Goal: Task Accomplishment & Management: Manage account settings

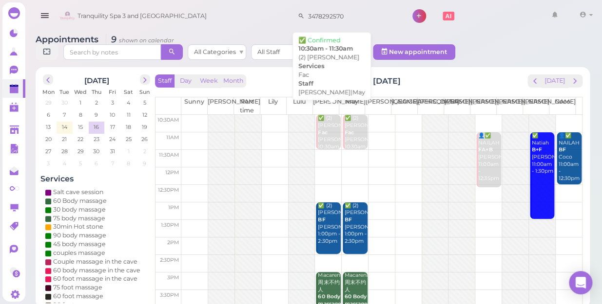
click at [327, 121] on div "✅ (2) [PERSON_NAME] Fac [PERSON_NAME]|May 10:30am - 11:30am" at bounding box center [328, 140] width 23 height 50
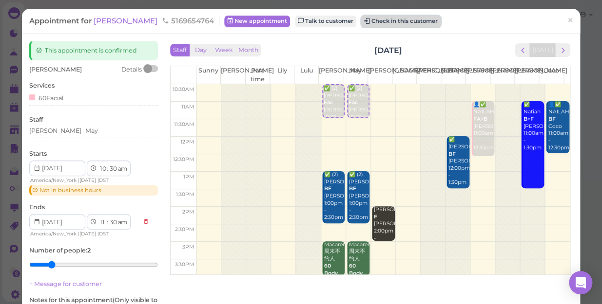
click at [367, 21] on button "Check in this customer" at bounding box center [400, 22] width 79 height 12
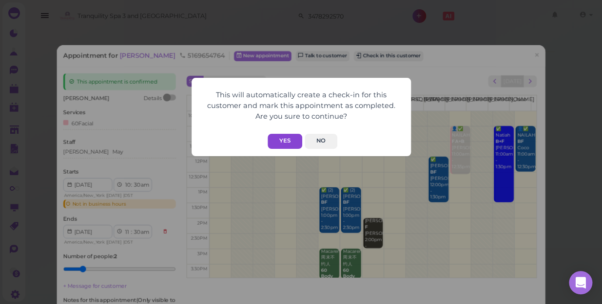
click at [292, 141] on button "Yes" at bounding box center [284, 141] width 35 height 15
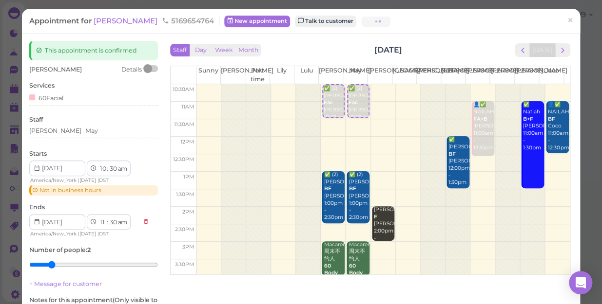
click at [284, 137] on div "This will automatically create a check-in for this customer and mark this appoi…" at bounding box center [300, 97] width 219 height 78
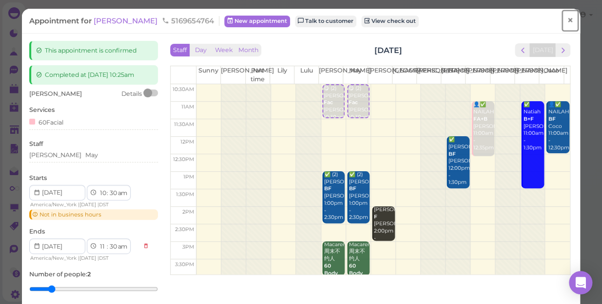
click at [567, 18] on span "×" at bounding box center [570, 21] width 6 height 14
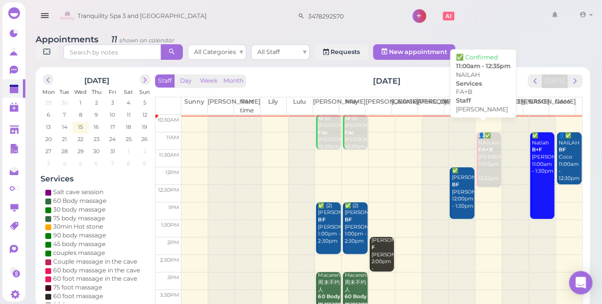
click at [478, 149] on div "👤✅ NAILAH FA+B Emily 11:00am - 12:35pm" at bounding box center [488, 158] width 23 height 50
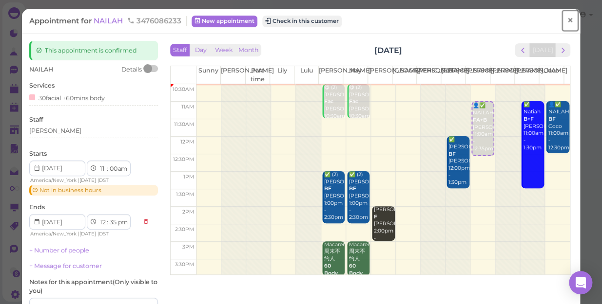
click at [567, 19] on span "×" at bounding box center [570, 21] width 6 height 14
click at [562, 19] on link at bounding box center [554, 15] width 28 height 27
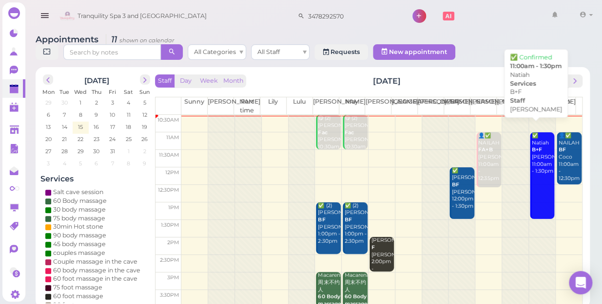
click at [531, 154] on div "✅ Natiah B+F Tina 11:00am - 1:30pm" at bounding box center [542, 154] width 23 height 43
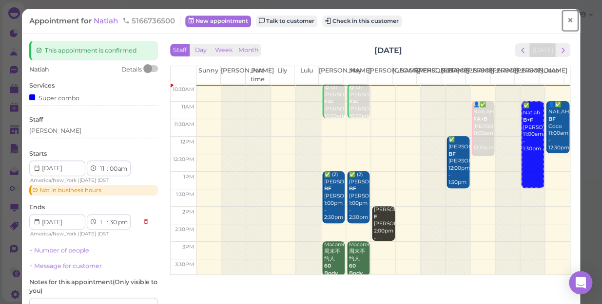
click at [567, 19] on span "×" at bounding box center [570, 21] width 6 height 14
click at [565, 19] on link at bounding box center [554, 15] width 28 height 27
click at [567, 19] on span "×" at bounding box center [570, 21] width 6 height 14
click at [565, 19] on link at bounding box center [554, 15] width 28 height 27
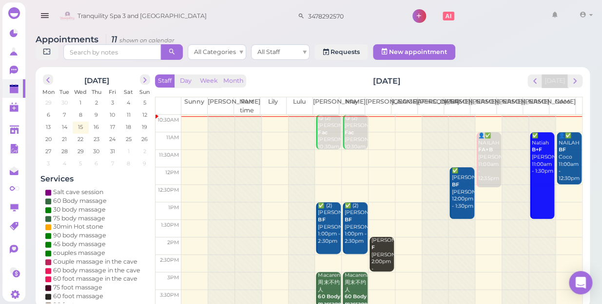
click at [264, 239] on td at bounding box center [381, 247] width 400 height 18
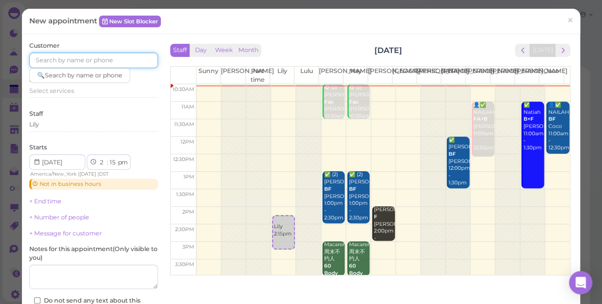
click at [68, 58] on input at bounding box center [93, 61] width 129 height 16
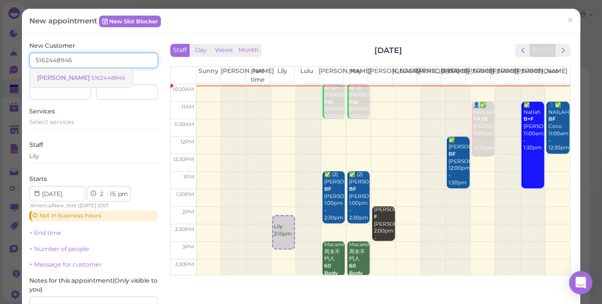
type input "5162448946"
click at [98, 77] on small "5162448946" at bounding box center [108, 78] width 34 height 7
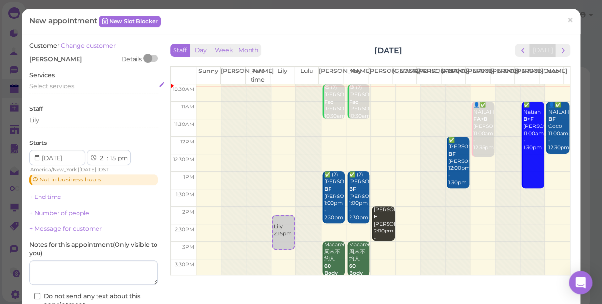
click at [62, 83] on span "Select services" at bounding box center [51, 85] width 45 height 7
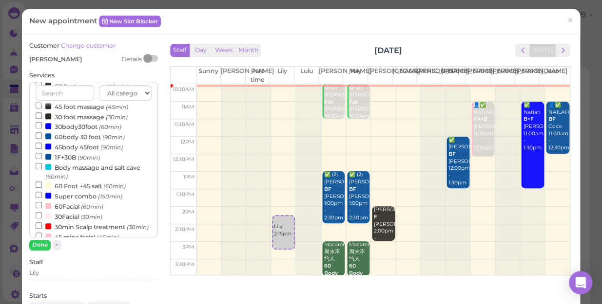
scroll to position [177, 0]
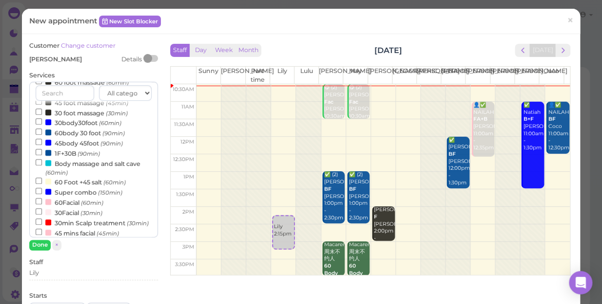
click at [106, 224] on label "30min Scalp treatment (30min)" at bounding box center [92, 223] width 113 height 10
click at [42, 224] on input "30min Scalp treatment (30min)" at bounding box center [39, 222] width 6 height 6
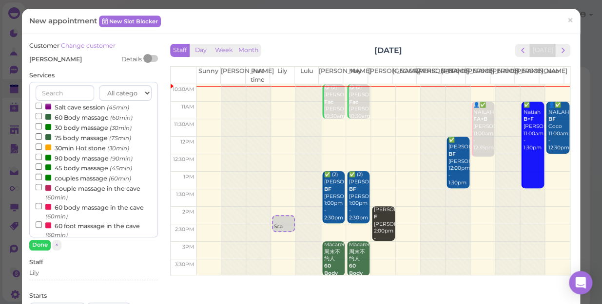
scroll to position [3, 0]
click at [84, 119] on label "60 Body massage (60min)" at bounding box center [84, 118] width 97 height 10
click at [42, 119] on input "60 Body massage (60min)" at bounding box center [39, 117] width 6 height 6
select select "3"
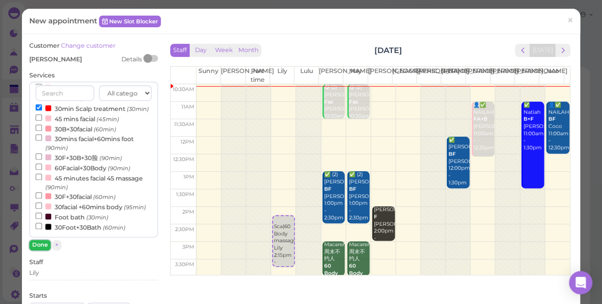
click at [44, 245] on button "Done" at bounding box center [39, 245] width 21 height 10
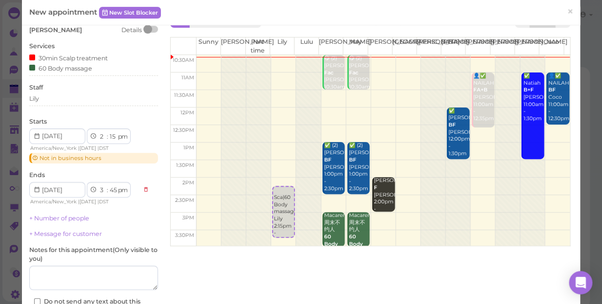
scroll to position [44, 0]
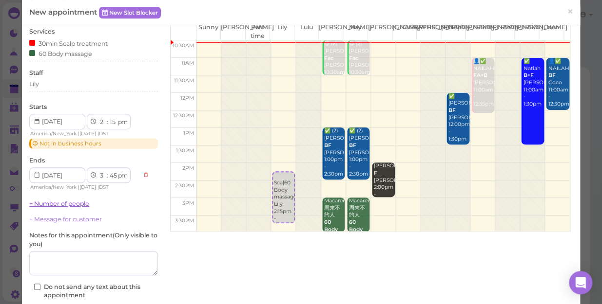
click at [75, 205] on link "+ Number of people" at bounding box center [59, 203] width 60 height 7
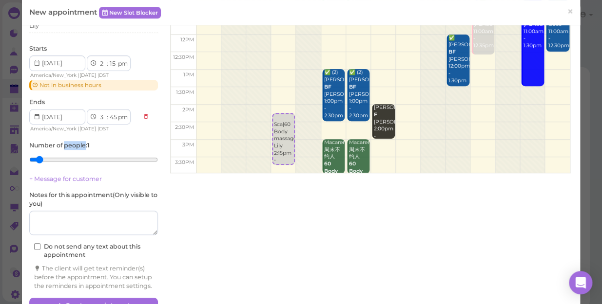
scroll to position [133, 0]
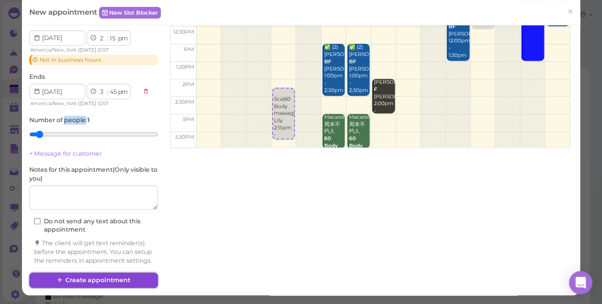
click at [119, 281] on button "Create appointment" at bounding box center [93, 281] width 129 height 16
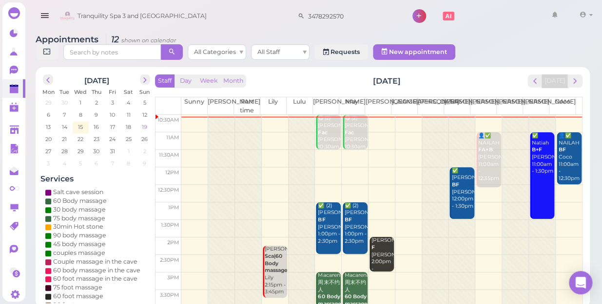
click at [144, 123] on span "19" at bounding box center [144, 127] width 7 height 9
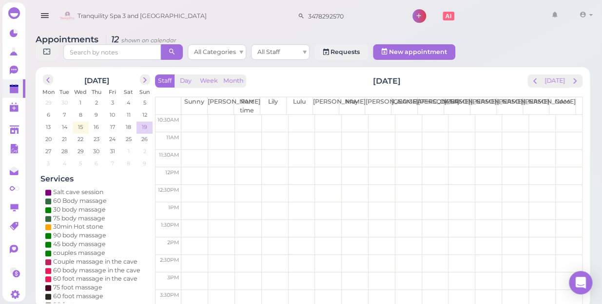
click at [144, 123] on span "19" at bounding box center [144, 127] width 7 height 9
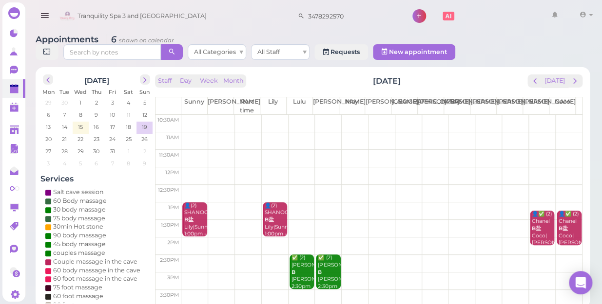
click at [399, 133] on td at bounding box center [381, 142] width 400 height 18
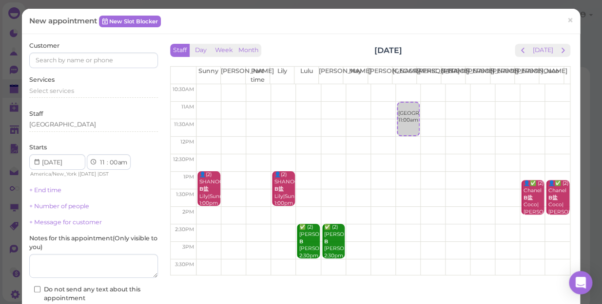
click at [392, 86] on td at bounding box center [382, 93] width 373 height 18
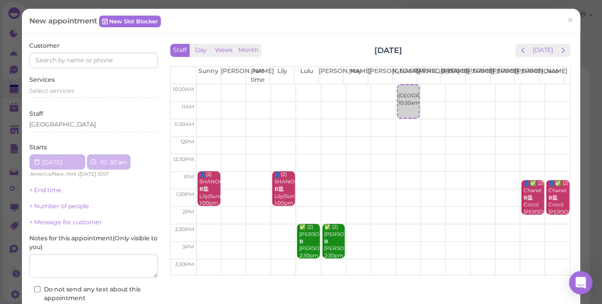
select select "10"
select select "30"
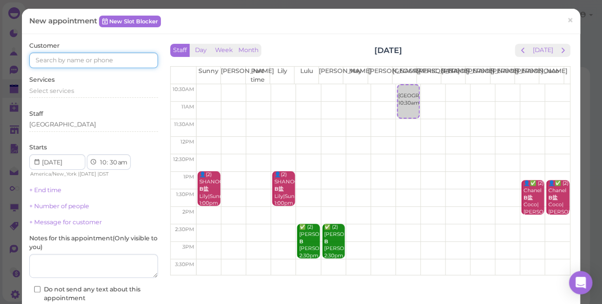
click at [107, 57] on input at bounding box center [93, 61] width 129 height 16
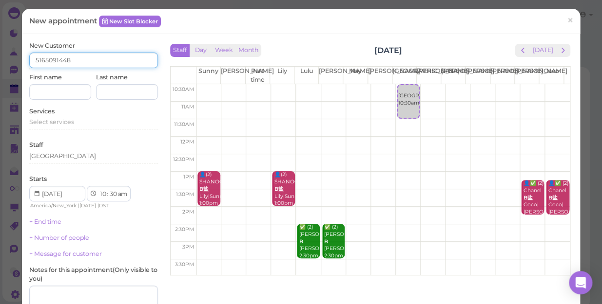
type input "5165091448"
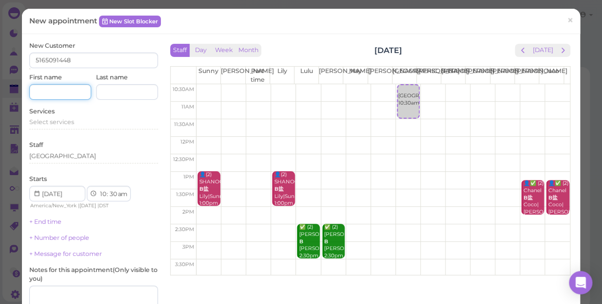
click at [60, 93] on input at bounding box center [60, 92] width 62 height 16
type input "[PERSON_NAME]"
click at [41, 121] on span "Select services" at bounding box center [51, 121] width 45 height 7
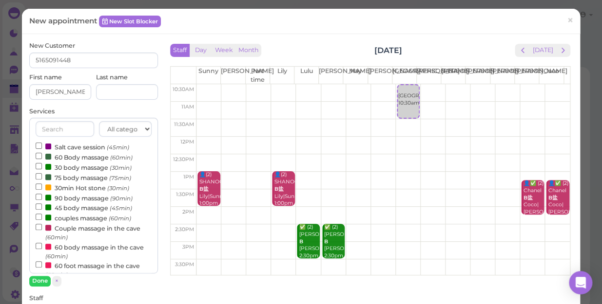
click at [75, 150] on label "Salt cave session (45min)" at bounding box center [83, 147] width 94 height 10
click at [42, 149] on input "Salt cave session (45min)" at bounding box center [39, 146] width 6 height 6
click at [40, 282] on button "Done" at bounding box center [39, 281] width 21 height 10
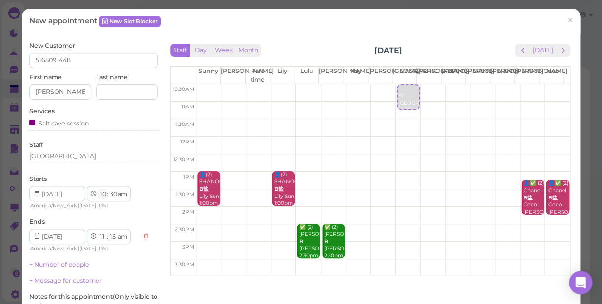
click at [101, 195] on select "1 2 3 4 5 6 7 8 9 10 11 12" at bounding box center [102, 195] width 8 height 10
select select "11"
click at [98, 190] on select "1 2 3 4 5 6 7 8 9 10 11 12" at bounding box center [102, 195] width 8 height 10
select select "12"
select select "pm"
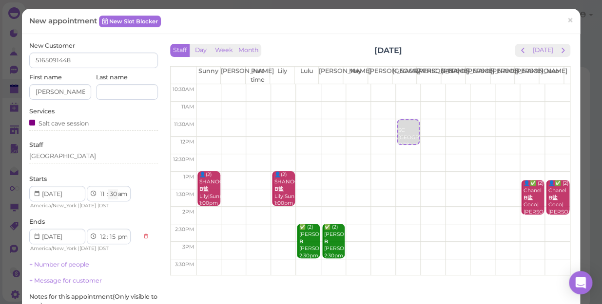
click at [115, 193] on select "00 05 10 15 20 25 30 35 40 45 50 55" at bounding box center [113, 195] width 10 height 10
select select "00"
click at [108, 190] on select "00 05 10 15 20 25 30 35 40 45 50 55" at bounding box center [113, 195] width 10 height 10
select select "11"
select select "45"
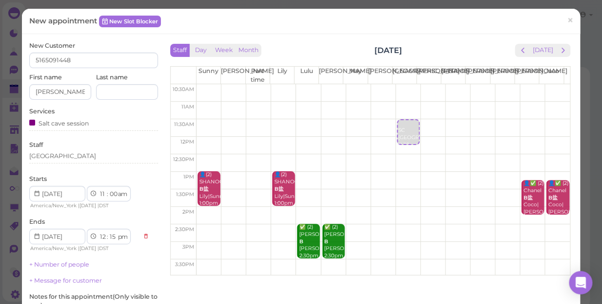
select select "am"
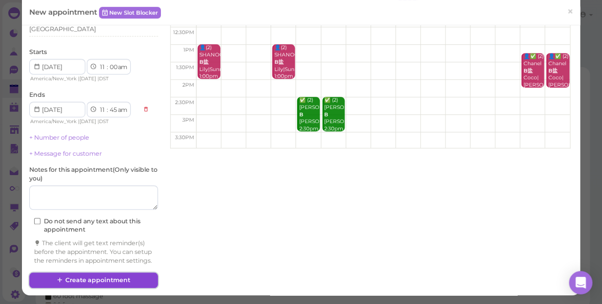
click at [85, 281] on button "Create appointment" at bounding box center [93, 281] width 129 height 16
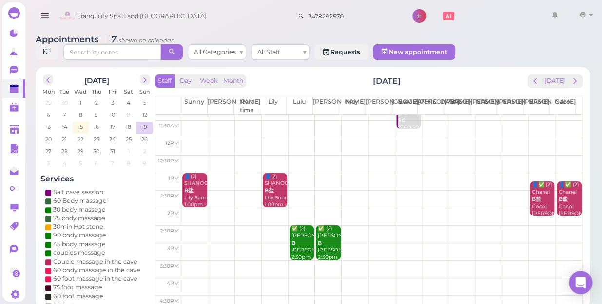
scroll to position [44, 0]
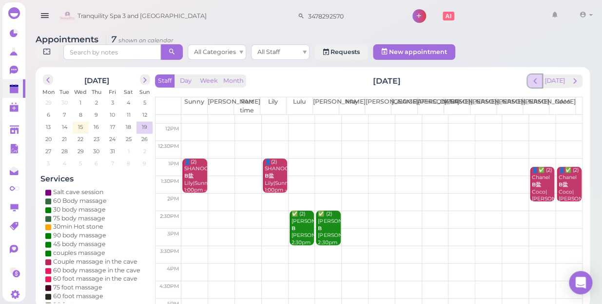
click at [537, 76] on span "prev" at bounding box center [534, 80] width 9 height 9
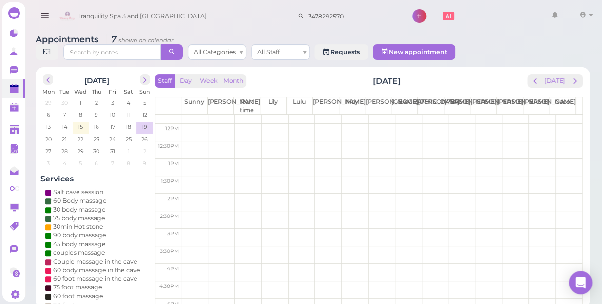
scroll to position [0, 0]
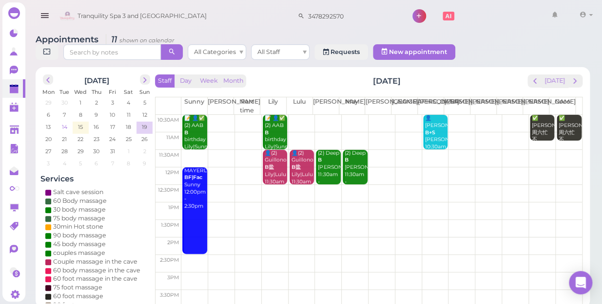
click at [68, 122] on td "14" at bounding box center [65, 127] width 16 height 10
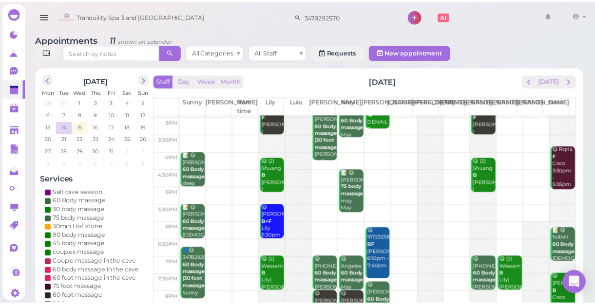
scroll to position [176, 0]
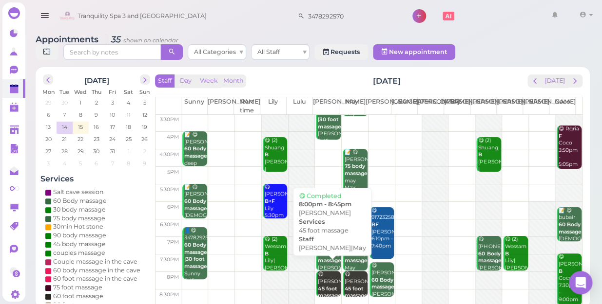
click at [326, 286] on b "45 foot massage" at bounding box center [329, 293] width 23 height 14
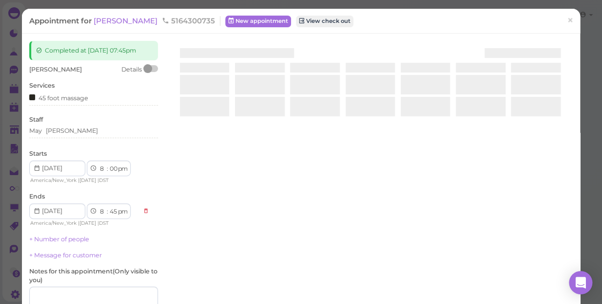
click at [326, 279] on div "Completed at 2025-10-14 07:45pm LUCAS Details Services 45 foot massage Staff Ma…" at bounding box center [300, 212] width 553 height 343
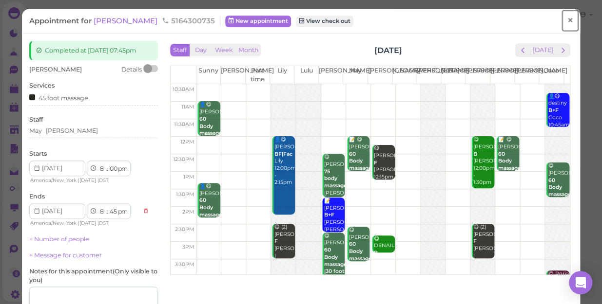
click at [567, 19] on span "×" at bounding box center [570, 21] width 6 height 14
click at [564, 19] on link at bounding box center [554, 15] width 28 height 27
click at [0, 0] on div at bounding box center [0, 0] width 0 height 0
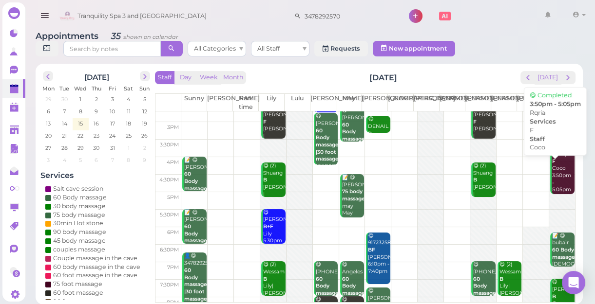
scroll to position [132, 0]
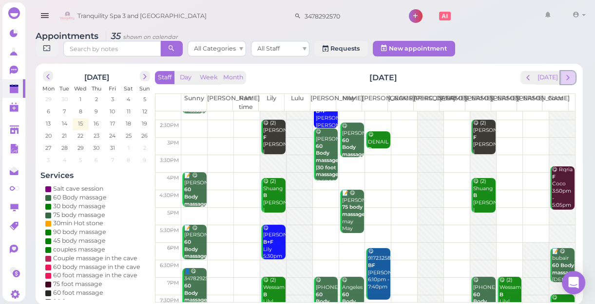
click at [569, 79] on span "next" at bounding box center [567, 77] width 9 height 9
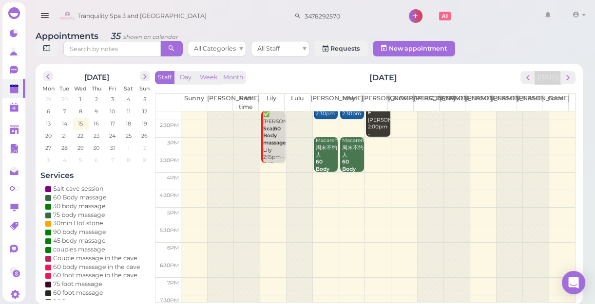
scroll to position [0, 0]
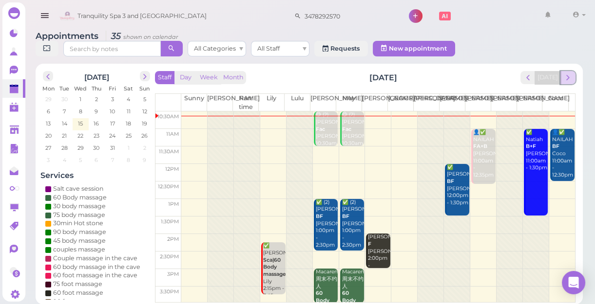
click at [569, 77] on span "next" at bounding box center [567, 77] width 9 height 9
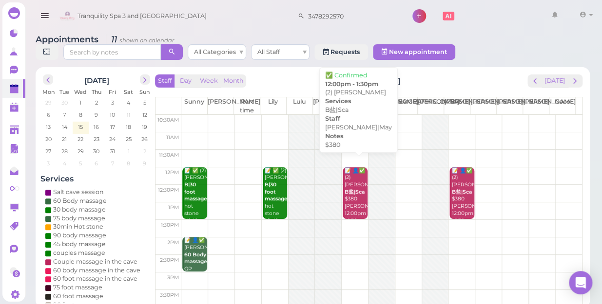
click at [354, 188] on div "📝 👤✅ (2) Anand B盐|Sca $380 Helen|May 12:00pm - 1:30pm" at bounding box center [355, 196] width 23 height 57
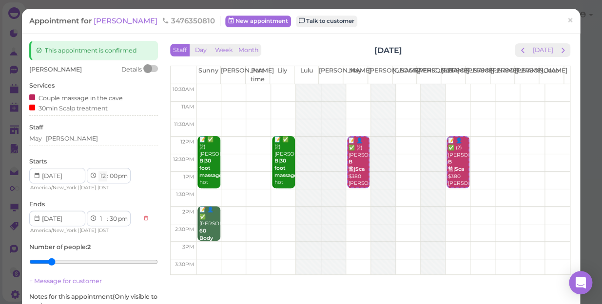
click at [105, 176] on select "1 2 3 4 5 6 7 8 9 10 11 12" at bounding box center [102, 176] width 8 height 10
select select "11"
click at [98, 171] on select "1 2 3 4 5 6 7 8 9 10 11 12" at bounding box center [102, 176] width 8 height 10
type input "[DATE]"
select select "12"
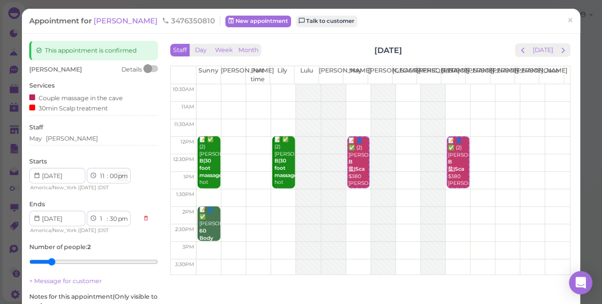
select select "am"
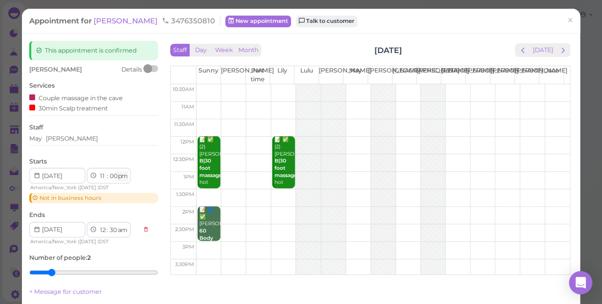
click at [127, 178] on select "am pm" at bounding box center [121, 176] width 11 height 10
select select "am"
click at [117, 171] on select "am pm" at bounding box center [121, 176] width 11 height 10
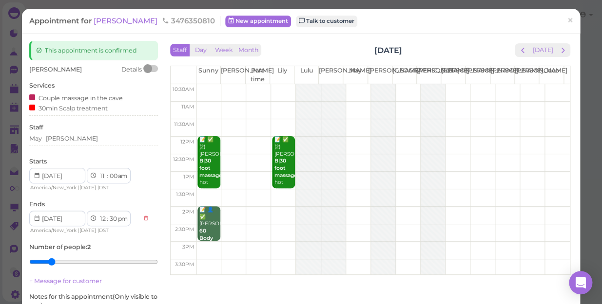
type input "[DATE]"
select select "pm"
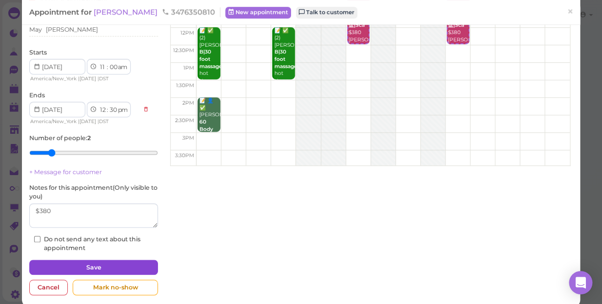
scroll to position [121, 0]
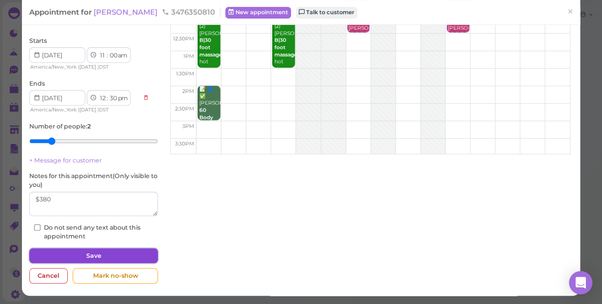
click at [88, 255] on button "Save" at bounding box center [93, 256] width 129 height 16
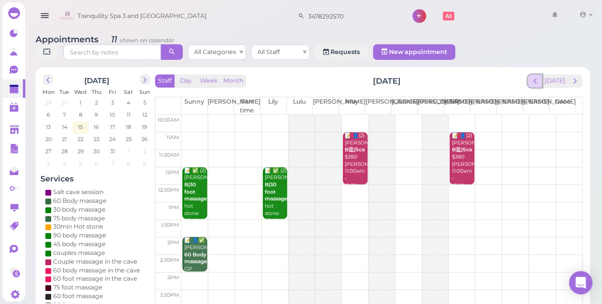
click at [536, 76] on span "prev" at bounding box center [534, 80] width 9 height 9
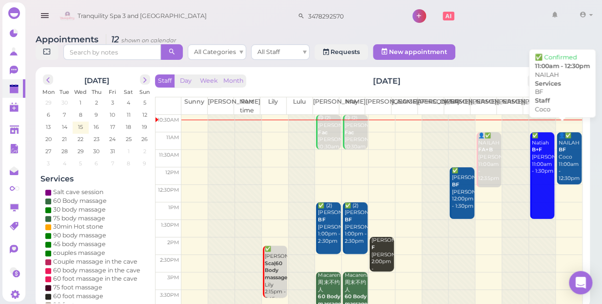
click at [560, 155] on div "👤✅ NAILAH BF Coco 11:00am - 12:30pm" at bounding box center [569, 158] width 23 height 50
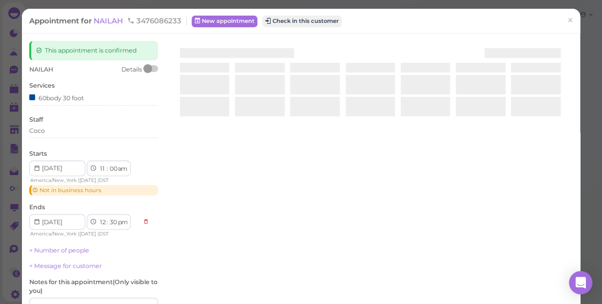
click at [560, 155] on div at bounding box center [370, 156] width 405 height 231
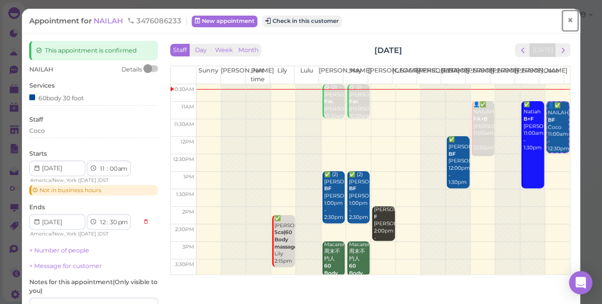
click at [567, 24] on span "×" at bounding box center [570, 21] width 6 height 14
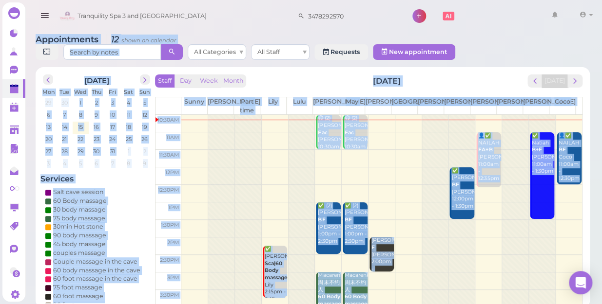
click at [487, 75] on div "Staff Day Week Month Wednesday, Oct 15 Today" at bounding box center [368, 81] width 427 height 13
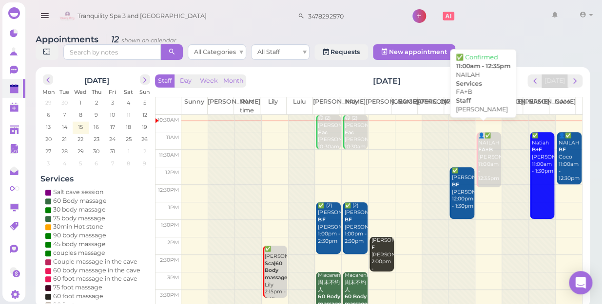
click at [477, 152] on div "👤✅ NAILAH FA+B Emily 11:00am - 12:35pm" at bounding box center [488, 158] width 23 height 50
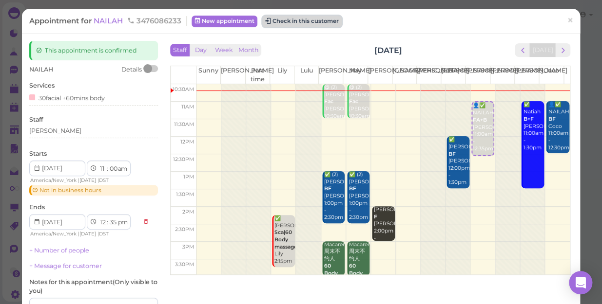
click at [307, 22] on button "Check in this customer" at bounding box center [301, 22] width 79 height 12
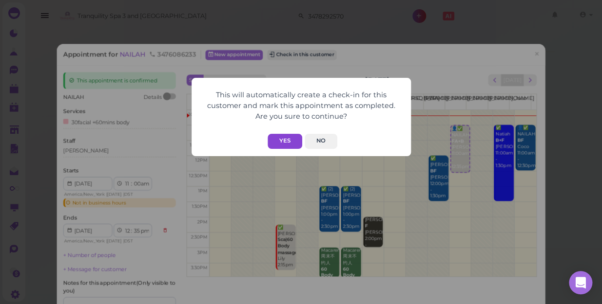
click at [287, 141] on button "Yes" at bounding box center [284, 141] width 35 height 15
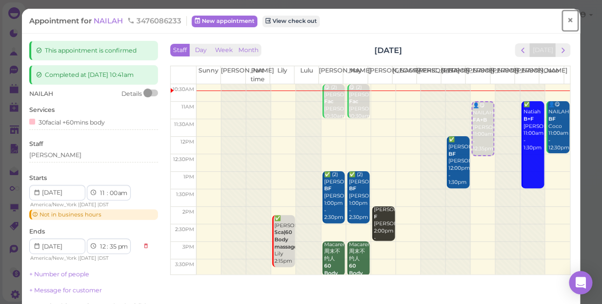
click at [567, 19] on span "×" at bounding box center [570, 21] width 6 height 14
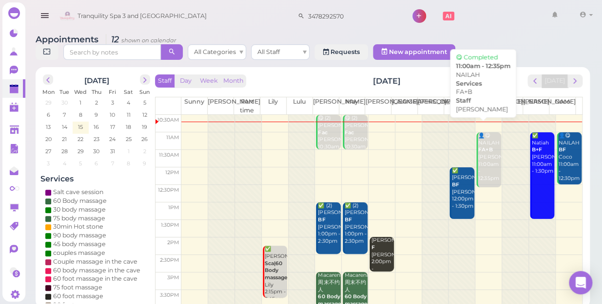
click at [477, 152] on div "👤😋 NAILAH FA+B Emily 11:00am - 12:35pm" at bounding box center [488, 158] width 23 height 50
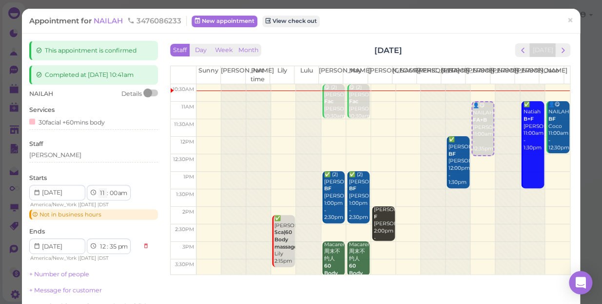
click at [102, 194] on select "1 2 3 4 5 6 7 8 9 10 11 12" at bounding box center [102, 194] width 8 height 10
select select "10"
click at [98, 189] on select "1 2 3 4 5 6 7 8 9 10 11 12" at bounding box center [102, 194] width 8 height 10
select select "11"
select select "am"
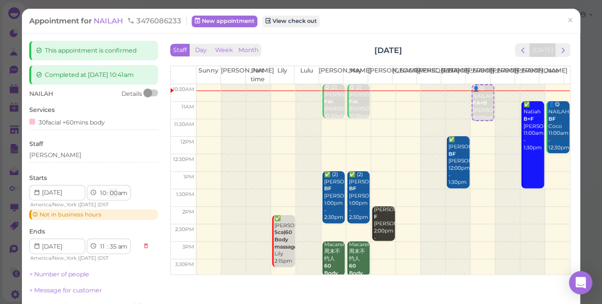
click at [114, 194] on select "00 05 10 15 20 25 30 35 40 45 50 55" at bounding box center [113, 194] width 10 height 10
select select "45"
click at [108, 189] on select "00 05 10 15 20 25 30 35 40 45 50 55" at bounding box center [113, 194] width 10 height 10
select select "12"
select select "20"
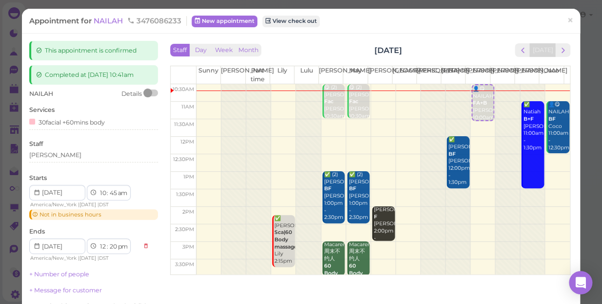
select select "pm"
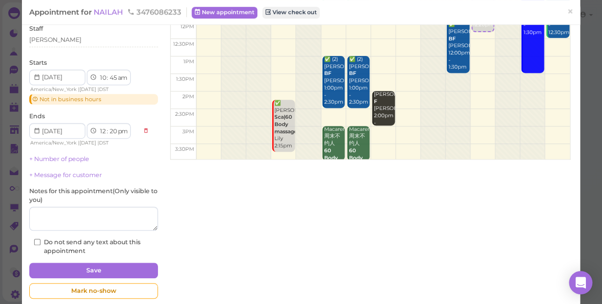
scroll to position [130, 0]
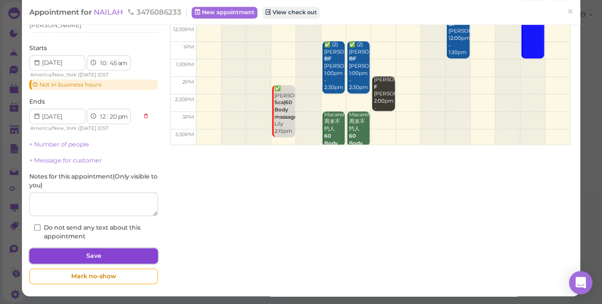
click at [109, 253] on button "Save" at bounding box center [93, 256] width 129 height 16
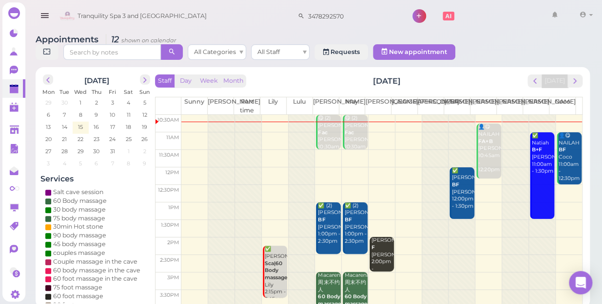
click at [562, 148] on div "👤😋 NAILAH BF Coco 11:00am - 12:30pm" at bounding box center [569, 158] width 23 height 50
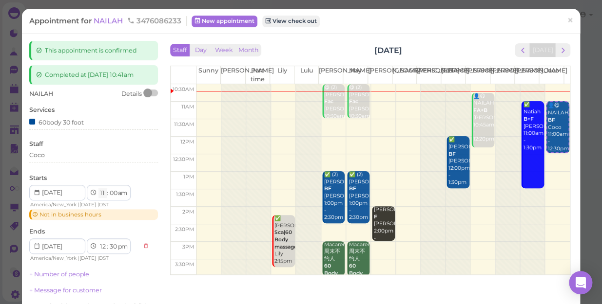
click at [102, 192] on select "1 2 3 4 5 6 7 8 9 10 11 12" at bounding box center [102, 194] width 8 height 10
select select "10"
click at [98, 189] on select "1 2 3 4 5 6 7 8 9 10 11 12" at bounding box center [102, 194] width 8 height 10
select select "11"
select select "am"
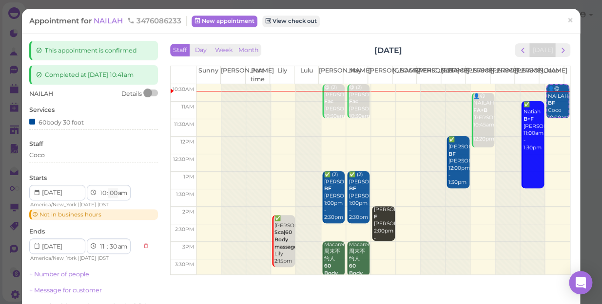
click at [112, 193] on select "00 05 10 15 20 25 30 35 40 45 50 55" at bounding box center [113, 194] width 10 height 10
select select "45"
click at [108, 189] on select "00 05 10 15 20 25 30 35 40 45 50 55" at bounding box center [113, 194] width 10 height 10
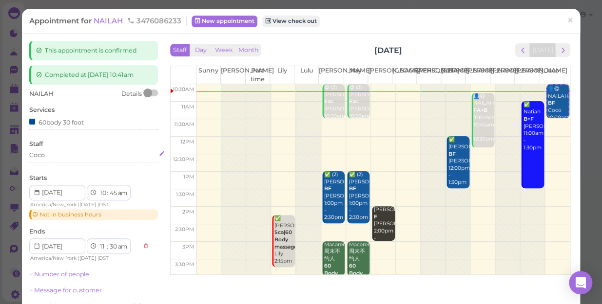
select select "12"
select select "15"
select select "pm"
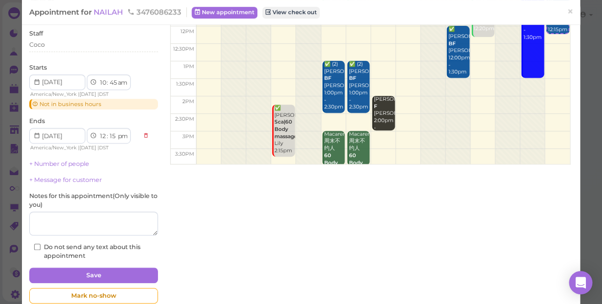
scroll to position [130, 0]
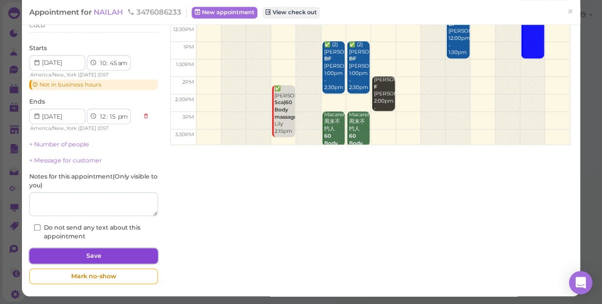
click at [112, 255] on button "Save" at bounding box center [93, 256] width 129 height 16
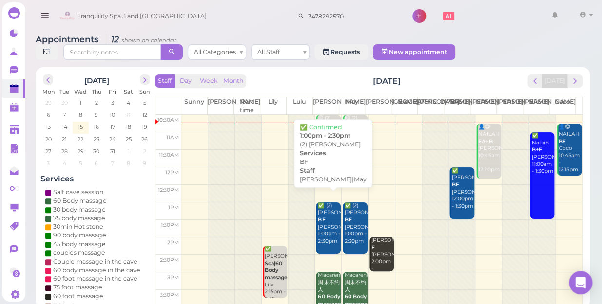
click at [324, 233] on div "✅ (2) Pamela BF Lisa|May 1:00pm - 2:30pm" at bounding box center [328, 224] width 23 height 43
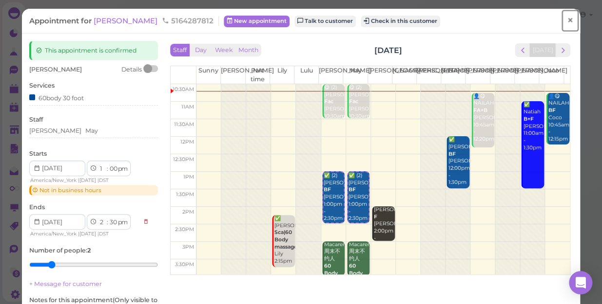
click at [567, 17] on span "×" at bounding box center [570, 21] width 6 height 14
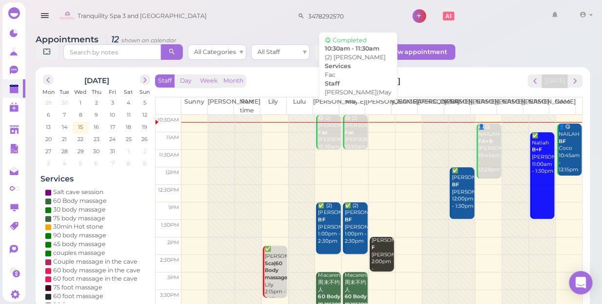
click at [356, 132] on div "😋 (2) Edith Fac Lisa|May 10:30am - 11:30am" at bounding box center [355, 140] width 23 height 50
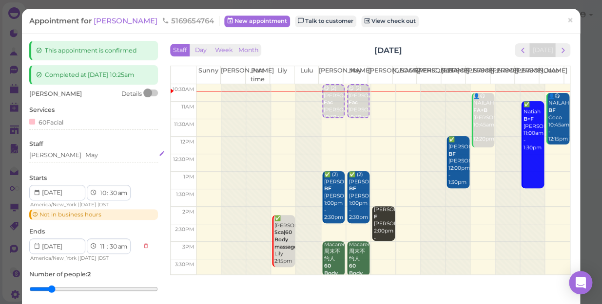
click at [68, 156] on div "Lisa May" at bounding box center [93, 155] width 129 height 9
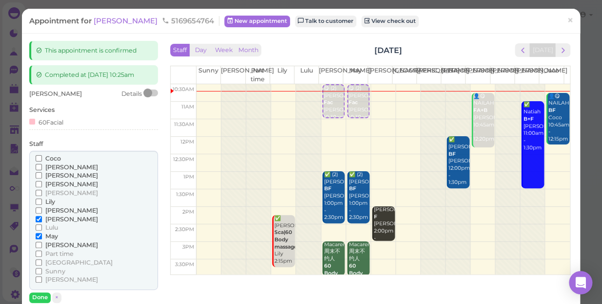
click at [50, 203] on span "Lily" at bounding box center [50, 201] width 10 height 7
click at [42, 203] on input "Lily" at bounding box center [39, 202] width 6 height 6
click at [52, 220] on span "[PERSON_NAME]" at bounding box center [71, 219] width 53 height 7
click at [42, 220] on input "[PERSON_NAME]" at bounding box center [39, 219] width 6 height 6
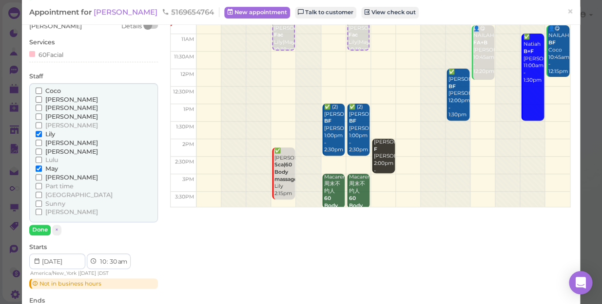
scroll to position [88, 0]
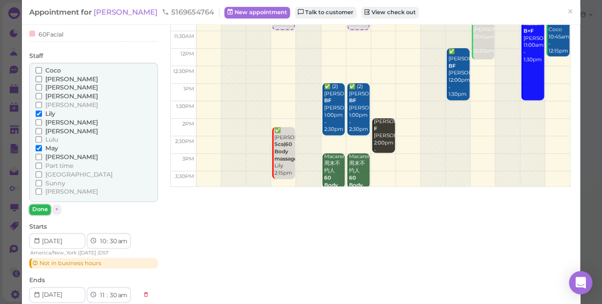
click at [41, 211] on button "Done" at bounding box center [39, 210] width 21 height 10
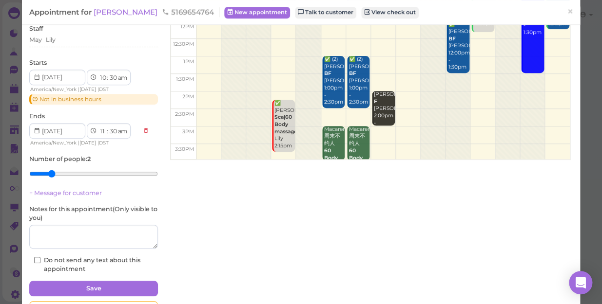
scroll to position [148, 0]
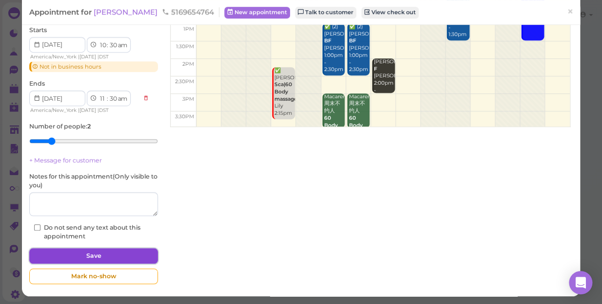
click at [81, 250] on button "Save" at bounding box center [93, 256] width 129 height 16
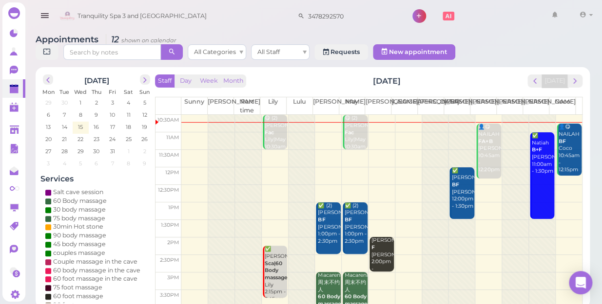
click at [321, 150] on td at bounding box center [381, 159] width 400 height 18
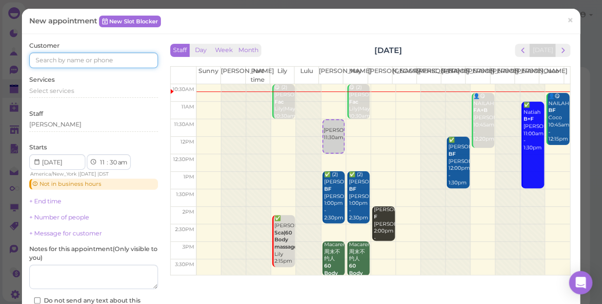
click at [56, 55] on input at bounding box center [93, 61] width 129 height 16
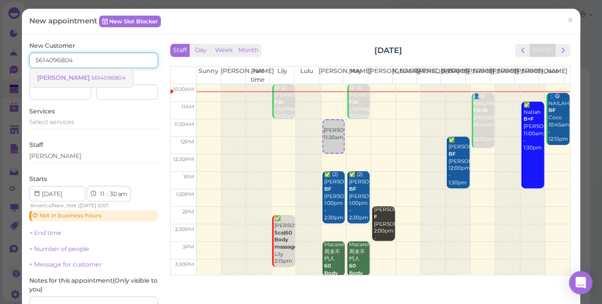
type input "5614096804"
click at [91, 76] on small "5614096804" at bounding box center [108, 78] width 35 height 7
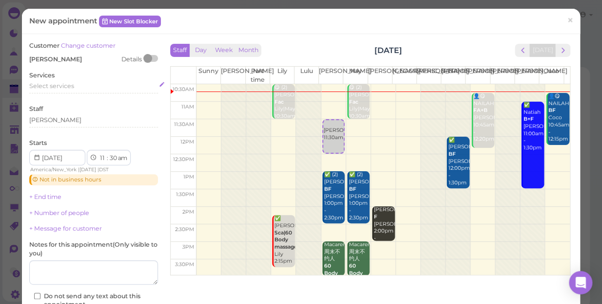
click at [63, 87] on span "Select services" at bounding box center [51, 85] width 45 height 7
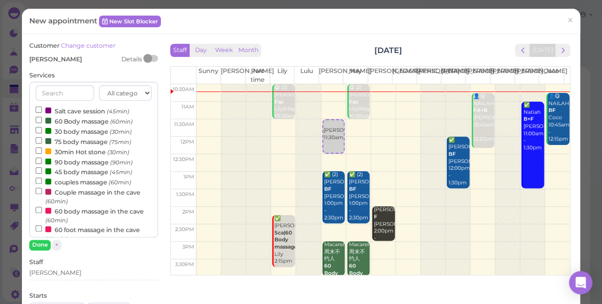
click at [77, 142] on label "75 body massage (75min)" at bounding box center [83, 141] width 95 height 10
click at [42, 142] on input "75 body massage (75min)" at bounding box center [39, 140] width 6 height 6
click at [44, 247] on button "Done" at bounding box center [39, 245] width 21 height 10
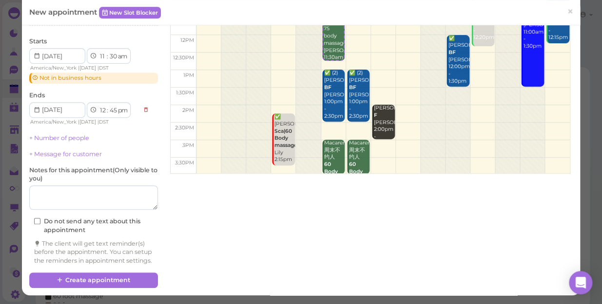
scroll to position [110, 0]
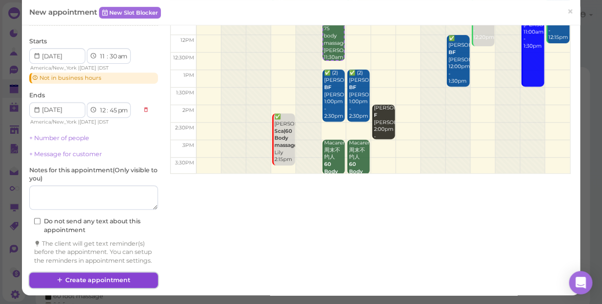
click at [98, 277] on button "Create appointment" at bounding box center [93, 281] width 129 height 16
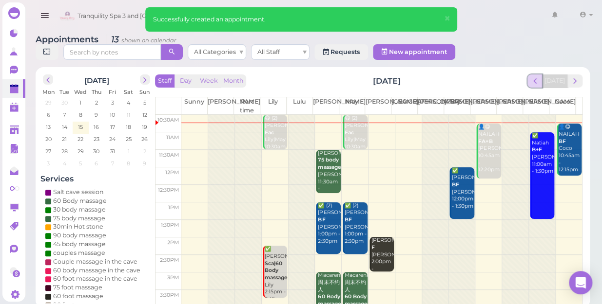
click at [536, 76] on span "prev" at bounding box center [534, 80] width 9 height 9
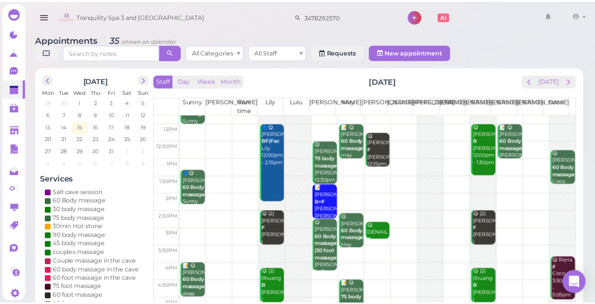
scroll to position [88, 0]
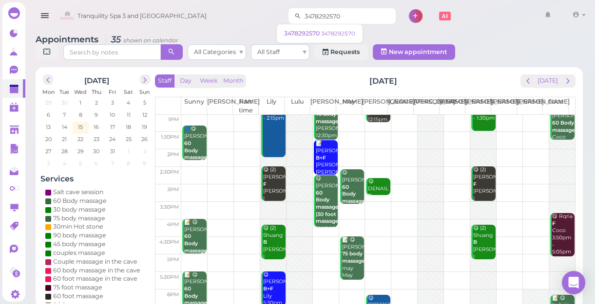
click at [338, 17] on input "3478292570" at bounding box center [348, 16] width 95 height 16
type input "3"
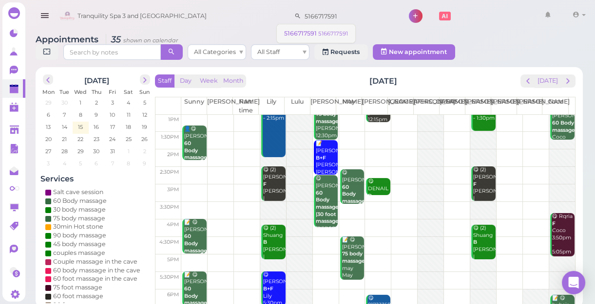
click at [345, 33] on small "5166717591" at bounding box center [333, 33] width 30 height 7
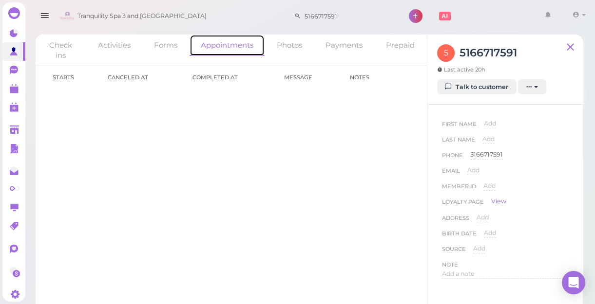
click at [217, 46] on link "Appointments" at bounding box center [227, 45] width 75 height 21
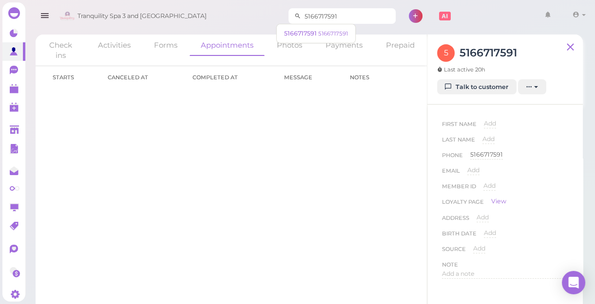
click at [350, 14] on input "5166717591" at bounding box center [348, 16] width 95 height 16
type input "5"
click at [322, 33] on small "5166057785" at bounding box center [318, 33] width 33 height 7
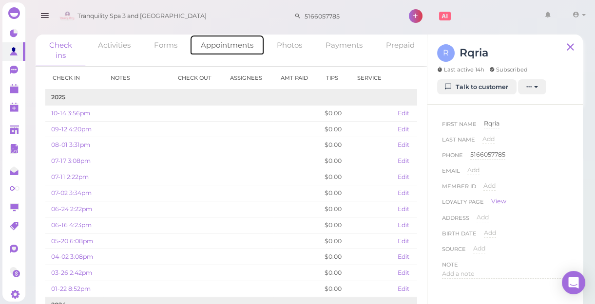
click at [226, 47] on link "Appointments" at bounding box center [227, 45] width 75 height 21
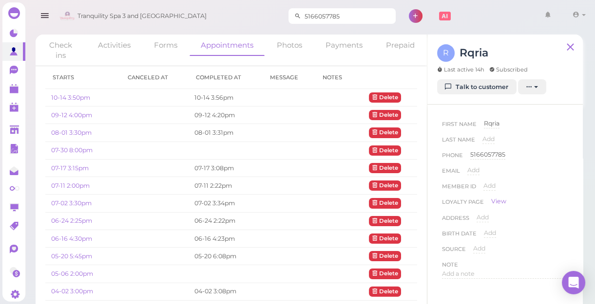
click at [341, 14] on input "5166057785" at bounding box center [348, 16] width 95 height 16
type input "5"
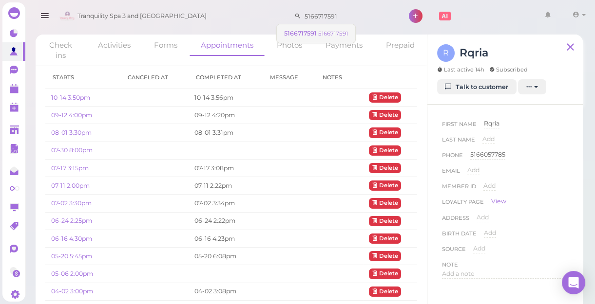
click at [317, 37] on link "5166717591 5166717591" at bounding box center [316, 33] width 78 height 19
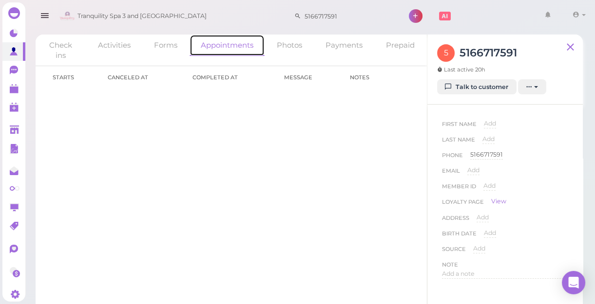
click at [234, 44] on link "Appointments" at bounding box center [227, 45] width 75 height 21
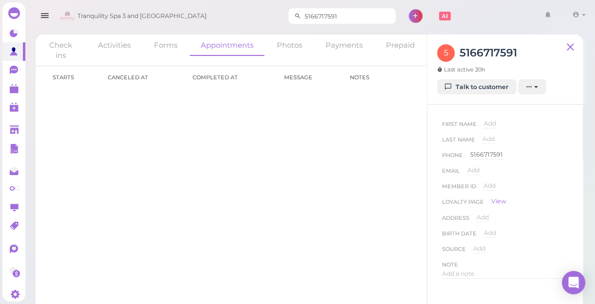
click at [332, 14] on input "5166717591" at bounding box center [348, 16] width 95 height 16
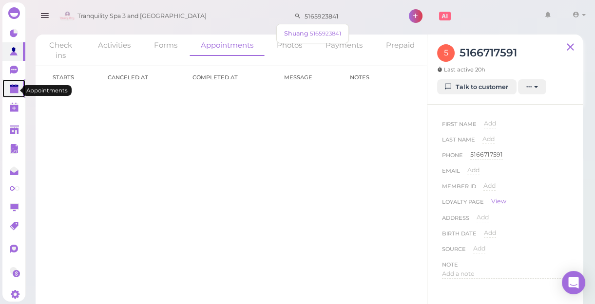
click at [15, 92] on polygon at bounding box center [14, 90] width 9 height 7
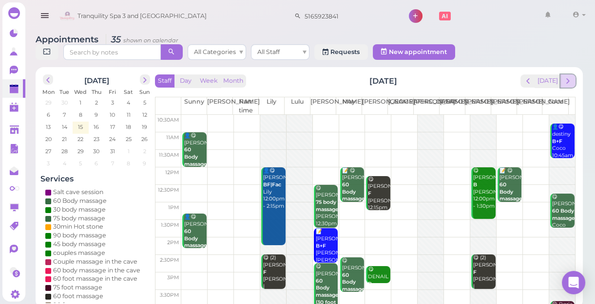
click at [568, 78] on span "next" at bounding box center [567, 80] width 9 height 9
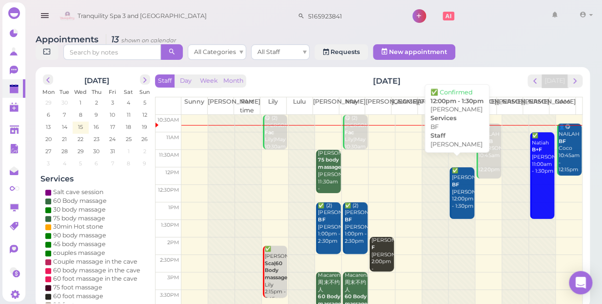
click at [456, 190] on div "✅ Amanda BF Helen 12:00pm - 1:30pm" at bounding box center [462, 189] width 23 height 43
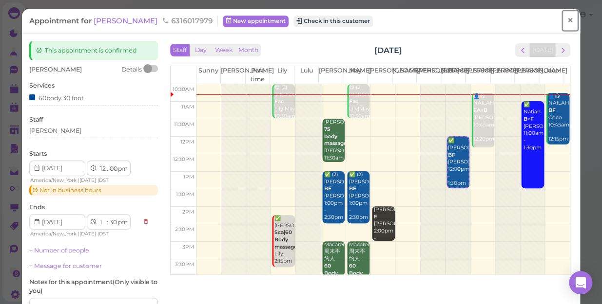
click at [567, 18] on span "×" at bounding box center [570, 21] width 6 height 14
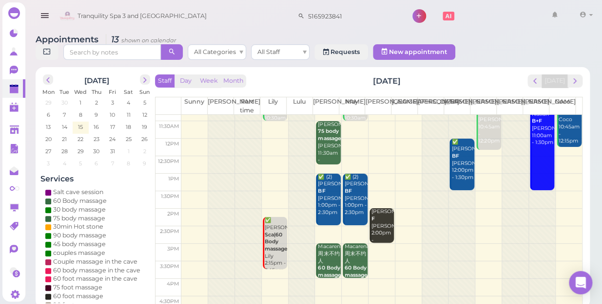
scroll to position [44, 0]
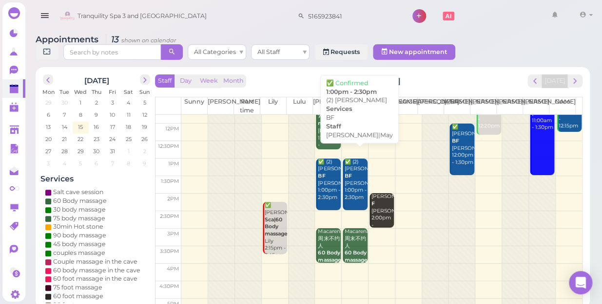
click at [351, 177] on div "✅ (2) Pamela BF Lisa|May 1:00pm - 2:30pm" at bounding box center [355, 180] width 23 height 43
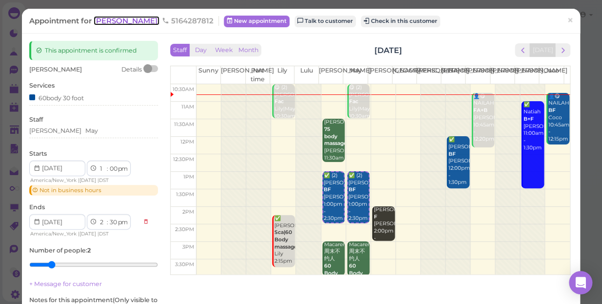
click at [107, 21] on span "[PERSON_NAME]" at bounding box center [127, 20] width 66 height 9
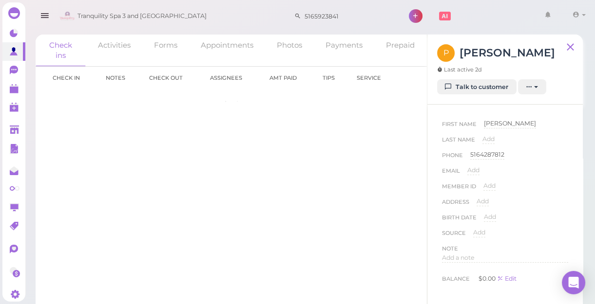
click at [107, 21] on span "Tranquility Spa 3 and [GEOGRAPHIC_DATA]" at bounding box center [141, 15] width 129 height 27
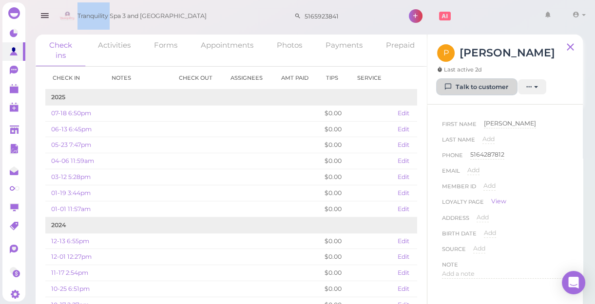
click at [462, 88] on link "Talk to customer" at bounding box center [476, 87] width 79 height 16
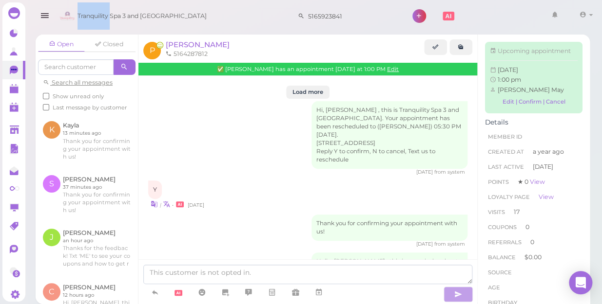
scroll to position [1320, 0]
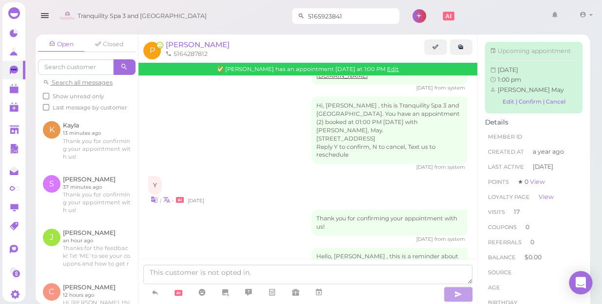
click at [340, 13] on input "5165923841" at bounding box center [351, 16] width 95 height 16
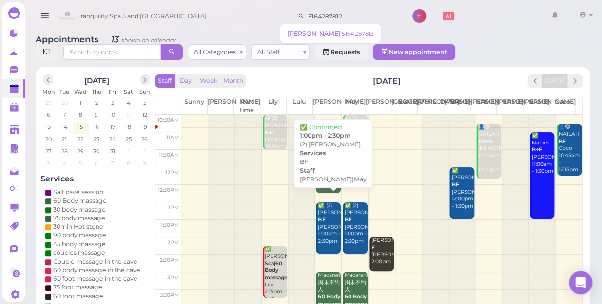
click at [331, 231] on div "✅ (2) Pamela BF Lisa|May 1:00pm - 2:30pm" at bounding box center [328, 224] width 23 height 43
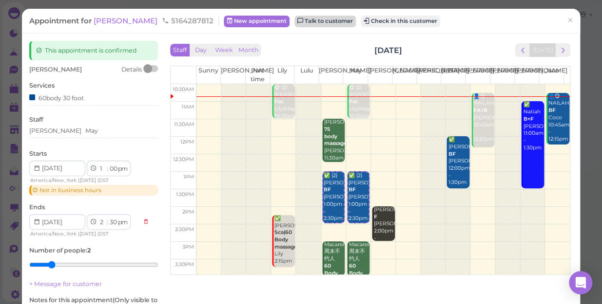
type input "5164287812"
click at [301, 23] on link "Talk to customer" at bounding box center [324, 22] width 61 height 12
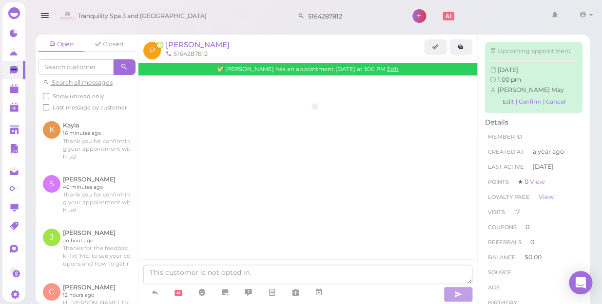
scroll to position [1320, 0]
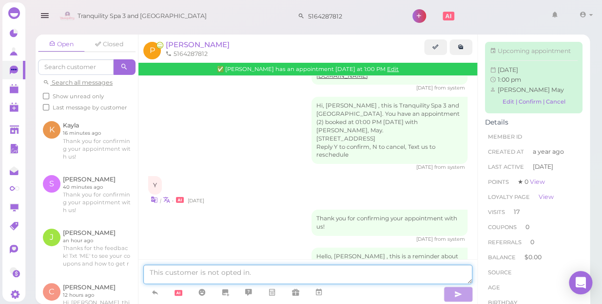
click at [243, 271] on textarea at bounding box center [307, 274] width 329 height 19
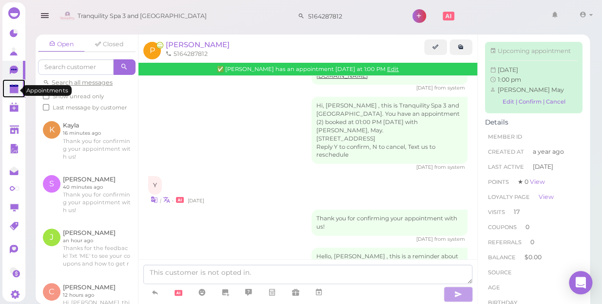
click at [9, 88] on link at bounding box center [13, 88] width 23 height 19
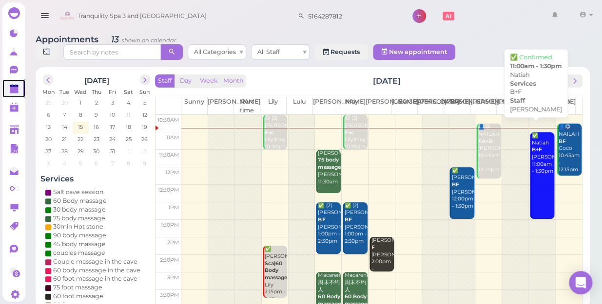
click at [533, 168] on link "✅ Natiah B+F Tina 11:00am - 1:30pm" at bounding box center [542, 176] width 24 height 87
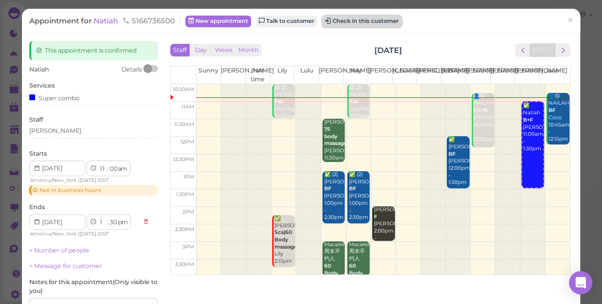
click at [381, 22] on button "Check in this customer" at bounding box center [361, 22] width 79 height 12
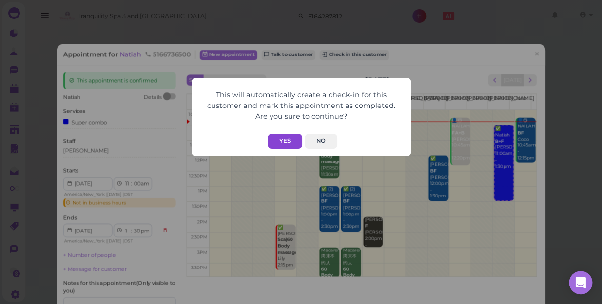
click at [288, 140] on button "Yes" at bounding box center [284, 141] width 35 height 15
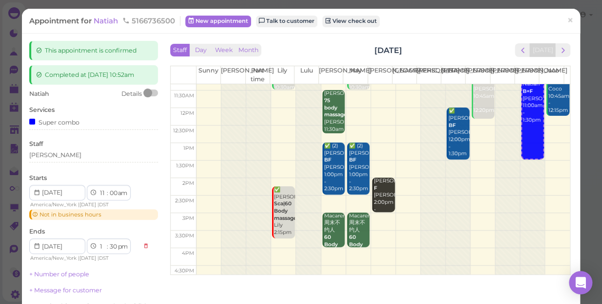
scroll to position [44, 0]
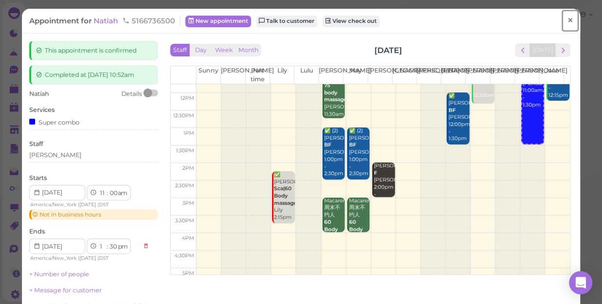
click at [567, 18] on span "×" at bounding box center [570, 21] width 6 height 14
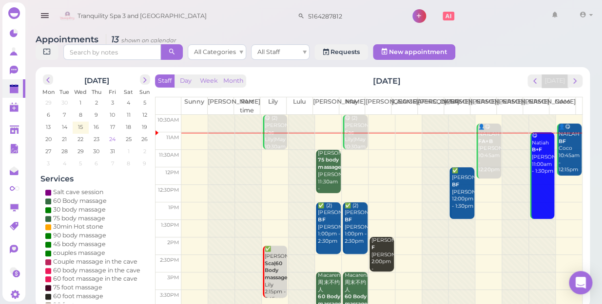
click at [112, 135] on span "24" at bounding box center [112, 139] width 8 height 9
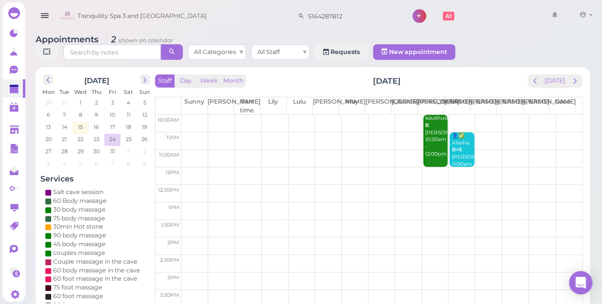
click at [190, 115] on td at bounding box center [381, 124] width 400 height 18
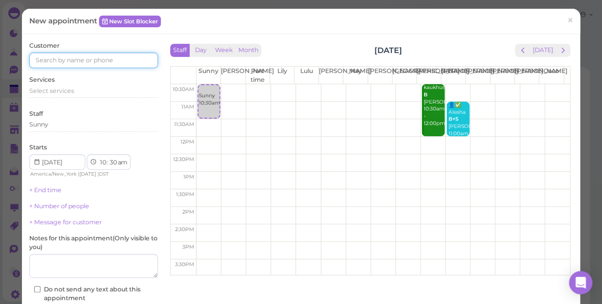
click at [102, 56] on input at bounding box center [93, 61] width 129 height 16
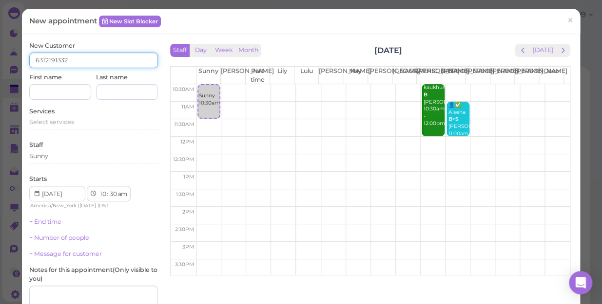
type input "6312191332"
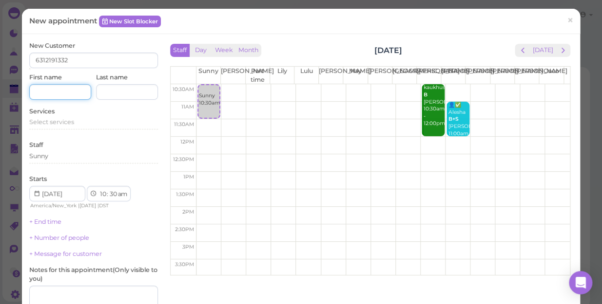
click at [43, 93] on input at bounding box center [60, 92] width 62 height 16
drag, startPoint x: 43, startPoint y: 93, endPoint x: -2, endPoint y: 128, distance: 57.0
click at [0, 128] on html "Dashboard Reports Customers Conversations 0" at bounding box center [301, 154] width 602 height 308
type input "[PERSON_NAME]"
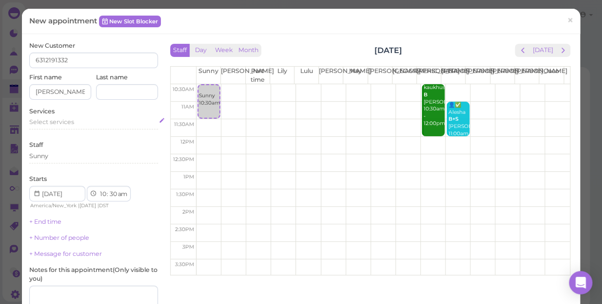
click at [34, 123] on span "Select services" at bounding box center [51, 121] width 45 height 7
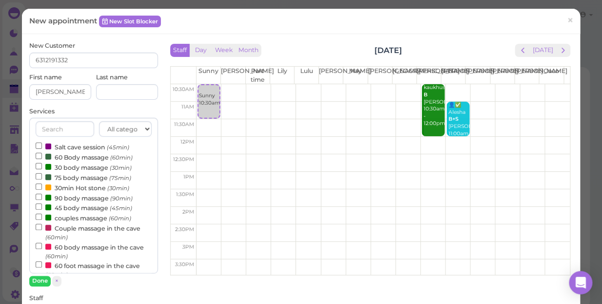
click at [91, 230] on label "Couple massage in the cave (60min)" at bounding box center [94, 232] width 116 height 19
click at [42, 230] on input "Couple massage in the cave (60min)" at bounding box center [39, 227] width 6 height 6
click at [34, 281] on button "Done" at bounding box center [39, 281] width 21 height 10
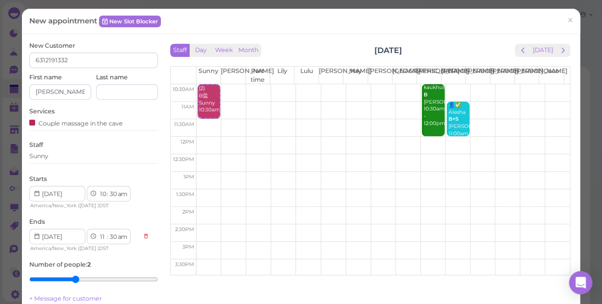
click at [69, 278] on input "range" at bounding box center [93, 280] width 129 height 16
click at [63, 278] on input "range" at bounding box center [93, 280] width 129 height 16
type input "2"
click at [53, 278] on input "range" at bounding box center [93, 280] width 129 height 16
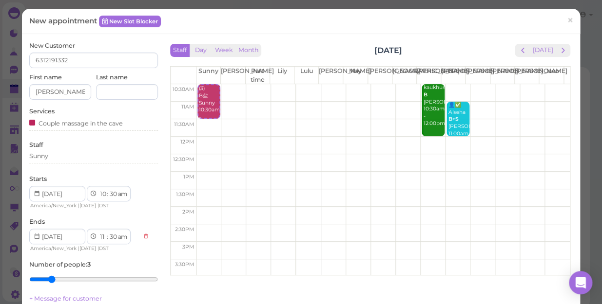
click at [53, 278] on input "range" at bounding box center [93, 280] width 129 height 16
click at [57, 156] on div "Sunny" at bounding box center [93, 156] width 129 height 9
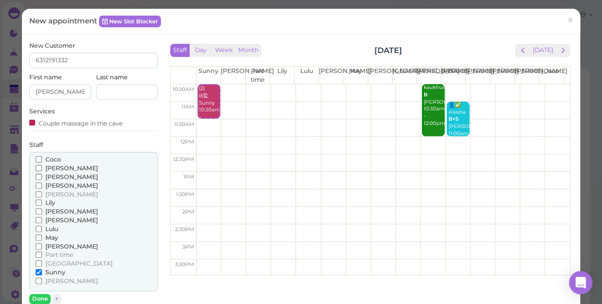
click at [54, 201] on span "Lily" at bounding box center [50, 202] width 10 height 7
click at [42, 201] on input "Lily" at bounding box center [39, 203] width 6 height 6
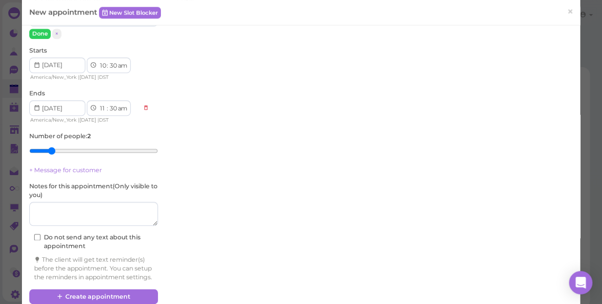
scroll to position [290, 0]
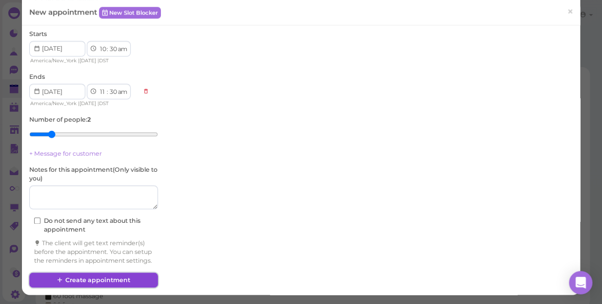
click at [126, 282] on button "Create appointment" at bounding box center [93, 281] width 129 height 16
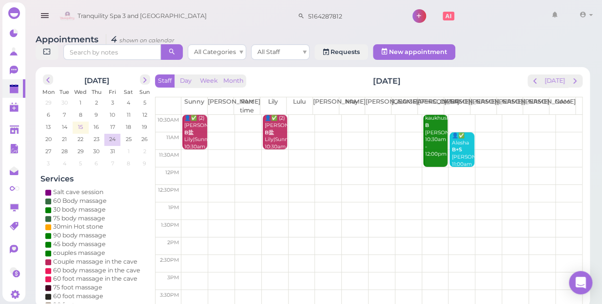
click at [83, 123] on span "15" at bounding box center [80, 127] width 7 height 9
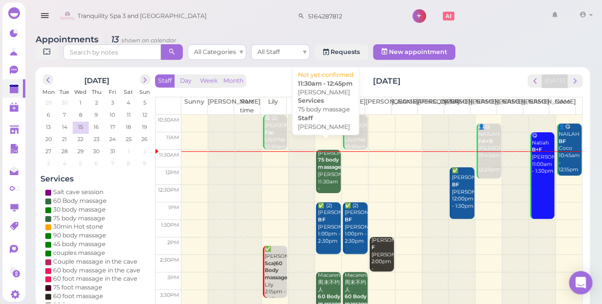
click at [326, 167] on div "Dana 75 body massage Lisa 11:30am - 12:45pm" at bounding box center [328, 175] width 23 height 50
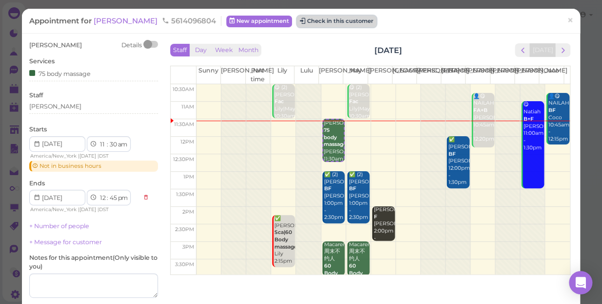
click at [312, 20] on button "Check in this customer" at bounding box center [336, 22] width 79 height 12
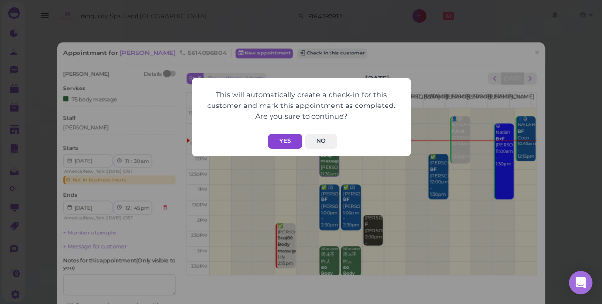
click at [289, 136] on button "Yes" at bounding box center [284, 141] width 35 height 15
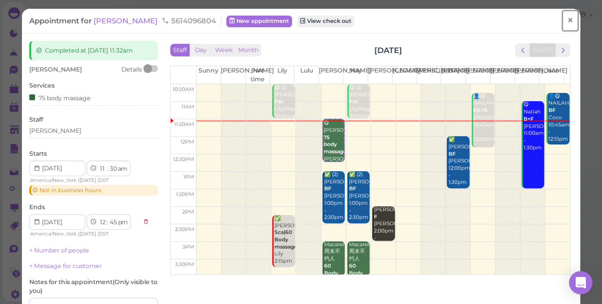
click at [567, 19] on span "×" at bounding box center [570, 21] width 6 height 14
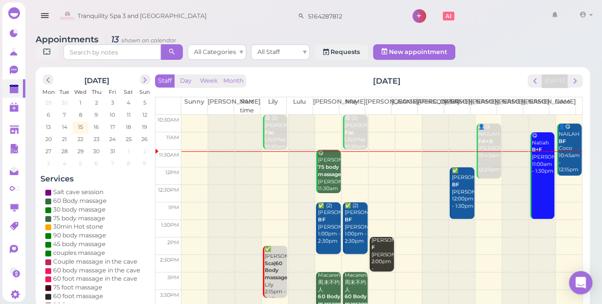
click at [539, 193] on link "😋 Natiah B+F Tina 11:00am - 1:30pm" at bounding box center [542, 176] width 24 height 87
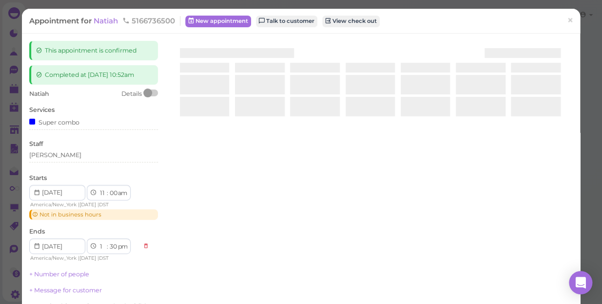
click at [539, 193] on div at bounding box center [370, 156] width 405 height 231
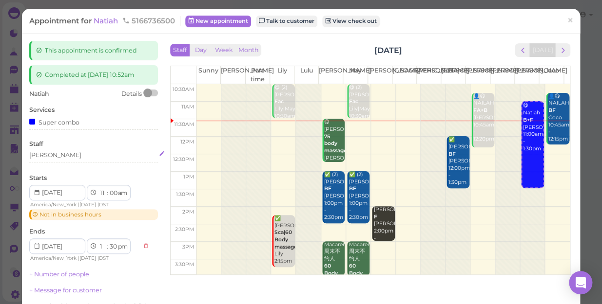
click at [54, 156] on div "[PERSON_NAME]" at bounding box center [93, 155] width 129 height 9
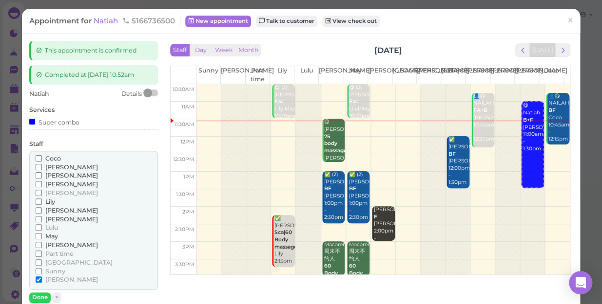
click at [54, 244] on span "[PERSON_NAME]" at bounding box center [71, 245] width 53 height 7
click at [42, 244] on input "[PERSON_NAME]" at bounding box center [39, 245] width 6 height 6
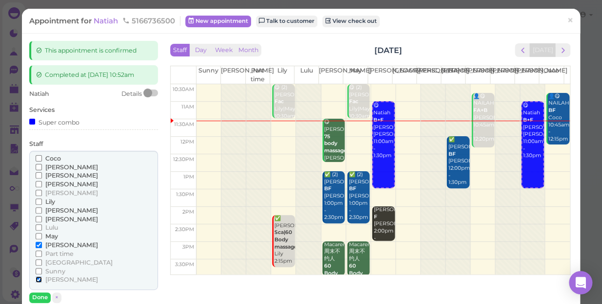
click at [39, 278] on input "[PERSON_NAME]" at bounding box center [39, 280] width 6 height 6
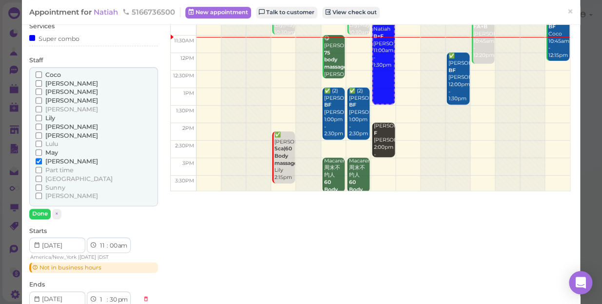
scroll to position [88, 0]
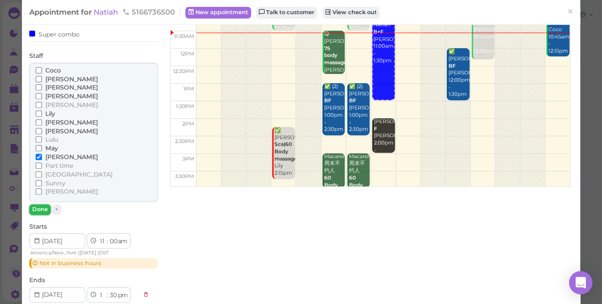
click at [41, 208] on button "Done" at bounding box center [39, 210] width 21 height 10
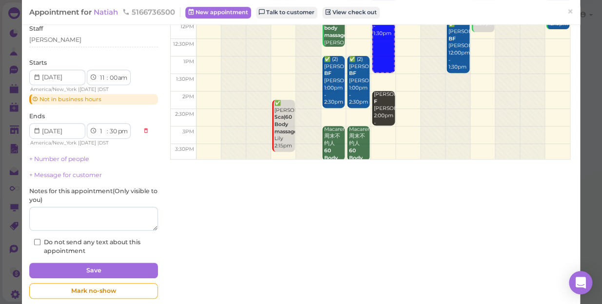
scroll to position [130, 0]
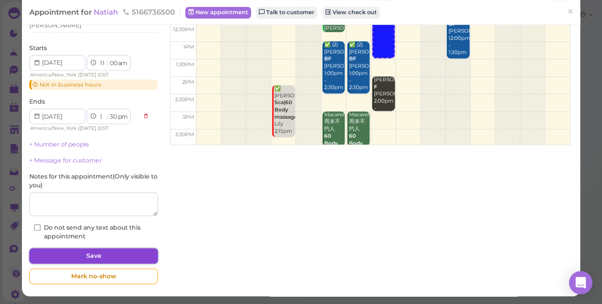
click at [100, 254] on button "Save" at bounding box center [93, 256] width 129 height 16
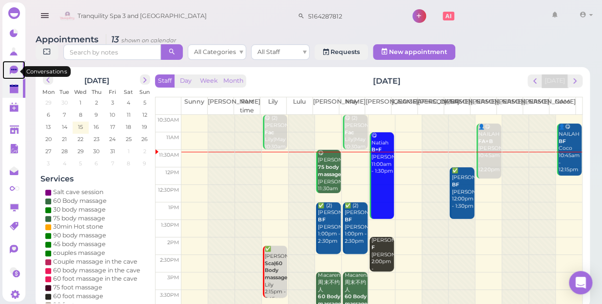
click at [12, 73] on icon at bounding box center [14, 70] width 8 height 9
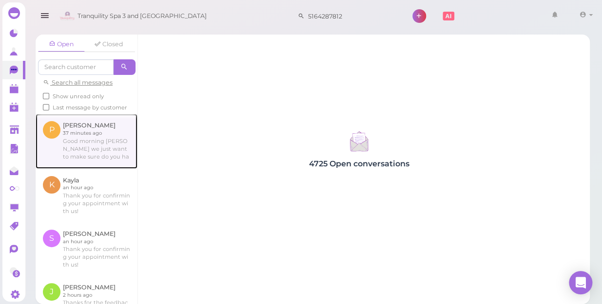
click at [95, 161] on link at bounding box center [87, 141] width 102 height 55
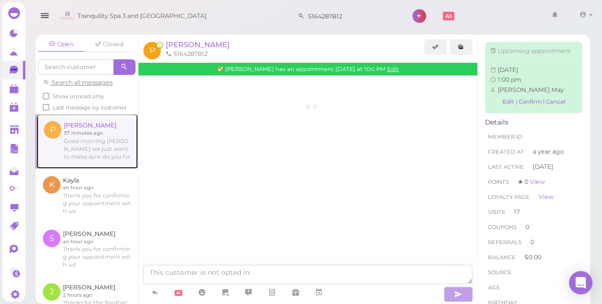
scroll to position [1311, 0]
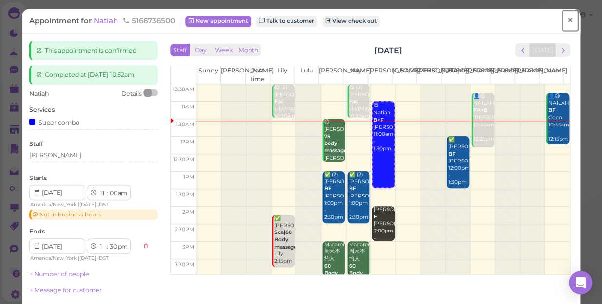
click at [567, 19] on span "×" at bounding box center [570, 21] width 6 height 14
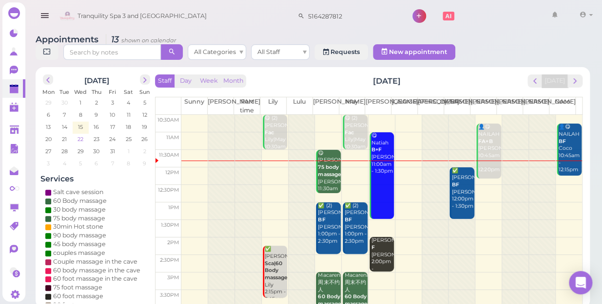
click at [81, 135] on span "22" at bounding box center [80, 139] width 8 height 9
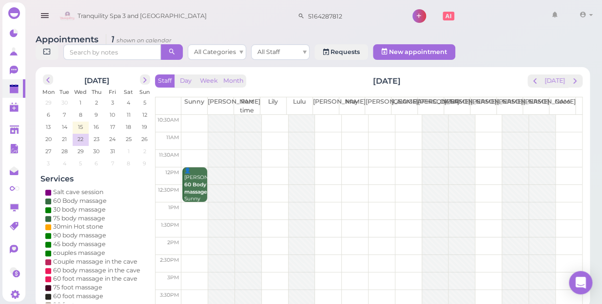
click at [269, 115] on td at bounding box center [381, 124] width 400 height 18
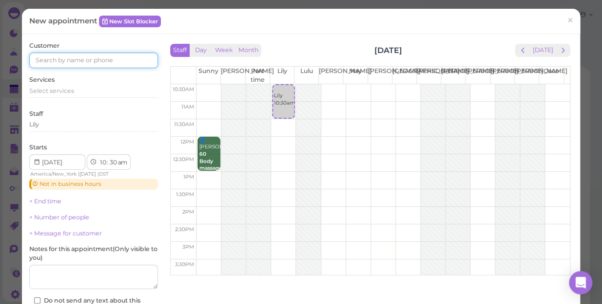
click at [96, 57] on input at bounding box center [93, 61] width 129 height 16
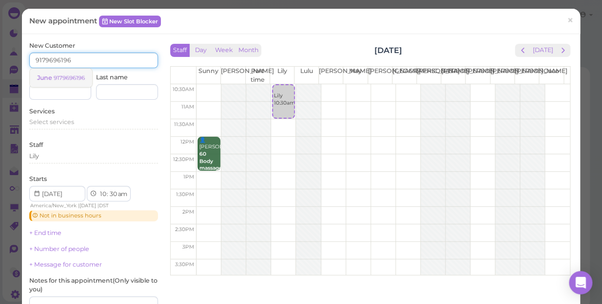
type input "9179696196"
click at [67, 78] on small "9179696196" at bounding box center [69, 78] width 31 height 7
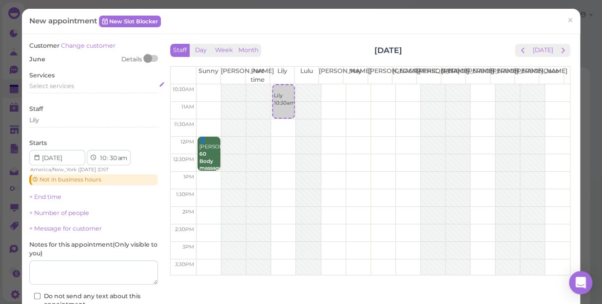
click at [63, 86] on span "Select services" at bounding box center [51, 85] width 45 height 7
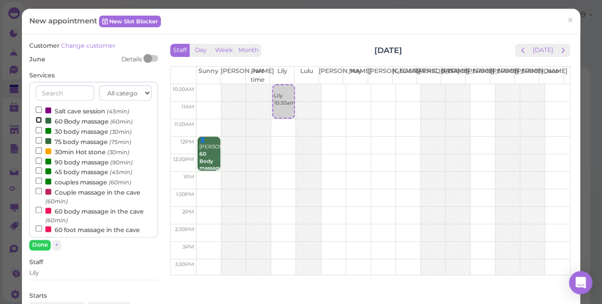
click at [39, 120] on input "60 Body massage (60min)" at bounding box center [39, 120] width 6 height 6
click at [42, 246] on button "Done" at bounding box center [39, 245] width 21 height 10
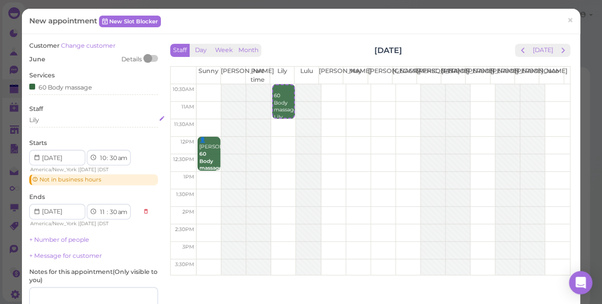
click at [54, 119] on div "Lily" at bounding box center [93, 120] width 129 height 9
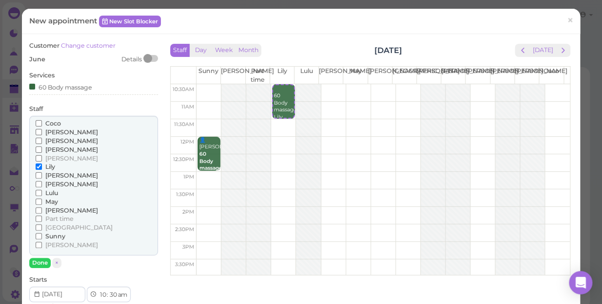
click at [52, 185] on span "[PERSON_NAME]" at bounding box center [71, 184] width 53 height 7
click at [42, 185] on input "[PERSON_NAME]" at bounding box center [39, 184] width 6 height 6
click at [53, 210] on span "[PERSON_NAME]" at bounding box center [71, 210] width 53 height 7
click at [42, 210] on input "[PERSON_NAME]" at bounding box center [39, 211] width 6 height 6
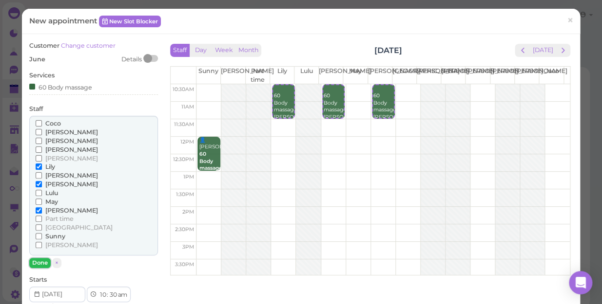
click at [37, 262] on button "Done" at bounding box center [39, 263] width 21 height 10
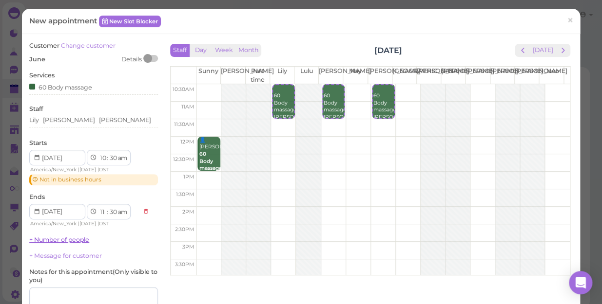
click at [63, 238] on link "+ Number of people" at bounding box center [59, 239] width 60 height 7
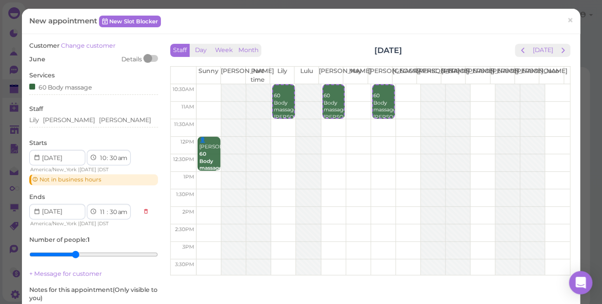
click at [71, 253] on input "range" at bounding box center [93, 255] width 129 height 16
type input "3"
click at [58, 251] on input "range" at bounding box center [93, 255] width 129 height 16
click at [102, 214] on select "1 2 3 4 5 6 7 8 9 10 11 12" at bounding box center [102, 213] width 8 height 10
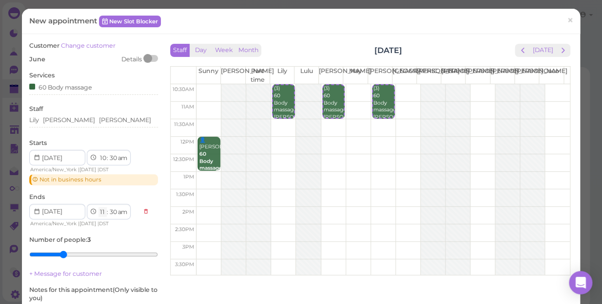
click at [99, 211] on select "1 2 3 4 5 6 7 8 9 10 11 12" at bounding box center [102, 213] width 8 height 10
select select "12"
click at [98, 208] on select "1 2 3 4 5 6 7 8 9 10 11 12" at bounding box center [102, 213] width 8 height 10
click at [124, 212] on select "am pm" at bounding box center [121, 213] width 11 height 10
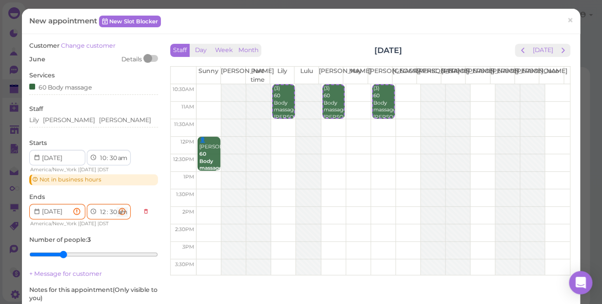
click at [124, 212] on select "am pm" at bounding box center [121, 213] width 11 height 10
select select "pm"
click at [117, 208] on select "am pm" at bounding box center [121, 213] width 11 height 10
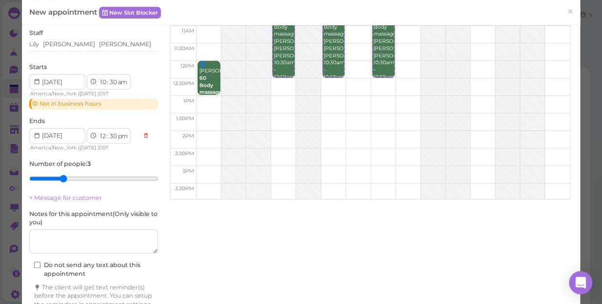
scroll to position [88, 0]
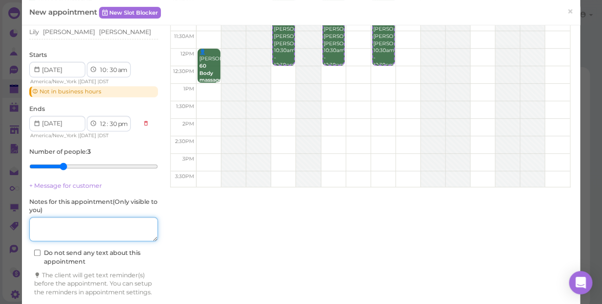
click at [99, 233] on textarea at bounding box center [93, 229] width 129 height 24
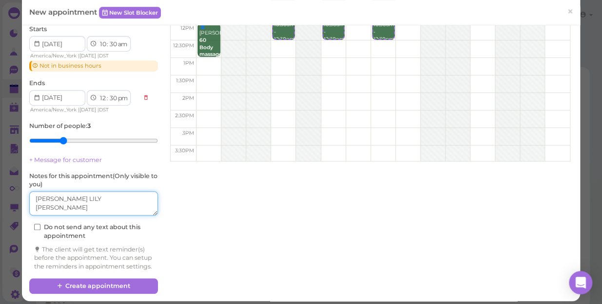
scroll to position [128, 0]
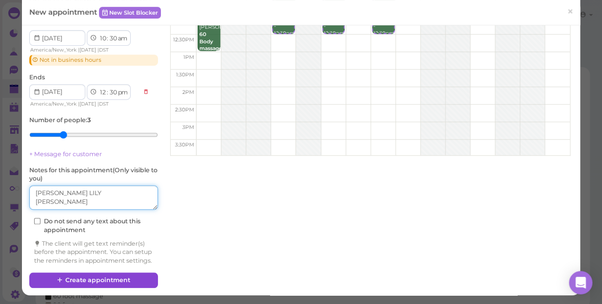
type textarea "LISA LILY MIKE"
click at [112, 282] on button "Create appointment" at bounding box center [93, 281] width 129 height 16
select select "11"
select select "am"
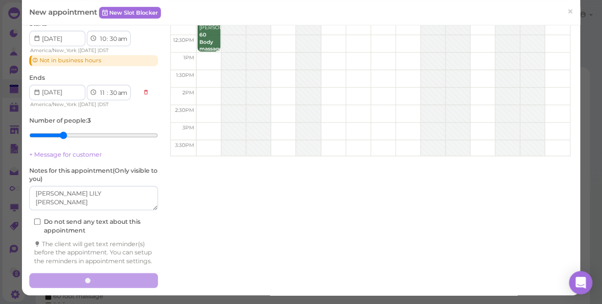
scroll to position [127, 0]
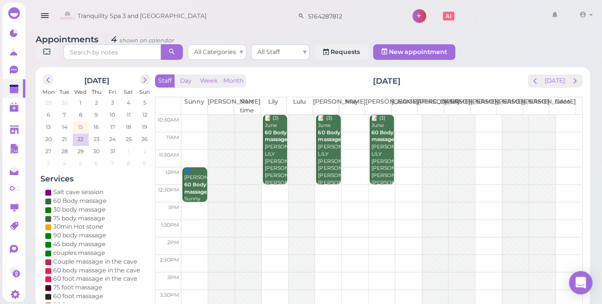
click at [77, 123] on span "15" at bounding box center [80, 127] width 7 height 9
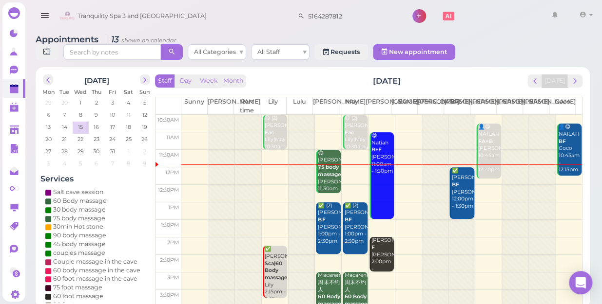
click at [269, 185] on td at bounding box center [381, 194] width 400 height 18
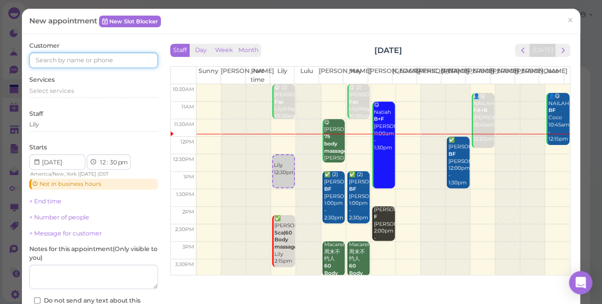
click at [112, 59] on input at bounding box center [93, 61] width 129 height 16
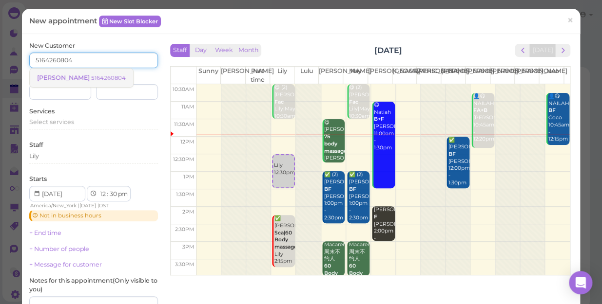
type input "5164260804"
click at [91, 78] on small "5164260804" at bounding box center [108, 78] width 35 height 7
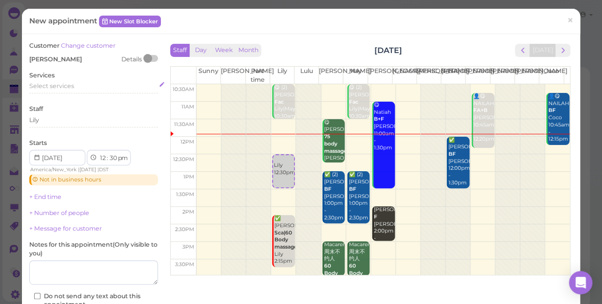
click at [70, 86] on span "Select services" at bounding box center [51, 85] width 45 height 7
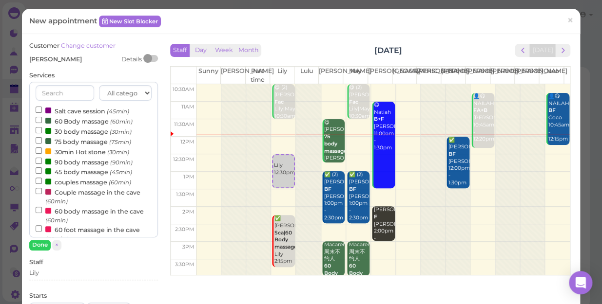
click at [66, 122] on label "60 Body massage (60min)" at bounding box center [84, 121] width 97 height 10
click at [42, 122] on input "60 Body massage (60min)" at bounding box center [39, 120] width 6 height 6
click at [43, 245] on button "Done" at bounding box center [39, 245] width 21 height 10
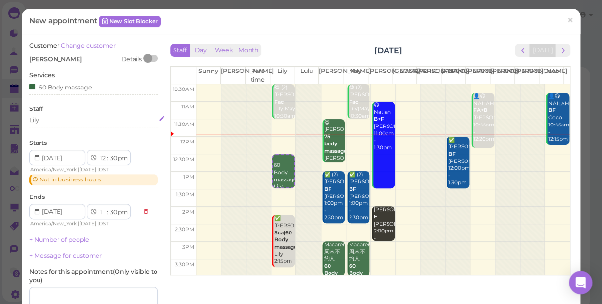
click at [55, 122] on div "Lily" at bounding box center [93, 120] width 129 height 9
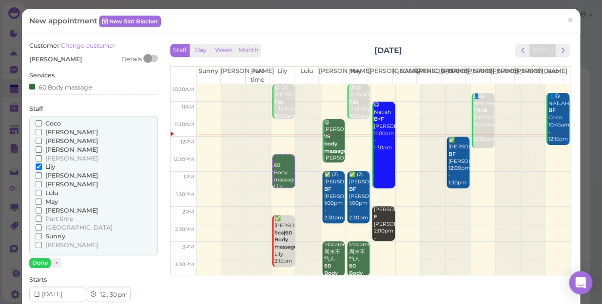
click at [52, 122] on span "Coco" at bounding box center [53, 123] width 16 height 7
click at [42, 122] on input "Coco" at bounding box center [39, 123] width 6 height 6
click at [52, 123] on span "Coco" at bounding box center [53, 123] width 16 height 7
click at [42, 123] on input "Coco" at bounding box center [39, 123] width 6 height 6
click at [52, 242] on span "[PERSON_NAME]" at bounding box center [71, 245] width 53 height 7
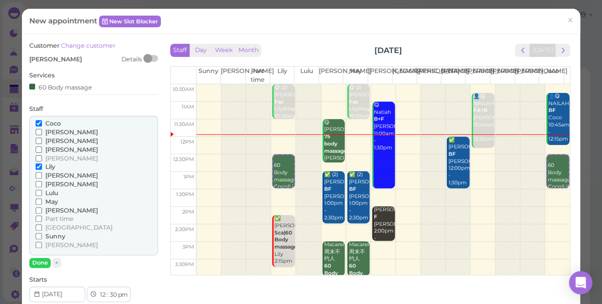
click at [42, 242] on input "[PERSON_NAME]" at bounding box center [39, 245] width 6 height 6
click at [48, 243] on span "[PERSON_NAME]" at bounding box center [71, 245] width 53 height 7
click at [42, 243] on input "[PERSON_NAME]" at bounding box center [39, 245] width 6 height 6
click at [50, 166] on span "Lily" at bounding box center [50, 166] width 10 height 7
click at [42, 166] on input "Lily" at bounding box center [39, 167] width 6 height 6
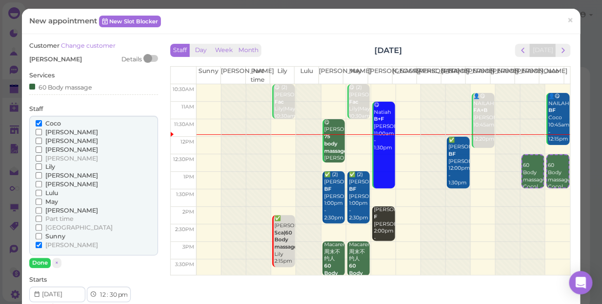
click at [53, 122] on span "Coco" at bounding box center [53, 123] width 16 height 7
click at [42, 122] on input "Coco" at bounding box center [39, 123] width 6 height 6
click at [39, 264] on button "Done" at bounding box center [39, 263] width 21 height 10
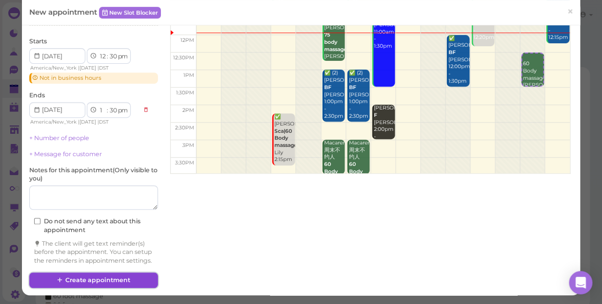
click at [102, 283] on button "Create appointment" at bounding box center [93, 281] width 129 height 16
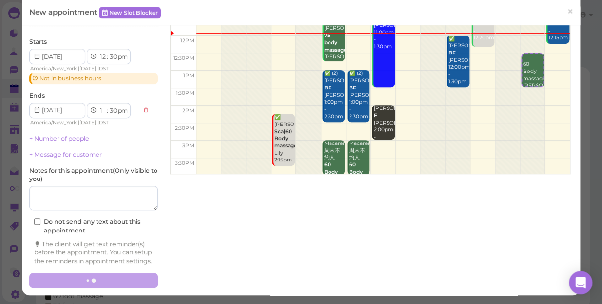
scroll to position [109, 0]
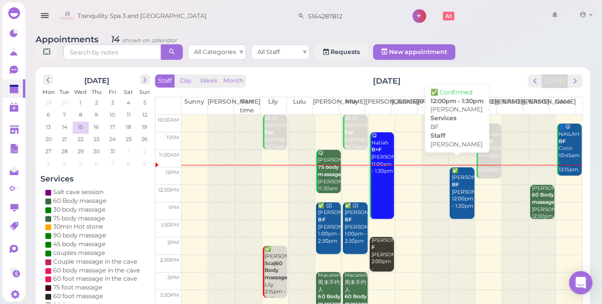
click at [453, 185] on div "✅ Amanda BF Helen 12:00pm - 1:30pm" at bounding box center [462, 189] width 23 height 43
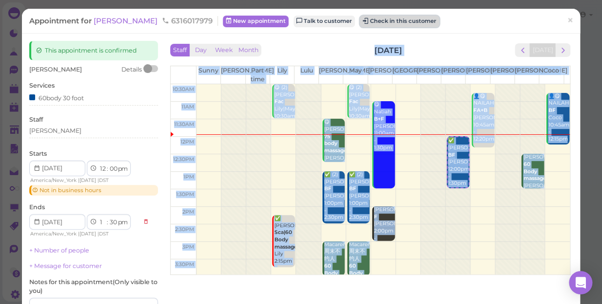
click at [374, 21] on button "Check in this customer" at bounding box center [399, 22] width 79 height 12
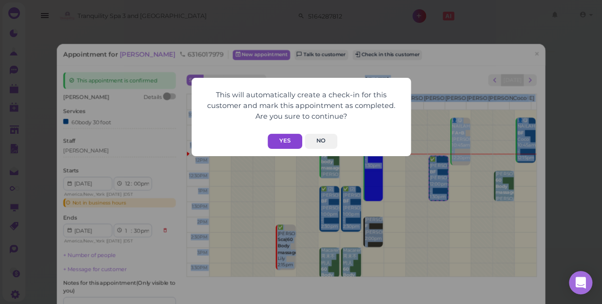
click at [286, 141] on button "Yes" at bounding box center [284, 141] width 35 height 15
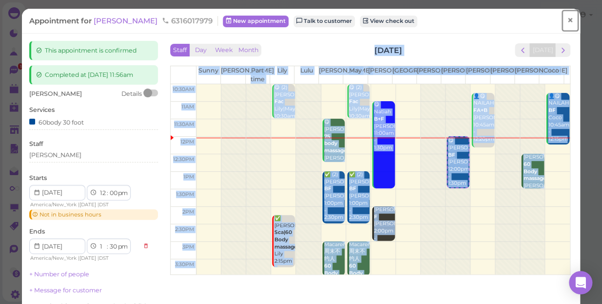
click at [567, 20] on span "×" at bounding box center [570, 21] width 6 height 14
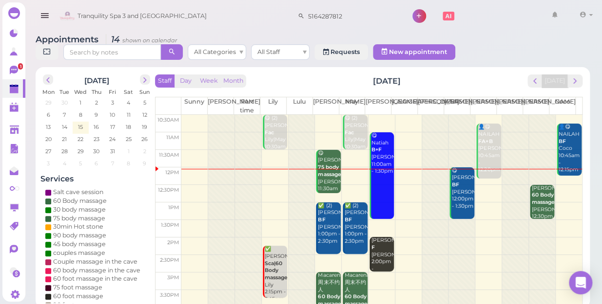
click at [497, 20] on div "Tranquility Spa 3 and Salt Cave 5164287812 1 Account Refer Friends" at bounding box center [326, 16] width 539 height 28
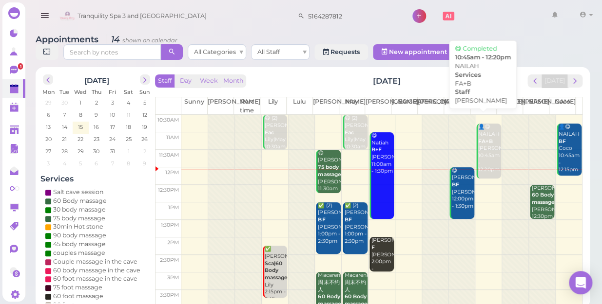
click at [486, 143] on div "👤😋 NAILAH FA+B Emily 10:45am - 12:20pm" at bounding box center [488, 149] width 23 height 50
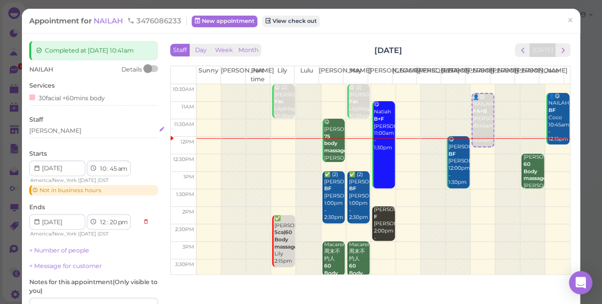
click at [57, 135] on div "[PERSON_NAME]" at bounding box center [93, 131] width 129 height 9
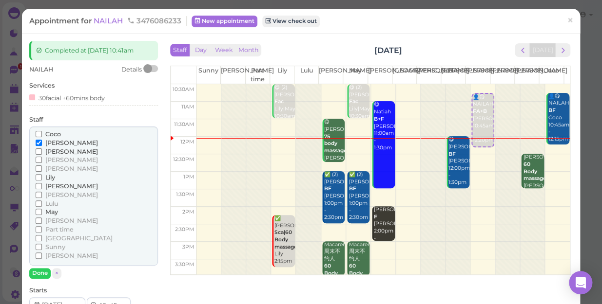
click at [49, 255] on span "[PERSON_NAME]" at bounding box center [71, 255] width 53 height 7
click at [42, 255] on input "[PERSON_NAME]" at bounding box center [39, 256] width 6 height 6
click at [55, 139] on label "[PERSON_NAME]" at bounding box center [67, 143] width 62 height 9
click at [42, 140] on input "[PERSON_NAME]" at bounding box center [39, 143] width 6 height 6
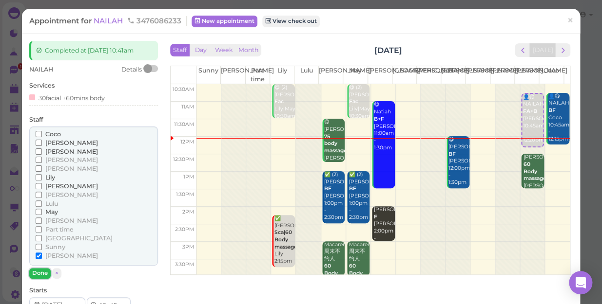
click at [40, 274] on button "Done" at bounding box center [39, 273] width 21 height 10
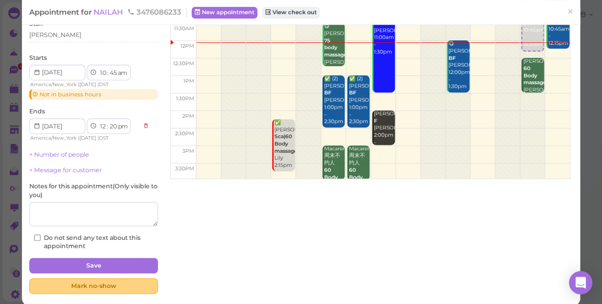
scroll to position [106, 0]
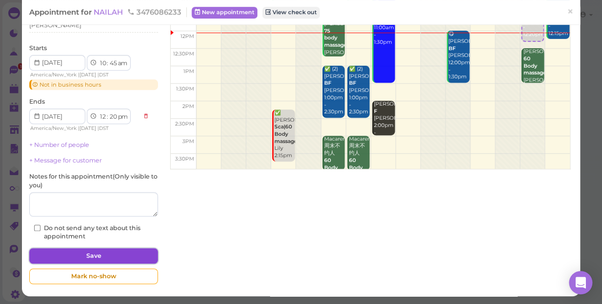
click at [118, 251] on button "Save" at bounding box center [93, 256] width 129 height 16
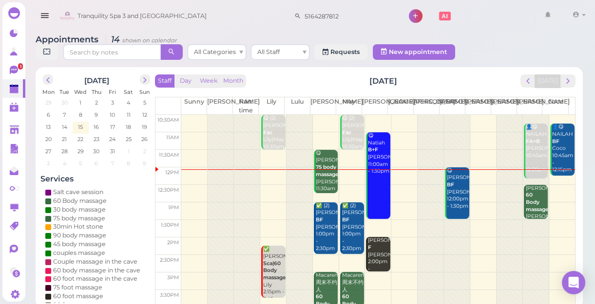
click at [561, 143] on div "👤😋 NAILAH BF Coco 10:45am - 12:15pm" at bounding box center [562, 149] width 23 height 50
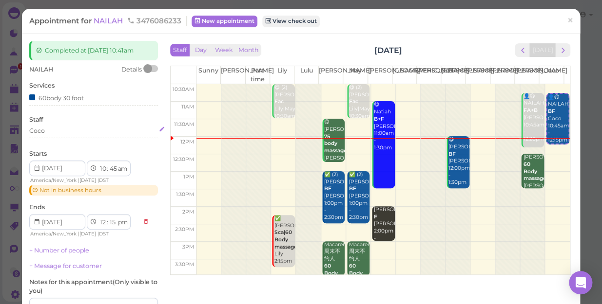
click at [54, 133] on div "Coco" at bounding box center [93, 131] width 129 height 9
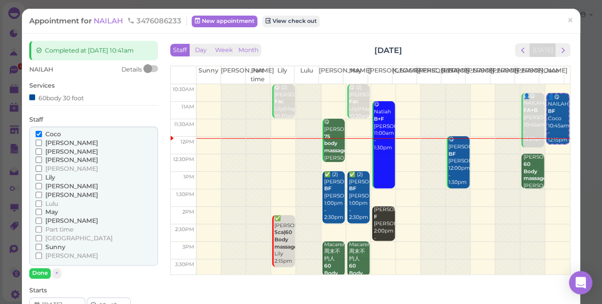
click at [48, 152] on span "[PERSON_NAME]" at bounding box center [71, 151] width 53 height 7
click at [42, 152] on input "[PERSON_NAME]" at bounding box center [39, 152] width 6 height 6
click at [53, 132] on span "Coco" at bounding box center [53, 134] width 16 height 7
click at [42, 132] on input "Coco" at bounding box center [39, 134] width 6 height 6
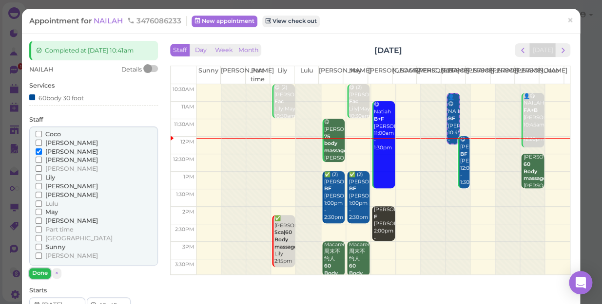
click at [40, 275] on button "Done" at bounding box center [39, 273] width 21 height 10
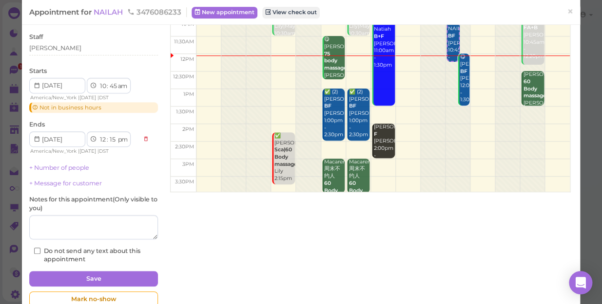
scroll to position [88, 0]
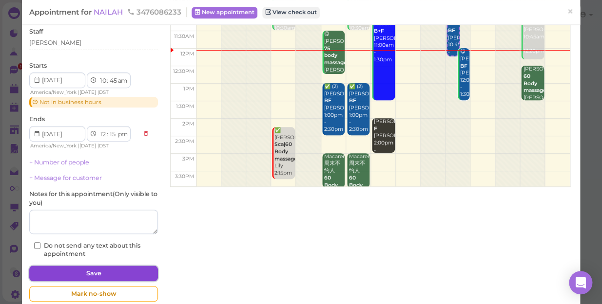
click at [77, 274] on button "Save" at bounding box center [93, 274] width 129 height 16
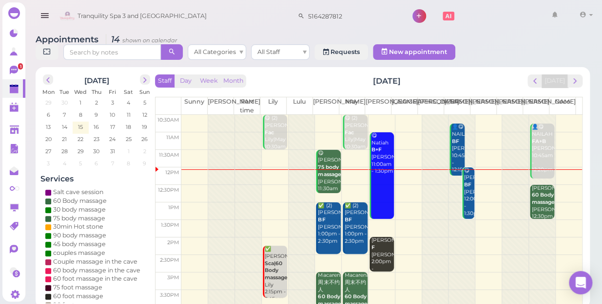
click at [463, 193] on div "😋 Amanda BF Helen 12:00pm - 1:30pm" at bounding box center [468, 193] width 11 height 50
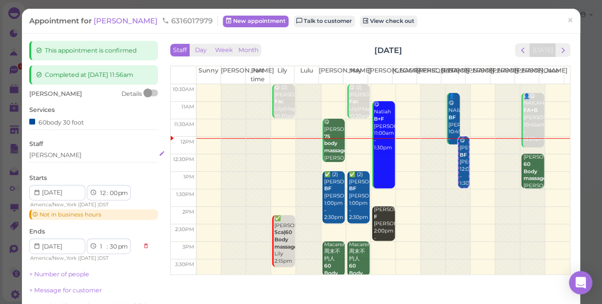
click at [54, 159] on div "[PERSON_NAME]" at bounding box center [93, 155] width 129 height 9
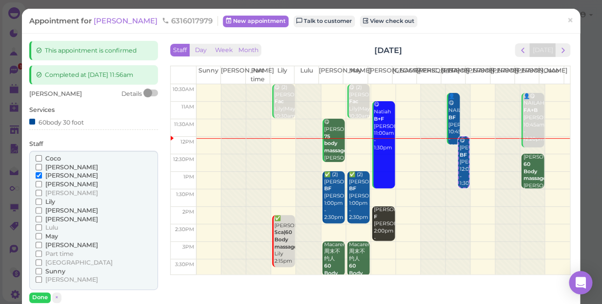
click at [50, 158] on span "Coco" at bounding box center [53, 158] width 16 height 7
click at [42, 158] on input "Coco" at bounding box center [39, 158] width 6 height 6
click at [50, 175] on span "[PERSON_NAME]" at bounding box center [71, 175] width 53 height 7
click at [42, 175] on input "[PERSON_NAME]" at bounding box center [39, 175] width 6 height 6
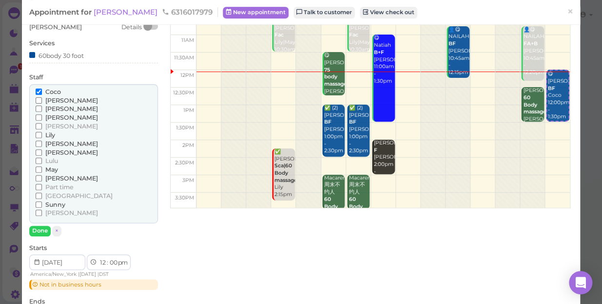
scroll to position [88, 0]
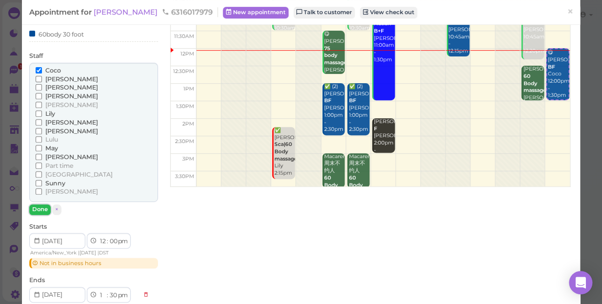
click at [37, 212] on button "Done" at bounding box center [39, 210] width 21 height 10
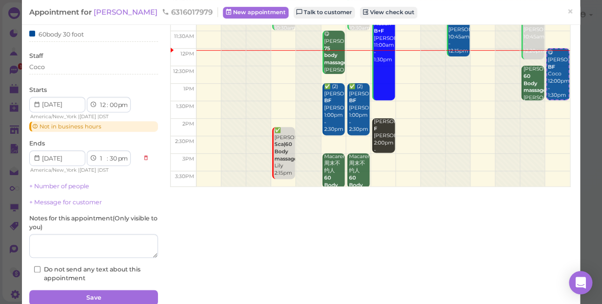
scroll to position [130, 0]
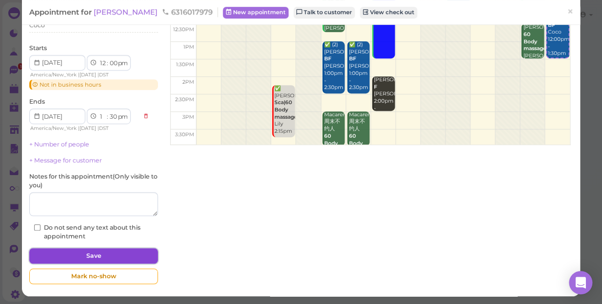
click at [92, 251] on button "Save" at bounding box center [93, 256] width 129 height 16
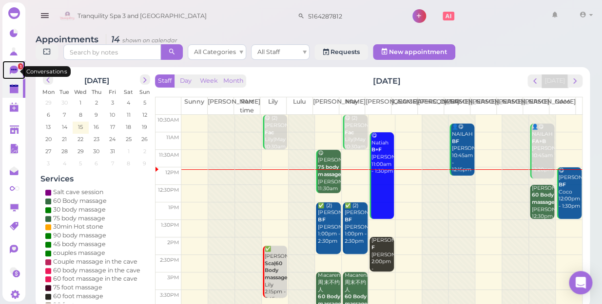
click at [18, 70] on span "1" at bounding box center [20, 66] width 5 height 6
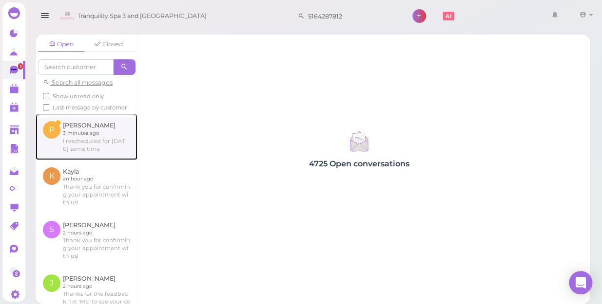
click at [87, 151] on link at bounding box center [87, 137] width 102 height 46
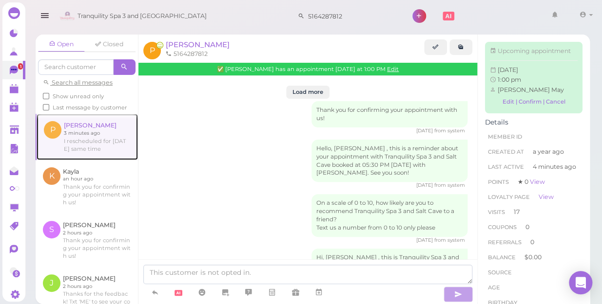
scroll to position [1311, 0]
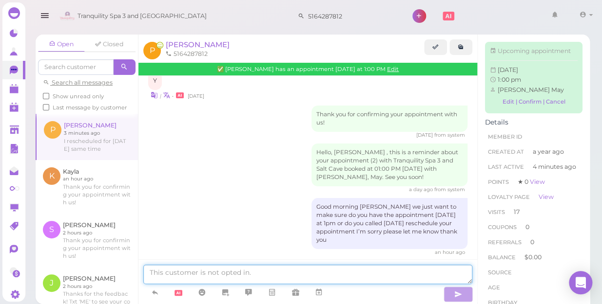
click at [219, 267] on textarea at bounding box center [307, 274] width 329 height 19
type textarea "THANK YOU SEE YOU 10/21"
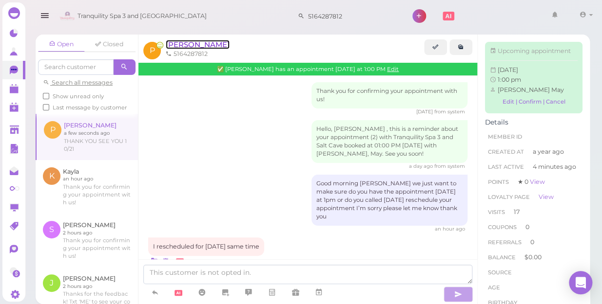
click at [174, 44] on span "[PERSON_NAME]" at bounding box center [198, 44] width 64 height 9
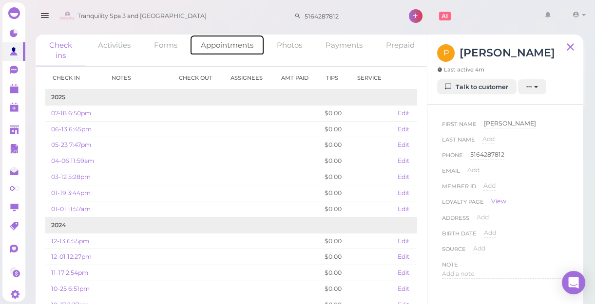
click at [241, 42] on link "Appointments" at bounding box center [227, 45] width 75 height 21
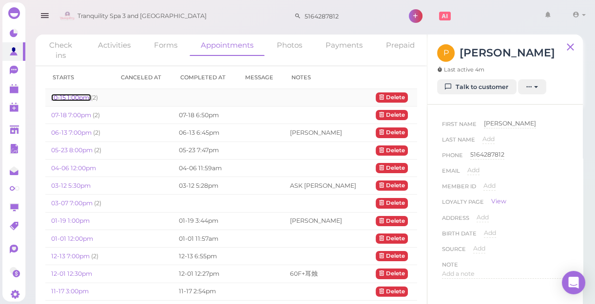
click at [79, 95] on link "10-15 1:00pm" at bounding box center [70, 97] width 39 height 7
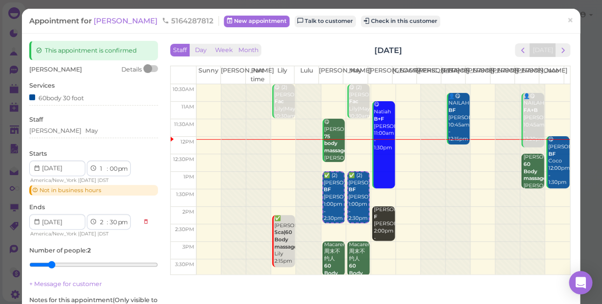
click at [36, 169] on icon at bounding box center [37, 168] width 6 height 9
click at [39, 166] on icon at bounding box center [37, 168] width 6 height 9
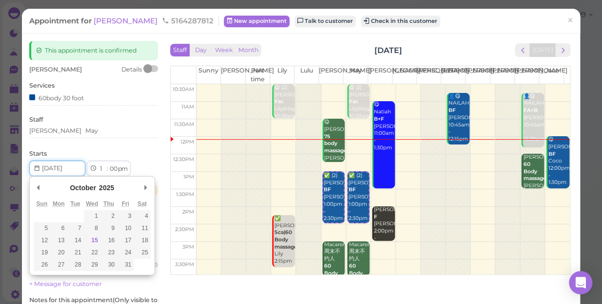
click at [72, 168] on input "Use the arrow keys to pick a date" at bounding box center [57, 169] width 56 height 16
type input "2025-10-21"
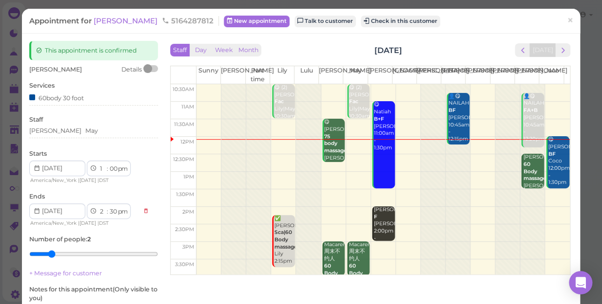
type input "4"
click at [77, 251] on input "range" at bounding box center [93, 255] width 129 height 16
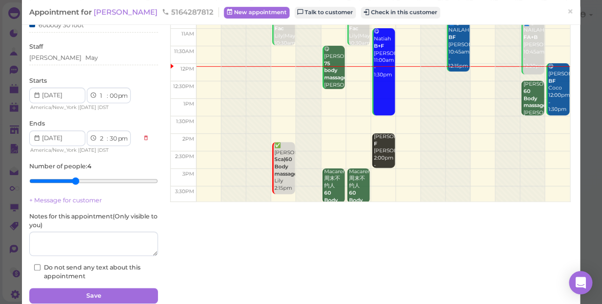
scroll to position [88, 0]
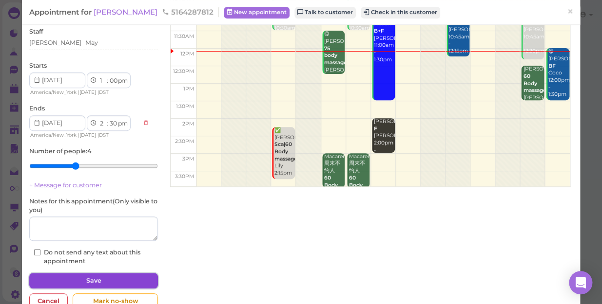
click at [114, 279] on button "Save" at bounding box center [93, 281] width 129 height 16
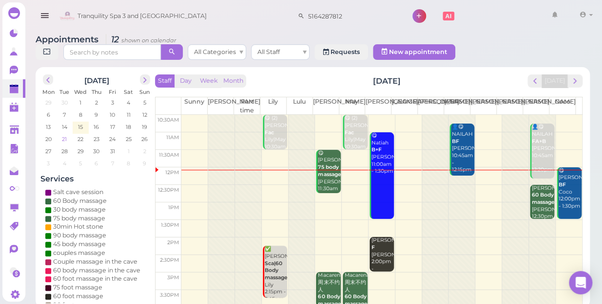
click at [65, 135] on span "21" at bounding box center [64, 139] width 7 height 9
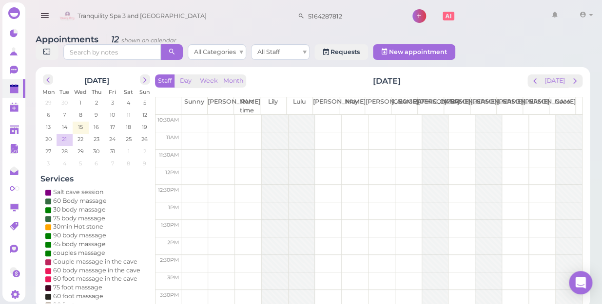
click at [65, 135] on span "21" at bounding box center [64, 139] width 7 height 9
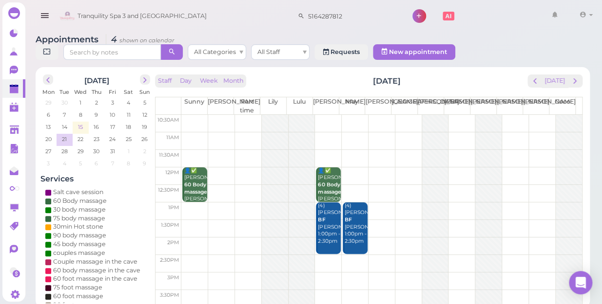
click at [79, 123] on span "15" at bounding box center [80, 127] width 7 height 9
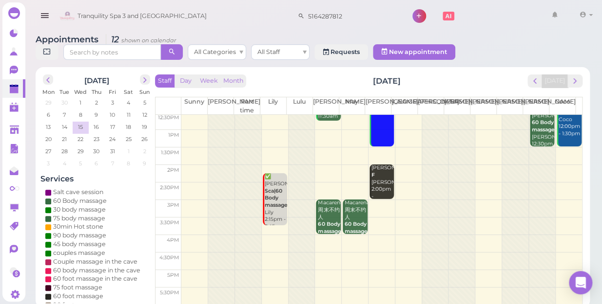
scroll to position [133, 0]
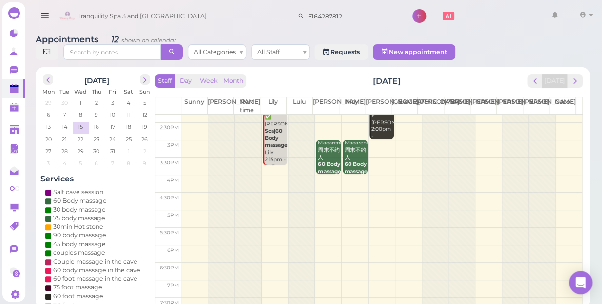
click at [325, 281] on td at bounding box center [381, 290] width 400 height 18
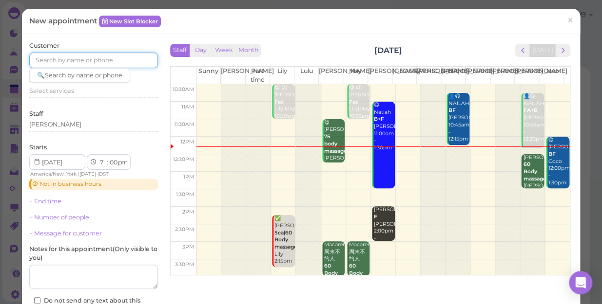
click at [121, 59] on input at bounding box center [93, 61] width 129 height 16
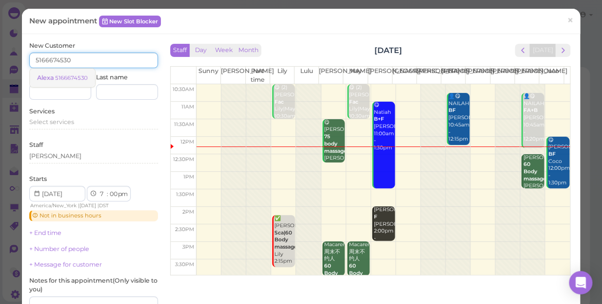
type input "5166674530"
click at [67, 76] on small "5166674530" at bounding box center [71, 78] width 33 height 7
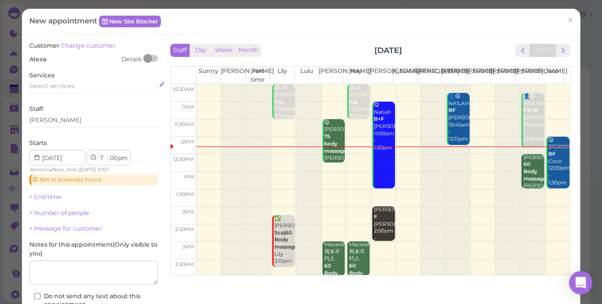
click at [63, 87] on span "Select services" at bounding box center [51, 85] width 45 height 7
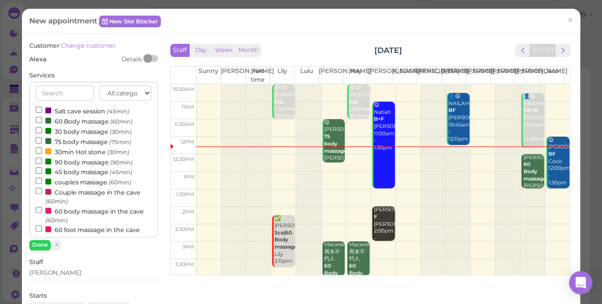
click at [80, 185] on label "couples massage (60min)" at bounding box center [83, 182] width 95 height 10
click at [42, 184] on input "couples massage (60min)" at bounding box center [39, 181] width 6 height 6
click at [41, 246] on button "Done" at bounding box center [39, 245] width 21 height 10
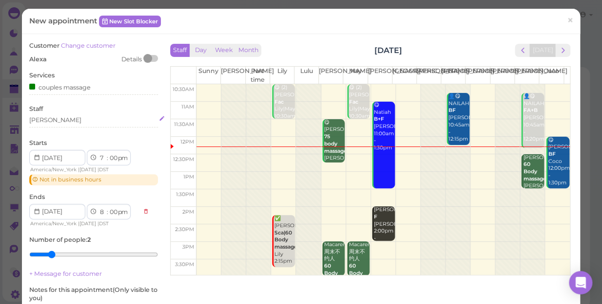
click at [78, 119] on div "[PERSON_NAME]" at bounding box center [93, 120] width 129 height 9
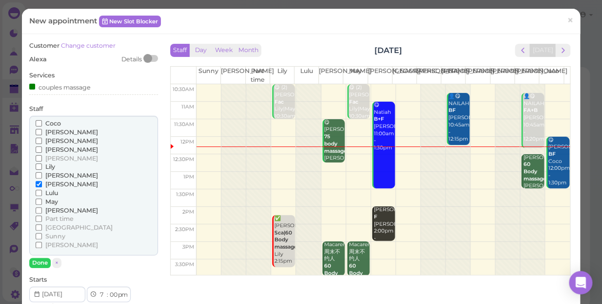
click at [53, 167] on span "Lily" at bounding box center [50, 166] width 10 height 7
click at [42, 167] on input "Lily" at bounding box center [39, 167] width 6 height 6
click at [41, 262] on button "Done" at bounding box center [39, 263] width 21 height 10
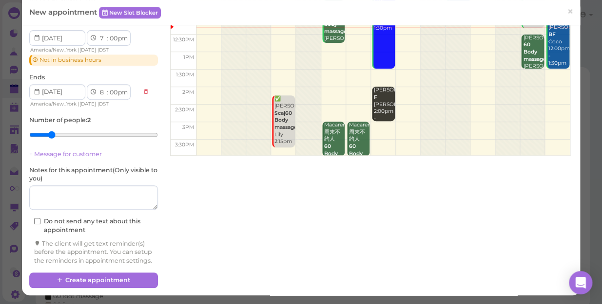
scroll to position [128, 0]
click at [87, 186] on textarea at bounding box center [93, 198] width 129 height 24
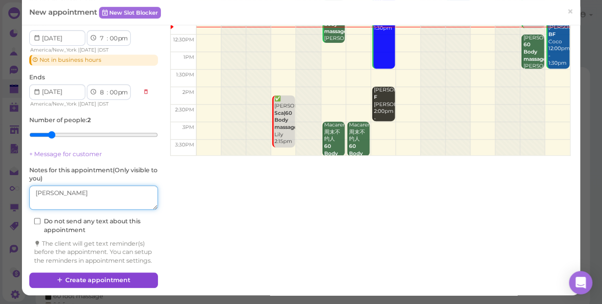
type textarea "[PERSON_NAME]"
click at [93, 279] on button "Create appointment" at bounding box center [93, 281] width 129 height 16
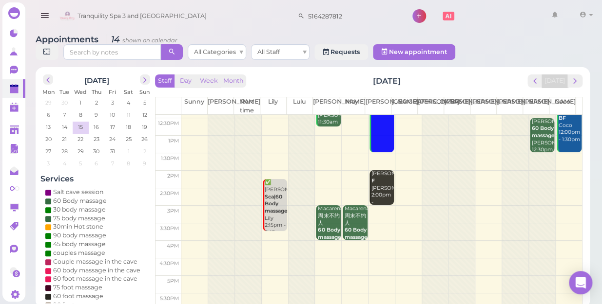
scroll to position [0, 0]
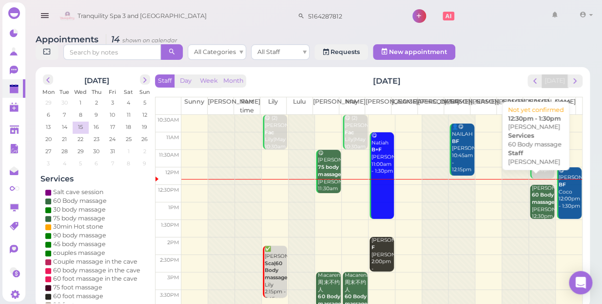
click at [532, 197] on div "Maria 60 Body massage Tina 12:30pm - 1:30pm" at bounding box center [542, 206] width 23 height 43
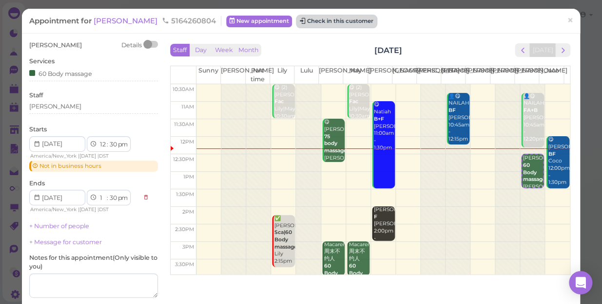
click at [298, 23] on button "Check in this customer" at bounding box center [336, 22] width 79 height 12
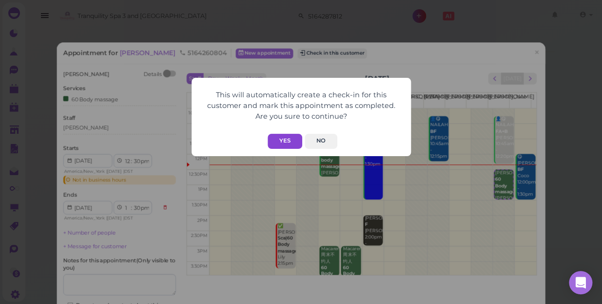
click at [285, 141] on button "Yes" at bounding box center [284, 141] width 35 height 15
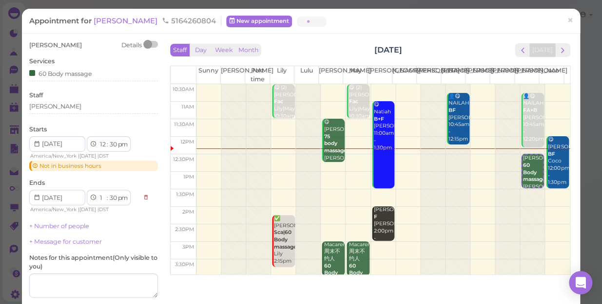
click at [285, 130] on button "Yes" at bounding box center [284, 121] width 35 height 15
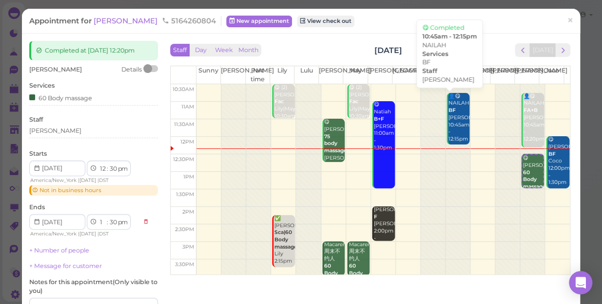
click at [448, 129] on div "👤😋 NAILAH BF Helen 10:45am - 12:15pm" at bounding box center [458, 118] width 21 height 50
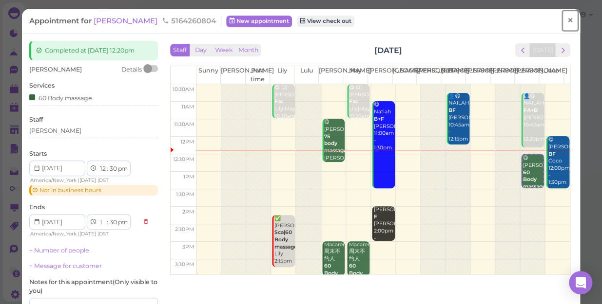
click at [567, 16] on span "×" at bounding box center [570, 21] width 6 height 14
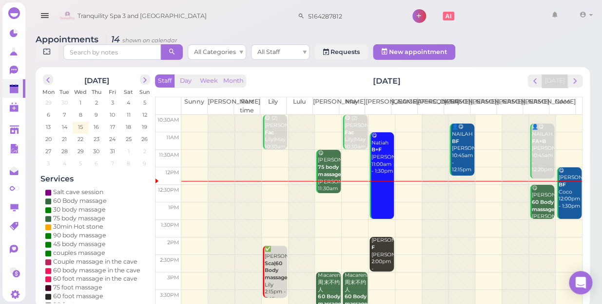
click at [535, 199] on b "60 Body massage" at bounding box center [543, 206] width 23 height 14
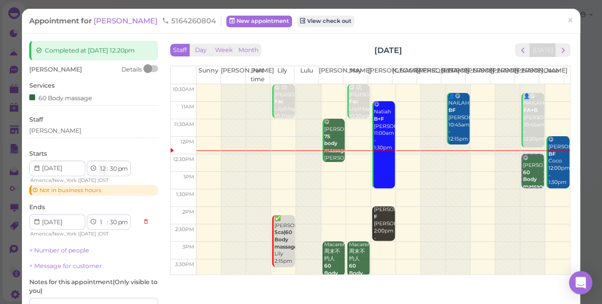
click at [99, 171] on select "1 2 3 4 5 6 7 8 9 10 11 12" at bounding box center [102, 169] width 8 height 10
click at [97, 28] on div "Appointment for Maria 5164260804 New appointment View check out ×" at bounding box center [301, 21] width 558 height 25
click at [104, 169] on select "1 2 3 4 5 6 7 8 9 10 11 12" at bounding box center [102, 169] width 8 height 10
select select "1"
click at [98, 164] on select "1 2 3 4 5 6 7 8 9 10 11 12" at bounding box center [102, 169] width 8 height 10
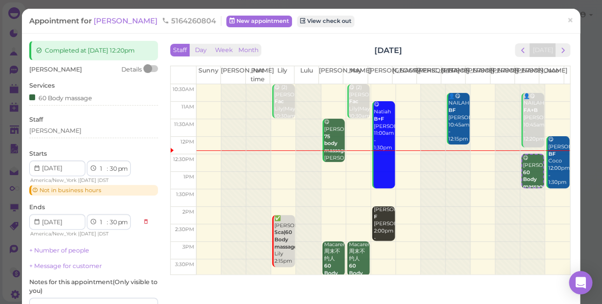
select select "2"
drag, startPoint x: 112, startPoint y: 166, endPoint x: 120, endPoint y: 19, distance: 146.9
click at [112, 166] on select "00 05 10 15 20 25 30 35 40 45 50 55" at bounding box center [113, 169] width 10 height 10
select select "00"
click at [108, 164] on select "00 05 10 15 20 25 30 35 40 45 50 55" at bounding box center [113, 169] width 10 height 10
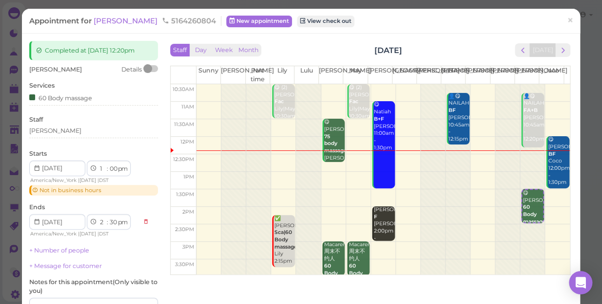
select select "00"
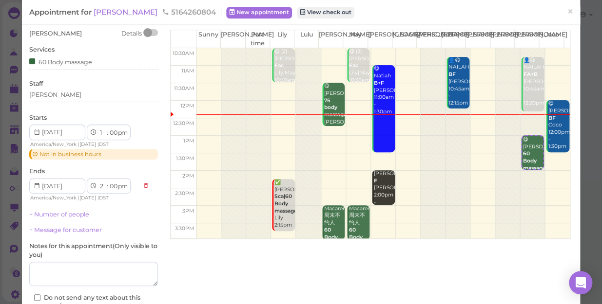
scroll to position [106, 0]
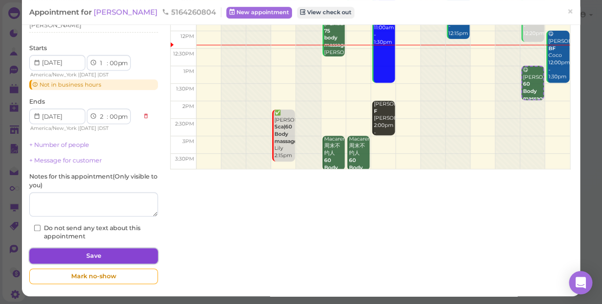
click at [114, 256] on button "Save" at bounding box center [93, 256] width 129 height 16
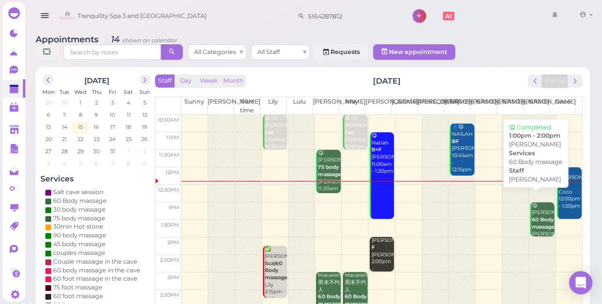
click at [535, 217] on b "60 Body massage" at bounding box center [543, 224] width 23 height 14
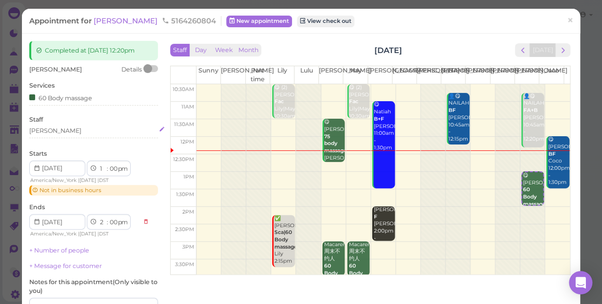
click at [50, 134] on div "[PERSON_NAME]" at bounding box center [93, 131] width 129 height 9
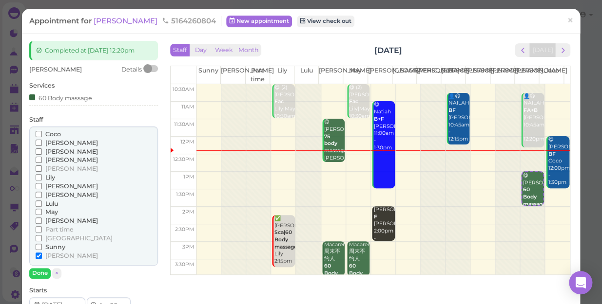
click at [58, 152] on span "[PERSON_NAME]" at bounding box center [71, 151] width 53 height 7
click at [42, 152] on input "[PERSON_NAME]" at bounding box center [39, 152] width 6 height 6
click at [46, 257] on span "[PERSON_NAME]" at bounding box center [71, 255] width 53 height 7
click at [42, 257] on input "[PERSON_NAME]" at bounding box center [39, 256] width 6 height 6
click at [46, 254] on span "[PERSON_NAME]" at bounding box center [71, 255] width 53 height 7
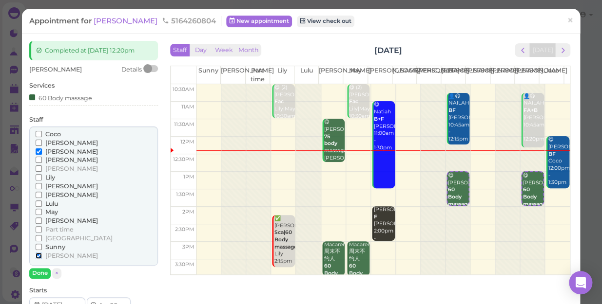
click at [42, 254] on input "[PERSON_NAME]" at bounding box center [39, 256] width 6 height 6
click at [40, 272] on button "Done" at bounding box center [39, 273] width 21 height 10
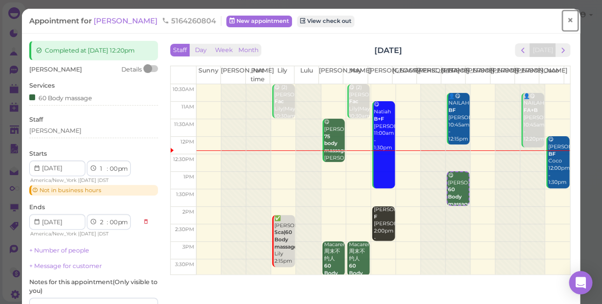
click at [567, 20] on span "×" at bounding box center [570, 21] width 6 height 14
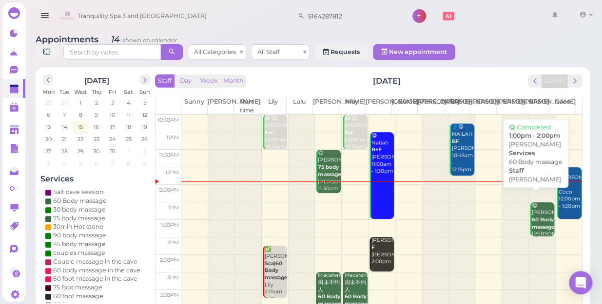
click at [534, 217] on b "60 Body massage" at bounding box center [543, 224] width 23 height 14
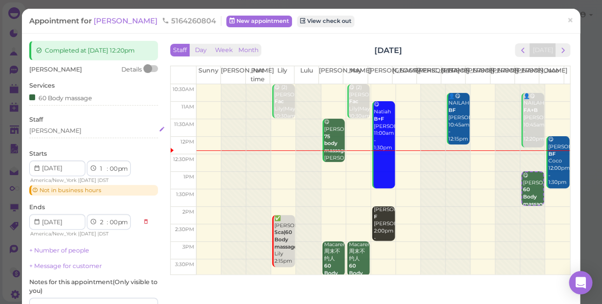
click at [67, 133] on div "[PERSON_NAME]" at bounding box center [93, 131] width 129 height 9
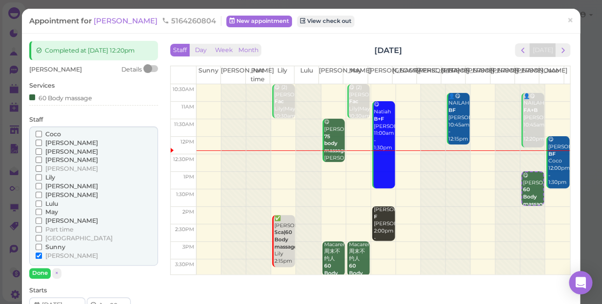
click at [58, 153] on span "[PERSON_NAME]" at bounding box center [71, 151] width 53 height 7
click at [42, 153] on input "[PERSON_NAME]" at bounding box center [39, 152] width 6 height 6
click at [47, 256] on span "[PERSON_NAME]" at bounding box center [71, 255] width 53 height 7
click at [42, 256] on input "[PERSON_NAME]" at bounding box center [39, 256] width 6 height 6
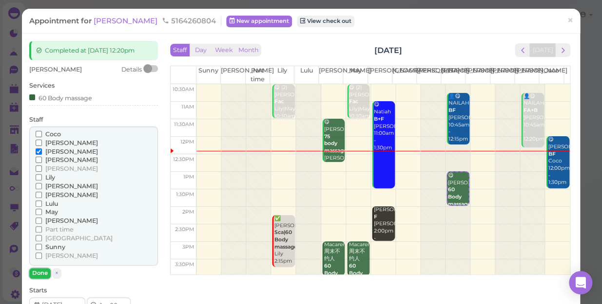
click at [43, 273] on button "Done" at bounding box center [39, 273] width 21 height 10
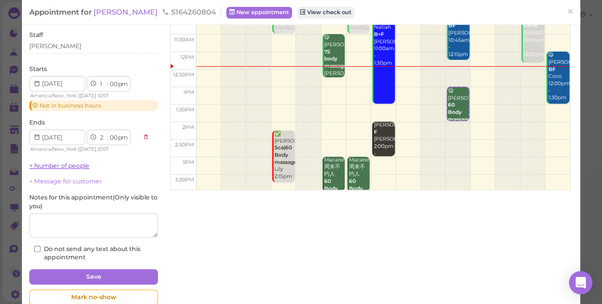
scroll to position [88, 0]
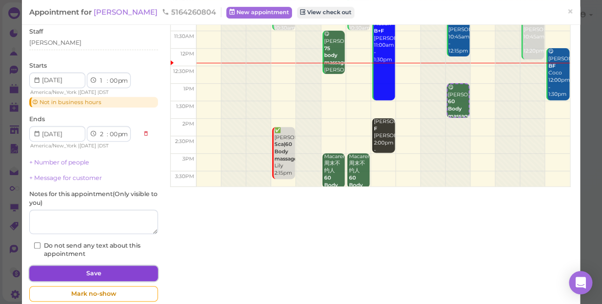
click at [90, 275] on button "Save" at bounding box center [93, 274] width 129 height 16
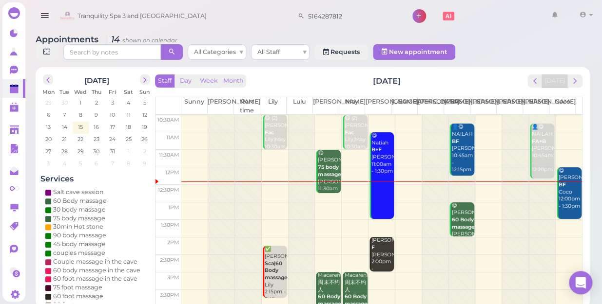
click at [534, 195] on div at bounding box center [542, 298] width 26 height 367
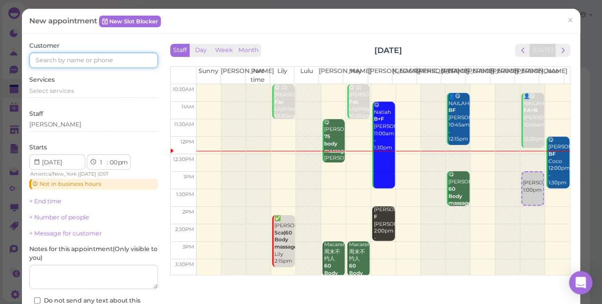
click at [88, 61] on input at bounding box center [93, 61] width 129 height 16
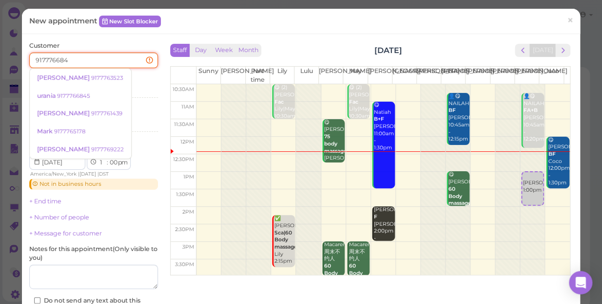
type input "9177766845"
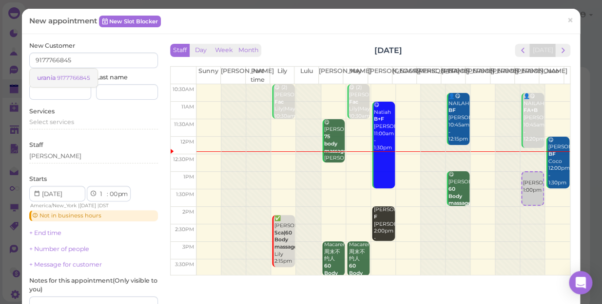
click at [67, 77] on small "9177766845" at bounding box center [73, 78] width 33 height 7
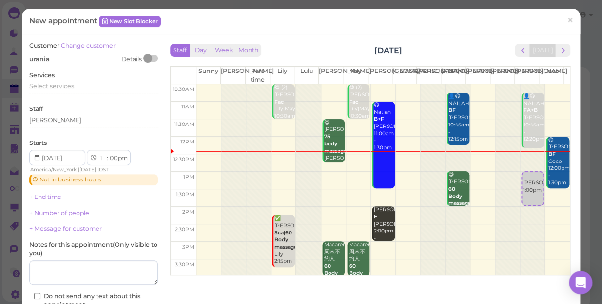
click at [67, 77] on div "Services Select services" at bounding box center [93, 84] width 129 height 27
click at [68, 85] on span "Select services" at bounding box center [51, 85] width 45 height 7
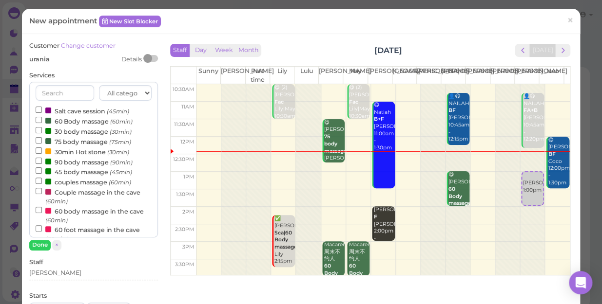
click at [46, 77] on label "Services" at bounding box center [41, 75] width 25 height 9
click at [83, 151] on label "30min Hot stone (30min)" at bounding box center [83, 152] width 94 height 10
click at [42, 151] on input "30min Hot stone (30min)" at bounding box center [39, 151] width 6 height 6
click at [88, 130] on label "30 body massage (30min)" at bounding box center [84, 131] width 96 height 10
click at [42, 130] on input "30 body massage (30min)" at bounding box center [39, 130] width 6 height 6
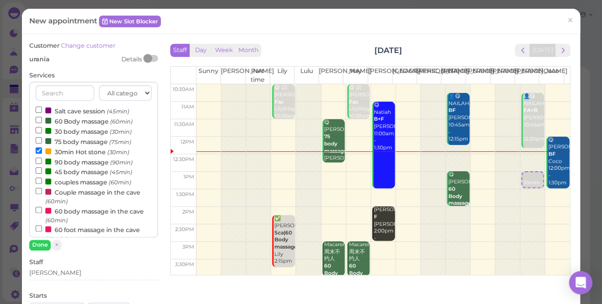
select select "1"
select select "30"
click at [73, 131] on label "30 body massage (30min)" at bounding box center [84, 131] width 96 height 10
click at [42, 131] on input "30 body massage (30min)" at bounding box center [39, 130] width 6 height 6
select select "1"
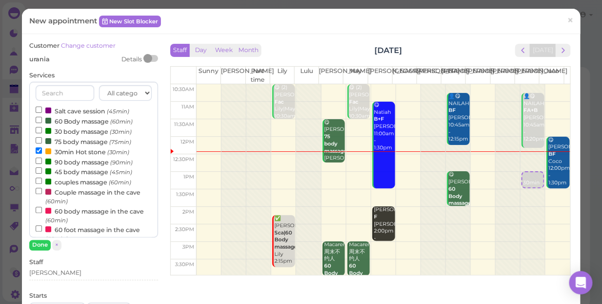
select select "30"
click at [36, 129] on input "30 body massage (30min)" at bounding box center [39, 130] width 6 height 6
select select "2"
select select "00"
click at [37, 246] on button "Done" at bounding box center [39, 245] width 21 height 10
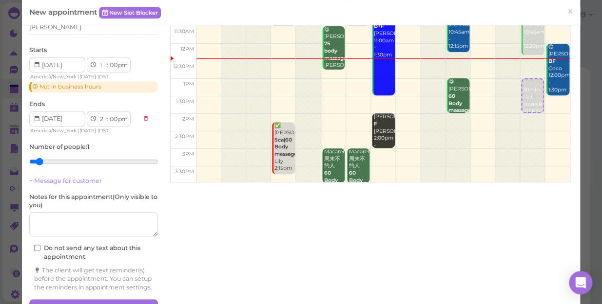
scroll to position [133, 0]
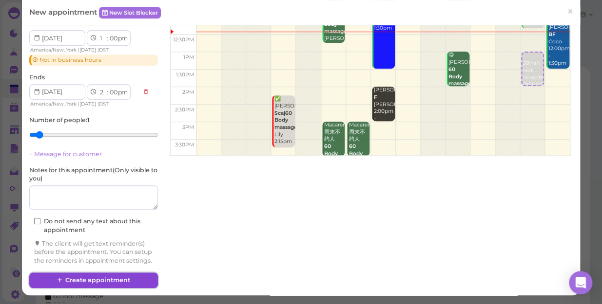
click at [129, 280] on button "Create appointment" at bounding box center [93, 281] width 129 height 16
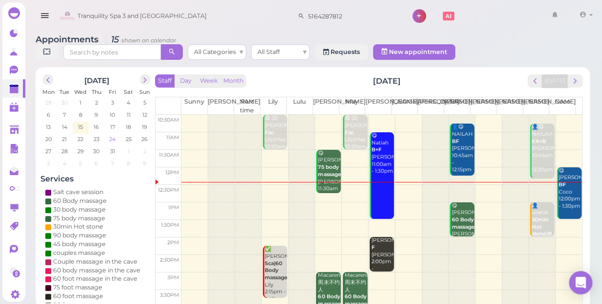
click at [112, 135] on span "24" at bounding box center [112, 139] width 8 height 9
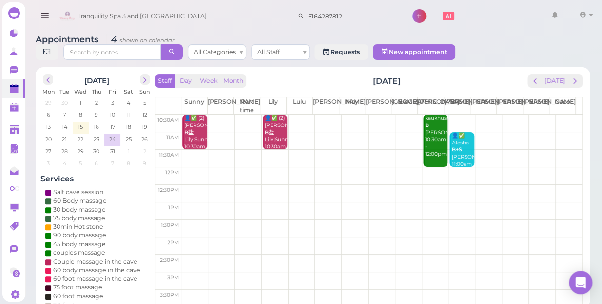
click at [559, 115] on td at bounding box center [381, 124] width 400 height 18
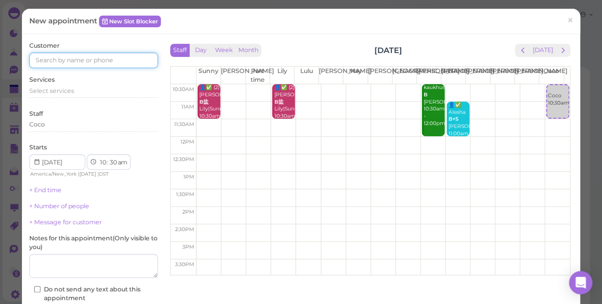
click at [133, 63] on input at bounding box center [93, 61] width 129 height 16
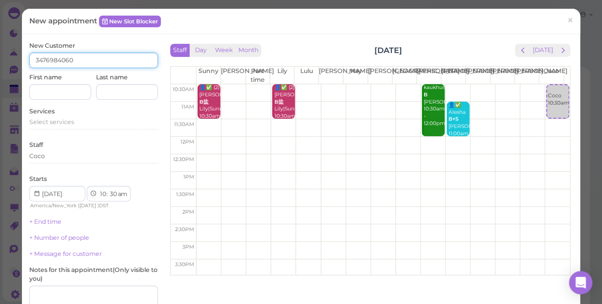
type input "3476984060"
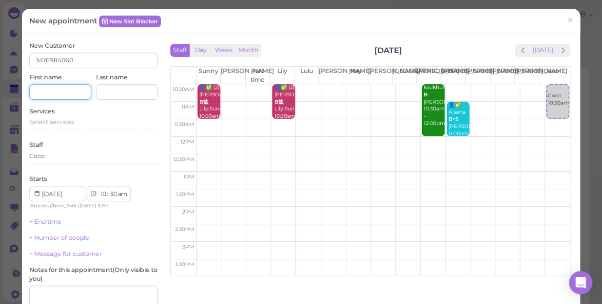
click at [49, 90] on input at bounding box center [60, 92] width 62 height 16
click at [48, 90] on input "JANYA" at bounding box center [60, 92] width 62 height 16
type input "JANAYA"
click at [111, 91] on input at bounding box center [127, 92] width 62 height 16
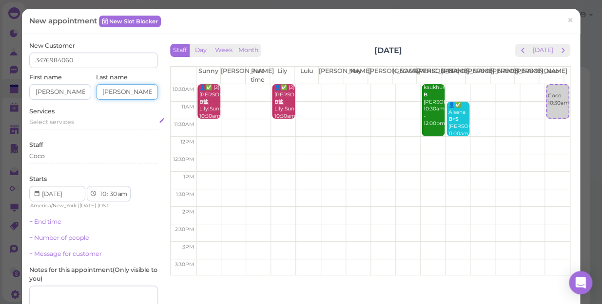
type input "HEDGES"
click at [68, 122] on span "Select services" at bounding box center [51, 121] width 45 height 7
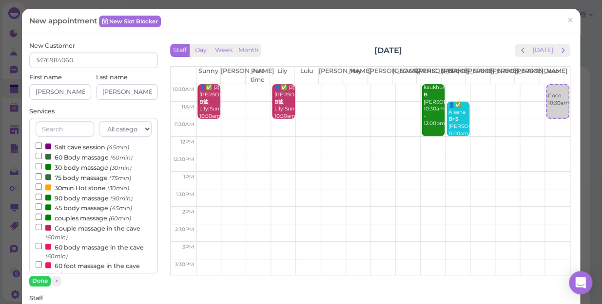
click at [87, 220] on label "couples massage (60min)" at bounding box center [83, 218] width 95 height 10
click at [42, 220] on input "couples massage (60min)" at bounding box center [39, 217] width 6 height 6
click at [43, 278] on button "Done" at bounding box center [39, 281] width 21 height 10
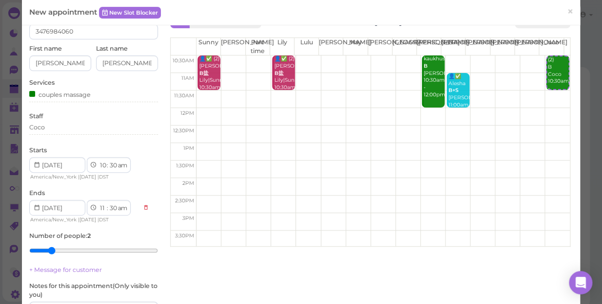
scroll to position [44, 0]
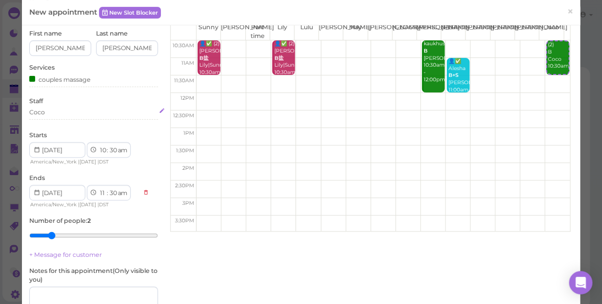
click at [58, 113] on div "Coco" at bounding box center [93, 112] width 129 height 9
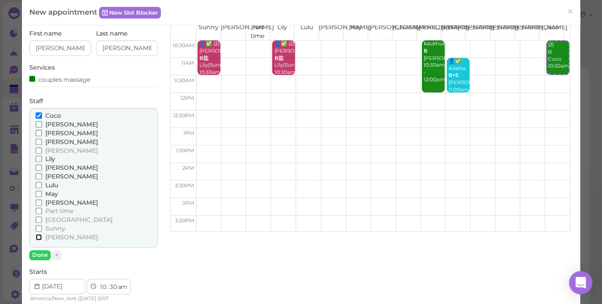
click at [40, 237] on input "[PERSON_NAME]" at bounding box center [39, 237] width 6 height 6
click at [41, 255] on button "Done" at bounding box center [39, 255] width 21 height 10
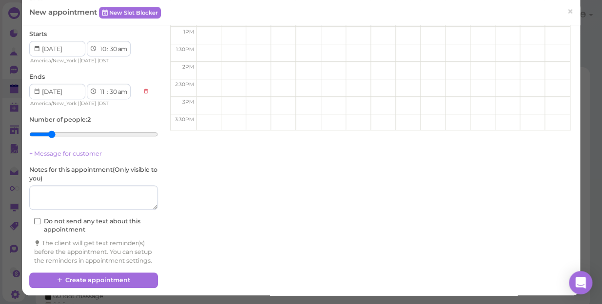
scroll to position [153, 0]
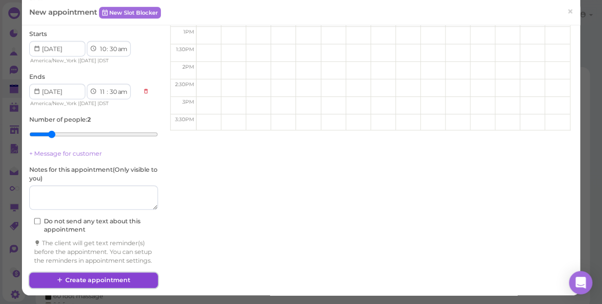
click at [121, 279] on button "Create appointment" at bounding box center [93, 281] width 129 height 16
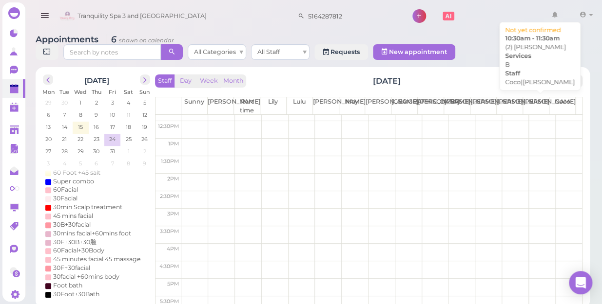
scroll to position [0, 0]
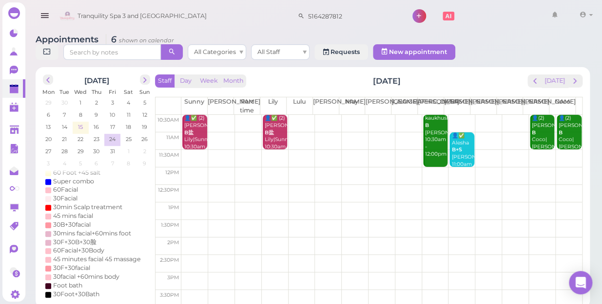
click at [80, 123] on span "15" at bounding box center [80, 127] width 7 height 9
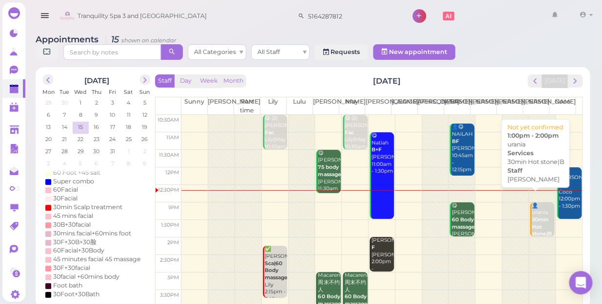
click at [541, 217] on b "30min Hot stone|B" at bounding box center [542, 227] width 20 height 20
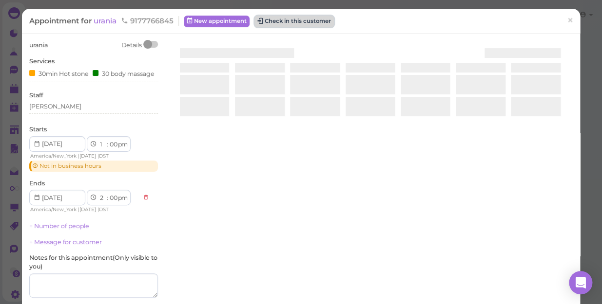
click at [296, 19] on button "Check in this customer" at bounding box center [293, 22] width 79 height 12
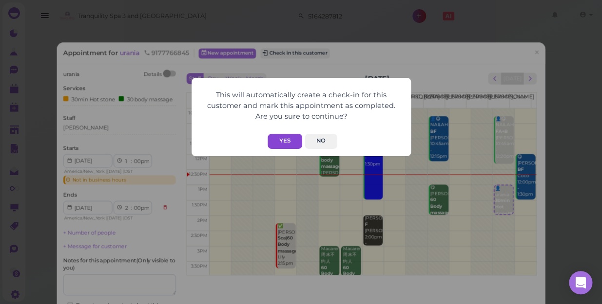
click at [290, 138] on button "Yes" at bounding box center [284, 141] width 35 height 15
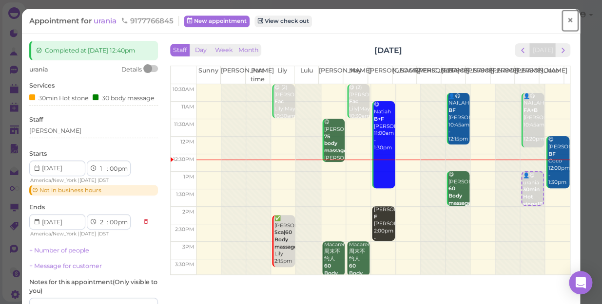
click at [567, 19] on span "×" at bounding box center [570, 21] width 6 height 14
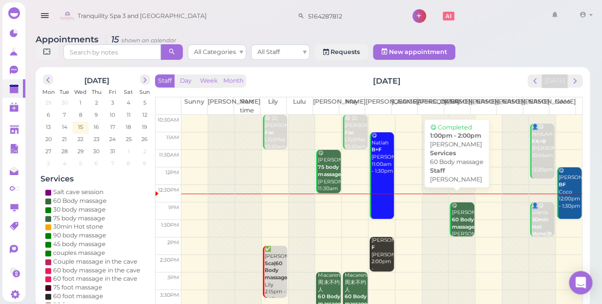
click at [458, 217] on b "60 Body massage" at bounding box center [462, 224] width 23 height 14
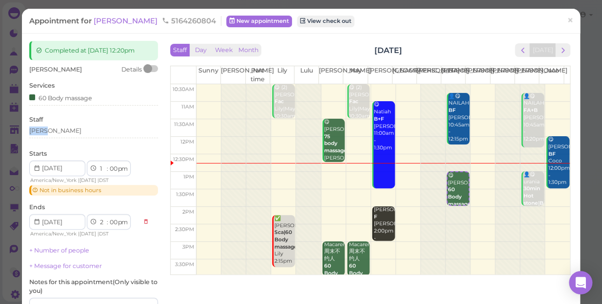
click at [58, 126] on div "Staff Helen" at bounding box center [93, 128] width 129 height 27
drag, startPoint x: 58, startPoint y: 126, endPoint x: 102, endPoint y: 129, distance: 44.0
click at [102, 129] on div "[PERSON_NAME]" at bounding box center [93, 131] width 129 height 9
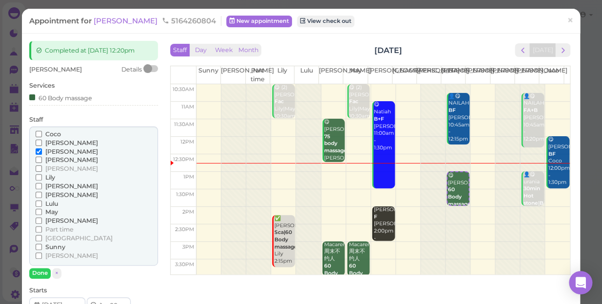
click at [51, 173] on label "Lily" at bounding box center [45, 177] width 19 height 9
click at [42, 174] on input "Lily" at bounding box center [39, 177] width 6 height 6
click at [54, 152] on span "[PERSON_NAME]" at bounding box center [71, 151] width 53 height 7
click at [42, 152] on input "[PERSON_NAME]" at bounding box center [39, 152] width 6 height 6
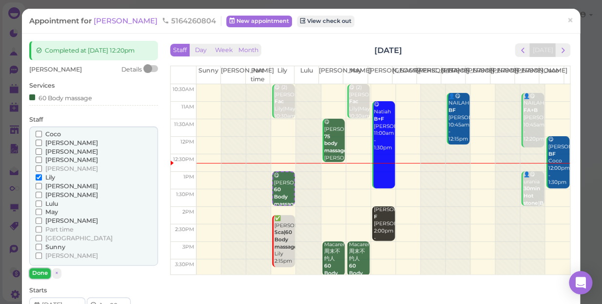
click at [40, 273] on button "Done" at bounding box center [39, 273] width 21 height 10
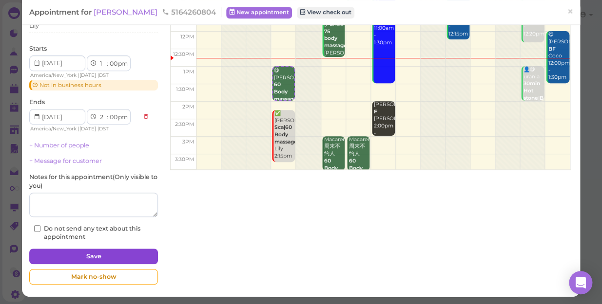
scroll to position [106, 0]
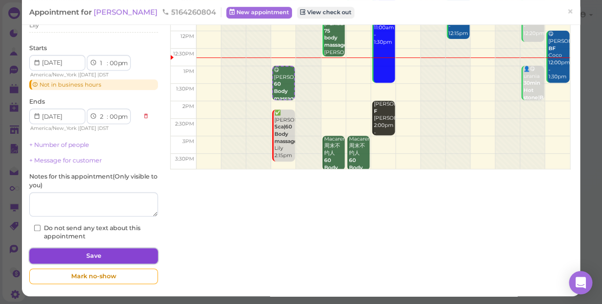
click at [120, 252] on button "Save" at bounding box center [93, 256] width 129 height 16
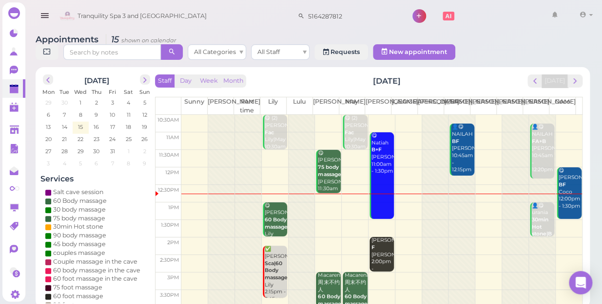
click at [452, 187] on div at bounding box center [461, 298] width 26 height 367
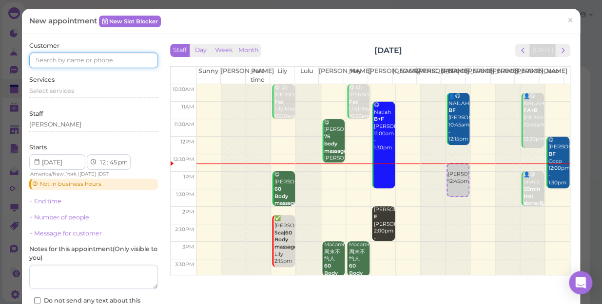
click at [85, 61] on input at bounding box center [93, 61] width 129 height 16
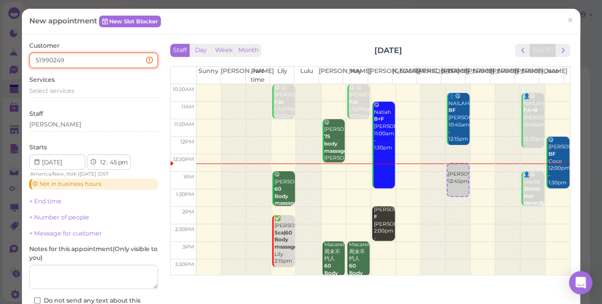
click at [44, 58] on input "51990249" at bounding box center [93, 61] width 129 height 16
type input "51690249"
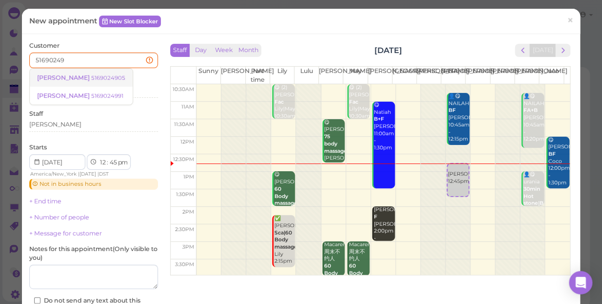
click at [91, 75] on small "5169024905" at bounding box center [108, 78] width 34 height 7
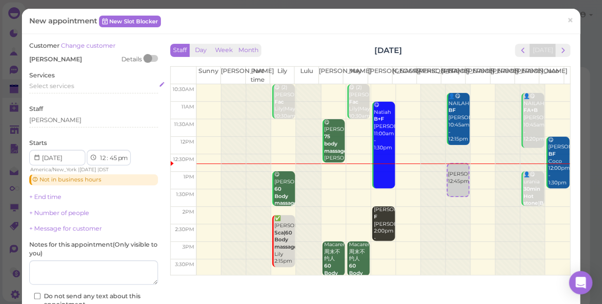
click at [63, 84] on span "Select services" at bounding box center [51, 85] width 45 height 7
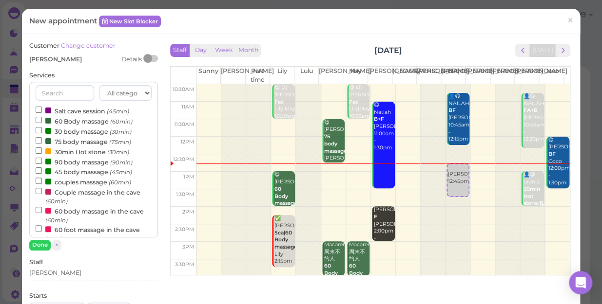
click at [76, 121] on label "60 Body massage (60min)" at bounding box center [84, 121] width 97 height 10
click at [42, 121] on input "60 Body massage (60min)" at bounding box center [39, 120] width 6 height 6
click at [37, 245] on button "Done" at bounding box center [39, 245] width 21 height 10
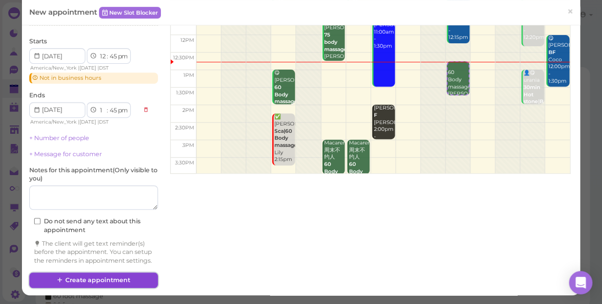
click at [85, 279] on button "Create appointment" at bounding box center [93, 281] width 129 height 16
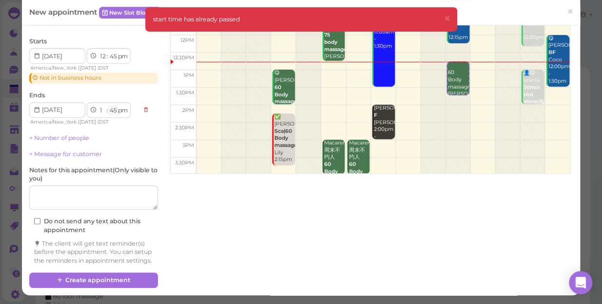
click at [113, 106] on select "00 05 10 15 20 25 30 35 40 45 50 55" at bounding box center [113, 111] width 10 height 10
click at [108, 106] on select "00 05 10 15 20 25 30 35 40 45 50 55" at bounding box center [113, 111] width 10 height 10
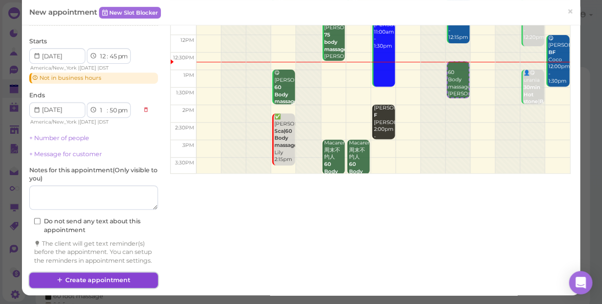
click at [97, 280] on button "Create appointment" at bounding box center [93, 281] width 129 height 16
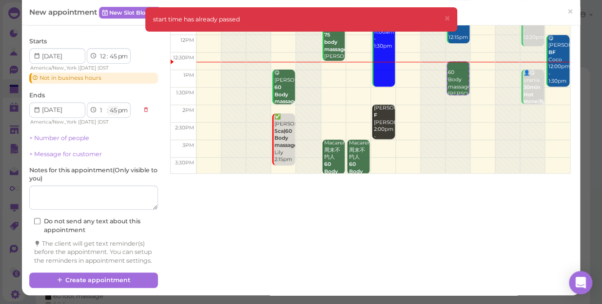
click at [114, 106] on select "00 05 10 15 20 25 30 35 40 45 50 55" at bounding box center [113, 111] width 10 height 10
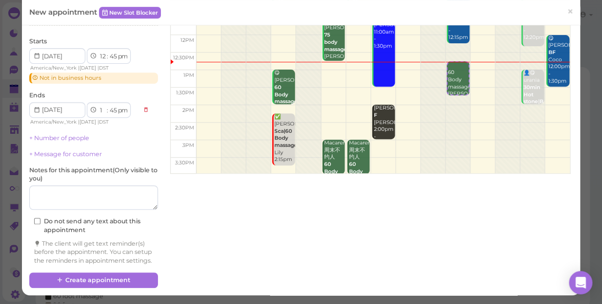
select select "50"
click at [108, 106] on select "00 05 10 15 20 25 30 35 40 45 50 55" at bounding box center [113, 111] width 10 height 10
click at [114, 52] on select "00 05 10 15 20 25 30 35 40 45 50 55" at bounding box center [113, 57] width 10 height 10
select select "50"
click at [108, 52] on select "00 05 10 15 20 25 30 35 40 45 50 55" at bounding box center [113, 57] width 10 height 10
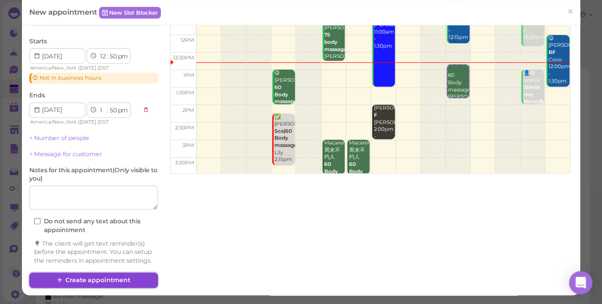
click at [114, 275] on button "Create appointment" at bounding box center [93, 281] width 129 height 16
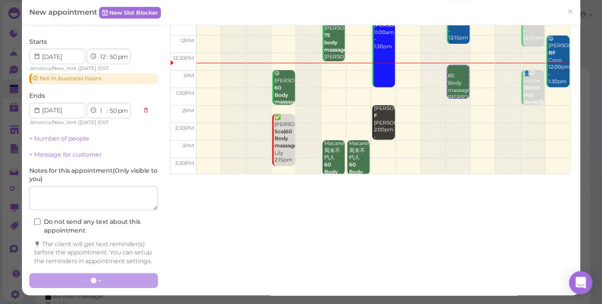
scroll to position [0, 0]
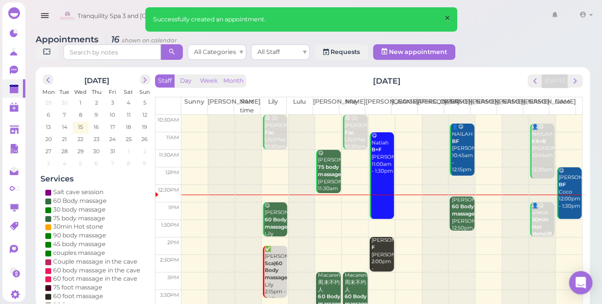
click at [443, 15] on span "×" at bounding box center [446, 19] width 6 height 14
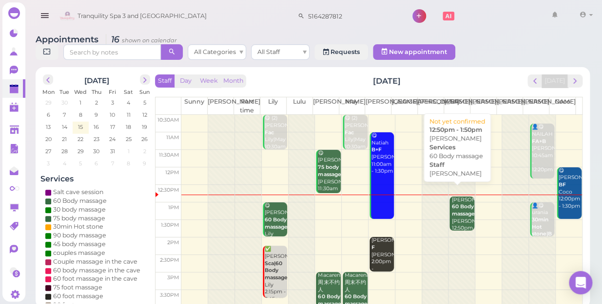
click at [455, 205] on b "60 Body massage" at bounding box center [462, 211] width 23 height 14
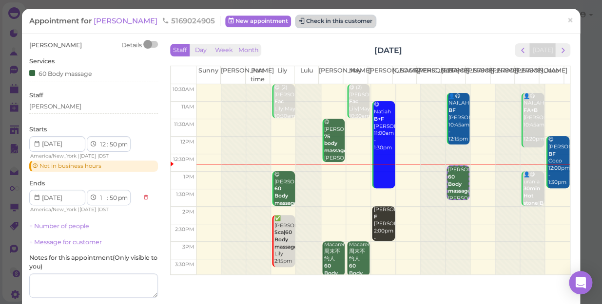
click at [323, 21] on button "Check in this customer" at bounding box center [335, 22] width 79 height 12
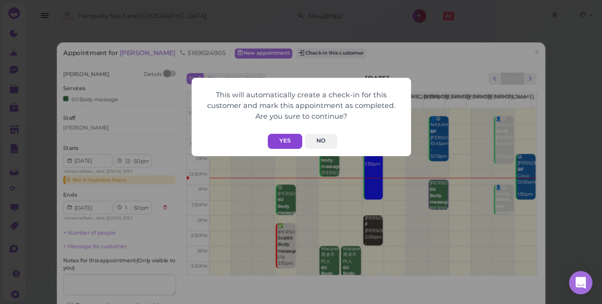
click at [290, 140] on button "Yes" at bounding box center [284, 141] width 35 height 15
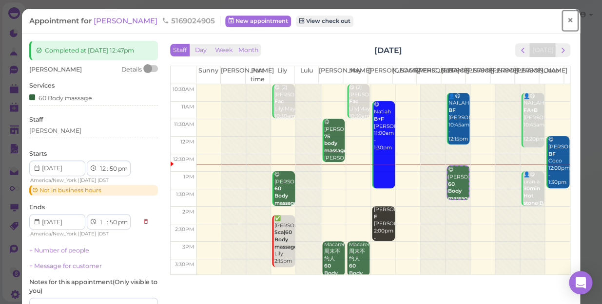
click at [567, 19] on span "×" at bounding box center [570, 21] width 6 height 14
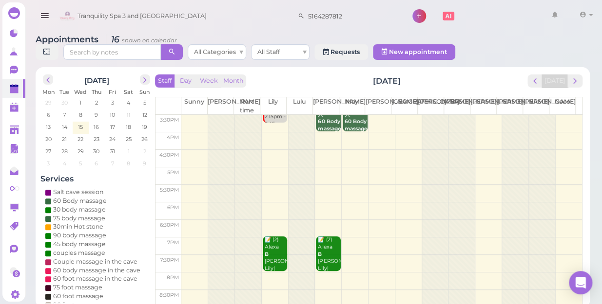
scroll to position [176, 0]
click at [342, 220] on td at bounding box center [381, 229] width 400 height 18
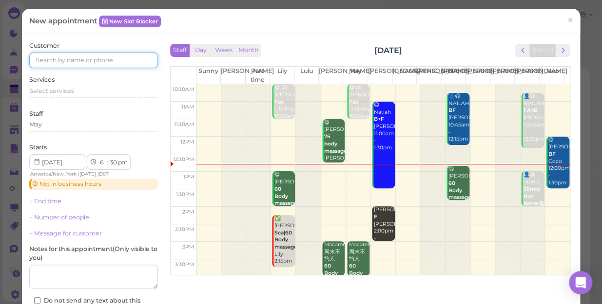
click at [119, 53] on input at bounding box center [93, 61] width 129 height 16
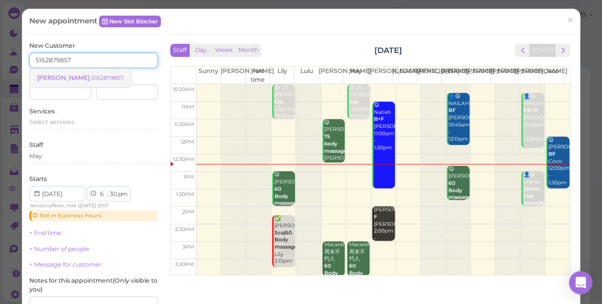
type input "5162879857"
click at [91, 78] on small "5162879857" at bounding box center [107, 78] width 33 height 7
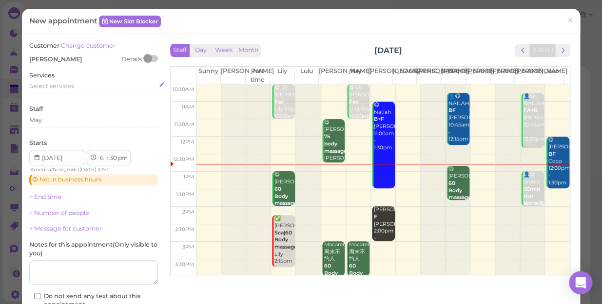
click at [58, 85] on span "Select services" at bounding box center [51, 85] width 45 height 7
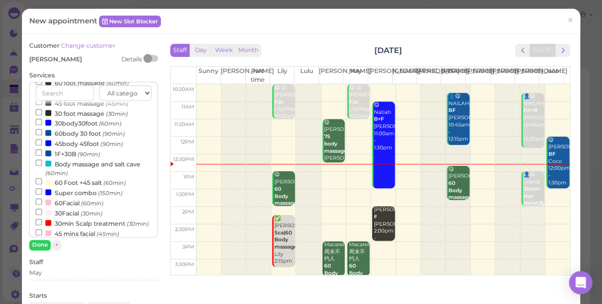
scroll to position [177, 0]
click at [72, 133] on label "60body 30 foot (90min)" at bounding box center [80, 133] width 89 height 10
click at [42, 133] on input "60body 30 foot (90min)" at bounding box center [39, 132] width 6 height 6
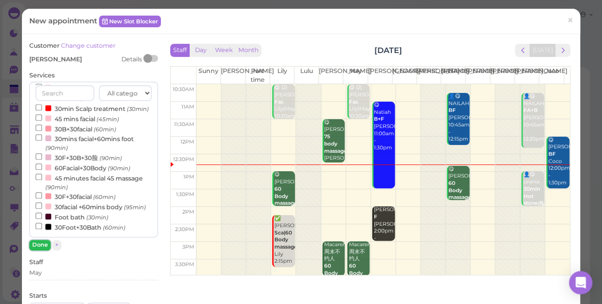
click at [38, 244] on button "Done" at bounding box center [39, 245] width 21 height 10
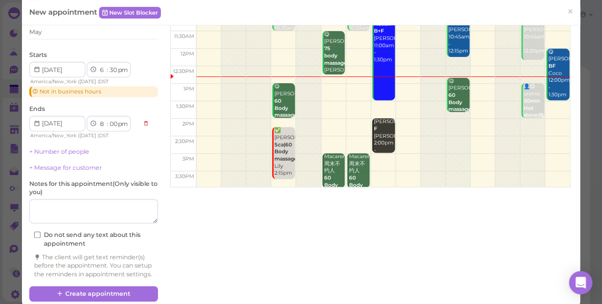
scroll to position [110, 0]
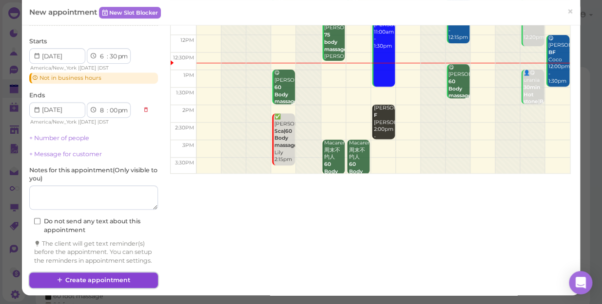
click at [112, 281] on button "Create appointment" at bounding box center [93, 281] width 129 height 16
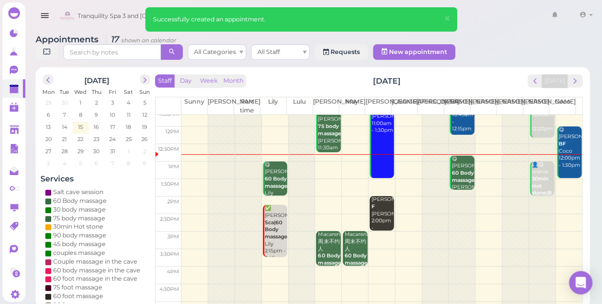
scroll to position [133, 0]
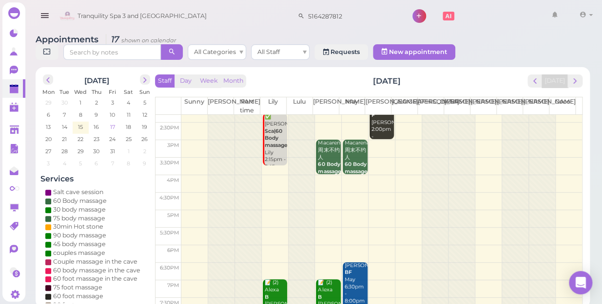
click at [114, 123] on span "17" at bounding box center [112, 127] width 7 height 9
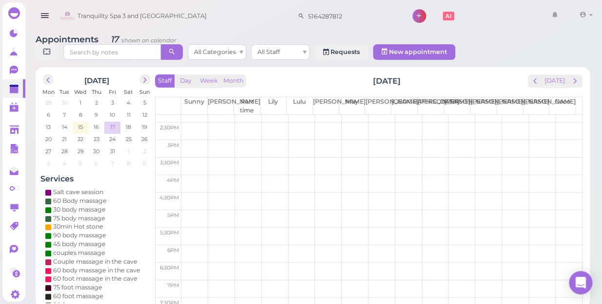
scroll to position [0, 0]
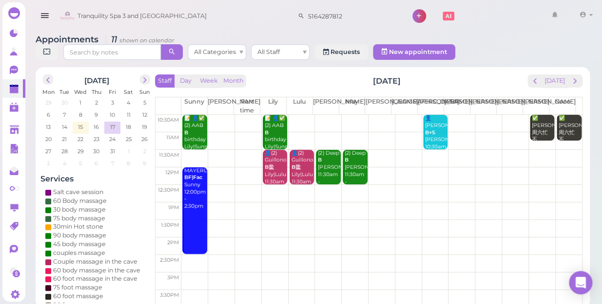
click at [448, 115] on td at bounding box center [381, 124] width 400 height 18
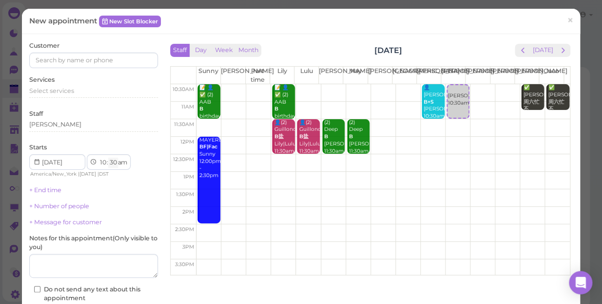
click at [112, 164] on select "00 05 10 15 20 25 30 35 40 45 50 55" at bounding box center [113, 163] width 10 height 10
select select "45"
click at [108, 158] on select "00 05 10 15 20 25 30 35 40 45 50 55" at bounding box center [113, 163] width 10 height 10
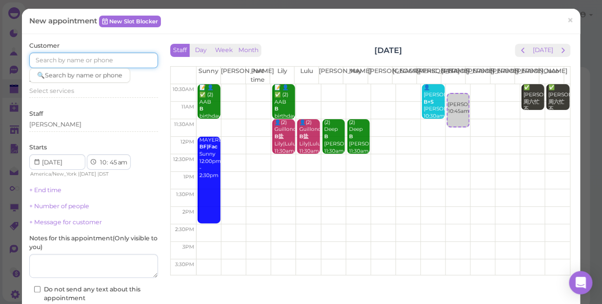
click at [89, 61] on input at bounding box center [93, 61] width 129 height 16
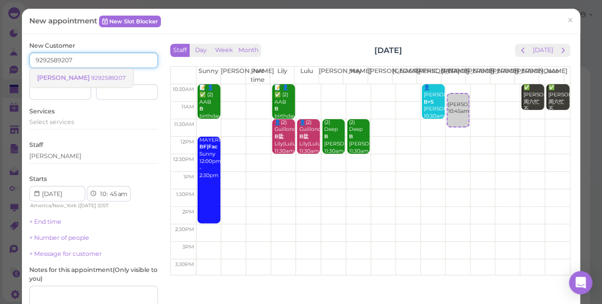
type input "9292589207"
click at [91, 79] on small "9292589207" at bounding box center [108, 78] width 35 height 7
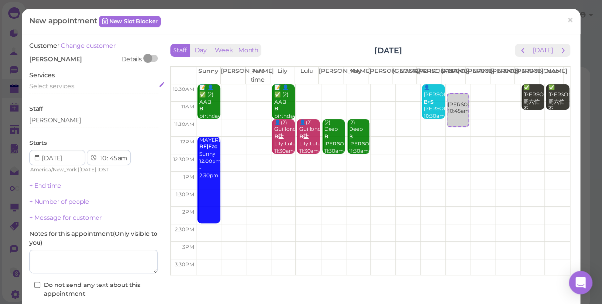
click at [65, 87] on span "Select services" at bounding box center [51, 85] width 45 height 7
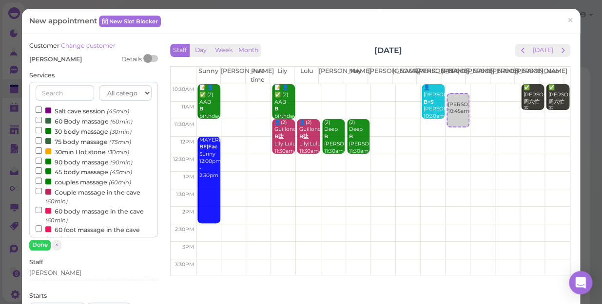
click at [69, 161] on label "90 body massage (90min)" at bounding box center [84, 162] width 97 height 10
click at [42, 161] on input "90 body massage (90min)" at bounding box center [39, 161] width 6 height 6
click at [41, 246] on button "Done" at bounding box center [39, 245] width 21 height 10
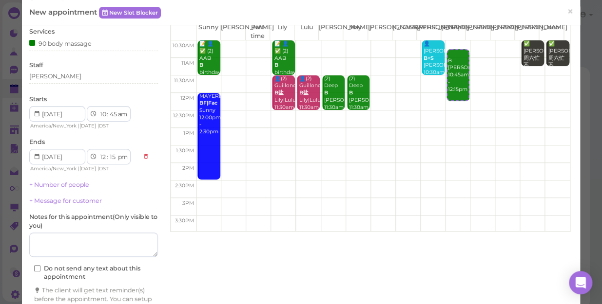
scroll to position [88, 0]
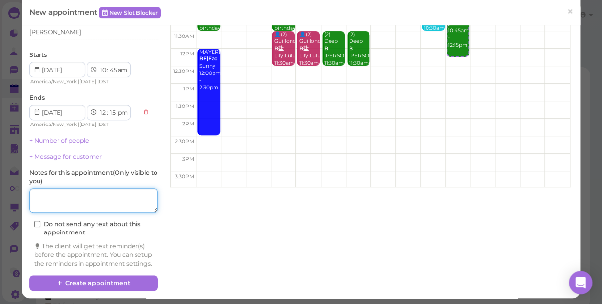
click at [86, 203] on textarea at bounding box center [93, 201] width 129 height 24
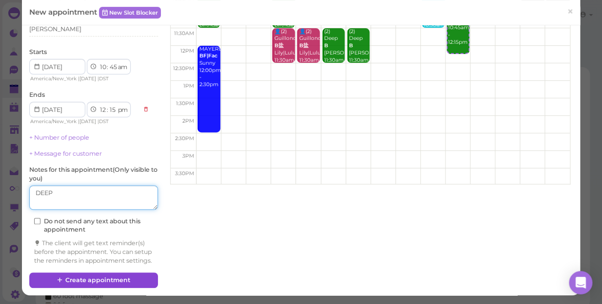
type textarea "DEEP"
click at [105, 282] on button "Create appointment" at bounding box center [93, 281] width 129 height 16
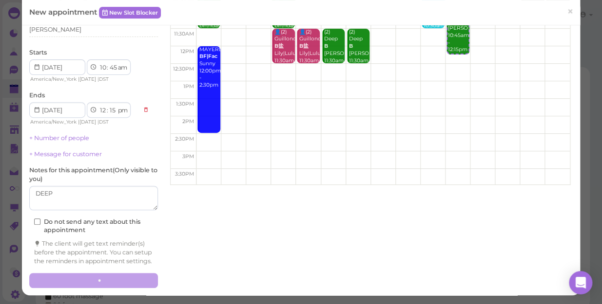
scroll to position [0, 0]
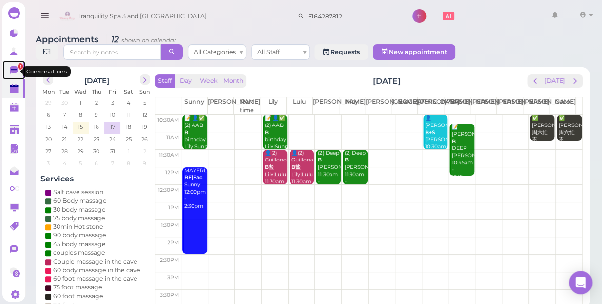
click at [18, 70] on span "1" at bounding box center [20, 66] width 5 height 6
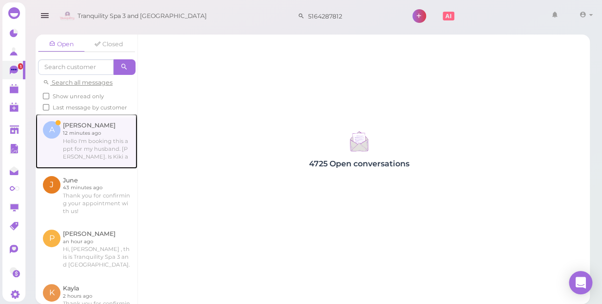
click at [89, 158] on link at bounding box center [87, 141] width 102 height 55
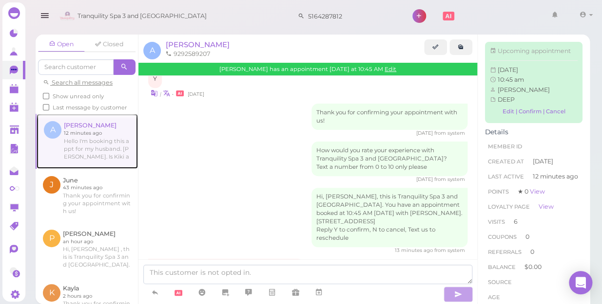
scroll to position [1232, 0]
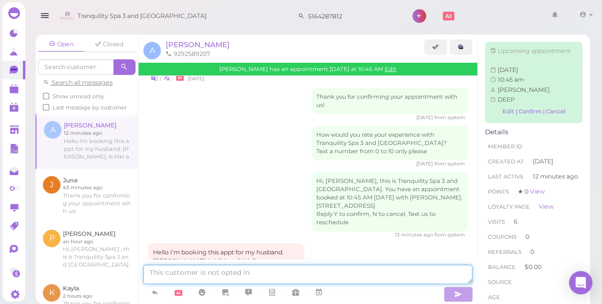
click at [245, 276] on textarea at bounding box center [307, 274] width 329 height 19
type textarea "KIKI NO MORE HERE"
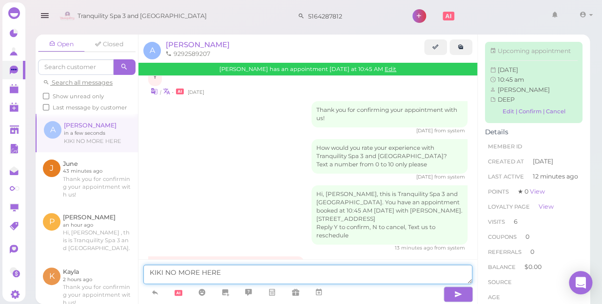
scroll to position [1268, 0]
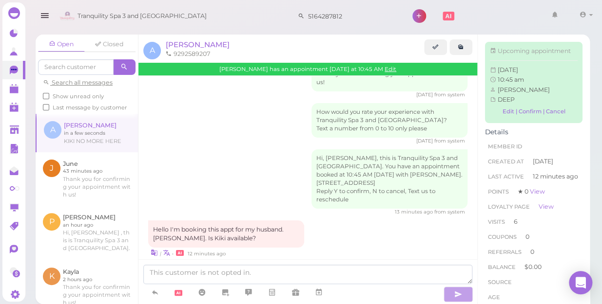
click at [477, 11] on div "Tranquility Spa 3 and Salt Cave 5164287812 1 Account Refer Friends" at bounding box center [326, 16] width 539 height 28
click at [14, 89] on polygon at bounding box center [14, 90] width 9 height 7
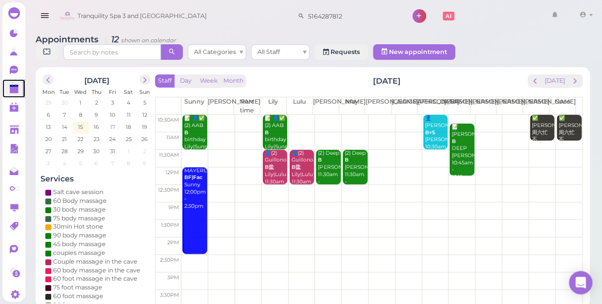
click at [113, 123] on span "17" at bounding box center [112, 127] width 7 height 9
click at [107, 122] on td "17" at bounding box center [112, 127] width 16 height 10
click at [565, 168] on td at bounding box center [381, 177] width 400 height 18
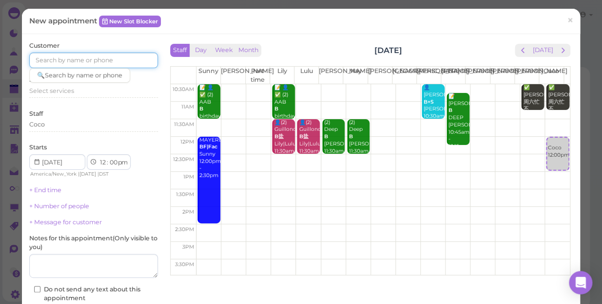
click at [63, 57] on input at bounding box center [93, 61] width 129 height 16
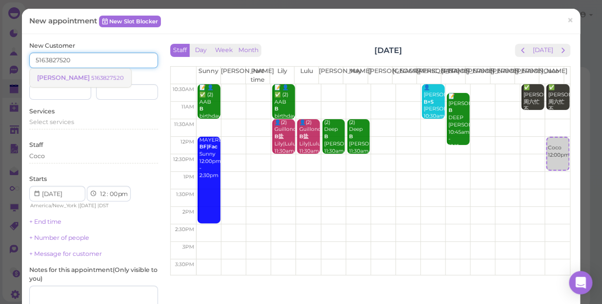
type input "5163827520"
click at [91, 80] on small "5163827520" at bounding box center [107, 78] width 33 height 7
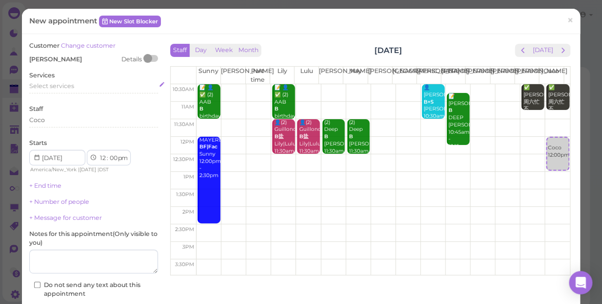
click at [55, 86] on span "Select services" at bounding box center [51, 85] width 45 height 7
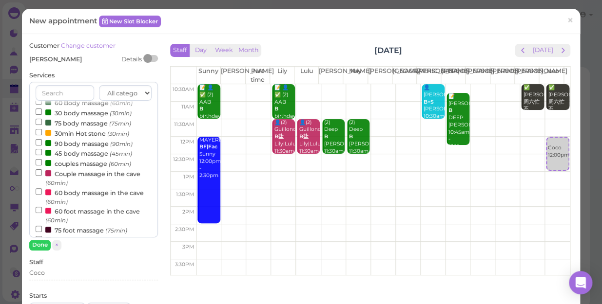
scroll to position [133, 0]
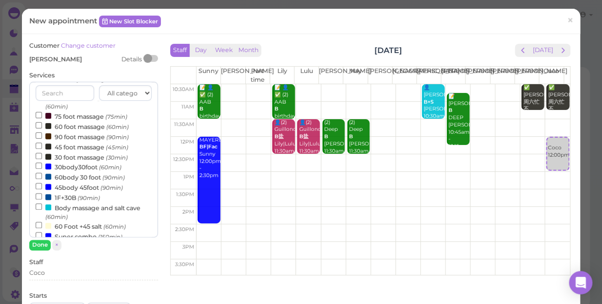
click at [80, 171] on label "30body30foot (60min)" at bounding box center [79, 167] width 86 height 10
click at [42, 169] on input "30body30foot (60min)" at bounding box center [39, 166] width 6 height 6
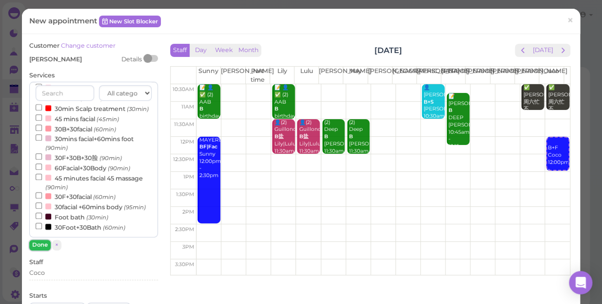
click at [40, 244] on button "Done" at bounding box center [39, 245] width 21 height 10
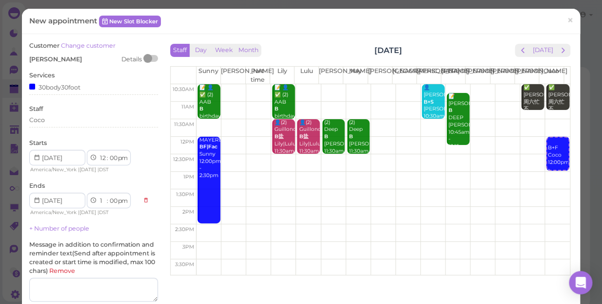
scroll to position [152, 0]
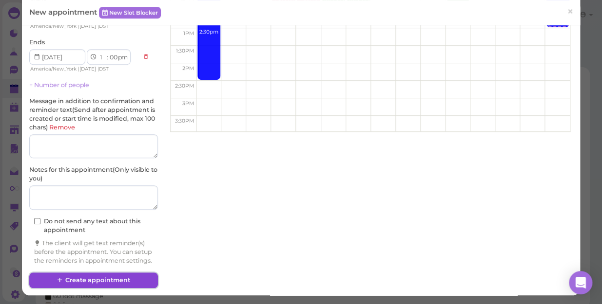
click at [93, 278] on button "Create appointment" at bounding box center [93, 281] width 129 height 16
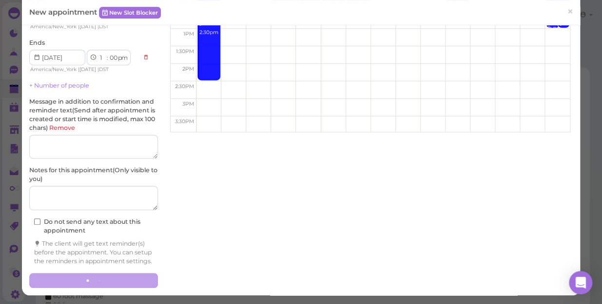
scroll to position [151, 0]
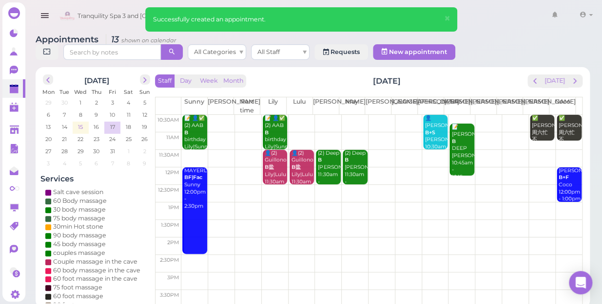
click at [78, 123] on span "15" at bounding box center [80, 127] width 7 height 9
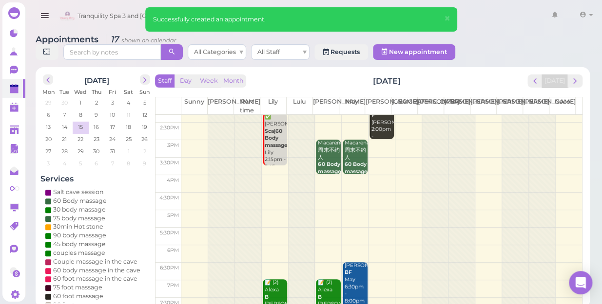
scroll to position [176, 0]
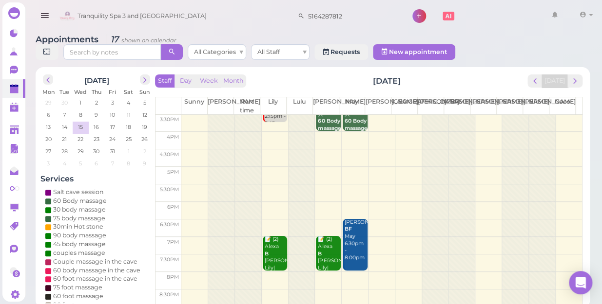
click at [455, 211] on div at bounding box center [461, 122] width 26 height 367
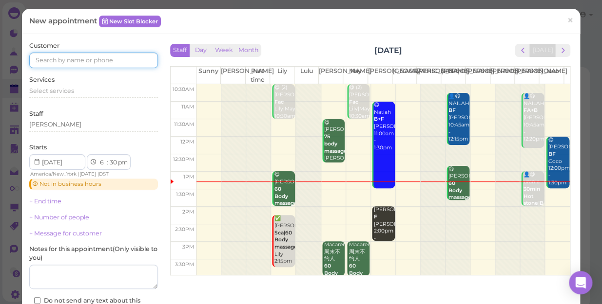
click at [139, 57] on input at bounding box center [93, 61] width 129 height 16
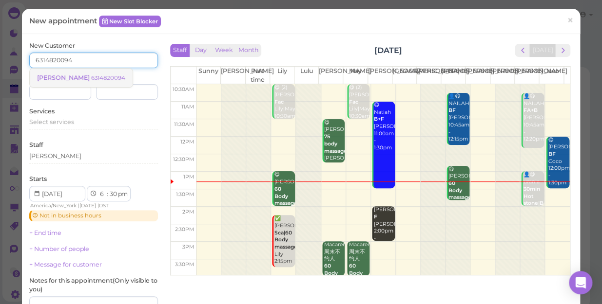
type input "6314820094"
click at [91, 78] on small "6314820094" at bounding box center [108, 78] width 34 height 7
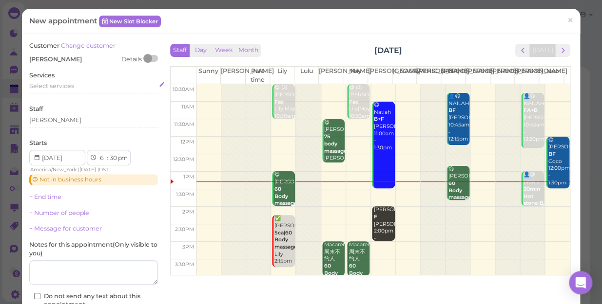
click at [54, 83] on span "Select services" at bounding box center [51, 85] width 45 height 7
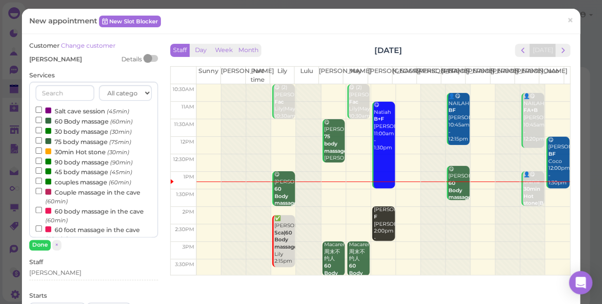
click at [75, 122] on label "60 Body massage (60min)" at bounding box center [84, 121] width 97 height 10
click at [42, 122] on input "60 Body massage (60min)" at bounding box center [39, 120] width 6 height 6
click at [40, 247] on button "Done" at bounding box center [39, 245] width 21 height 10
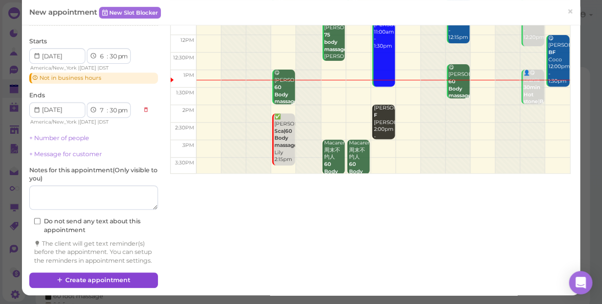
scroll to position [110, 0]
click at [124, 277] on button "Create appointment" at bounding box center [93, 281] width 129 height 16
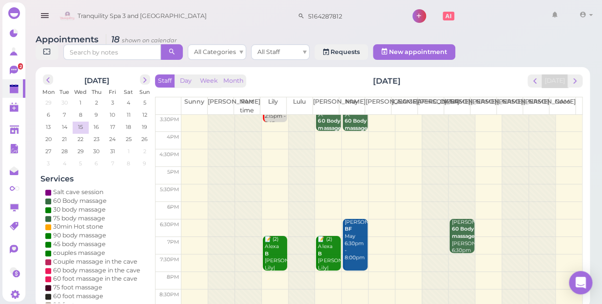
scroll to position [43, 0]
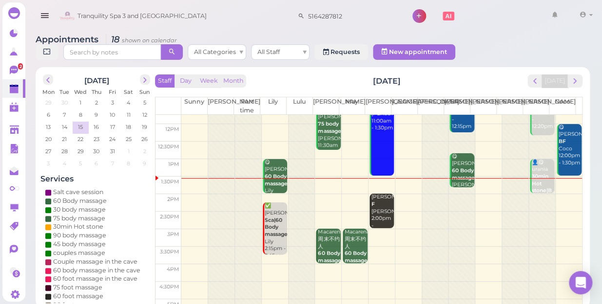
click at [322, 177] on td at bounding box center [381, 186] width 400 height 18
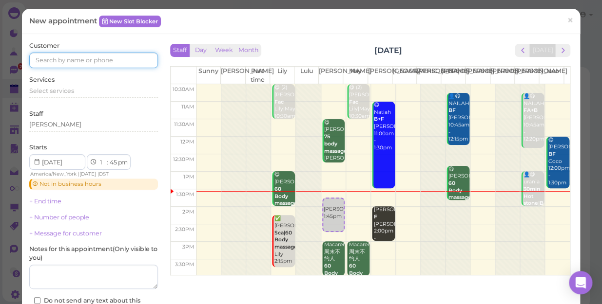
click at [128, 57] on input at bounding box center [93, 61] width 129 height 16
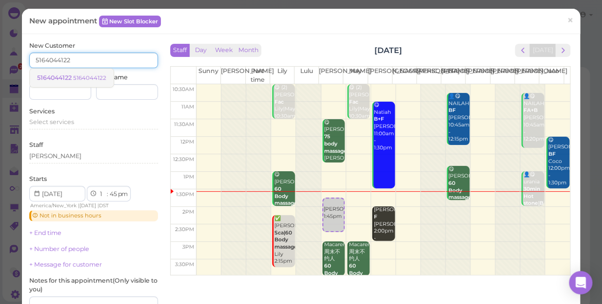
type input "5164044122"
click at [74, 77] on small "5164044122" at bounding box center [89, 78] width 33 height 7
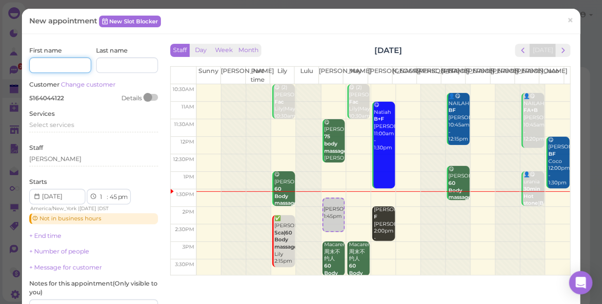
click at [63, 65] on input at bounding box center [60, 65] width 62 height 16
click at [63, 63] on input at bounding box center [60, 65] width 62 height 16
type input "DELILAH"
click at [75, 124] on div "Select services" at bounding box center [93, 125] width 129 height 9
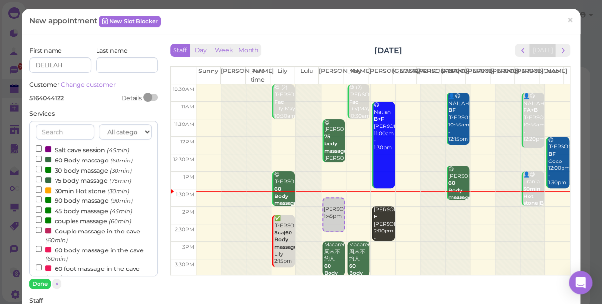
click at [66, 210] on label "45 body massage (45min)" at bounding box center [84, 211] width 96 height 10
click at [42, 210] on input "45 body massage (45min)" at bounding box center [39, 210] width 6 height 6
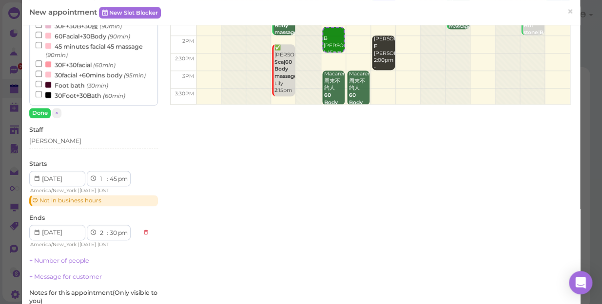
scroll to position [177, 0]
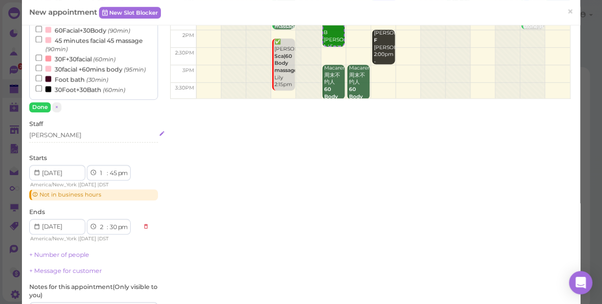
click at [53, 137] on div "[PERSON_NAME]" at bounding box center [93, 135] width 129 height 9
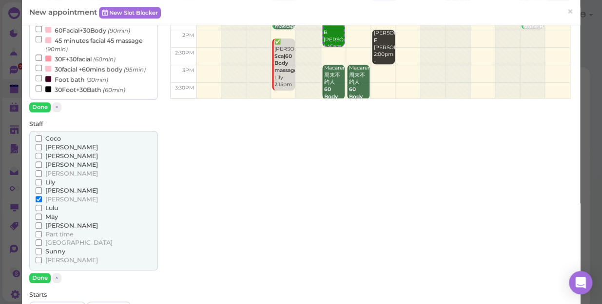
click at [54, 222] on span "[PERSON_NAME]" at bounding box center [71, 225] width 53 height 7
click at [42, 223] on input "[PERSON_NAME]" at bounding box center [39, 226] width 6 height 6
click at [40, 278] on button "Done" at bounding box center [39, 278] width 21 height 10
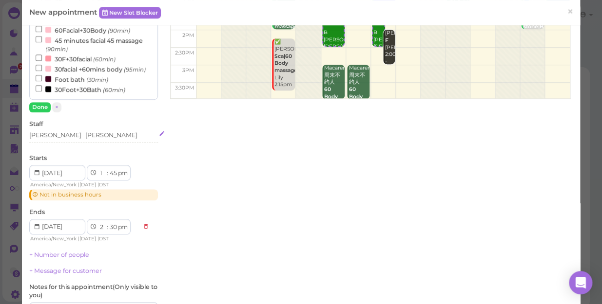
click at [80, 132] on div "Lisa Mike" at bounding box center [93, 135] width 129 height 9
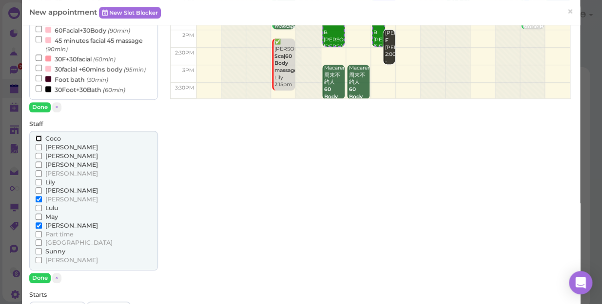
click at [76, 135] on div "Coco" at bounding box center [94, 138] width 116 height 9
click at [44, 278] on button "Done" at bounding box center [39, 278] width 21 height 10
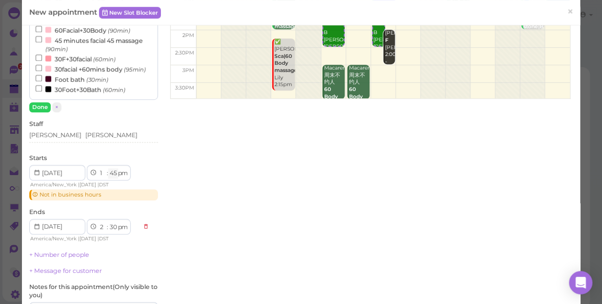
click at [113, 172] on select "00 05 10 15 20 25 30 35 40 45 50 55" at bounding box center [113, 174] width 10 height 10
select select "40"
click at [108, 169] on select "00 05 10 15 20 25 30 35 40 45 50 55" at bounding box center [113, 174] width 10 height 10
select select "25"
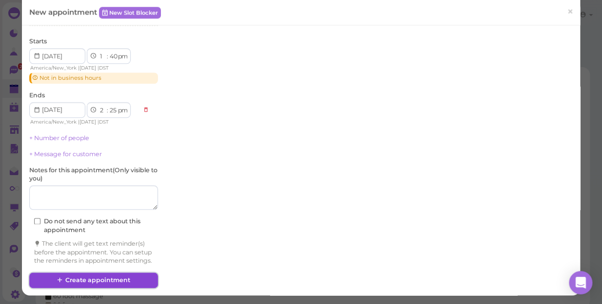
click at [138, 281] on button "Create appointment" at bounding box center [93, 281] width 129 height 16
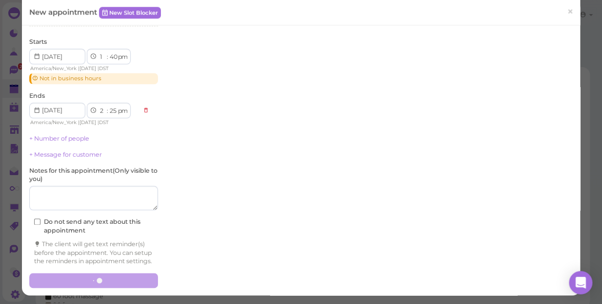
scroll to position [263, 0]
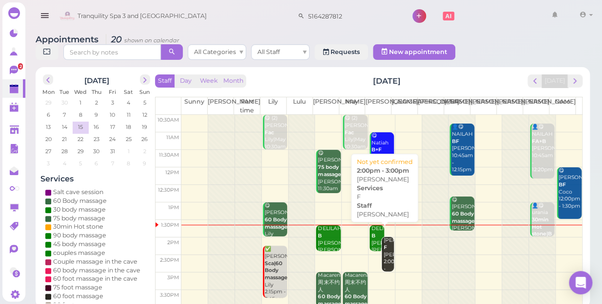
click at [383, 249] on div "Lynette F Mike 2:00pm - 3:00pm" at bounding box center [388, 258] width 11 height 43
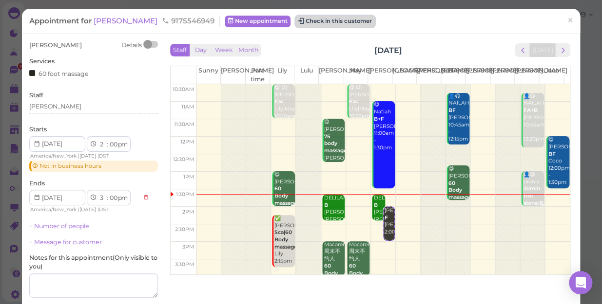
click at [321, 19] on button "Check in this customer" at bounding box center [334, 22] width 79 height 12
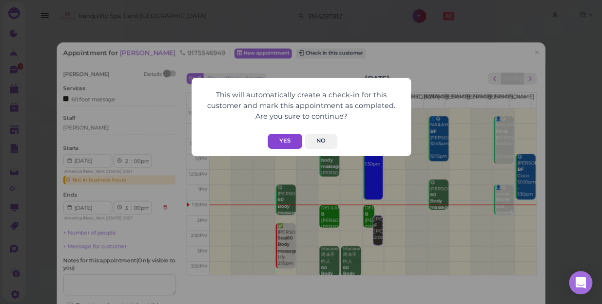
click at [290, 143] on button "Yes" at bounding box center [284, 141] width 35 height 15
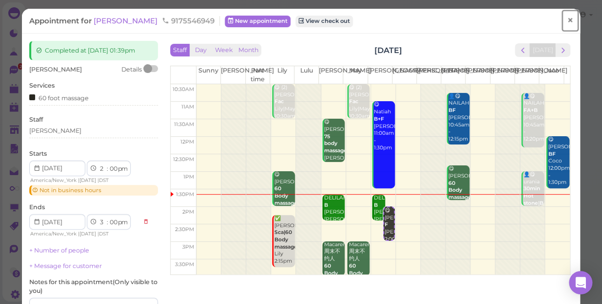
click at [567, 19] on span "×" at bounding box center [570, 21] width 6 height 14
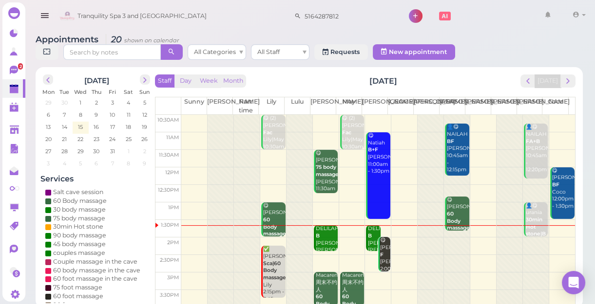
click at [323, 240] on div "DELILAH B Lisa|Mike 1:40pm - 2:25pm" at bounding box center [326, 251] width 23 height 50
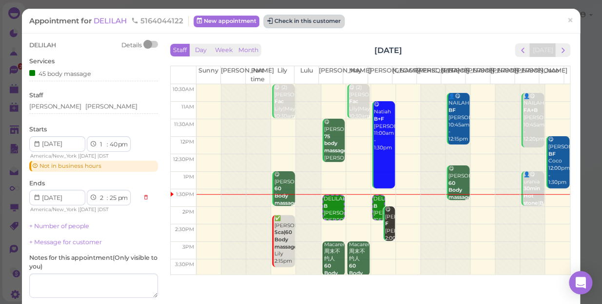
click at [304, 20] on button "Check in this customer" at bounding box center [303, 22] width 79 height 12
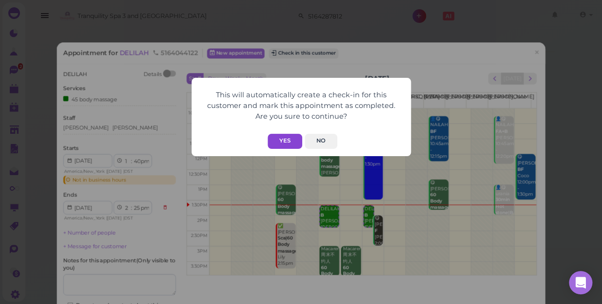
click at [283, 141] on button "Yes" at bounding box center [284, 141] width 35 height 15
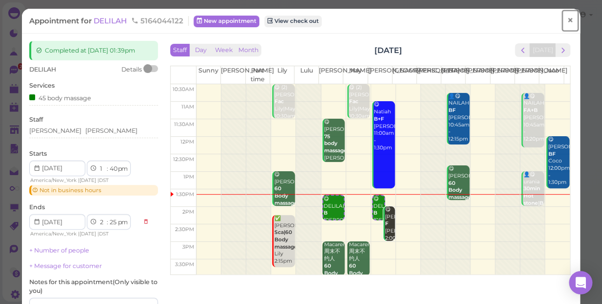
click at [567, 18] on span "×" at bounding box center [570, 21] width 6 height 14
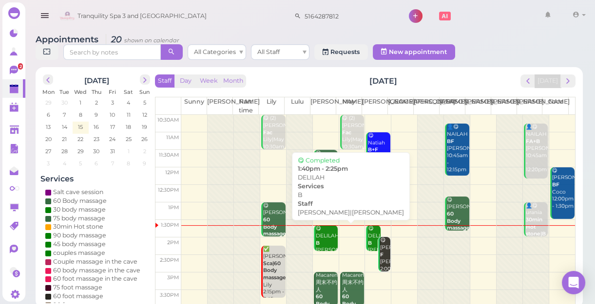
click at [324, 239] on div "😋 DELILAH B Lisa|Mike 1:40pm - 2:25pm" at bounding box center [326, 254] width 23 height 57
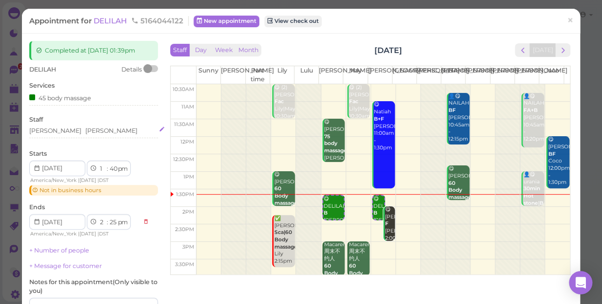
click at [78, 133] on div "Lisa Mike" at bounding box center [93, 131] width 129 height 9
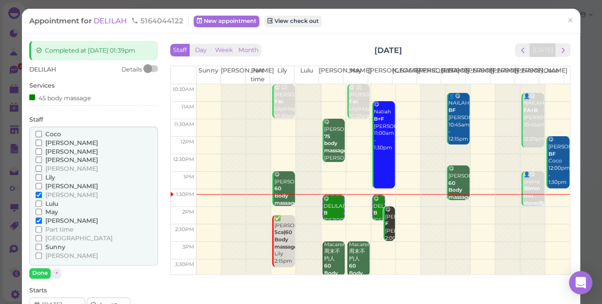
click at [52, 212] on span "May" at bounding box center [51, 212] width 13 height 7
click at [42, 212] on input "May" at bounding box center [39, 212] width 6 height 6
click at [55, 221] on span "[PERSON_NAME]" at bounding box center [71, 220] width 53 height 7
click at [42, 221] on input "[PERSON_NAME]" at bounding box center [39, 221] width 6 height 6
click at [39, 274] on button "Done" at bounding box center [39, 273] width 21 height 10
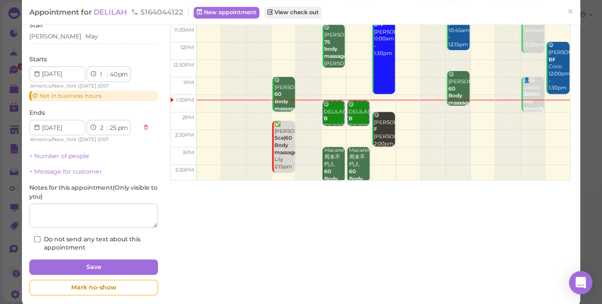
scroll to position [106, 0]
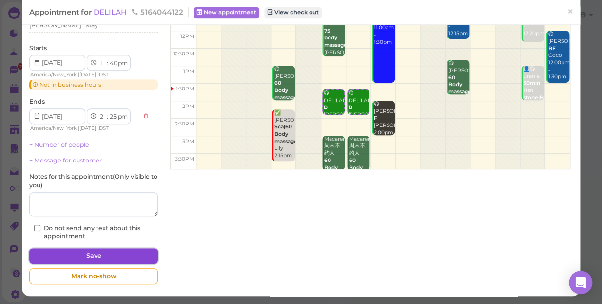
click at [112, 253] on button "Save" at bounding box center [93, 256] width 129 height 16
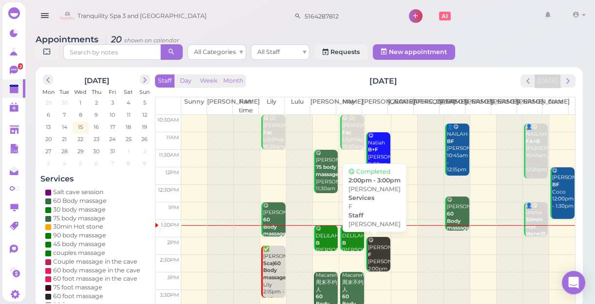
click at [374, 258] on div "😋 Lynette F Mike 2:00pm - 3:00pm" at bounding box center [378, 262] width 23 height 50
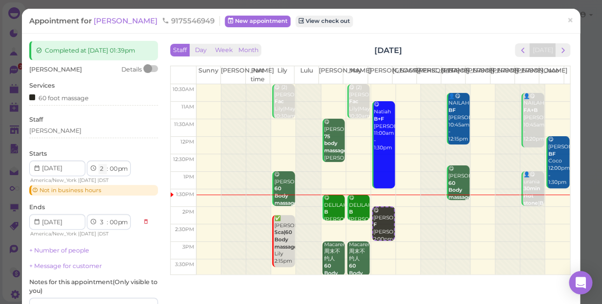
click at [101, 170] on select "1 2 3 4 5 6 7 8 9 10 11 12" at bounding box center [102, 169] width 8 height 10
select select "1"
click at [98, 164] on select "1 2 3 4 5 6 7 8 9 10 11 12" at bounding box center [102, 169] width 8 height 10
click at [102, 169] on select "1 2 3 4 5 6 7 8 9 10 11 12" at bounding box center [102, 169] width 8 height 10
select select "2"
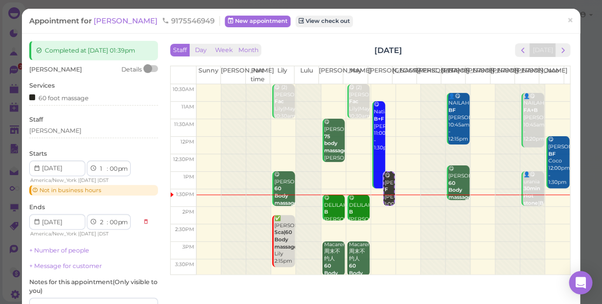
click at [98, 164] on select "1 2 3 4 5 6 7 8 9 10 11 12" at bounding box center [102, 169] width 8 height 10
click at [114, 169] on select "00 05 10 15 20 25 30 35 40 45 50 55" at bounding box center [113, 169] width 10 height 10
select select "45"
click at [108, 164] on select "00 05 10 15 20 25 30 35 40 45 50 55" at bounding box center [113, 169] width 10 height 10
select select "45"
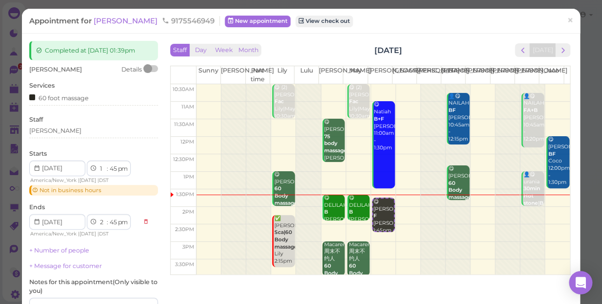
scroll to position [106, 0]
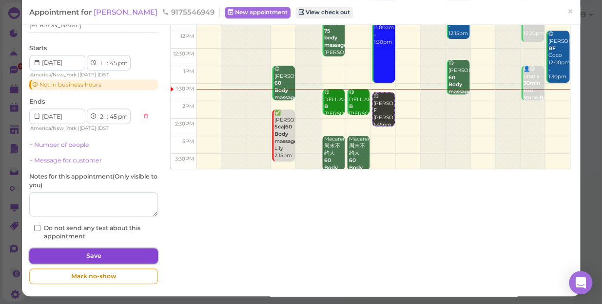
click at [114, 250] on button "Save" at bounding box center [93, 256] width 129 height 16
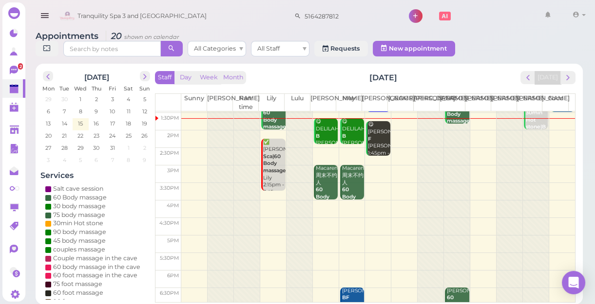
scroll to position [43, 0]
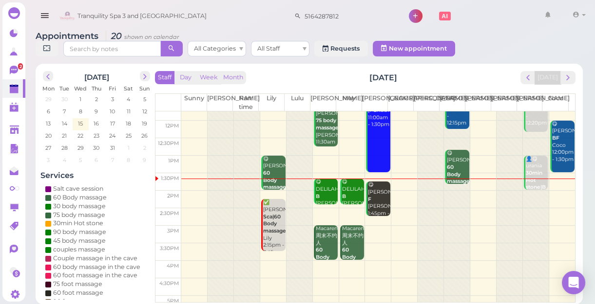
click at [553, 182] on td at bounding box center [378, 182] width 394 height 18
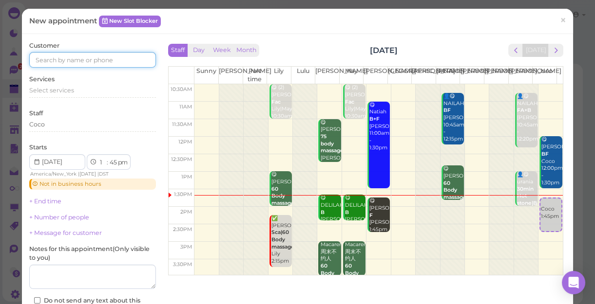
click at [81, 52] on input at bounding box center [92, 60] width 127 height 16
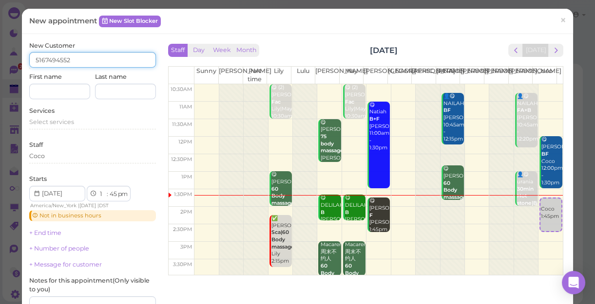
type input "5167494552"
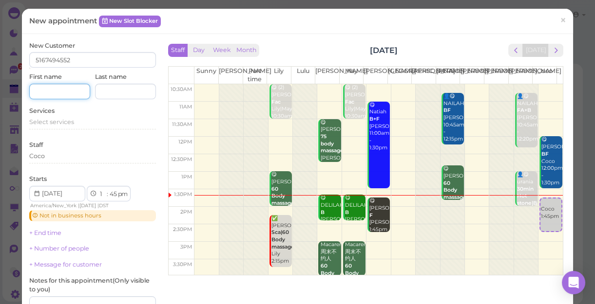
click at [60, 90] on input at bounding box center [59, 92] width 61 height 16
type input "[PERSON_NAME]"
click at [50, 118] on span "Select services" at bounding box center [51, 121] width 45 height 7
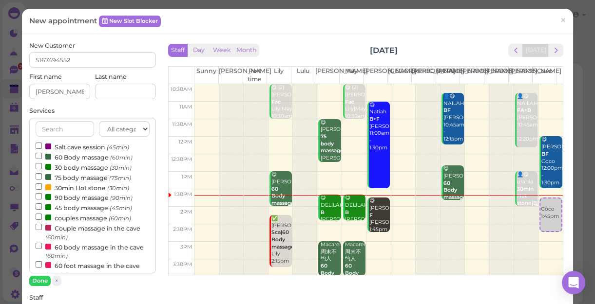
click at [50, 118] on div "All categories Relax session Full body Full body full body Salt cave massage Sa…" at bounding box center [92, 196] width 127 height 156
click at [77, 158] on label "60 Body massage (60min)" at bounding box center [84, 157] width 97 height 10
click at [42, 158] on input "60 Body massage (60min)" at bounding box center [39, 156] width 6 height 6
click at [39, 283] on button "Done" at bounding box center [39, 281] width 21 height 10
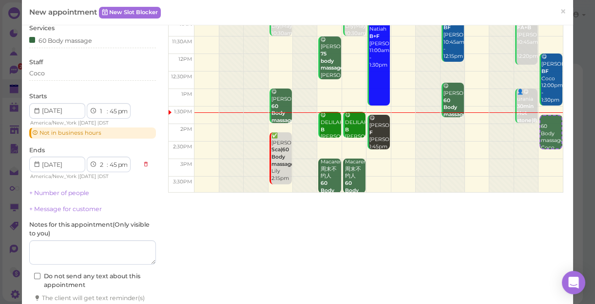
scroll to position [88, 0]
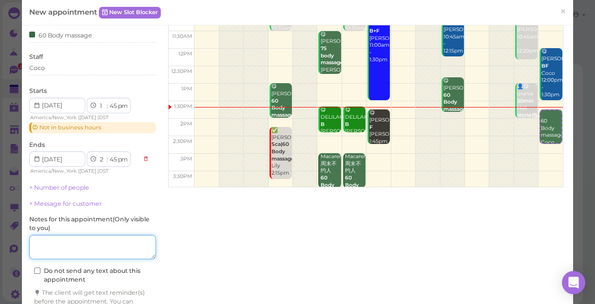
click at [88, 243] on textarea at bounding box center [92, 247] width 127 height 24
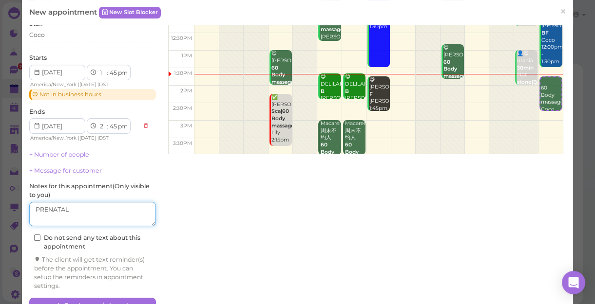
scroll to position [146, 0]
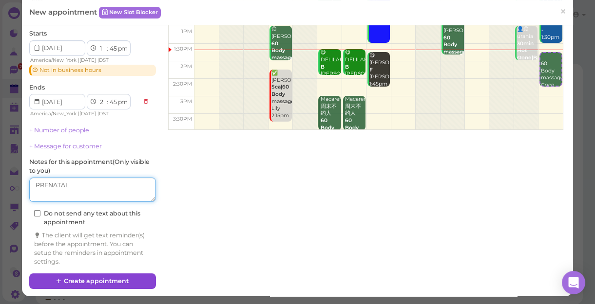
type textarea "PRENATAL"
click at [103, 279] on button "Create appointment" at bounding box center [92, 282] width 127 height 16
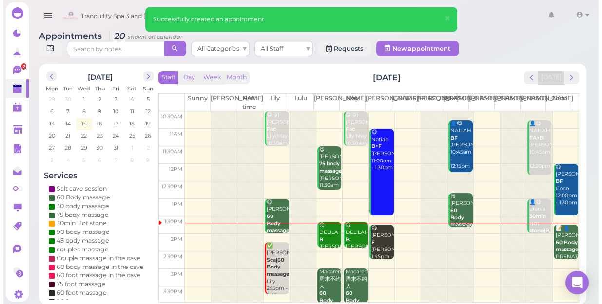
scroll to position [0, 0]
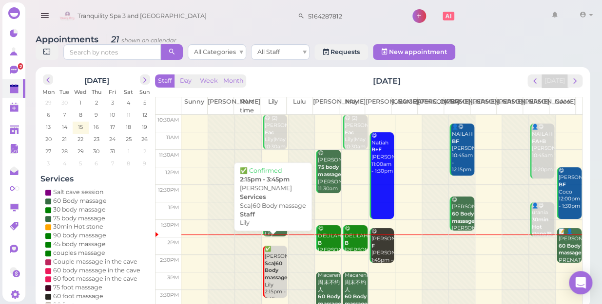
click at [274, 248] on div "✅ Noor Shirazi Sca|60 Body massage Lily 2:15pm - 3:45pm" at bounding box center [275, 274] width 23 height 57
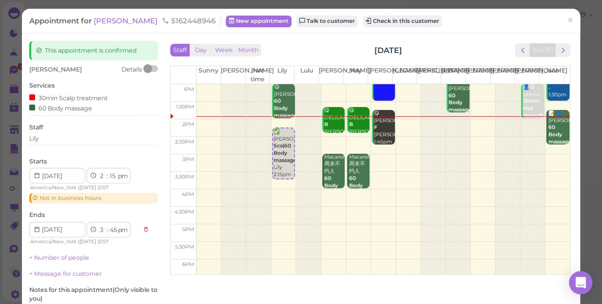
scroll to position [88, 0]
click at [113, 179] on select "00 05 10 15 20 25 30 35 40 45 50 55" at bounding box center [113, 176] width 10 height 10
select select "25"
click at [108, 171] on select "00 05 10 15 20 25 30 35 40 45 50 55" at bounding box center [113, 176] width 10 height 10
select select "55"
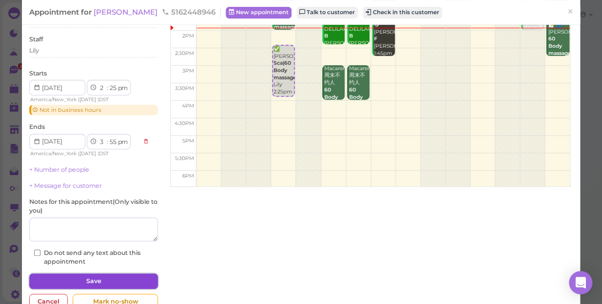
click at [98, 281] on button "Save" at bounding box center [93, 282] width 129 height 16
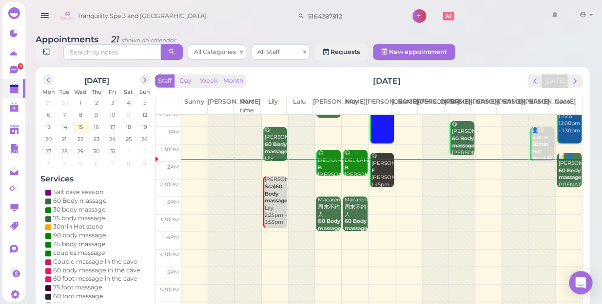
scroll to position [88, 0]
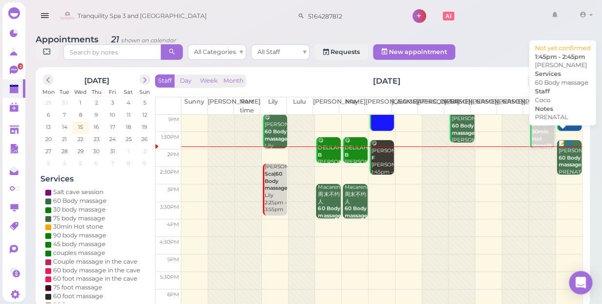
click at [559, 155] on b "60 Body massage" at bounding box center [569, 162] width 23 height 14
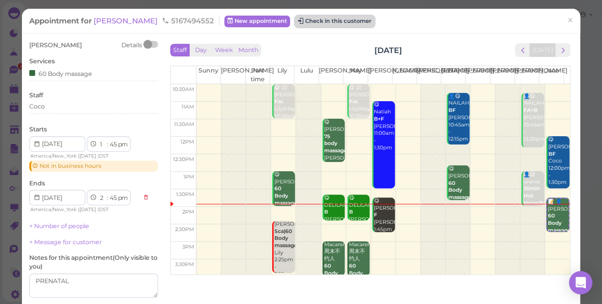
click at [306, 20] on button "Check in this customer" at bounding box center [334, 22] width 79 height 12
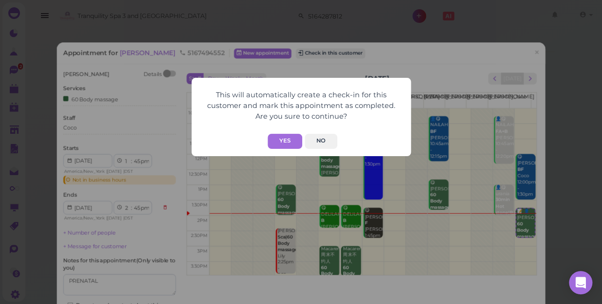
click at [564, 78] on div "This will automatically create a check-in for this customer and mark this appoi…" at bounding box center [301, 152] width 602 height 304
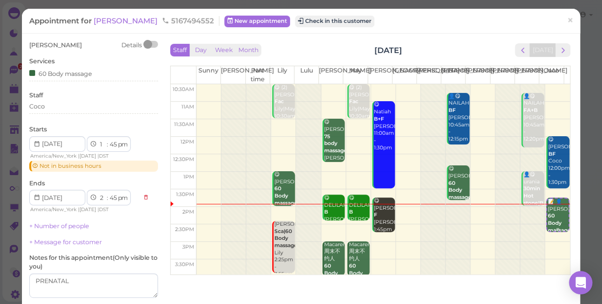
click at [547, 215] on b "60 Body massage" at bounding box center [558, 223] width 23 height 20
click at [295, 20] on button "Check in this customer" at bounding box center [334, 22] width 79 height 12
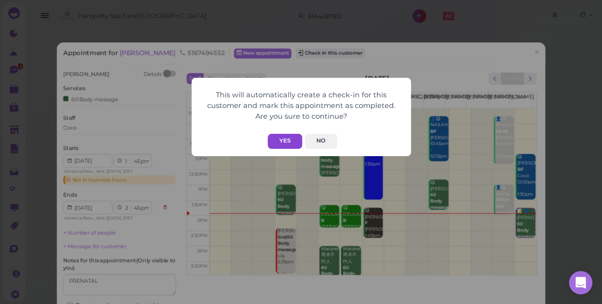
click at [285, 141] on button "Yes" at bounding box center [284, 141] width 35 height 15
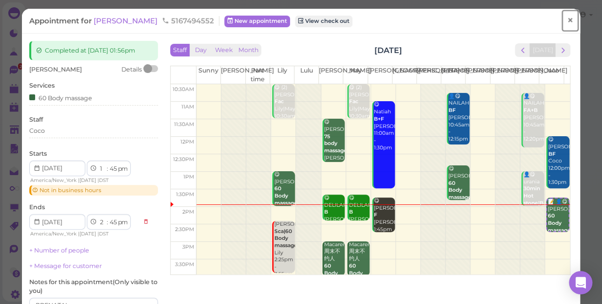
click at [567, 18] on span "×" at bounding box center [570, 21] width 6 height 14
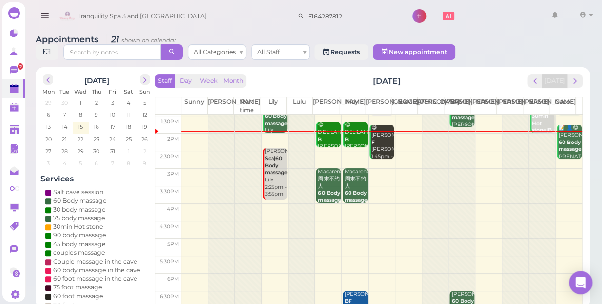
scroll to position [88, 0]
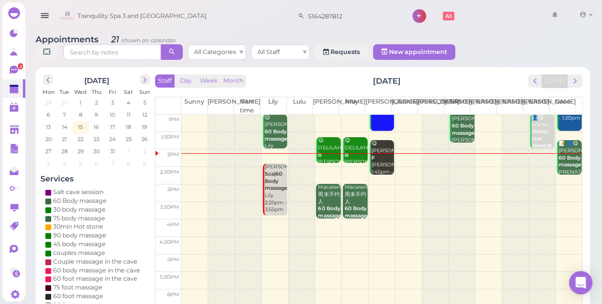
click at [457, 152] on div at bounding box center [461, 210] width 26 height 367
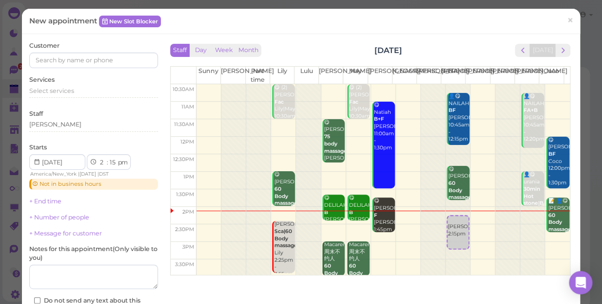
click at [520, 218] on div at bounding box center [532, 267] width 24 height 367
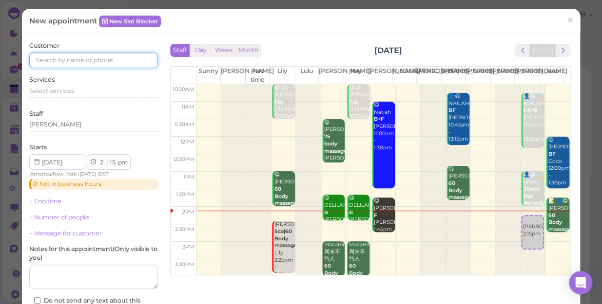
click at [67, 55] on input at bounding box center [93, 61] width 129 height 16
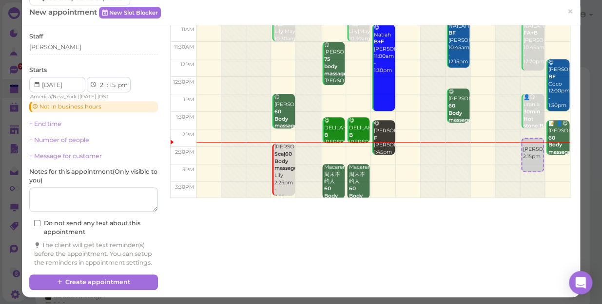
scroll to position [88, 0]
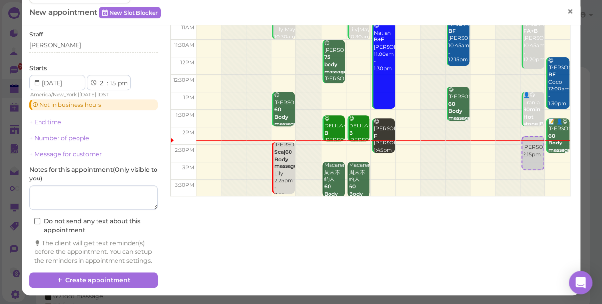
click at [567, 10] on span "×" at bounding box center [570, 12] width 6 height 14
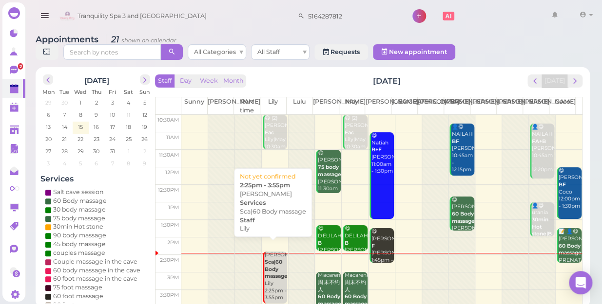
click at [273, 270] on div "Noor Shirazi Sca|60 Body massage Lily 2:25pm - 3:55pm" at bounding box center [275, 277] width 23 height 50
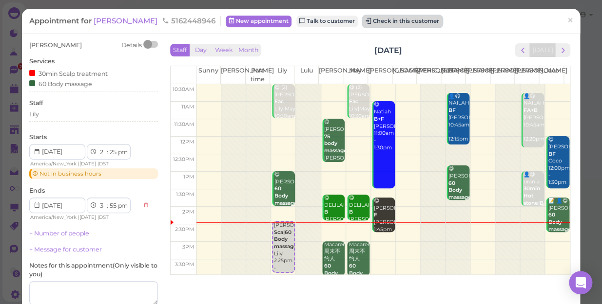
click at [382, 21] on button "Check in this customer" at bounding box center [401, 22] width 79 height 12
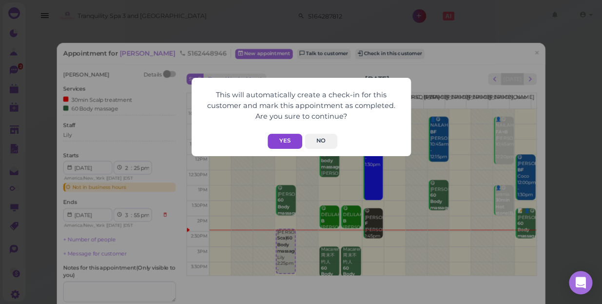
click at [285, 145] on button "Yes" at bounding box center [284, 141] width 35 height 15
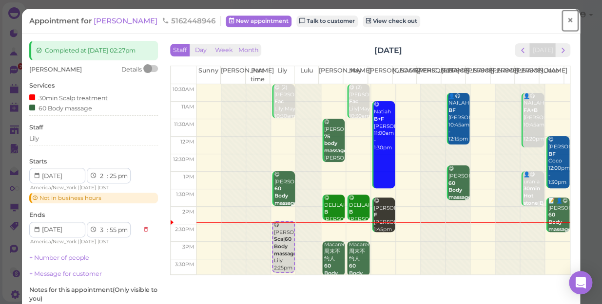
click at [567, 20] on span "×" at bounding box center [570, 21] width 6 height 14
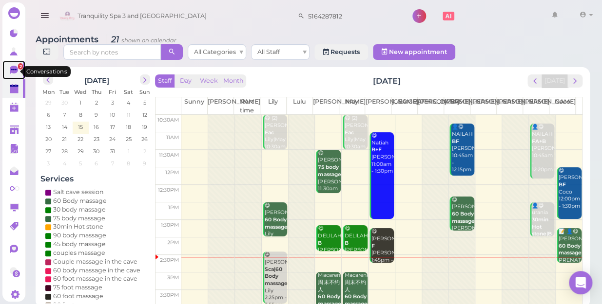
click at [18, 68] on span "2" at bounding box center [20, 66] width 5 height 6
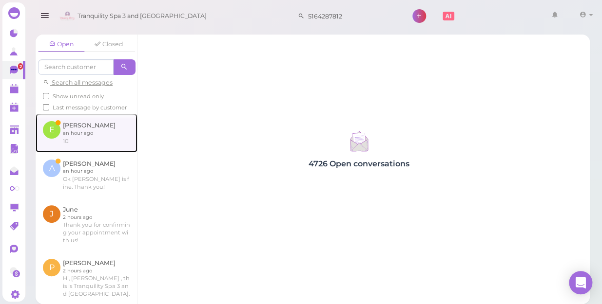
click at [76, 139] on link at bounding box center [87, 133] width 102 height 38
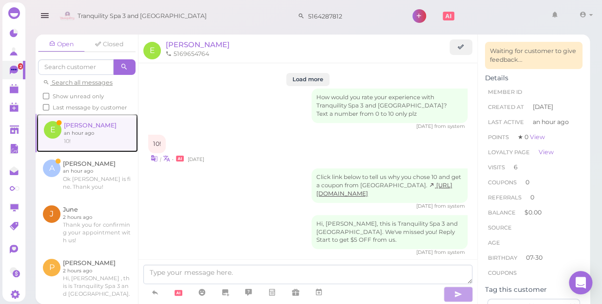
scroll to position [1258, 0]
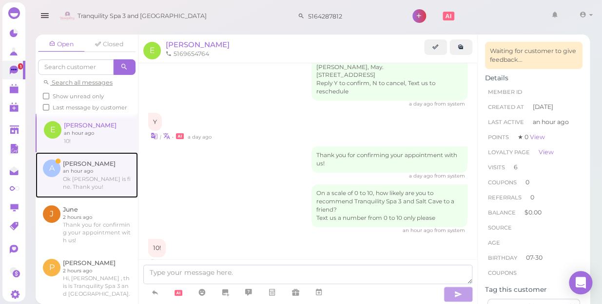
click at [95, 181] on link at bounding box center [87, 175] width 102 height 46
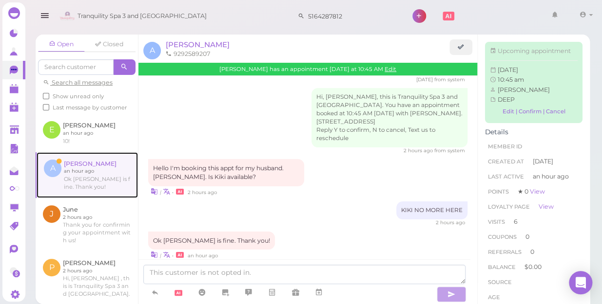
scroll to position [1246, 0]
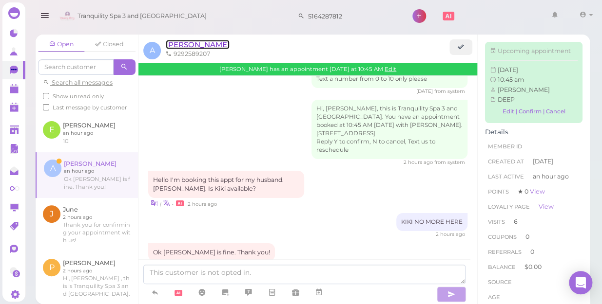
click at [178, 45] on span "[PERSON_NAME]" at bounding box center [198, 44] width 64 height 9
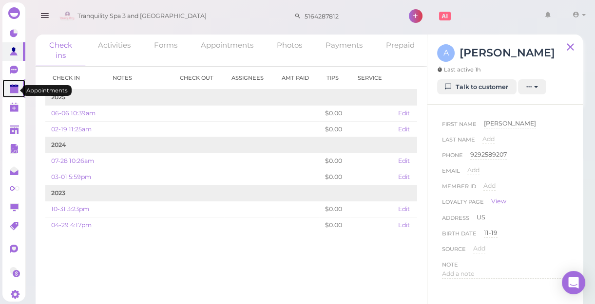
click at [13, 92] on polygon at bounding box center [14, 90] width 9 height 7
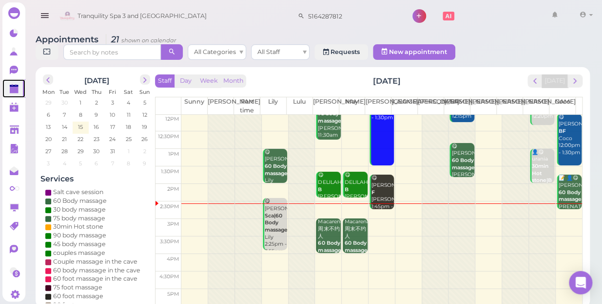
scroll to position [44, 0]
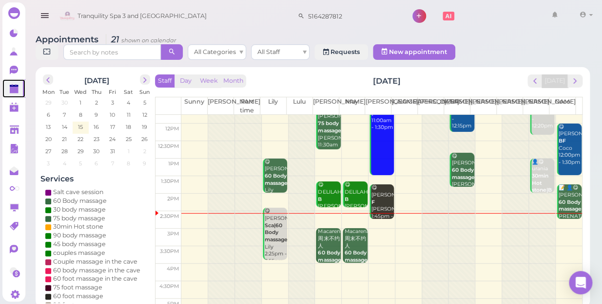
click at [449, 210] on div at bounding box center [461, 254] width 26 height 367
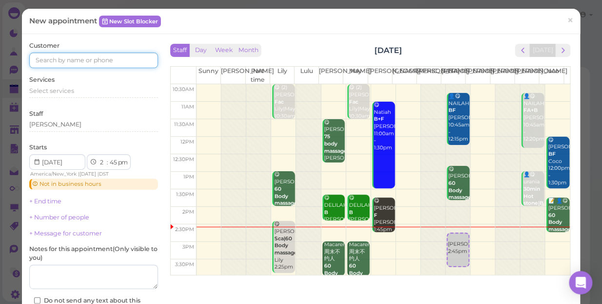
click at [70, 64] on input at bounding box center [93, 61] width 129 height 16
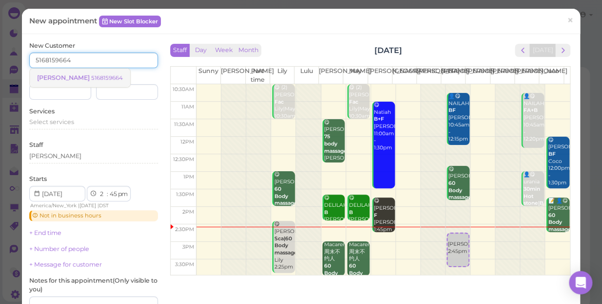
type input "5168159664"
click at [91, 79] on small "5168159664" at bounding box center [107, 78] width 32 height 7
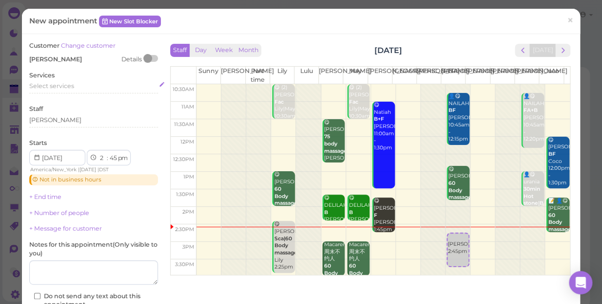
click at [63, 83] on span "Select services" at bounding box center [51, 85] width 45 height 7
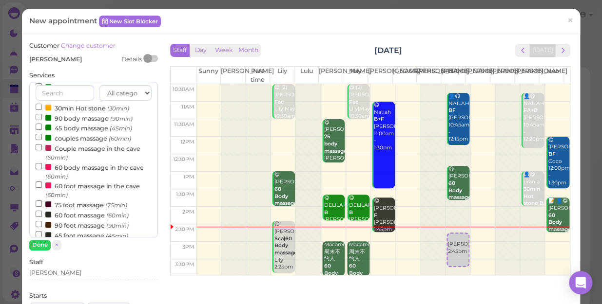
click at [86, 215] on label "60 foot massage (60min)" at bounding box center [82, 215] width 93 height 10
click at [42, 215] on input "60 foot massage (60min)" at bounding box center [39, 214] width 6 height 6
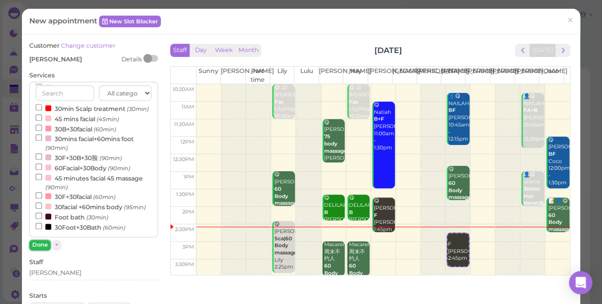
click at [42, 247] on button "Done" at bounding box center [39, 245] width 21 height 10
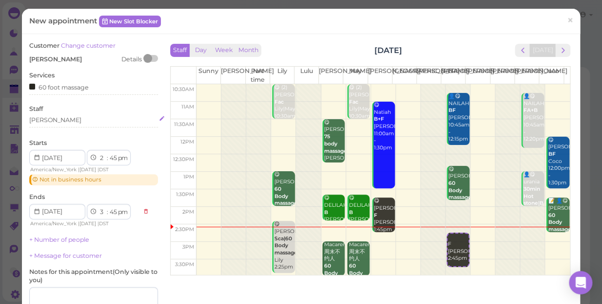
click at [79, 119] on div "[PERSON_NAME]" at bounding box center [93, 120] width 129 height 9
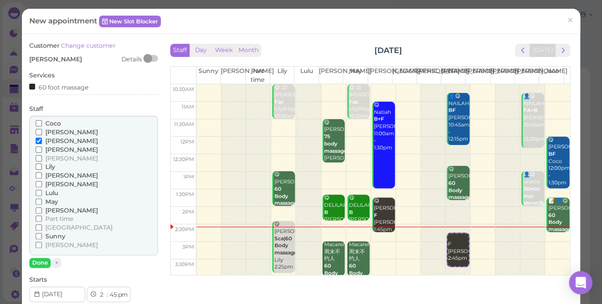
click at [51, 243] on span "[PERSON_NAME]" at bounding box center [71, 245] width 53 height 7
click at [42, 243] on input "[PERSON_NAME]" at bounding box center [39, 245] width 6 height 6
click at [42, 267] on button "Done" at bounding box center [39, 263] width 21 height 10
click at [43, 266] on div "Customer Change customer Jennifer Details Services 60 foot massage Staff Coco E…" at bounding box center [93, 272] width 129 height 463
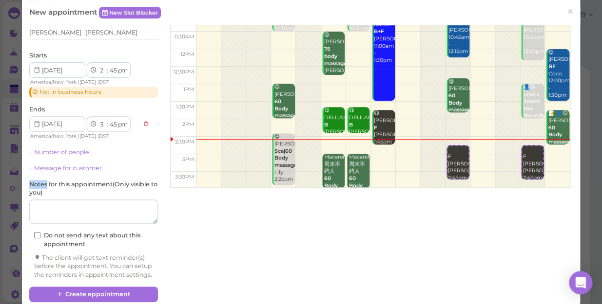
scroll to position [88, 0]
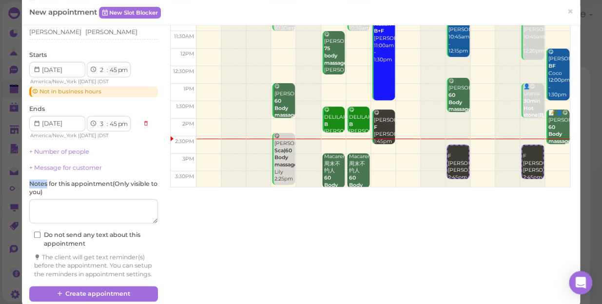
click at [112, 68] on select "00 05 10 15 20 25 30 35 40 45 50 55" at bounding box center [113, 70] width 10 height 10
select select "40"
click at [108, 65] on select "00 05 10 15 20 25 30 35 40 45 50 55" at bounding box center [113, 70] width 10 height 10
select select "40"
click at [114, 68] on select "00 05 10 15 20 25 30 35 40 45 50 55" at bounding box center [113, 70] width 10 height 10
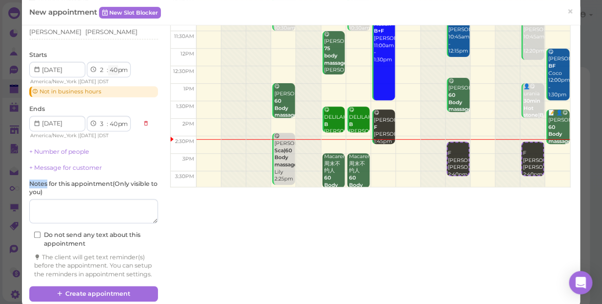
select select "35"
click at [108, 65] on select "00 05 10 15 20 25 30 35 40 45 50 55" at bounding box center [113, 70] width 10 height 10
select select "35"
click at [113, 70] on select "00 05 10 15 20 25 30 35 40 45 50 55" at bounding box center [113, 70] width 10 height 10
select select "40"
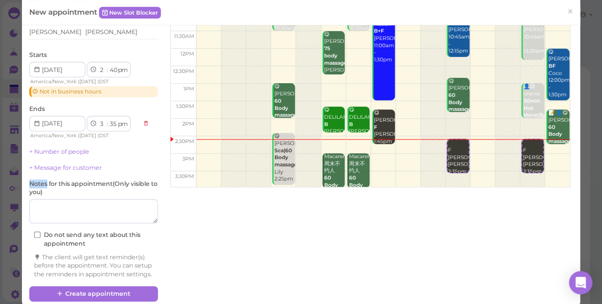
click at [108, 65] on select "00 05 10 15 20 25 30 35 40 45 50 55" at bounding box center [113, 70] width 10 height 10
select select "40"
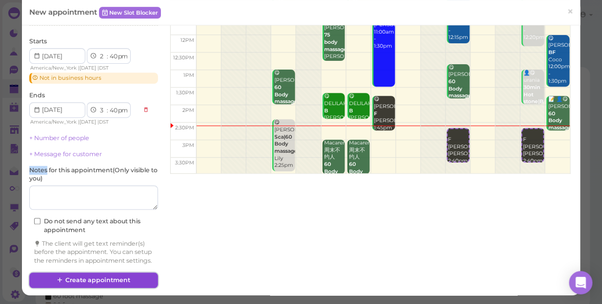
click at [103, 281] on button "Create appointment" at bounding box center [93, 281] width 129 height 16
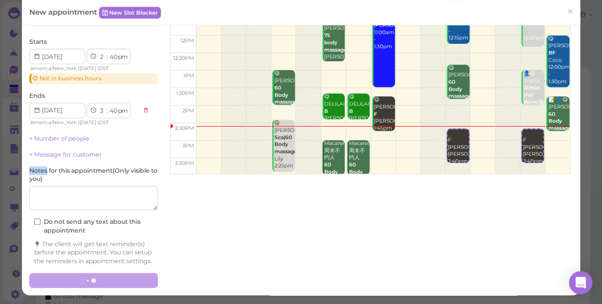
scroll to position [109, 0]
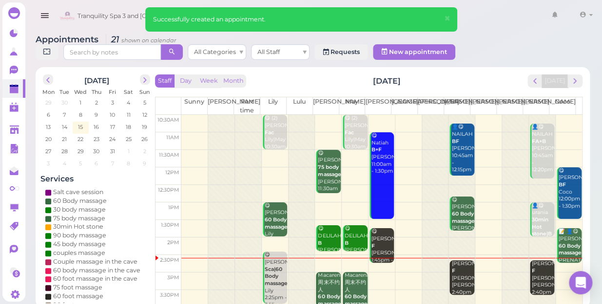
click at [461, 266] on div "Jennifer F Helen|Tina 2:40pm - 3:40pm" at bounding box center [462, 286] width 23 height 50
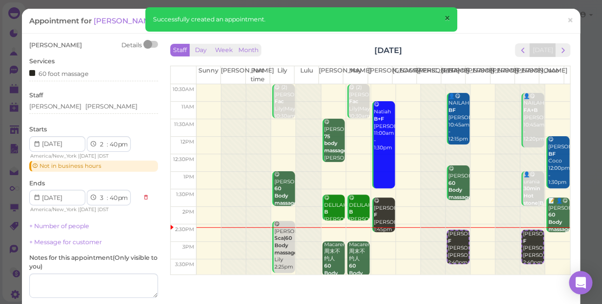
click at [447, 14] on span "×" at bounding box center [446, 19] width 6 height 14
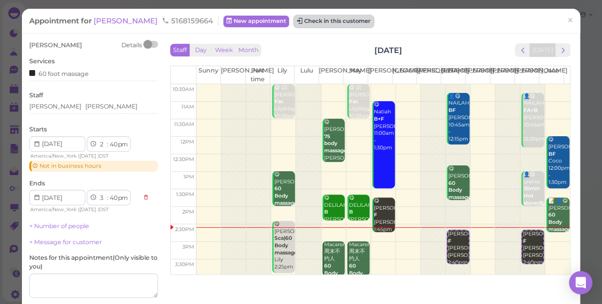
click at [325, 20] on button "Check in this customer" at bounding box center [333, 22] width 79 height 12
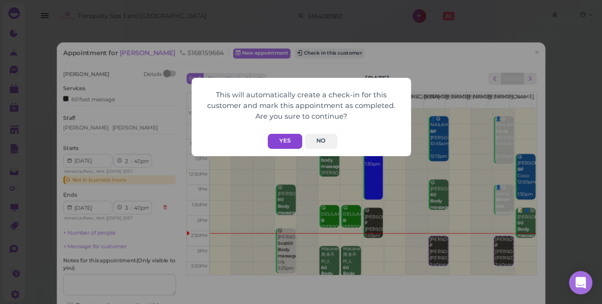
click at [285, 137] on button "Yes" at bounding box center [284, 141] width 35 height 15
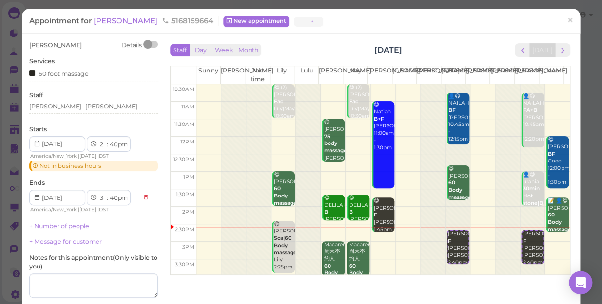
click at [285, 130] on button "Yes" at bounding box center [284, 121] width 35 height 15
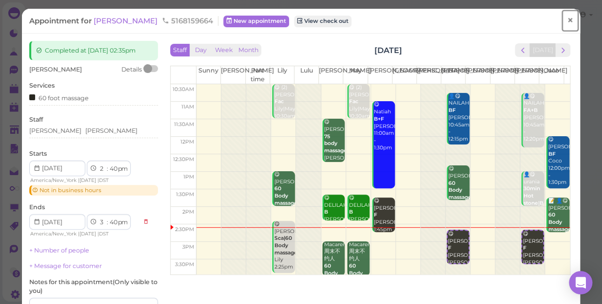
click at [567, 19] on span "×" at bounding box center [570, 21] width 6 height 14
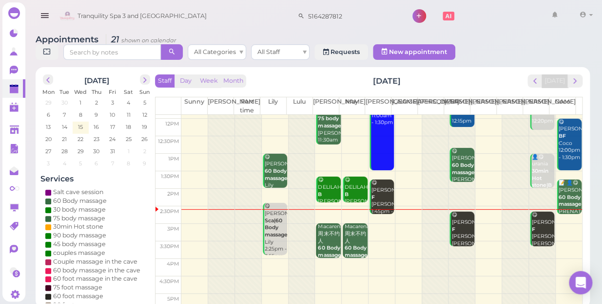
scroll to position [88, 0]
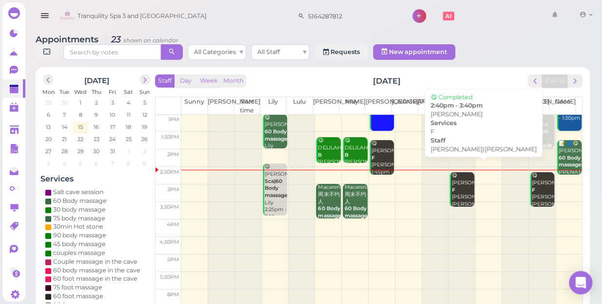
click at [459, 173] on div "😋 Jennifer F Helen|Tina 2:40pm - 3:40pm" at bounding box center [462, 200] width 23 height 57
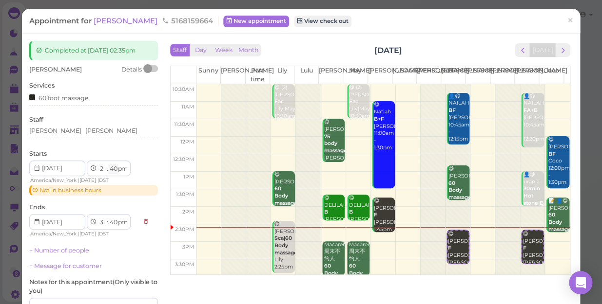
click at [113, 169] on select "00 05 10 15 20 25 30 35 40 45 50 55" at bounding box center [113, 169] width 10 height 10
select select "30"
click at [108, 164] on select "00 05 10 15 20 25 30 35 40 45 50 55" at bounding box center [113, 169] width 10 height 10
select select "30"
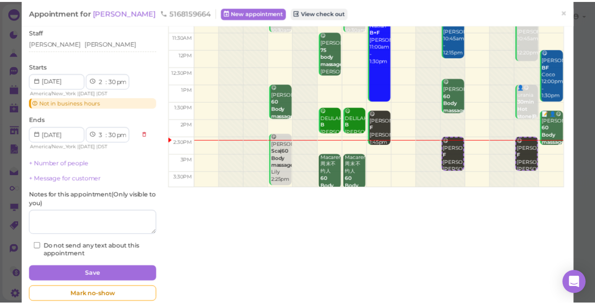
scroll to position [88, 0]
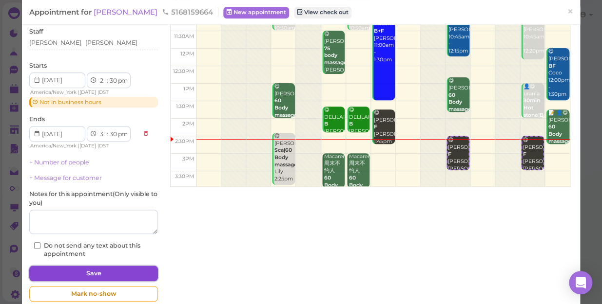
click at [114, 276] on button "Save" at bounding box center [93, 274] width 129 height 16
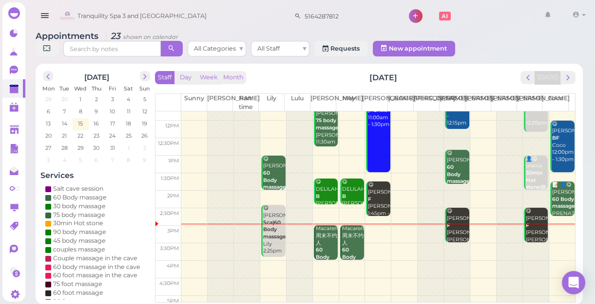
scroll to position [133, 0]
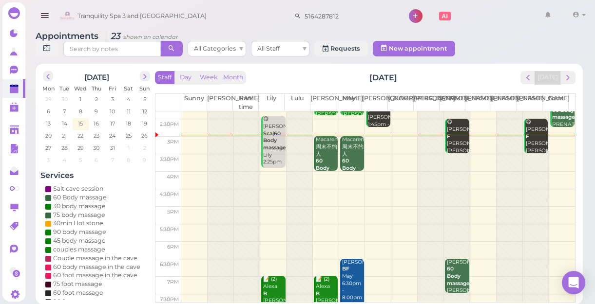
click at [369, 182] on td at bounding box center [378, 181] width 394 height 18
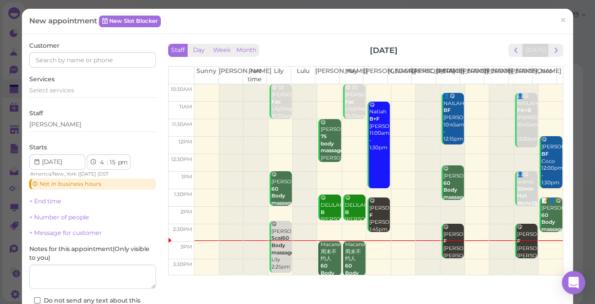
scroll to position [88, 0]
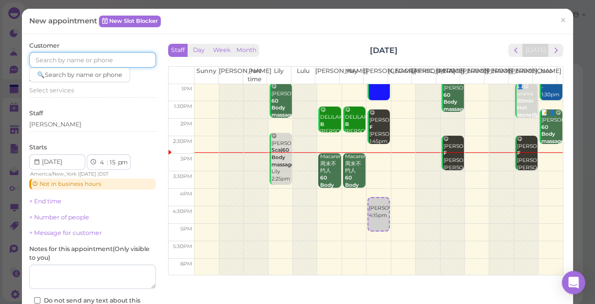
click at [119, 58] on input at bounding box center [92, 60] width 127 height 16
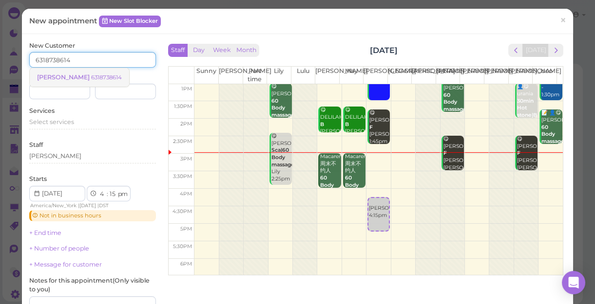
type input "6318738614"
click at [91, 79] on small "6318738614" at bounding box center [106, 77] width 31 height 7
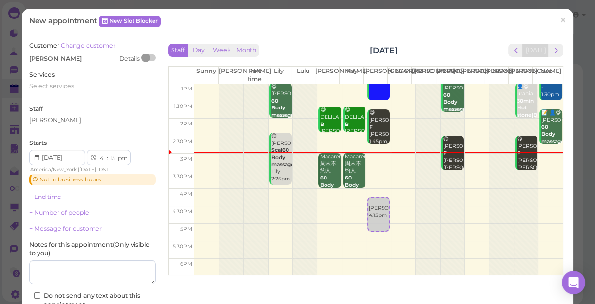
click at [54, 80] on div "Services Select services" at bounding box center [92, 84] width 127 height 27
click at [56, 85] on span "Select services" at bounding box center [51, 85] width 45 height 7
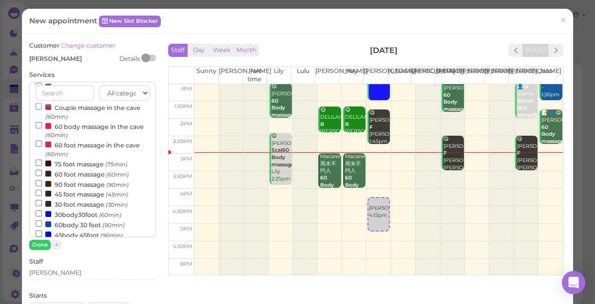
scroll to position [133, 0]
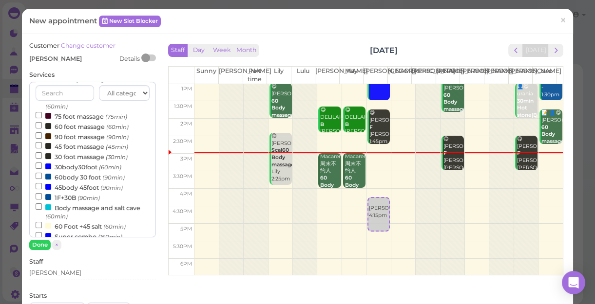
click at [81, 176] on label "60body 30 foot (90min)" at bounding box center [80, 177] width 89 height 10
click at [42, 176] on input "60body 30 foot (90min)" at bounding box center [39, 176] width 6 height 6
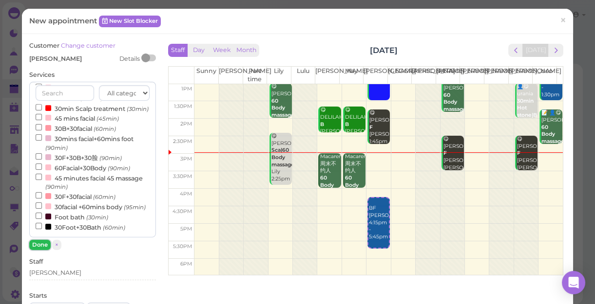
click at [40, 243] on button "Done" at bounding box center [39, 245] width 21 height 10
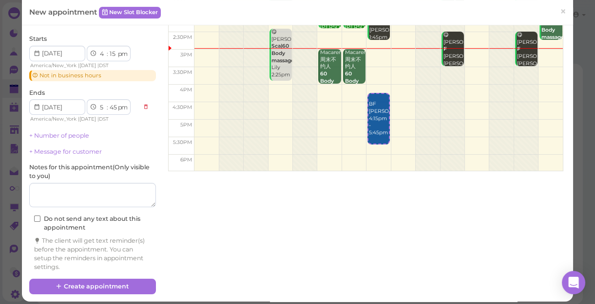
scroll to position [110, 0]
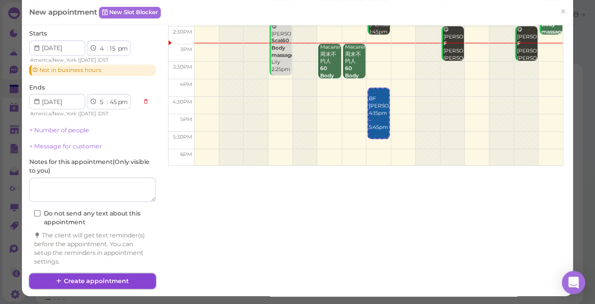
click at [88, 280] on button "Create appointment" at bounding box center [92, 282] width 127 height 16
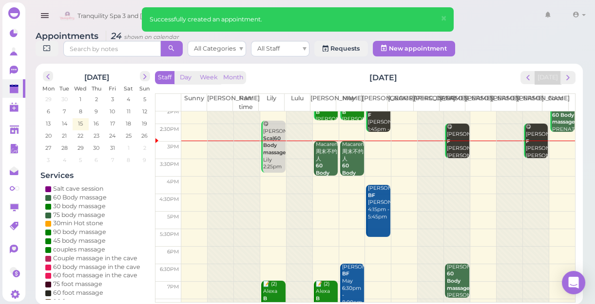
scroll to position [133, 0]
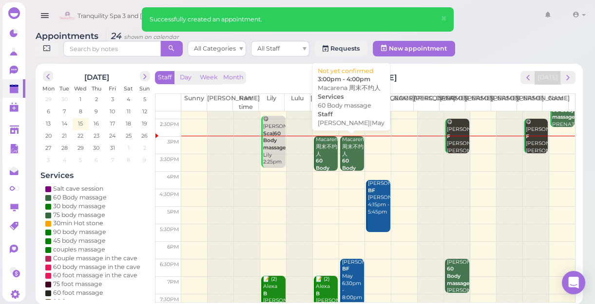
click at [346, 153] on div "Macarena 周末不约人 60 Body massage Lisa|May 3:00pm - 4:00pm" at bounding box center [353, 172] width 23 height 72
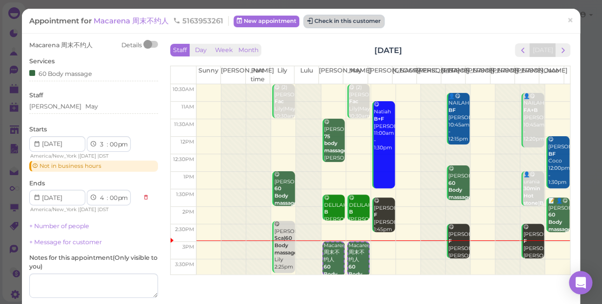
click at [365, 19] on button "Check in this customer" at bounding box center [343, 22] width 79 height 12
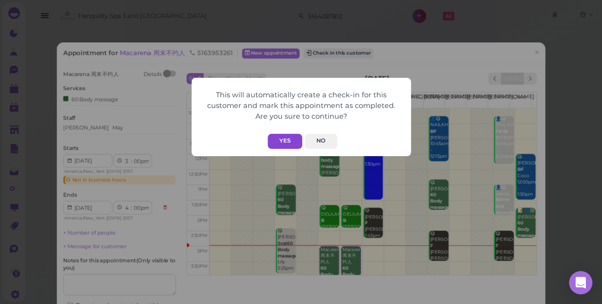
click at [285, 140] on button "Yes" at bounding box center [284, 141] width 35 height 15
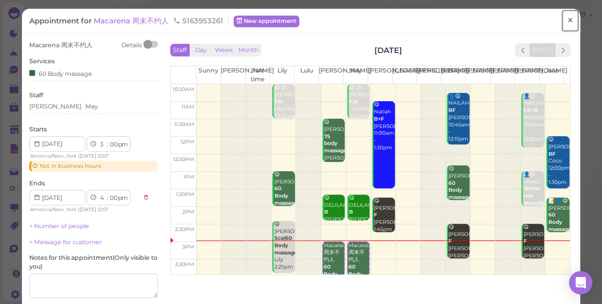
click at [567, 19] on span "×" at bounding box center [570, 21] width 6 height 14
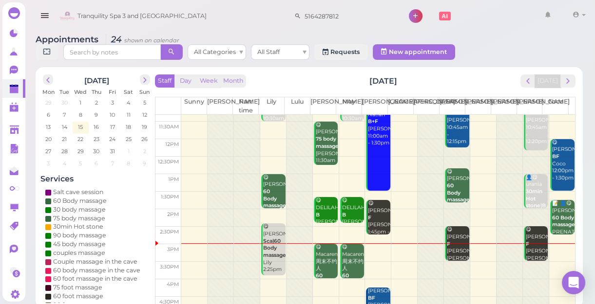
scroll to position [44, 0]
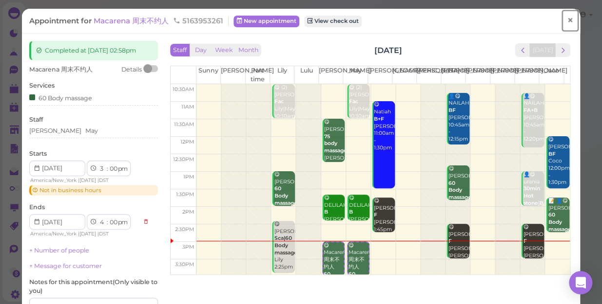
click at [567, 14] on span "×" at bounding box center [570, 21] width 6 height 14
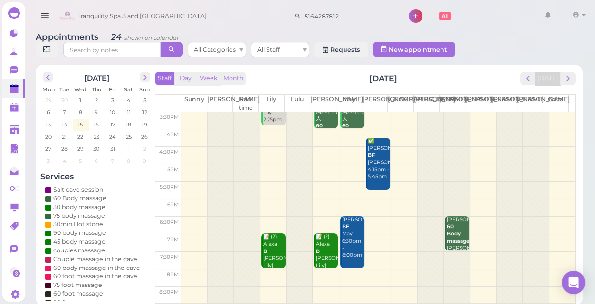
scroll to position [3, 0]
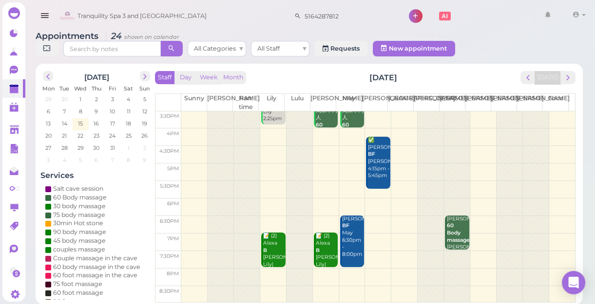
click at [555, 172] on td at bounding box center [378, 173] width 394 height 18
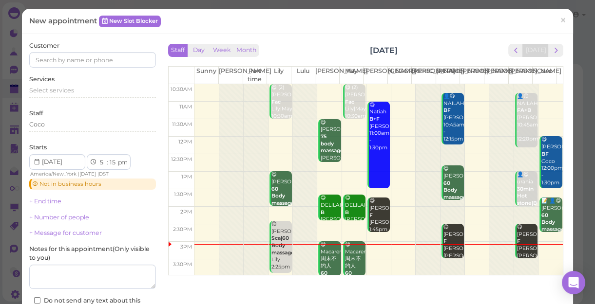
click at [55, 49] on label "Customer" at bounding box center [44, 45] width 30 height 9
click at [65, 60] on input at bounding box center [92, 60] width 127 height 16
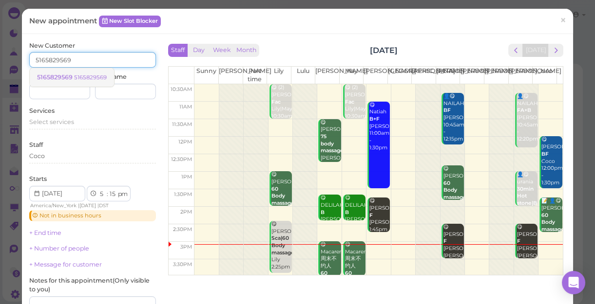
type input "5165829569"
click at [83, 77] on small "5165829569" at bounding box center [90, 77] width 33 height 7
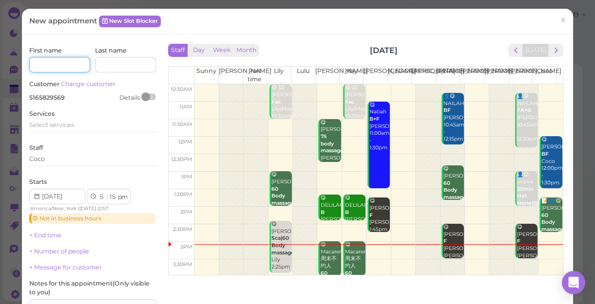
click at [60, 63] on input at bounding box center [59, 65] width 61 height 16
type input "[PERSON_NAME]"
click at [70, 125] on span "Select services" at bounding box center [51, 124] width 45 height 7
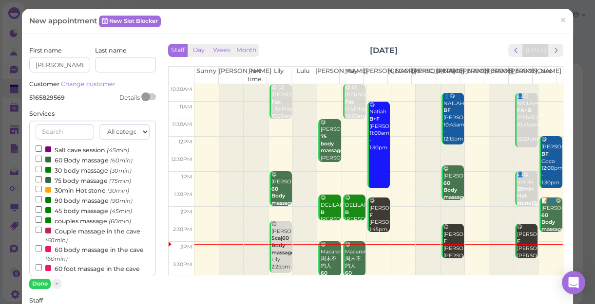
click at [86, 161] on label "60 Body massage (60min)" at bounding box center [84, 160] width 97 height 10
click at [42, 161] on input "60 Body massage (60min)" at bounding box center [39, 159] width 6 height 6
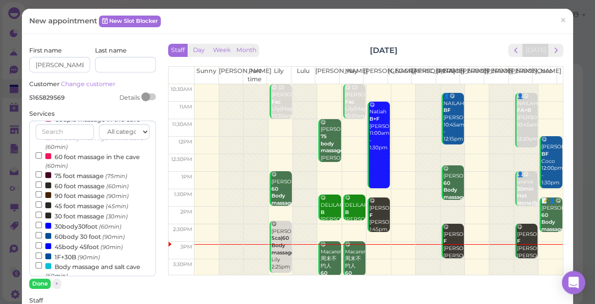
scroll to position [133, 0]
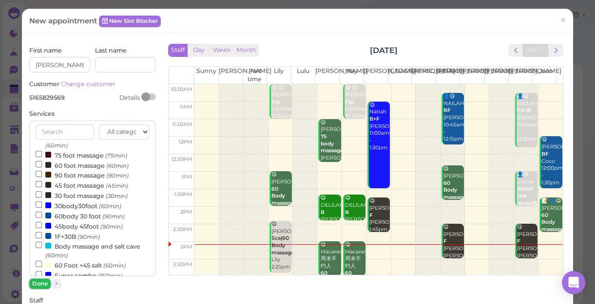
click at [42, 284] on button "Done" at bounding box center [39, 284] width 21 height 10
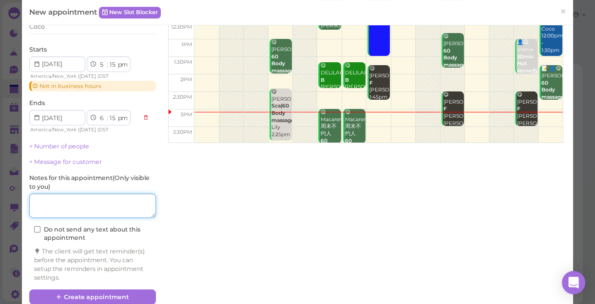
click at [93, 200] on textarea at bounding box center [92, 206] width 127 height 24
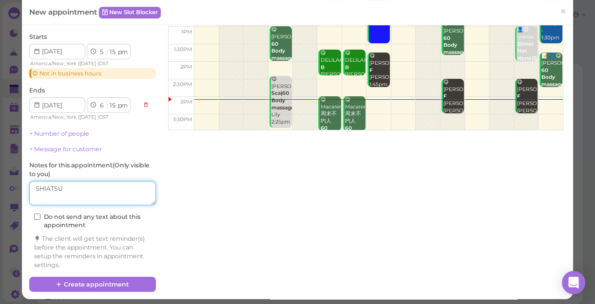
scroll to position [149, 0]
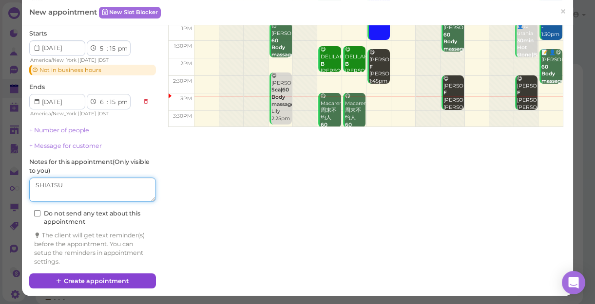
type textarea "SHIATSU"
click at [110, 282] on button "Create appointment" at bounding box center [92, 282] width 127 height 16
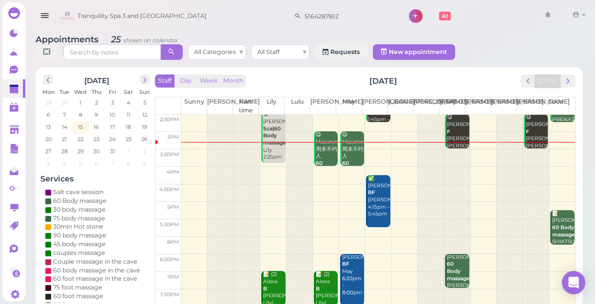
scroll to position [123, 0]
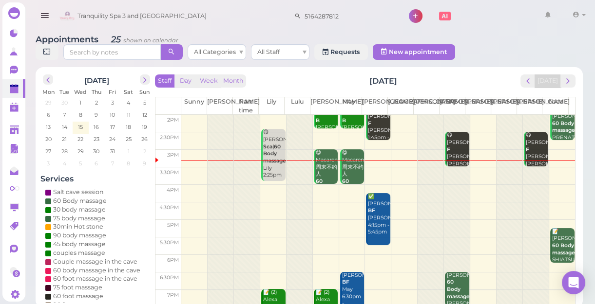
click at [551, 203] on td at bounding box center [378, 212] width 394 height 18
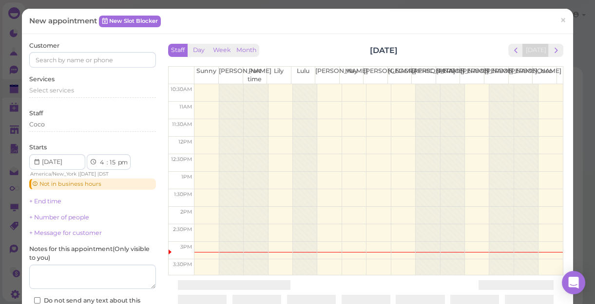
click at [56, 49] on label "Customer" at bounding box center [44, 45] width 30 height 9
click at [58, 57] on input at bounding box center [92, 60] width 127 height 16
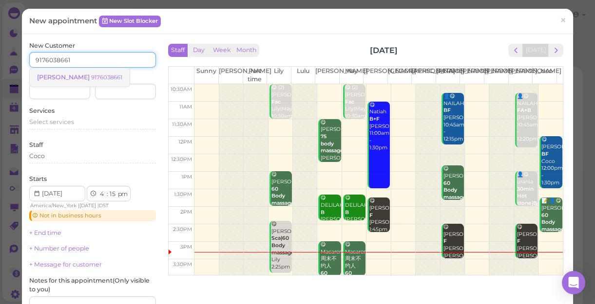
type input "9176038661"
click at [91, 76] on small "9176038661" at bounding box center [106, 77] width 31 height 7
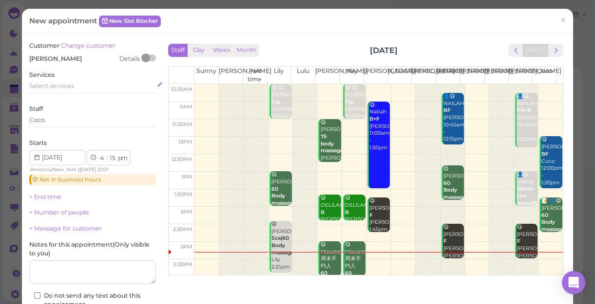
click at [65, 85] on span "Select services" at bounding box center [51, 85] width 45 height 7
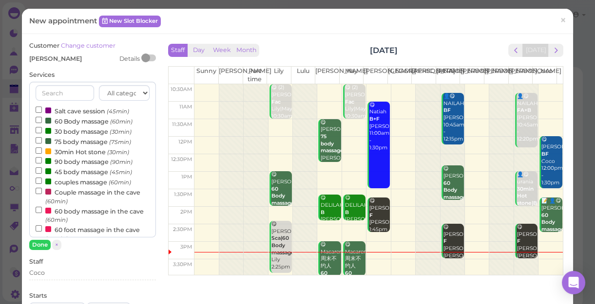
click at [73, 123] on label "60 Body massage (60min)" at bounding box center [84, 121] width 97 height 10
click at [42, 123] on input "60 Body massage (60min)" at bounding box center [39, 120] width 6 height 6
click at [42, 246] on button "Done" at bounding box center [39, 245] width 21 height 10
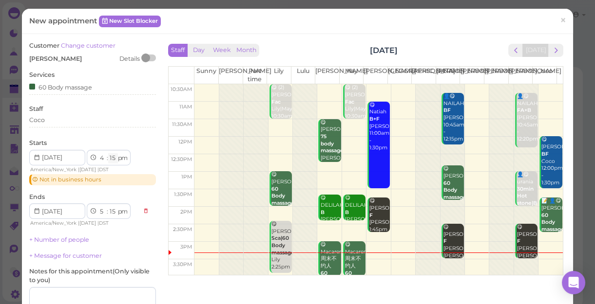
click at [111, 159] on select "00 05 10 15 20 25 30 35 40 45 50 55" at bounding box center [113, 158] width 10 height 10
select select "30"
click at [108, 153] on select "00 05 10 15 20 25 30 35 40 45 50 55" at bounding box center [113, 158] width 10 height 10
select select "30"
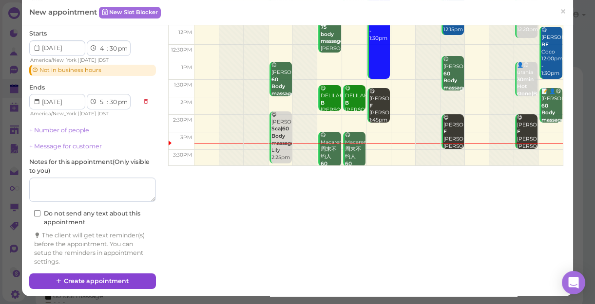
scroll to position [3, 0]
click at [112, 276] on button "Create appointment" at bounding box center [92, 282] width 127 height 16
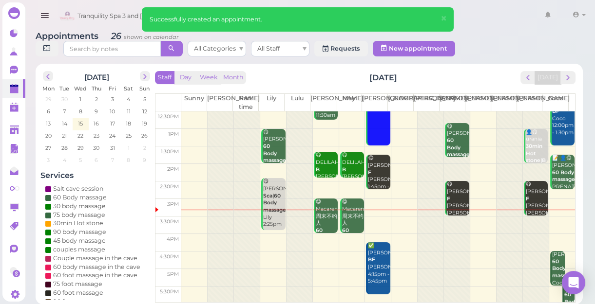
scroll to position [176, 0]
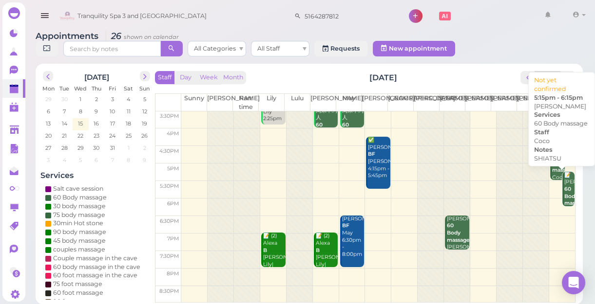
click at [564, 191] on b "60 Body massage" at bounding box center [575, 196] width 23 height 20
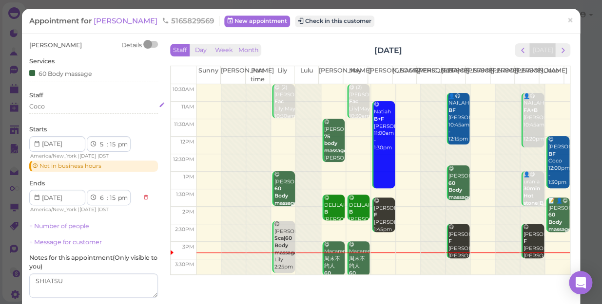
click at [60, 106] on div "Coco" at bounding box center [93, 106] width 129 height 9
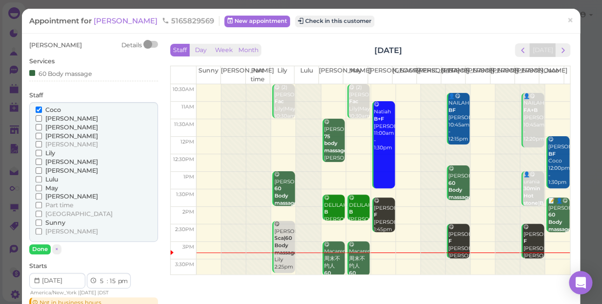
click at [49, 228] on span "[PERSON_NAME]" at bounding box center [71, 231] width 53 height 7
click at [42, 228] on input "[PERSON_NAME]" at bounding box center [39, 231] width 6 height 6
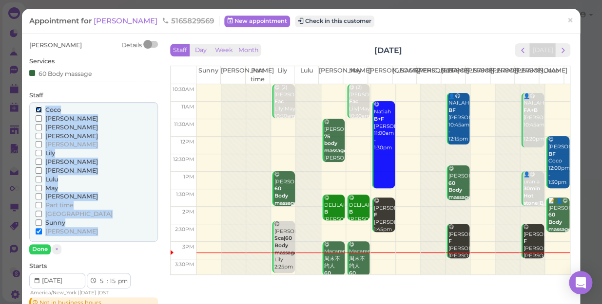
drag, startPoint x: 49, startPoint y: 228, endPoint x: 37, endPoint y: 109, distance: 120.5
click at [37, 109] on input "Coco" at bounding box center [39, 110] width 6 height 6
click at [40, 245] on button "Done" at bounding box center [39, 250] width 21 height 10
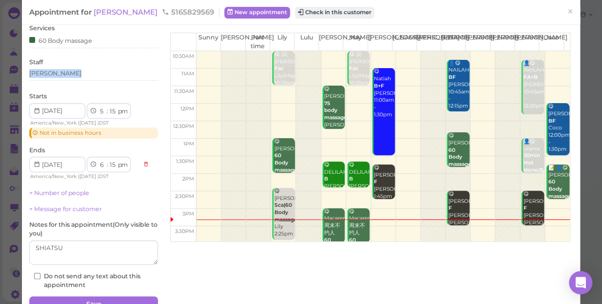
scroll to position [82, 0]
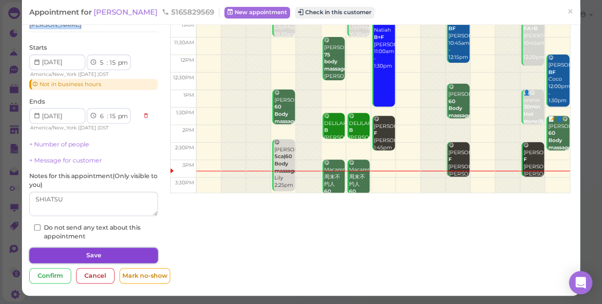
click at [71, 253] on button "Save" at bounding box center [93, 256] width 129 height 16
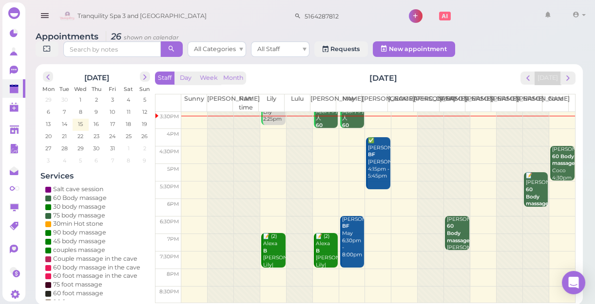
scroll to position [3, 0]
click at [266, 199] on td at bounding box center [378, 208] width 394 height 18
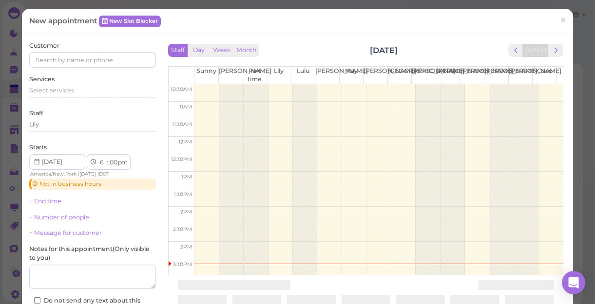
click at [266, 198] on div "Staff Day Week Month Wednesday, Oct 15 Today Sunny Kelly Part time Lily Lulu Li…" at bounding box center [366, 156] width 400 height 231
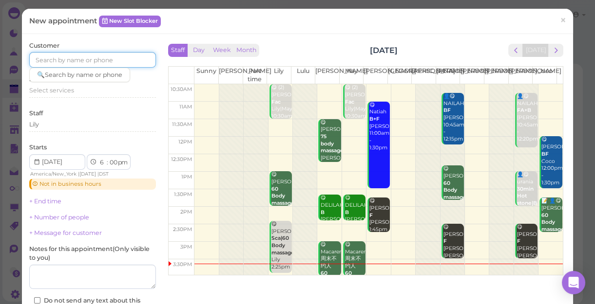
click at [102, 57] on input at bounding box center [92, 60] width 127 height 16
type input "9"
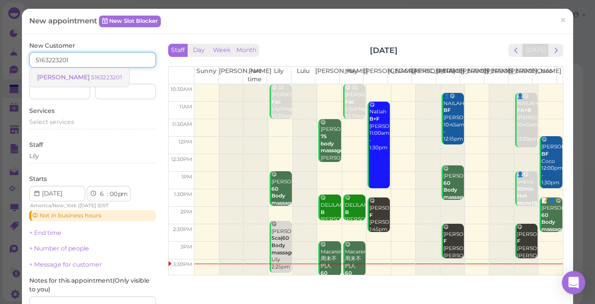
type input "5163223201"
click at [91, 76] on small "5163223201" at bounding box center [106, 77] width 31 height 7
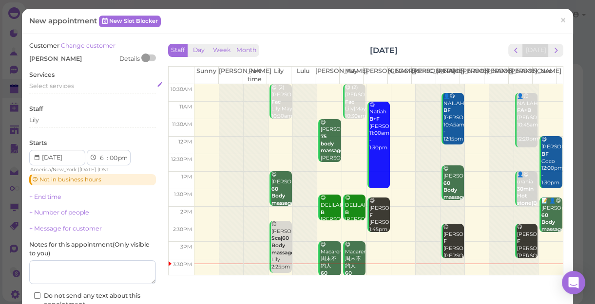
click at [75, 84] on div "Select services" at bounding box center [92, 86] width 127 height 9
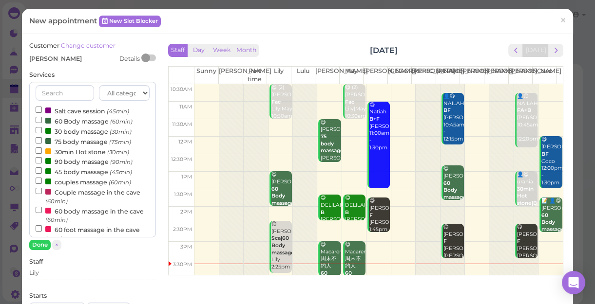
click at [75, 121] on label "60 Body massage (60min)" at bounding box center [84, 121] width 97 height 10
click at [42, 121] on input "60 Body massage (60min)" at bounding box center [39, 120] width 6 height 6
click at [46, 243] on button "Done" at bounding box center [39, 245] width 21 height 10
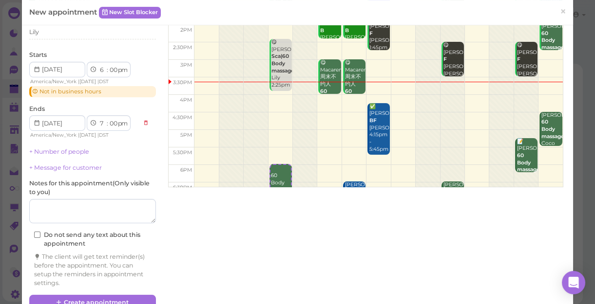
scroll to position [124, 0]
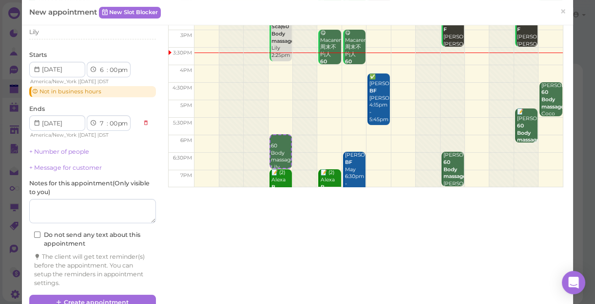
click at [53, 25] on div "Staff Lily" at bounding box center [92, 30] width 127 height 27
click at [53, 32] on div "Lily" at bounding box center [92, 32] width 127 height 9
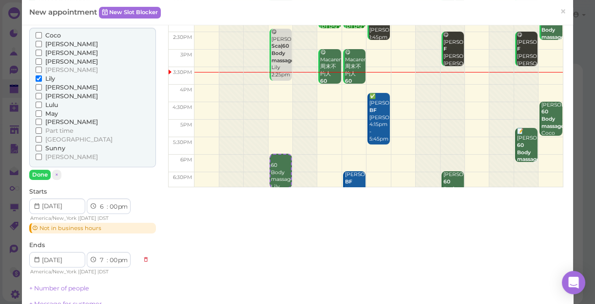
scroll to position [133, 0]
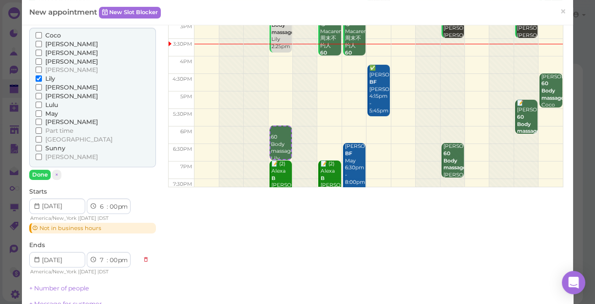
click at [52, 95] on span "[PERSON_NAME]" at bounding box center [71, 96] width 53 height 7
click at [42, 95] on input "[PERSON_NAME]" at bounding box center [39, 96] width 6 height 6
click at [39, 173] on button "Done" at bounding box center [39, 175] width 21 height 10
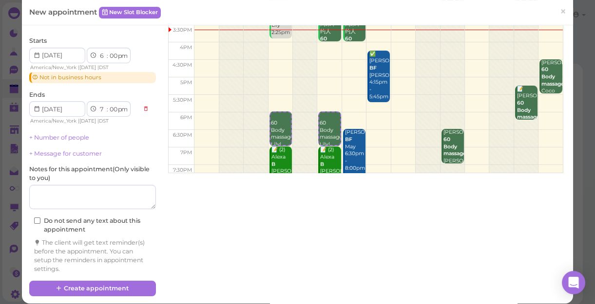
scroll to position [110, 0]
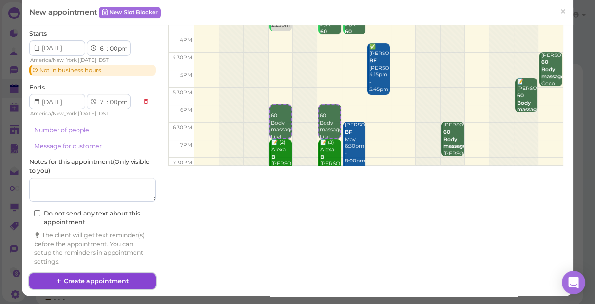
click at [120, 278] on button "Create appointment" at bounding box center [92, 282] width 127 height 16
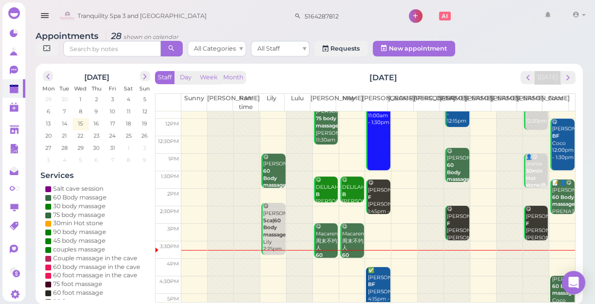
scroll to position [43, 0]
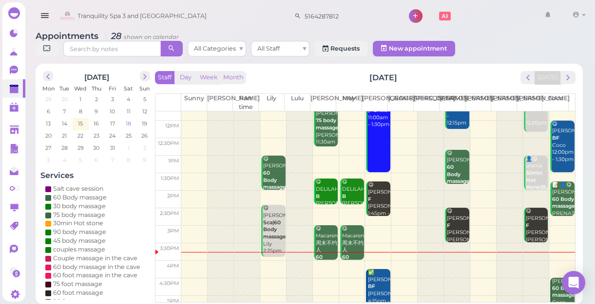
click at [129, 121] on span "18" at bounding box center [128, 123] width 7 height 9
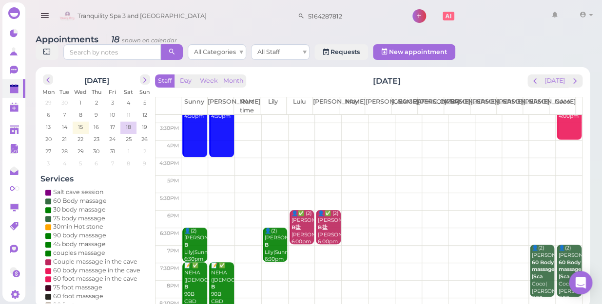
scroll to position [176, 0]
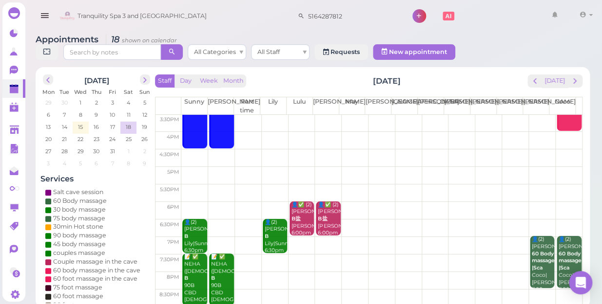
click at [188, 150] on td at bounding box center [381, 159] width 400 height 18
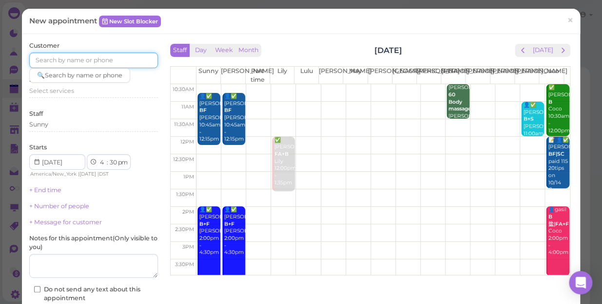
click at [102, 54] on input at bounding box center [93, 61] width 129 height 16
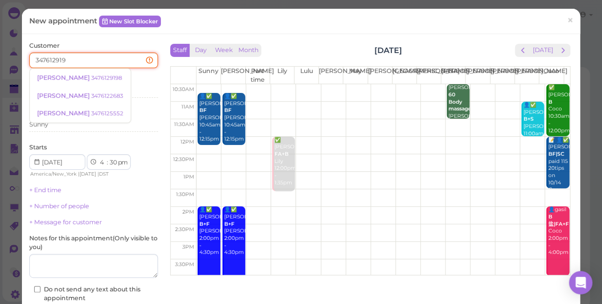
type input "3476129198"
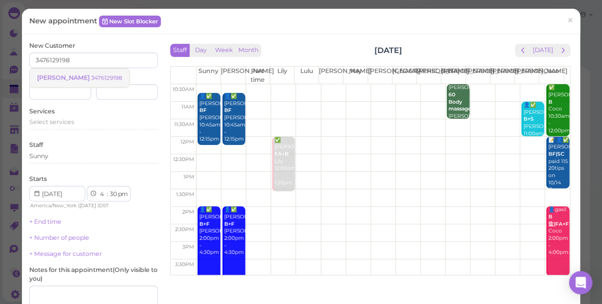
click at [91, 79] on small "3476129198" at bounding box center [106, 78] width 31 height 7
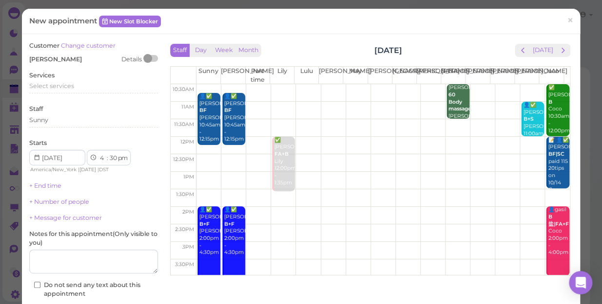
click at [42, 58] on span "Isabella" at bounding box center [55, 59] width 53 height 7
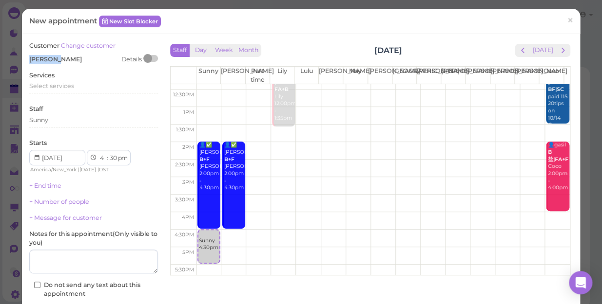
scroll to position [133, 0]
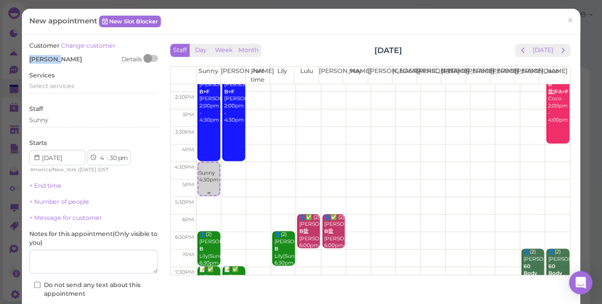
click at [206, 185] on link "Sunny 4:30pm" at bounding box center [208, 179] width 23 height 35
click at [68, 81] on div "Services Select services" at bounding box center [93, 84] width 129 height 27
click at [68, 84] on span "Select services" at bounding box center [51, 85] width 45 height 7
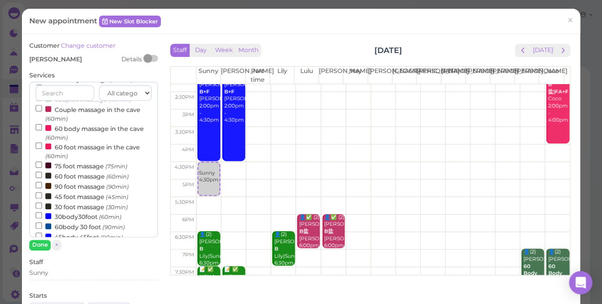
scroll to position [88, 0]
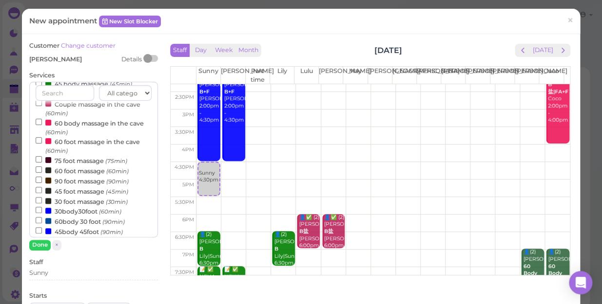
click at [78, 174] on label "60 foot massage (60min)" at bounding box center [82, 171] width 93 height 10
click at [42, 173] on input "60 foot massage (60min)" at bounding box center [39, 170] width 6 height 6
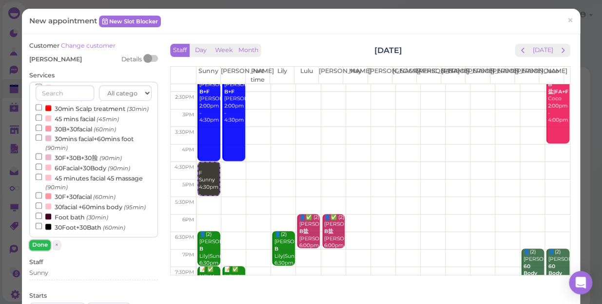
click at [43, 249] on button "Done" at bounding box center [39, 245] width 21 height 10
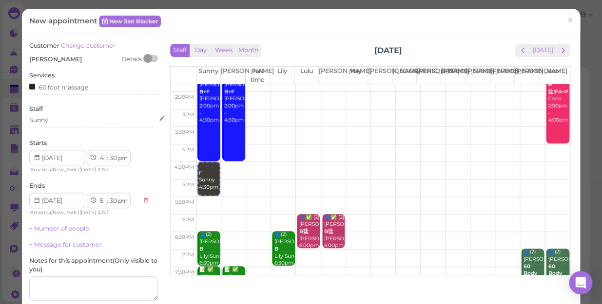
click at [59, 119] on div "Sunny" at bounding box center [93, 120] width 129 height 9
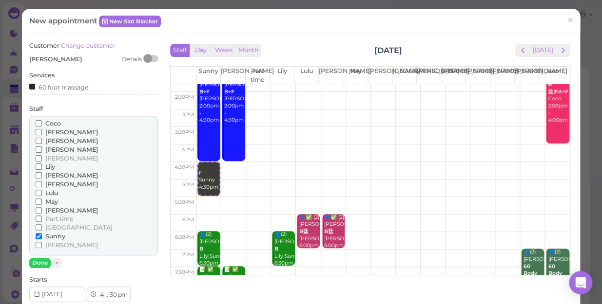
click at [52, 158] on span "[PERSON_NAME]" at bounding box center [71, 158] width 53 height 7
click at [42, 158] on input "[PERSON_NAME]" at bounding box center [39, 158] width 6 height 6
click at [567, 20] on span "×" at bounding box center [570, 21] width 6 height 14
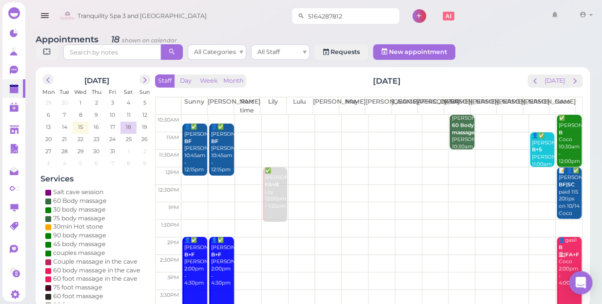
click at [337, 18] on input "5164287812" at bounding box center [351, 16] width 95 height 16
type input "5"
type input "3476129198"
click at [342, 34] on small "3476129198" at bounding box center [357, 33] width 31 height 7
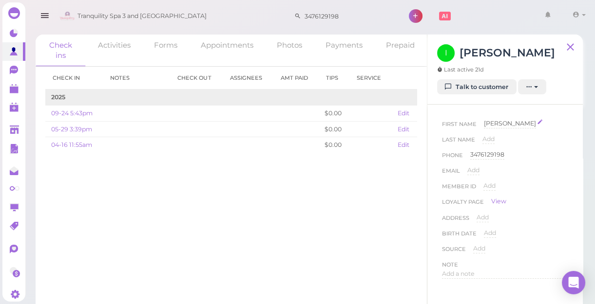
click at [499, 123] on span "Isabella" at bounding box center [510, 123] width 52 height 7
type input "I"
type input "[PERSON_NAME]"
click at [492, 139] on button "Done" at bounding box center [495, 141] width 21 height 10
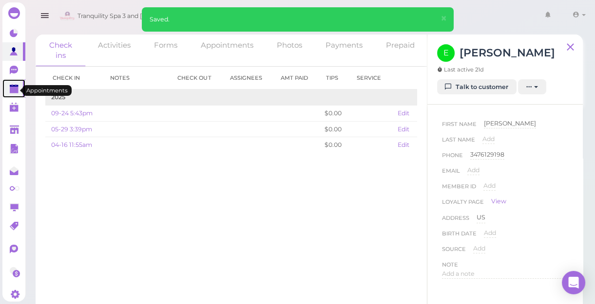
click at [10, 88] on polygon at bounding box center [14, 90] width 9 height 7
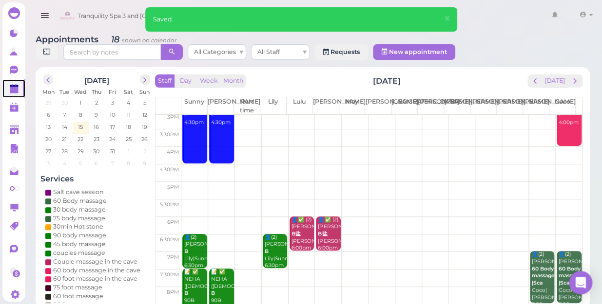
scroll to position [176, 0]
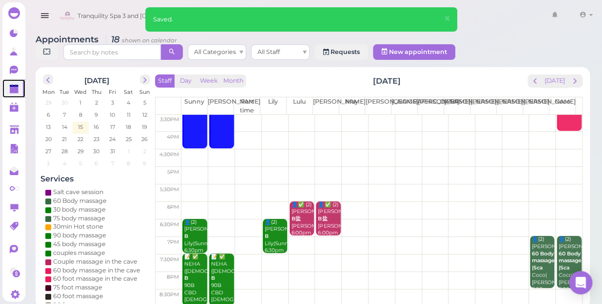
click at [195, 150] on td at bounding box center [381, 159] width 400 height 18
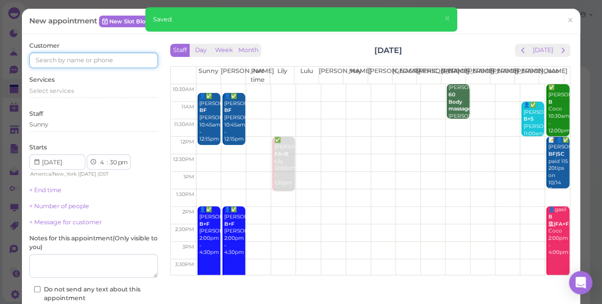
click at [69, 56] on input at bounding box center [93, 61] width 129 height 16
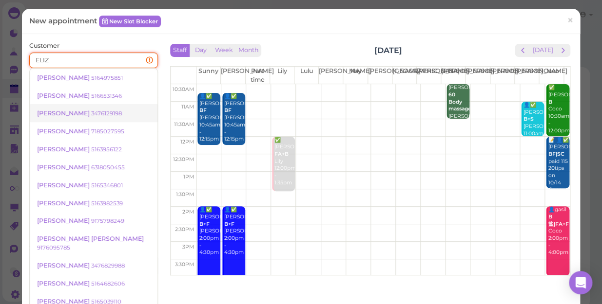
type input "ELIZ"
click at [69, 111] on span "[PERSON_NAME]" at bounding box center [64, 113] width 54 height 7
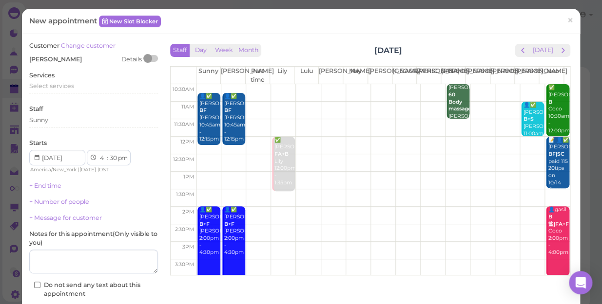
click at [69, 111] on div "Staff Sunny" at bounding box center [93, 118] width 129 height 27
click at [56, 83] on span "Select services" at bounding box center [51, 85] width 45 height 7
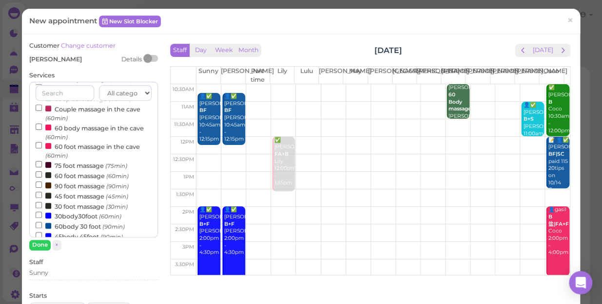
scroll to position [88, 0]
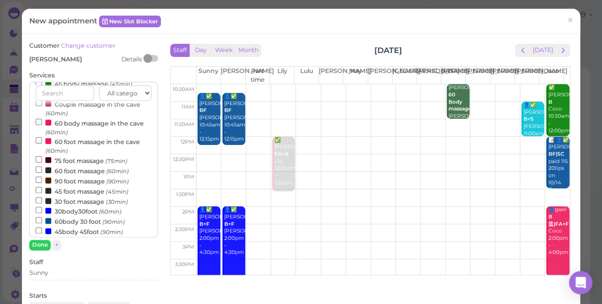
click at [79, 173] on label "60 foot massage (60min)" at bounding box center [82, 171] width 93 height 10
click at [42, 173] on input "60 foot massage (60min)" at bounding box center [39, 170] width 6 height 6
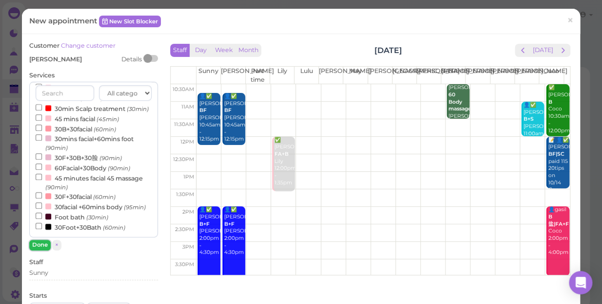
click at [38, 245] on button "Done" at bounding box center [39, 245] width 21 height 10
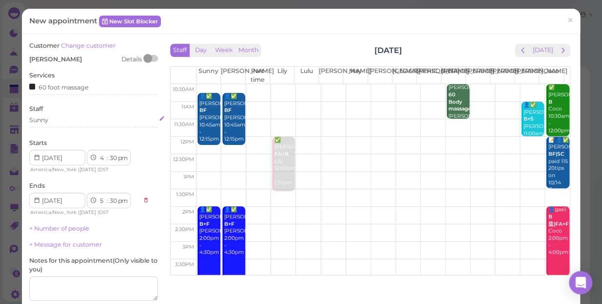
click at [73, 120] on div "Sunny" at bounding box center [93, 120] width 129 height 9
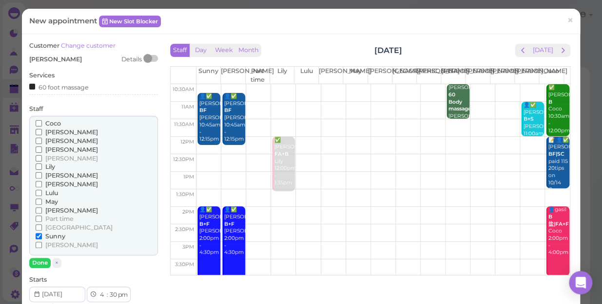
click at [53, 160] on span "[PERSON_NAME]" at bounding box center [71, 158] width 53 height 7
click at [42, 160] on input "[PERSON_NAME]" at bounding box center [39, 158] width 6 height 6
click at [53, 166] on span "Lily" at bounding box center [50, 166] width 10 height 7
click at [42, 166] on input "Lily" at bounding box center [39, 167] width 6 height 6
click at [55, 185] on span "[PERSON_NAME]" at bounding box center [71, 184] width 53 height 7
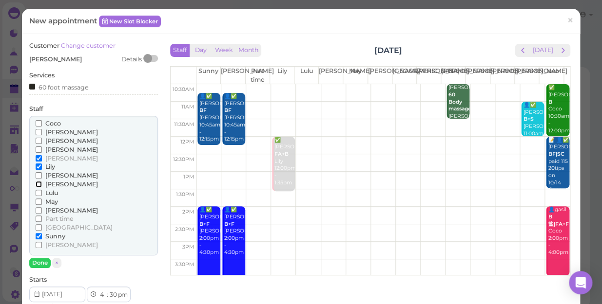
click at [42, 185] on input "[PERSON_NAME]" at bounding box center [39, 184] width 6 height 6
click at [53, 200] on span "May" at bounding box center [51, 201] width 13 height 7
click at [42, 200] on input "May" at bounding box center [39, 202] width 6 height 6
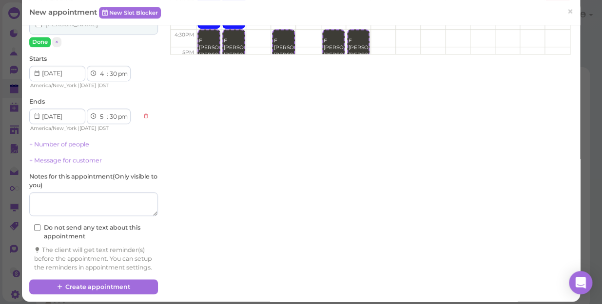
scroll to position [47, 0]
click at [83, 141] on link "+ Number of people" at bounding box center [59, 144] width 60 height 7
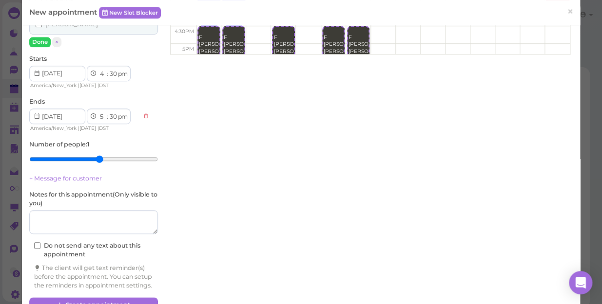
click at [94, 155] on input "range" at bounding box center [93, 160] width 129 height 16
type input "5"
click at [87, 159] on input "range" at bounding box center [93, 160] width 129 height 16
click at [88, 155] on input "range" at bounding box center [93, 160] width 129 height 16
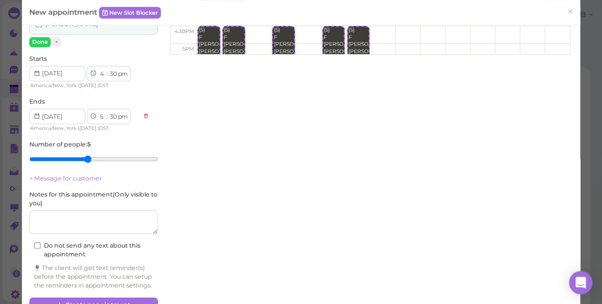
click at [81, 155] on input "range" at bounding box center [93, 160] width 129 height 16
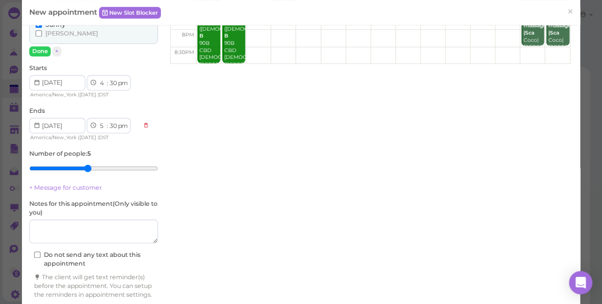
scroll to position [253, 0]
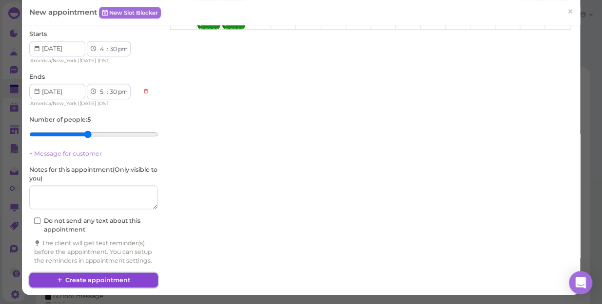
click at [115, 278] on button "Create appointment" at bounding box center [93, 281] width 129 height 16
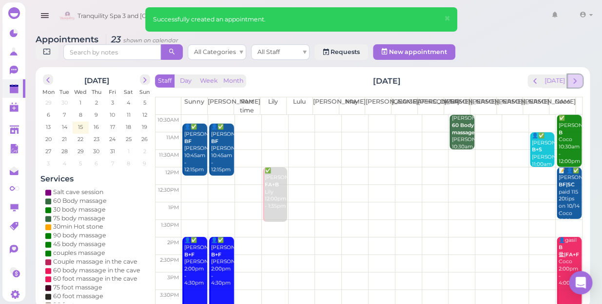
click at [575, 76] on span "next" at bounding box center [574, 80] width 9 height 9
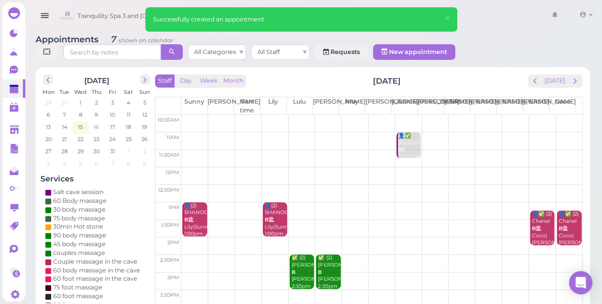
click at [97, 123] on span "16" at bounding box center [96, 127] width 7 height 9
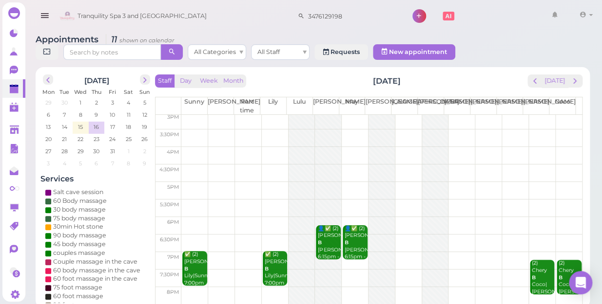
scroll to position [176, 0]
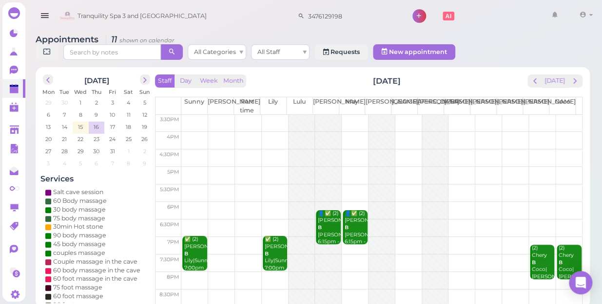
click at [218, 100] on th "[PERSON_NAME]" at bounding box center [221, 106] width 26 height 18
click at [556, 75] on button "[DATE]" at bounding box center [554, 81] width 26 height 13
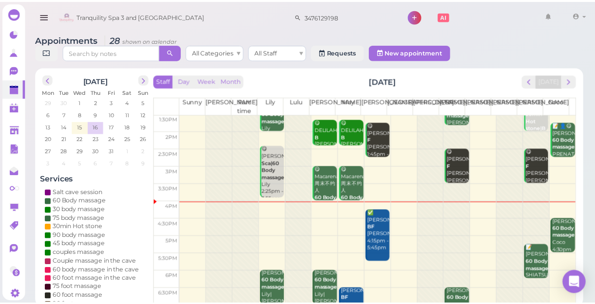
scroll to position [88, 0]
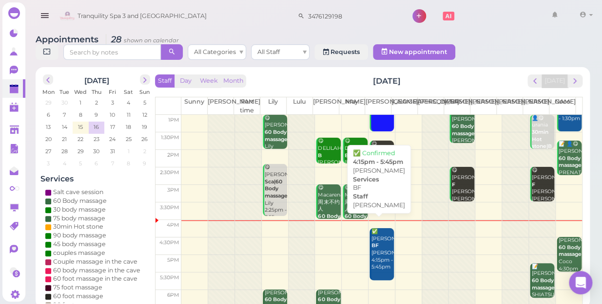
click at [379, 248] on div "✅ Courtney BF Mike 4:15pm - 5:45pm" at bounding box center [382, 249] width 23 height 43
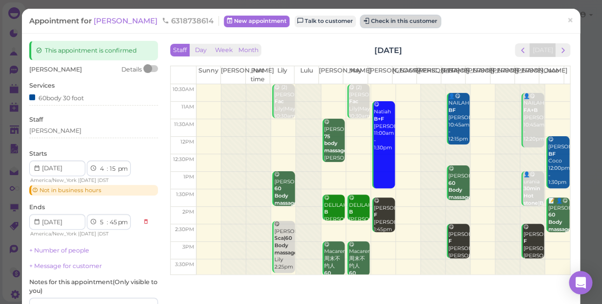
click at [362, 22] on button "Check in this customer" at bounding box center [400, 22] width 79 height 12
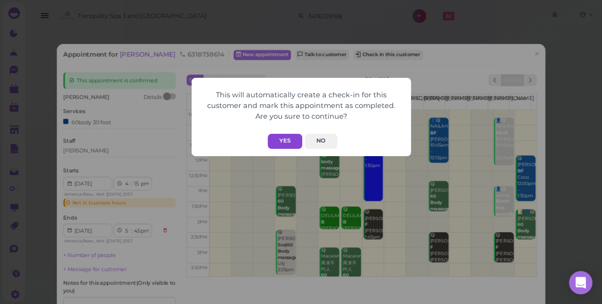
click at [285, 141] on button "Yes" at bounding box center [284, 141] width 35 height 15
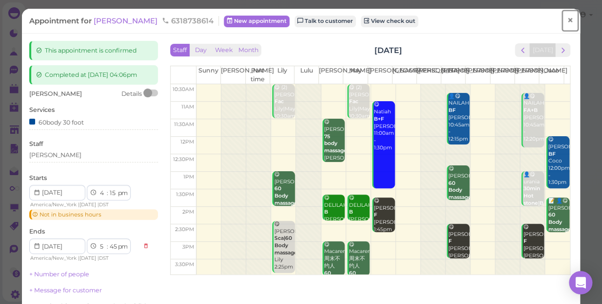
click at [567, 19] on span "×" at bounding box center [570, 21] width 6 height 14
click at [564, 19] on link at bounding box center [554, 15] width 28 height 27
click at [0, 0] on div at bounding box center [0, 0] width 0 height 0
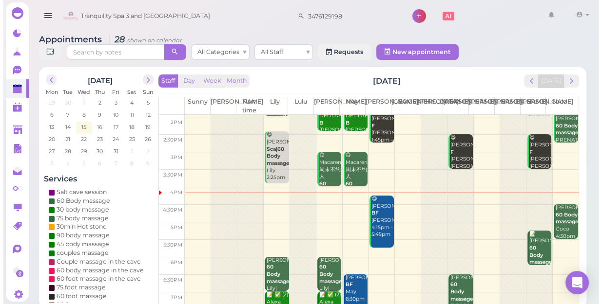
scroll to position [176, 0]
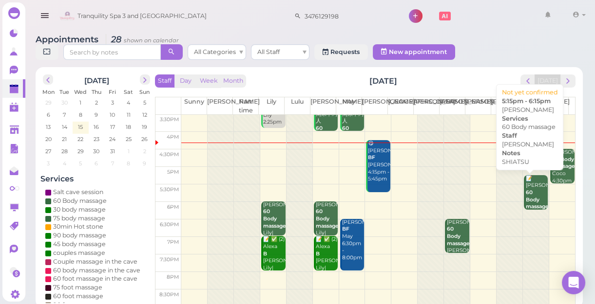
click at [529, 195] on div "📝 [PERSON_NAME] 60 Body massage SHIATSU [PERSON_NAME] 5:15pm - 6:15pm" at bounding box center [536, 207] width 23 height 64
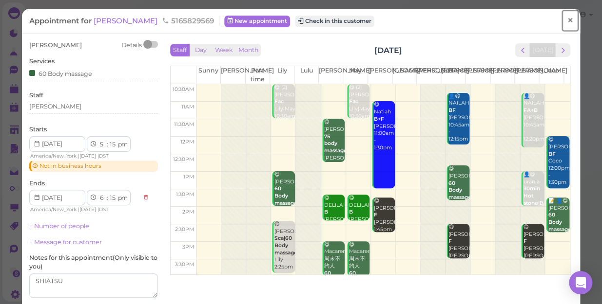
click at [567, 19] on span "×" at bounding box center [570, 21] width 6 height 14
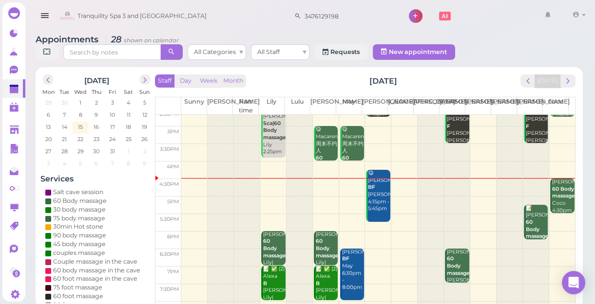
scroll to position [176, 0]
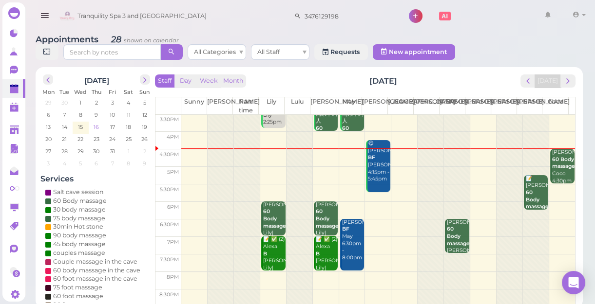
click at [95, 127] on span "16" at bounding box center [96, 127] width 7 height 9
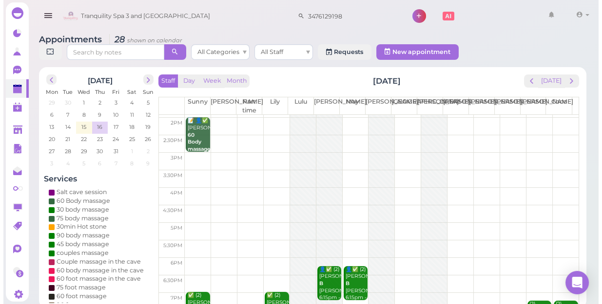
scroll to position [133, 0]
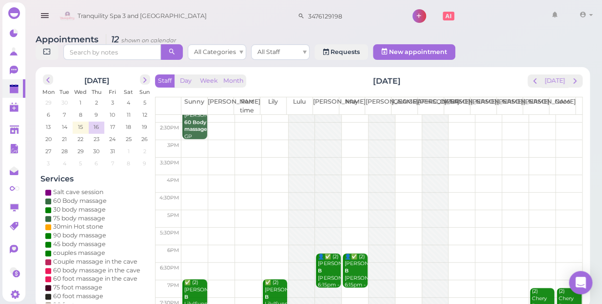
click at [192, 210] on td at bounding box center [381, 219] width 400 height 18
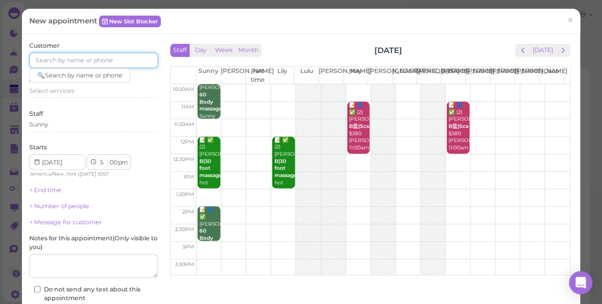
click at [123, 57] on input at bounding box center [93, 61] width 129 height 16
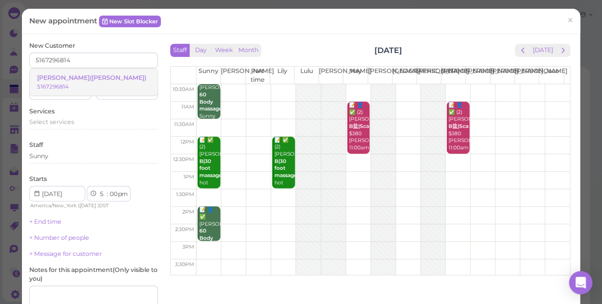
type input "5167296814"
click at [69, 83] on small "5167296814" at bounding box center [53, 86] width 32 height 7
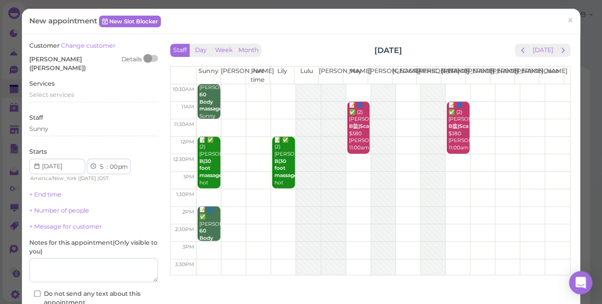
click at [88, 79] on div "Services Select services" at bounding box center [93, 92] width 129 height 27
click at [65, 91] on span "Select services" at bounding box center [51, 94] width 45 height 7
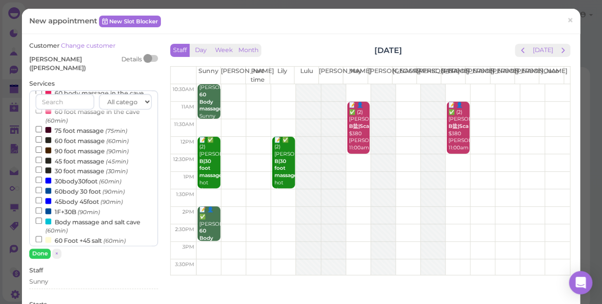
scroll to position [177, 0]
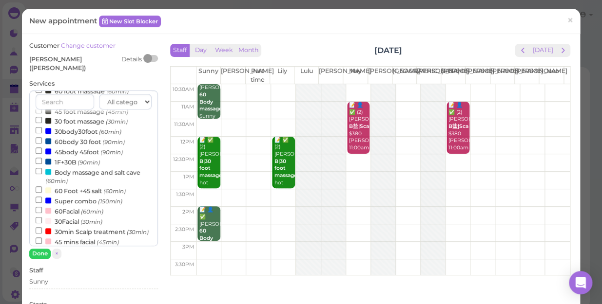
click at [78, 227] on label "30min Scalp treatment (30min)" at bounding box center [92, 232] width 113 height 10
click at [42, 228] on input "30min Scalp treatment (30min)" at bounding box center [39, 231] width 6 height 6
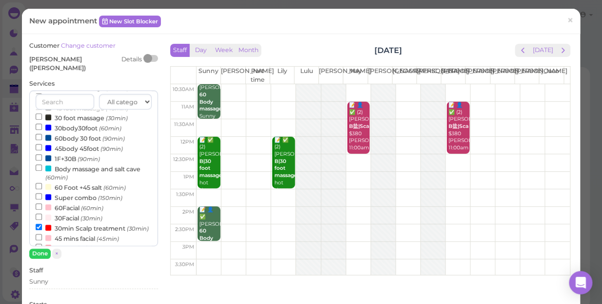
scroll to position [3, 0]
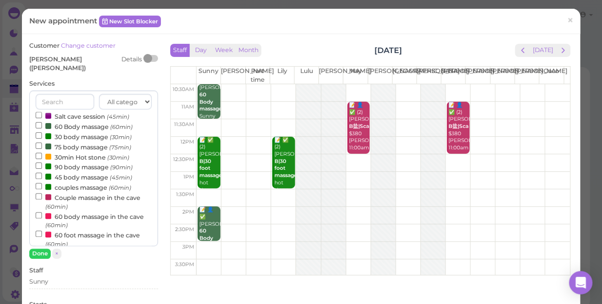
click at [101, 112] on label "Salt cave session (45min)" at bounding box center [83, 116] width 94 height 10
click at [42, 112] on input "Salt cave session (45min)" at bounding box center [39, 115] width 6 height 6
select select "6"
select select "15"
click at [96, 121] on label "60 Body massage (60min)" at bounding box center [84, 126] width 97 height 10
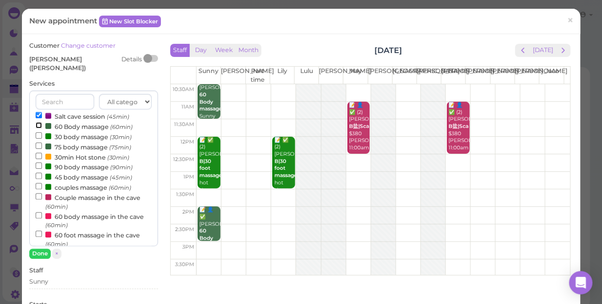
click at [42, 122] on input "60 Body massage (60min)" at bounding box center [39, 125] width 6 height 6
click at [102, 111] on label "Salt cave session (45min)" at bounding box center [83, 116] width 94 height 10
click at [42, 112] on input "Salt cave session (45min)" at bounding box center [39, 115] width 6 height 6
select select "6"
select select "30"
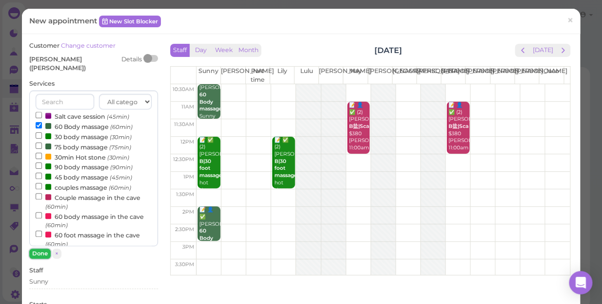
click at [41, 249] on button "Done" at bounding box center [39, 254] width 21 height 10
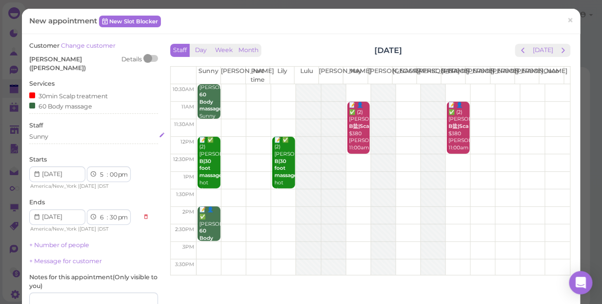
click at [76, 133] on div "Sunny" at bounding box center [93, 137] width 129 height 9
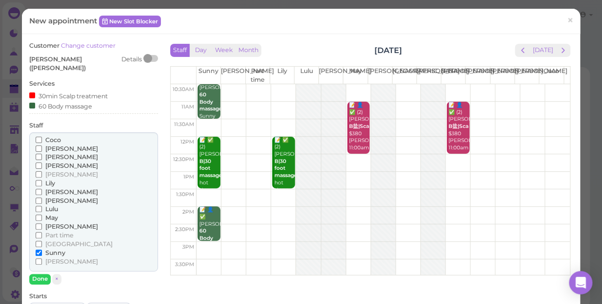
click at [54, 189] on span "[PERSON_NAME]" at bounding box center [71, 192] width 53 height 7
click at [42, 189] on input "[PERSON_NAME]" at bounding box center [39, 192] width 6 height 6
click at [45, 249] on span "Sunny" at bounding box center [55, 252] width 20 height 7
click at [42, 250] on input "Sunny" at bounding box center [39, 253] width 6 height 6
click at [40, 274] on button "Done" at bounding box center [39, 279] width 21 height 10
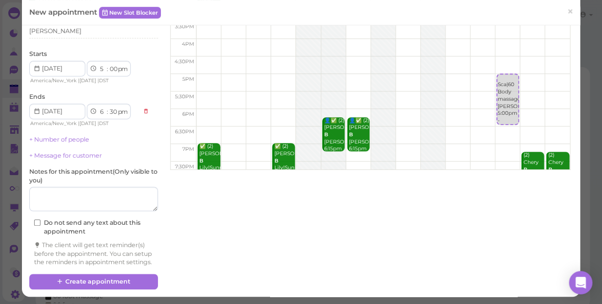
scroll to position [107, 0]
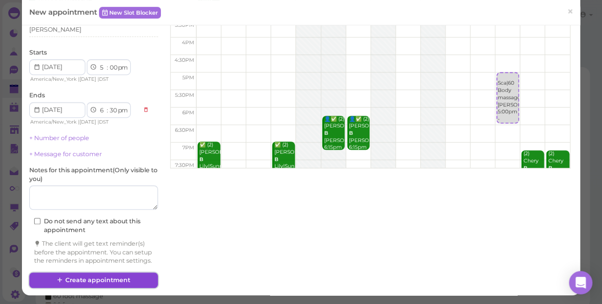
click at [76, 275] on button "Create appointment" at bounding box center [93, 281] width 129 height 16
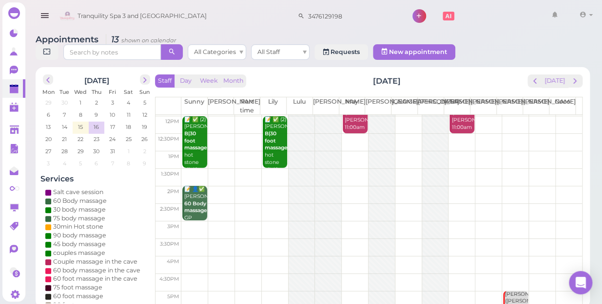
scroll to position [88, 0]
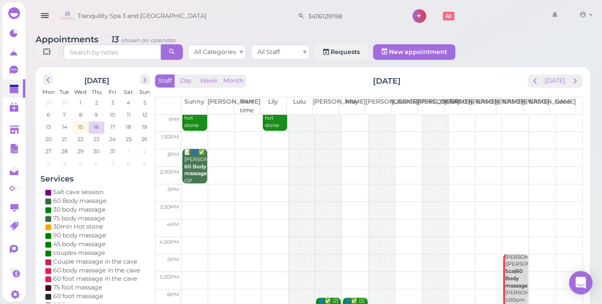
click at [190, 185] on td at bounding box center [381, 194] width 400 height 18
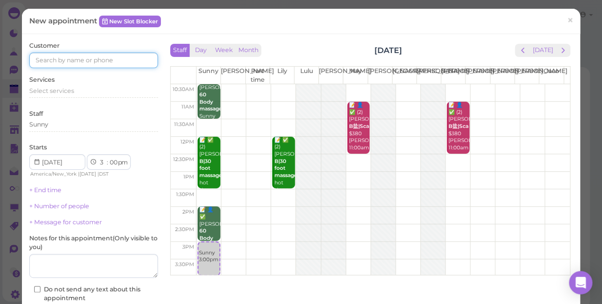
click at [111, 56] on input at bounding box center [93, 61] width 129 height 16
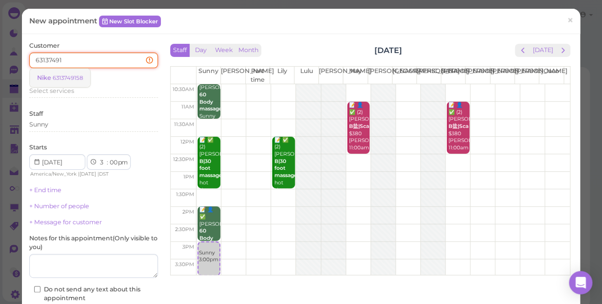
type input "63137491"
click at [77, 79] on small "6313749158" at bounding box center [68, 78] width 30 height 7
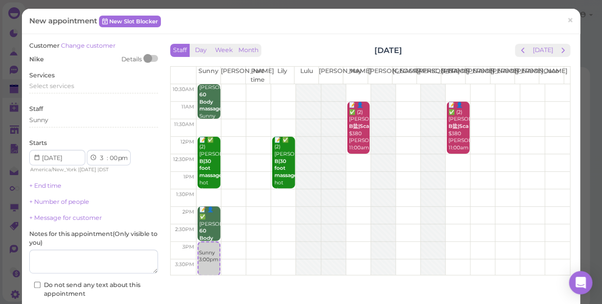
click at [64, 81] on div "Services Select services" at bounding box center [93, 84] width 129 height 27
click at [66, 86] on span "Select services" at bounding box center [51, 85] width 45 height 7
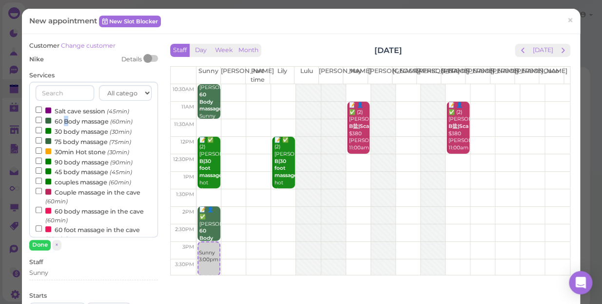
click at [67, 121] on label "60 Body massage (60min)" at bounding box center [84, 121] width 97 height 10
drag, startPoint x: 67, startPoint y: 121, endPoint x: 37, endPoint y: 120, distance: 29.7
click at [37, 120] on input "60 Body massage (60min)" at bounding box center [39, 120] width 6 height 6
click at [37, 245] on button "Done" at bounding box center [39, 245] width 21 height 10
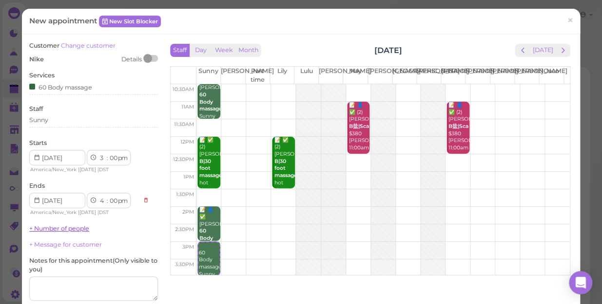
click at [83, 231] on link "+ Number of people" at bounding box center [59, 228] width 60 height 7
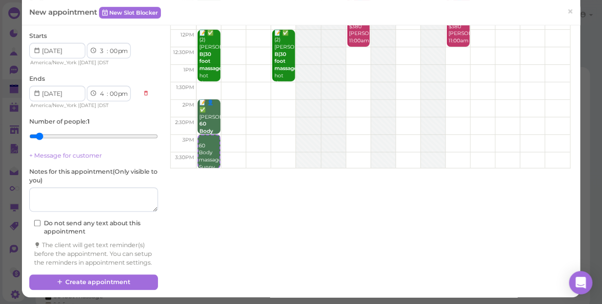
scroll to position [117, 0]
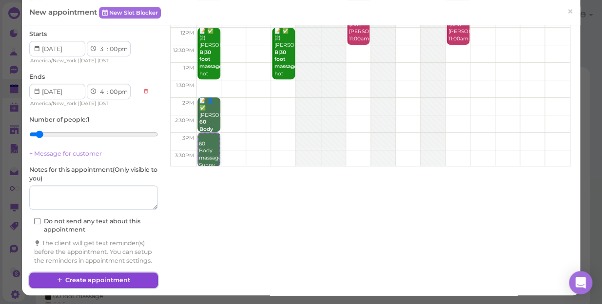
click at [96, 278] on button "Create appointment" at bounding box center [93, 281] width 129 height 16
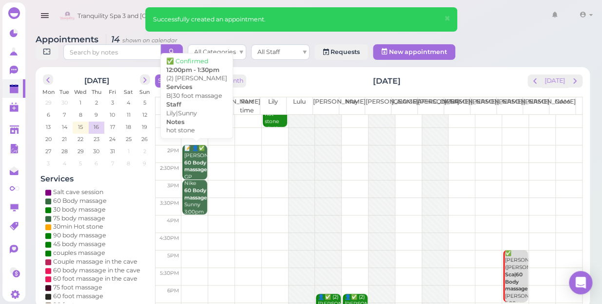
scroll to position [0, 0]
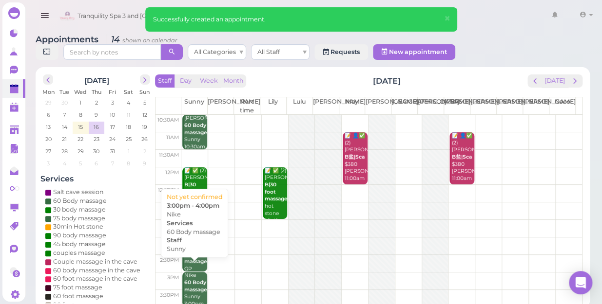
click at [193, 272] on div "Nike 60 Body massage Sunny 3:00pm - 4:00pm" at bounding box center [195, 297] width 23 height 50
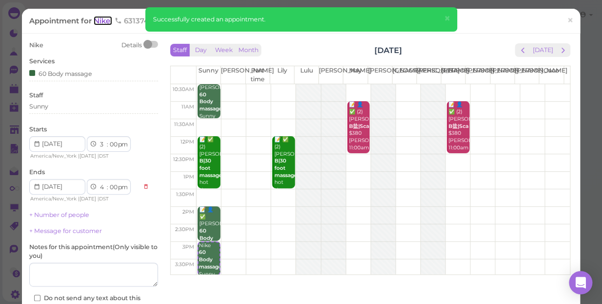
click at [106, 22] on span "Nike" at bounding box center [103, 20] width 19 height 9
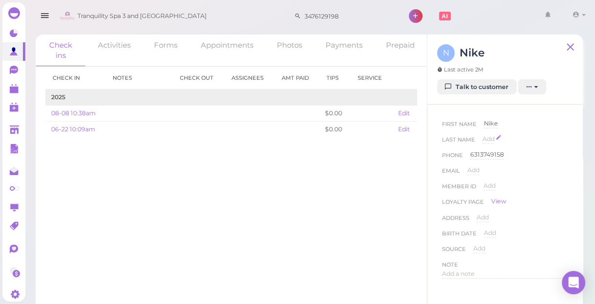
click at [491, 138] on span "Add" at bounding box center [488, 138] width 12 height 7
type input "([DEMOGRAPHIC_DATA])"
click at [495, 155] on button "Done" at bounding box center [493, 157] width 21 height 10
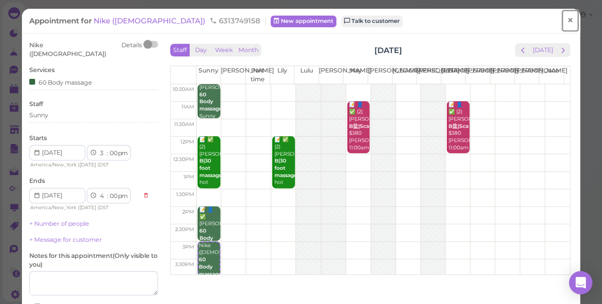
click at [567, 19] on span "×" at bounding box center [570, 21] width 6 height 14
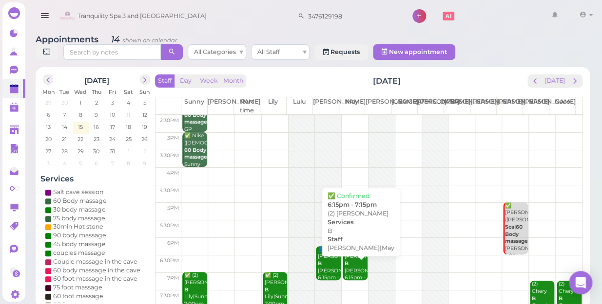
scroll to position [176, 0]
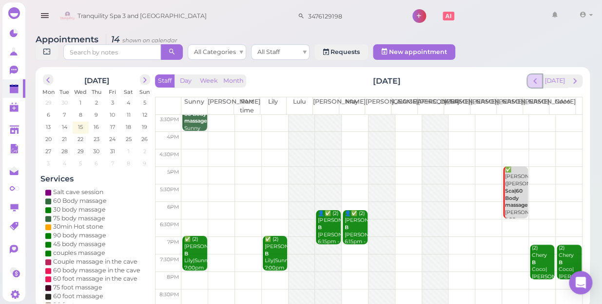
click at [538, 76] on span "prev" at bounding box center [534, 80] width 9 height 9
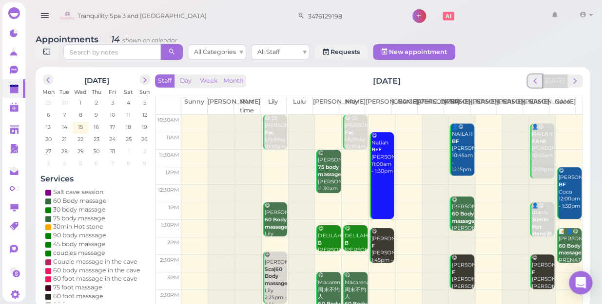
click at [538, 76] on span "prev" at bounding box center [534, 80] width 9 height 9
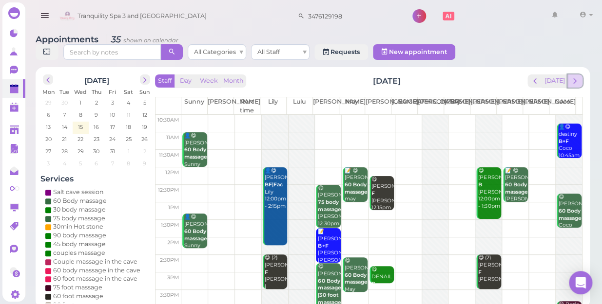
click at [577, 76] on span "next" at bounding box center [574, 80] width 9 height 9
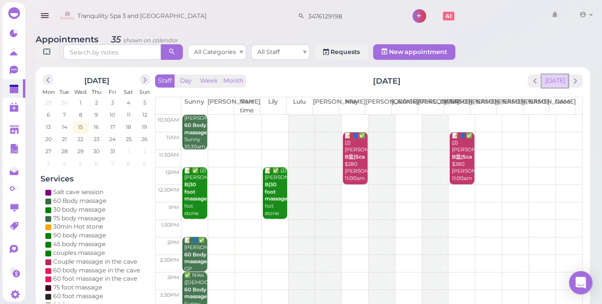
click at [543, 75] on button "[DATE]" at bounding box center [554, 81] width 26 height 13
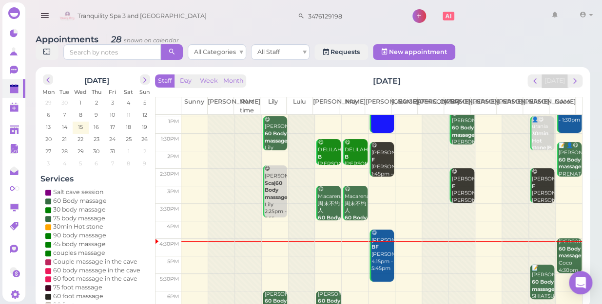
scroll to position [176, 0]
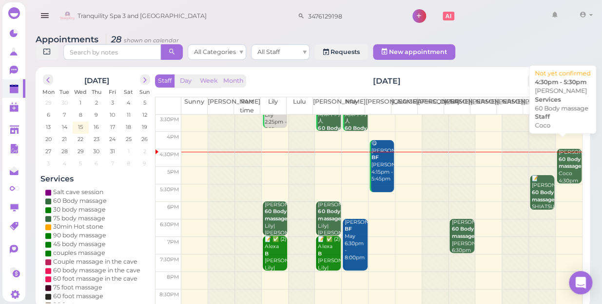
click at [558, 157] on b "60 Body massage" at bounding box center [569, 163] width 23 height 14
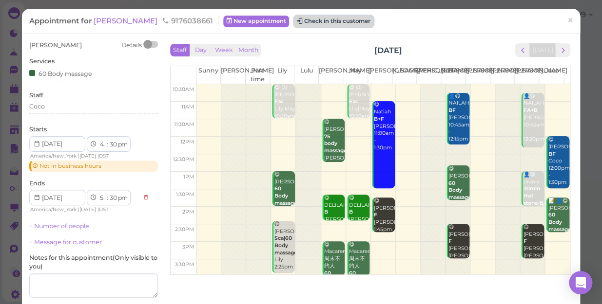
click at [310, 21] on button "Check in this customer" at bounding box center [333, 22] width 79 height 12
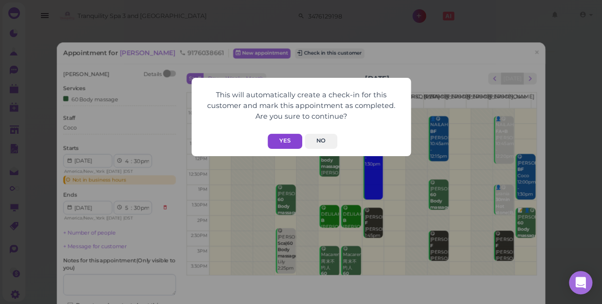
click at [289, 141] on button "Yes" at bounding box center [284, 141] width 35 height 15
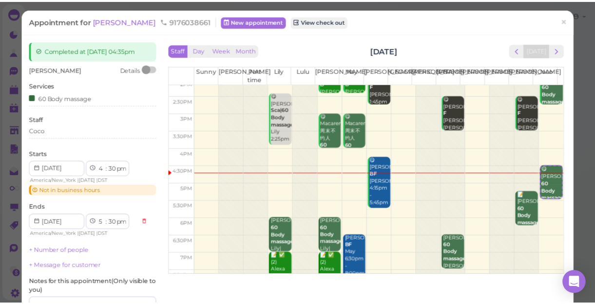
scroll to position [133, 0]
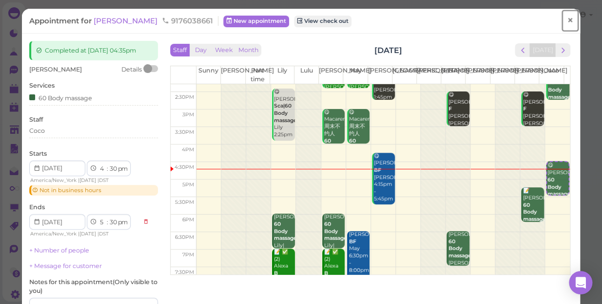
click at [567, 19] on span "×" at bounding box center [570, 21] width 6 height 14
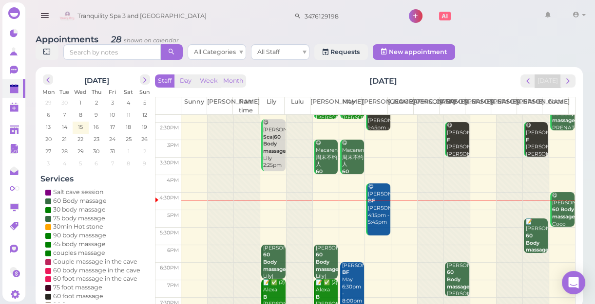
scroll to position [176, 0]
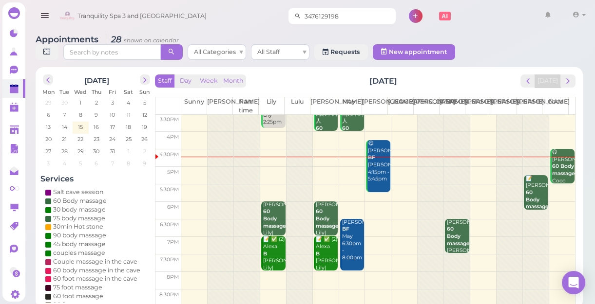
click at [334, 14] on input "3476129198" at bounding box center [348, 16] width 95 height 16
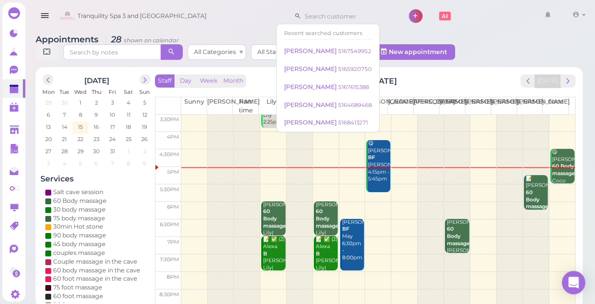
click at [193, 67] on div "Appointments 28 shown on calendar All Categories All Staff Requests New appoint…" at bounding box center [308, 167] width 571 height 281
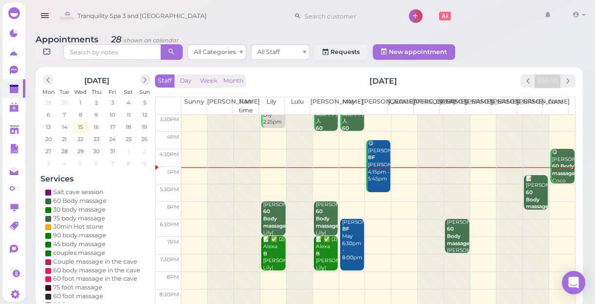
click at [472, 179] on td at bounding box center [378, 176] width 394 height 18
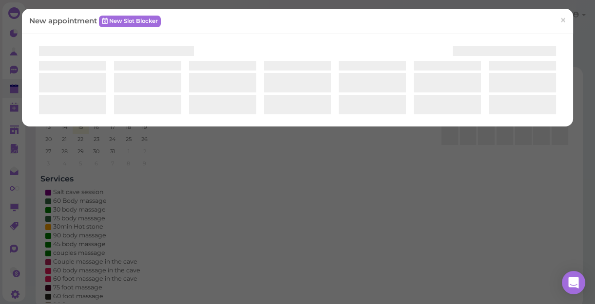
click at [472, 179] on div "New appointment New Slot Blocker ×" at bounding box center [297, 152] width 595 height 304
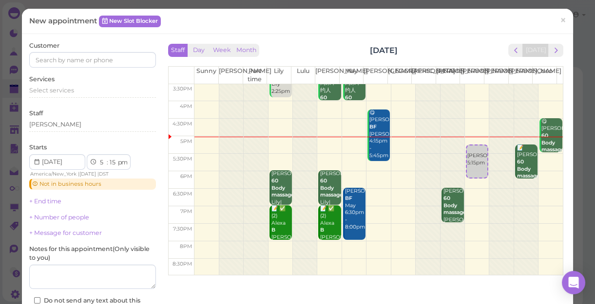
click at [442, 144] on div at bounding box center [452, 91] width 24 height 367
click at [112, 162] on select "00 05 10 15 20 25 30 35 40 45 50 55" at bounding box center [113, 163] width 10 height 10
select select "15"
click at [108, 158] on select "00 05 10 15 20 25 30 35 40 45 50 55" at bounding box center [113, 163] width 10 height 10
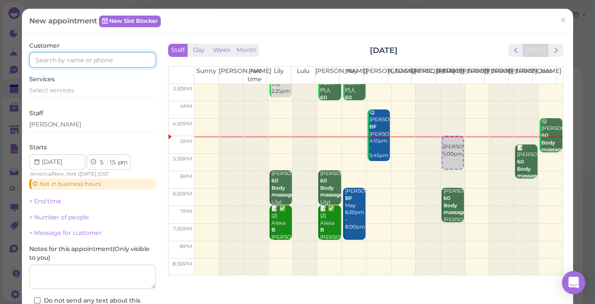
click at [87, 56] on input at bounding box center [92, 60] width 127 height 16
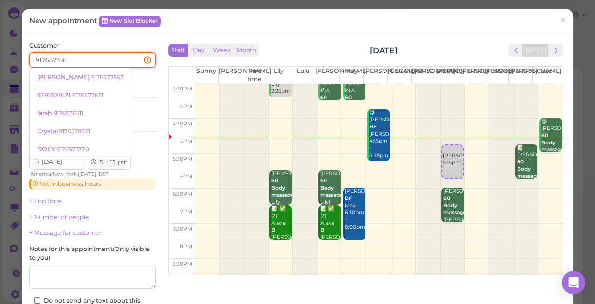
type input "9176577563"
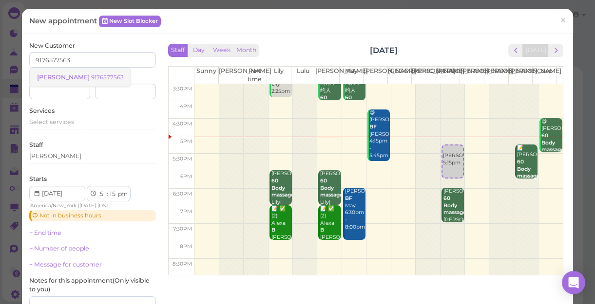
click at [91, 77] on small "9176577563" at bounding box center [107, 77] width 32 height 7
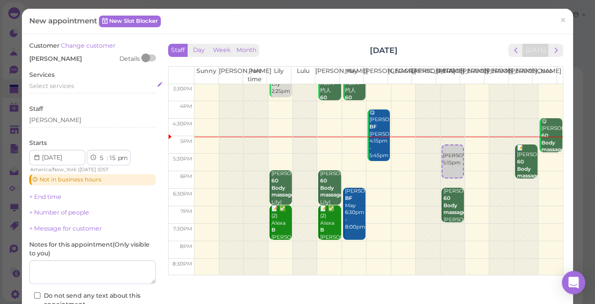
click at [66, 87] on span "Select services" at bounding box center [51, 85] width 45 height 7
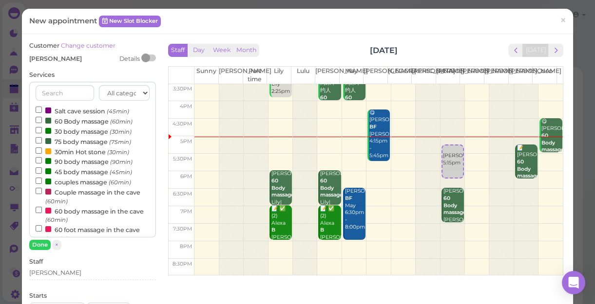
click at [66, 121] on label "60 Body massage (60min)" at bounding box center [84, 121] width 97 height 10
click at [42, 121] on input "60 Body massage (60min)" at bounding box center [39, 120] width 6 height 6
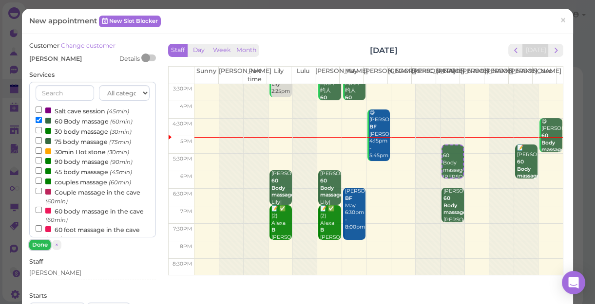
click at [40, 245] on button "Done" at bounding box center [39, 245] width 21 height 10
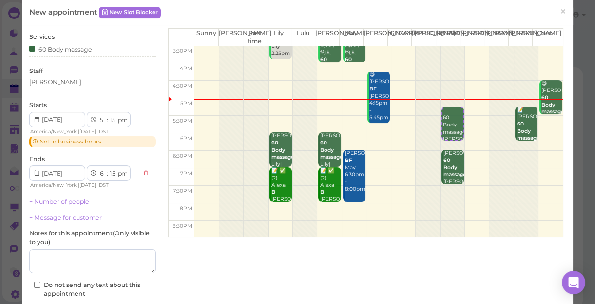
scroll to position [110, 0]
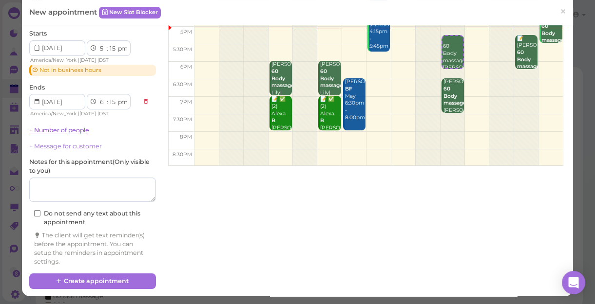
click at [75, 132] on link "+ Number of people" at bounding box center [59, 130] width 60 height 7
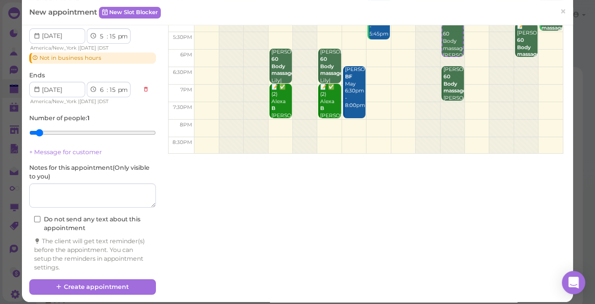
scroll to position [128, 0]
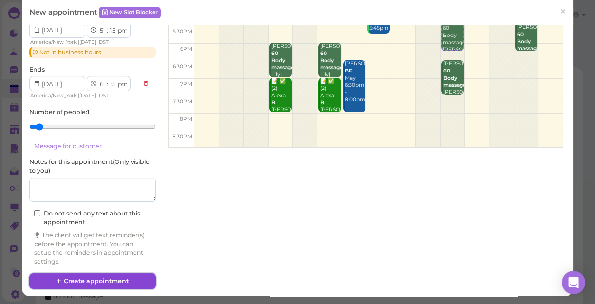
click at [112, 285] on button "Create appointment" at bounding box center [92, 282] width 127 height 16
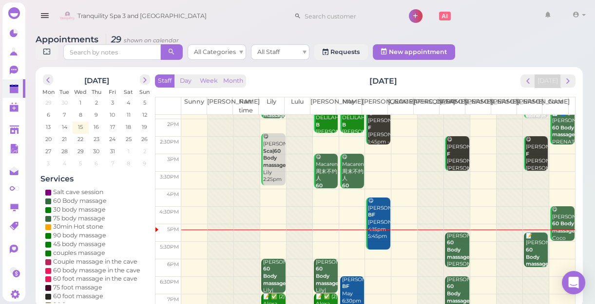
scroll to position [176, 0]
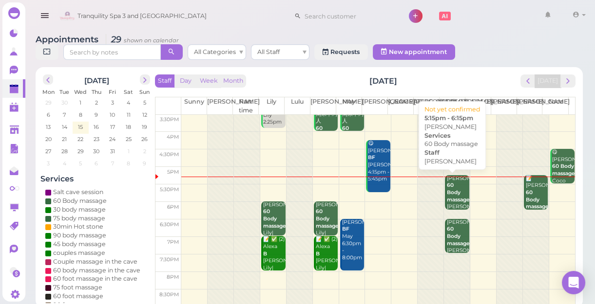
click at [454, 196] on div "[PERSON_NAME] 60 Body massage [PERSON_NAME] 5:15pm - 6:15pm" at bounding box center [457, 200] width 23 height 50
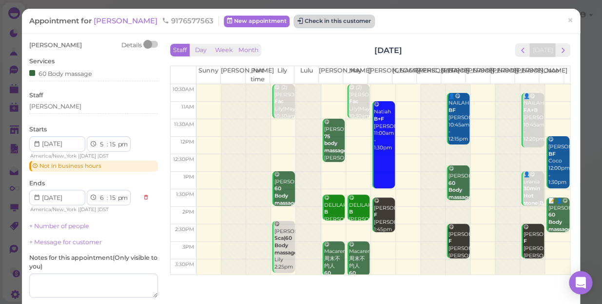
click at [294, 19] on button "Check in this customer" at bounding box center [333, 22] width 79 height 12
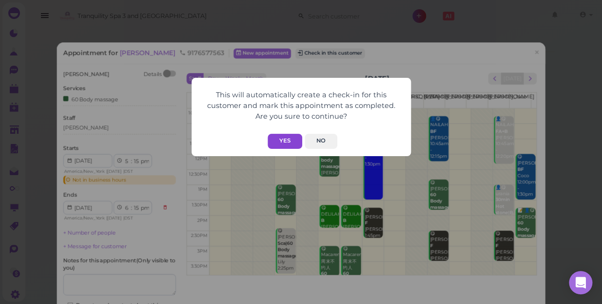
click at [292, 136] on button "Yes" at bounding box center [284, 141] width 35 height 15
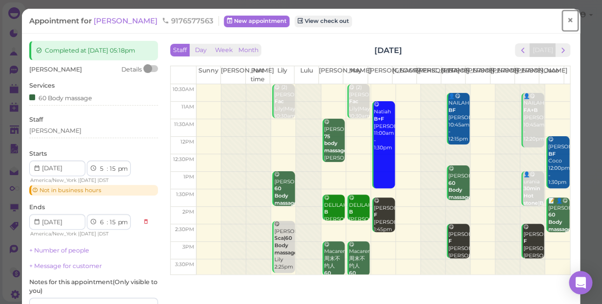
click at [567, 19] on span "×" at bounding box center [570, 21] width 6 height 14
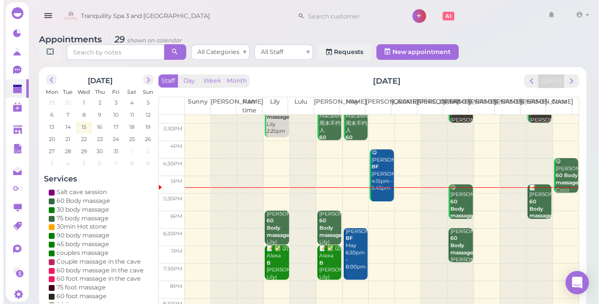
scroll to position [176, 0]
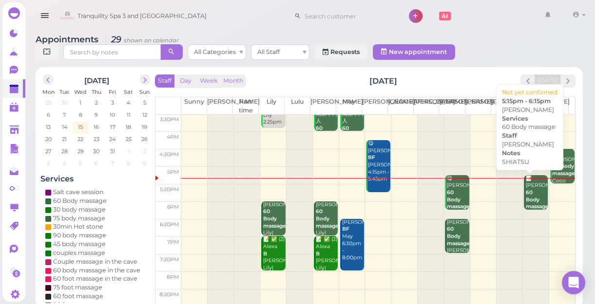
click at [530, 194] on div "📝 [PERSON_NAME] 60 Body massage SHIATSU [PERSON_NAME] 5:15pm - 6:15pm" at bounding box center [536, 207] width 23 height 64
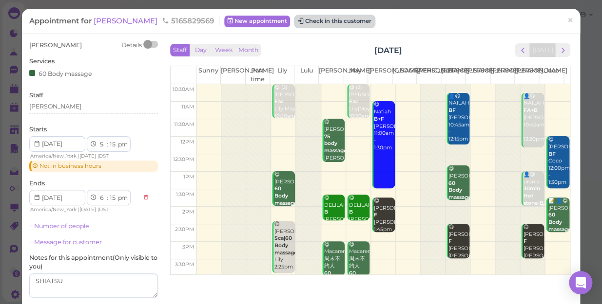
click at [295, 18] on button "Check in this customer" at bounding box center [334, 22] width 79 height 12
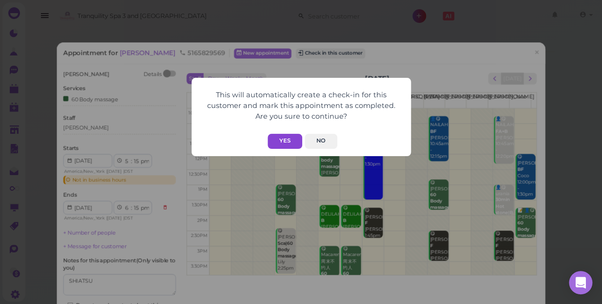
click at [281, 136] on button "Yes" at bounding box center [284, 141] width 35 height 15
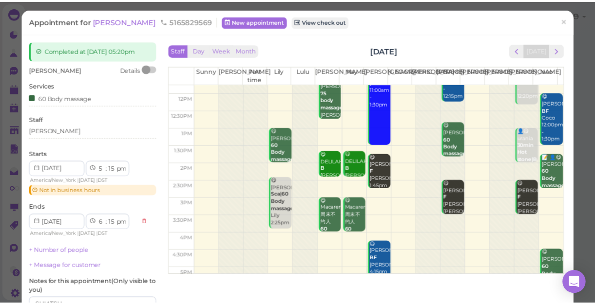
scroll to position [176, 0]
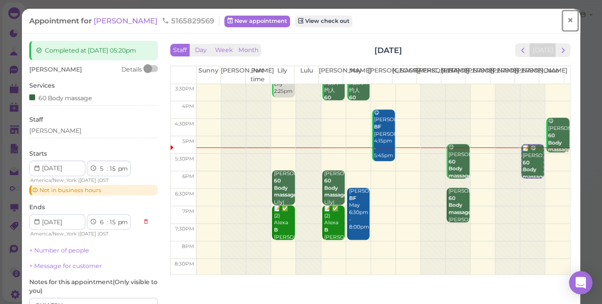
click at [567, 22] on span "×" at bounding box center [570, 21] width 6 height 14
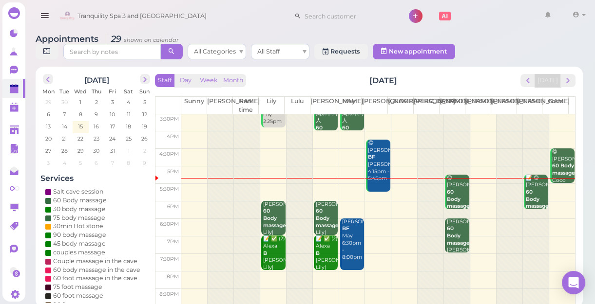
scroll to position [3, 0]
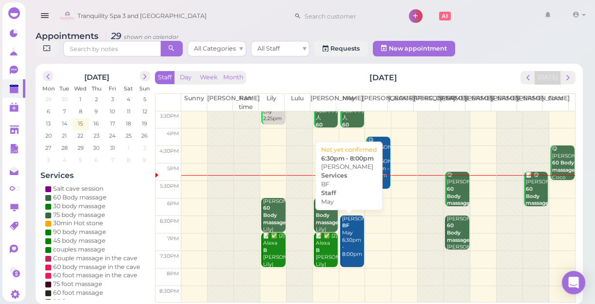
click at [345, 238] on div "[PERSON_NAME] BF May 6:30pm - 8:00pm" at bounding box center [353, 237] width 23 height 43
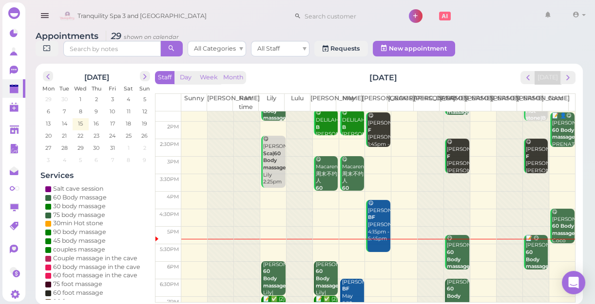
scroll to position [176, 0]
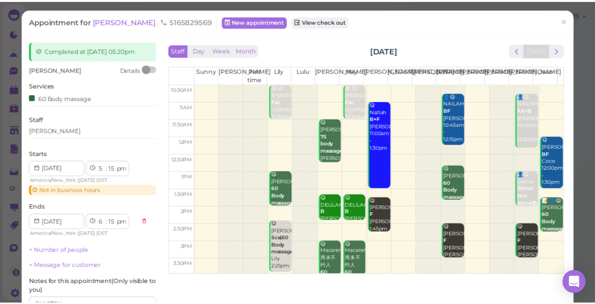
scroll to position [176, 0]
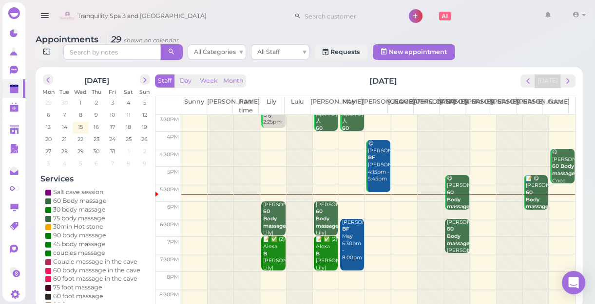
scroll to position [3, 0]
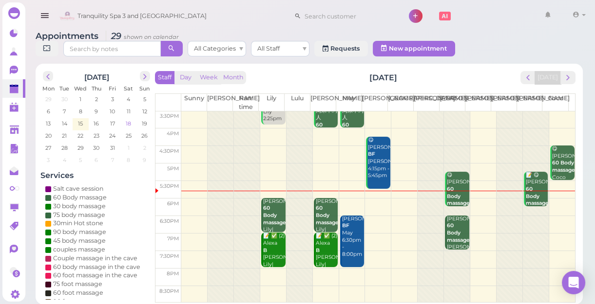
click at [129, 124] on span "18" at bounding box center [128, 123] width 7 height 9
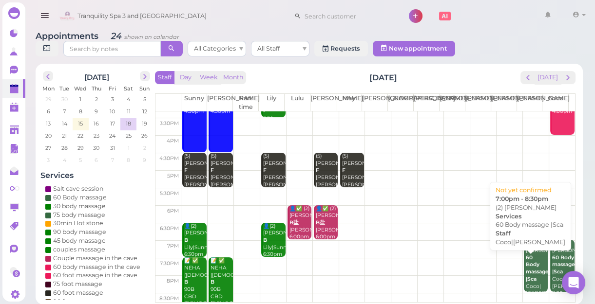
scroll to position [176, 0]
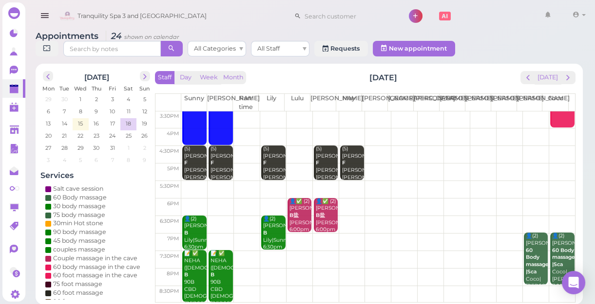
click at [501, 228] on td at bounding box center [378, 225] width 394 height 18
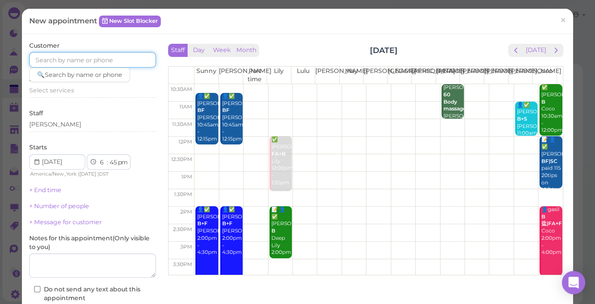
click at [65, 58] on input at bounding box center [92, 60] width 127 height 16
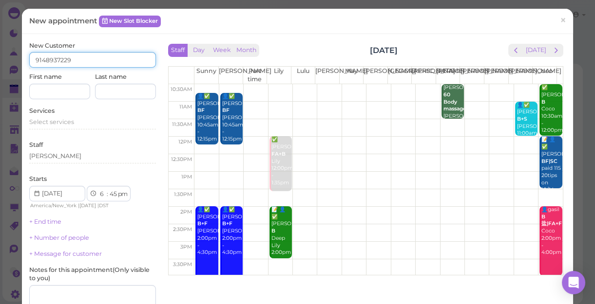
type input "9148937229"
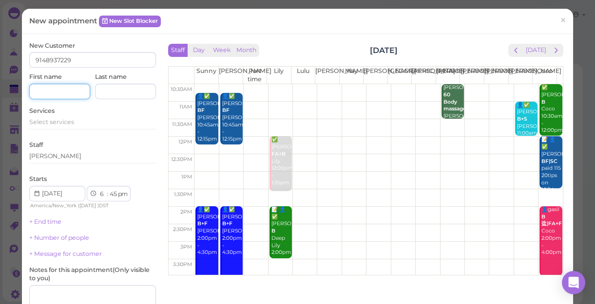
click at [67, 85] on input at bounding box center [59, 92] width 61 height 16
type input "VICTORIA"
click at [106, 92] on input at bounding box center [125, 92] width 61 height 16
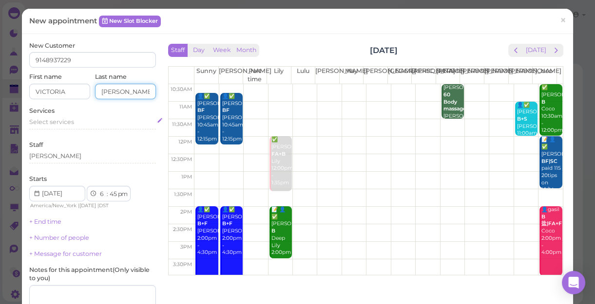
type input "[PERSON_NAME]"
click at [62, 118] on div "Select services" at bounding box center [92, 122] width 127 height 9
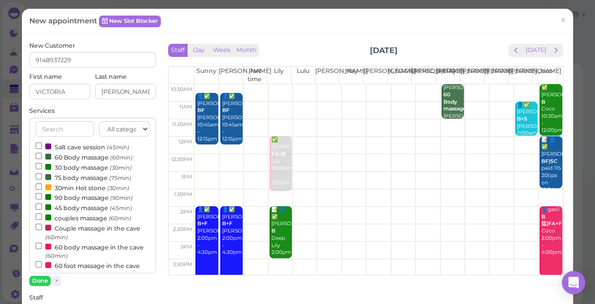
click at [91, 230] on label "Couple massage in the cave (60min)" at bounding box center [93, 232] width 114 height 19
click at [42, 230] on input "Couple massage in the cave (60min)" at bounding box center [39, 227] width 6 height 6
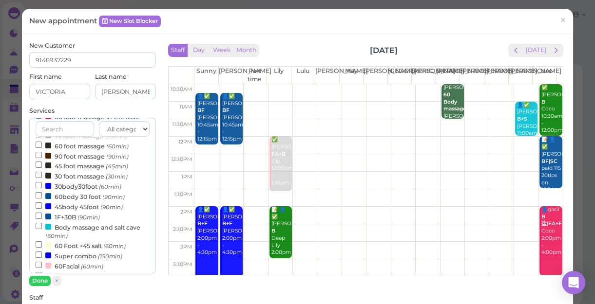
scroll to position [177, 0]
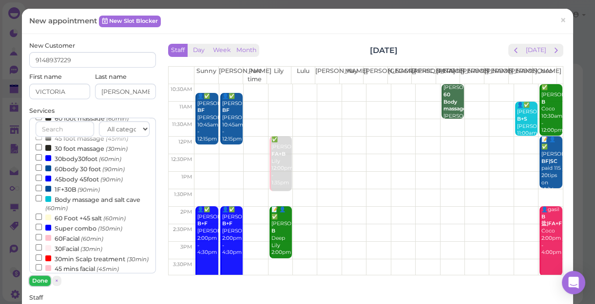
click at [39, 281] on button "Done" at bounding box center [39, 281] width 21 height 10
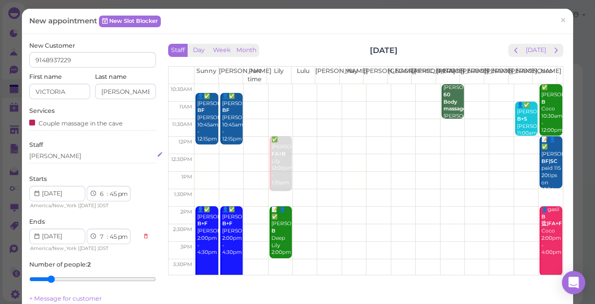
click at [78, 156] on div "[PERSON_NAME]" at bounding box center [92, 156] width 127 height 9
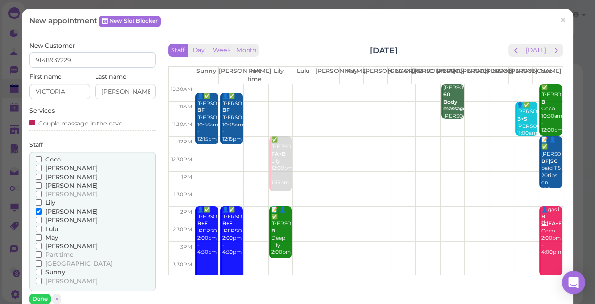
click at [53, 177] on span "[PERSON_NAME]" at bounding box center [71, 176] width 53 height 7
click at [42, 177] on input "[PERSON_NAME]" at bounding box center [39, 177] width 6 height 6
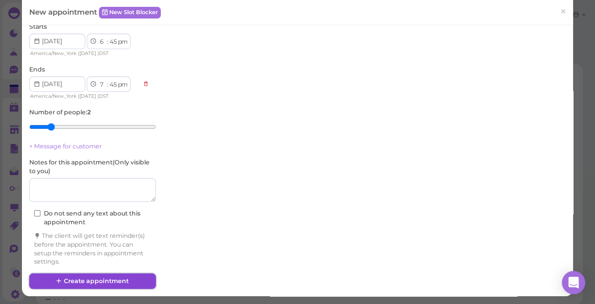
click at [109, 279] on button "Create appointment" at bounding box center [92, 282] width 127 height 16
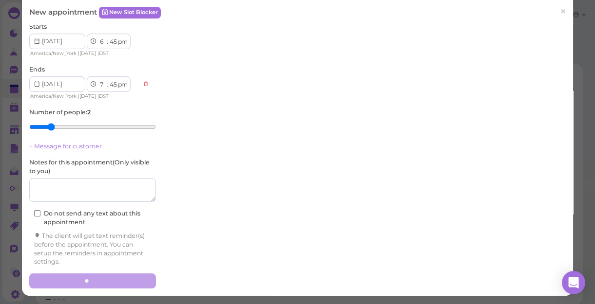
scroll to position [289, 0]
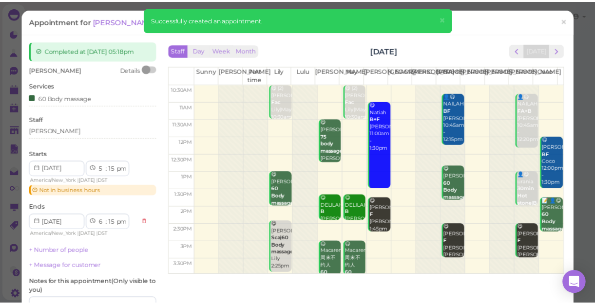
scroll to position [133, 0]
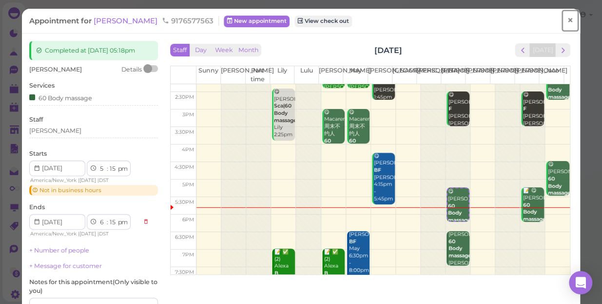
click at [567, 19] on span "×" at bounding box center [570, 21] width 6 height 14
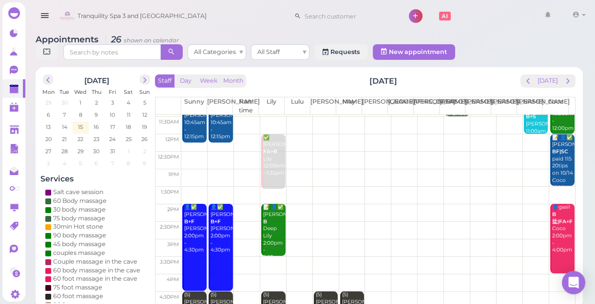
scroll to position [176, 0]
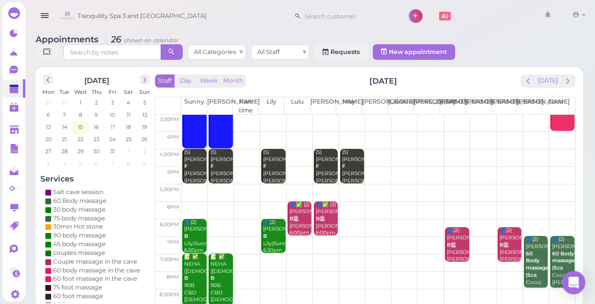
click at [108, 126] on td "17" at bounding box center [112, 127] width 16 height 10
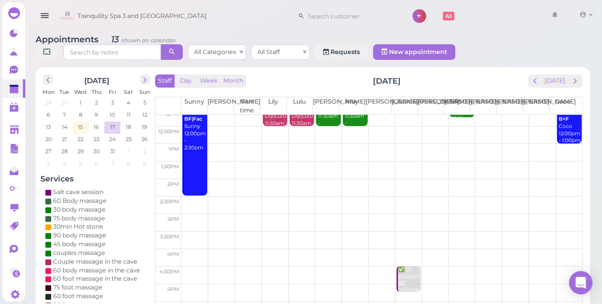
scroll to position [133, 0]
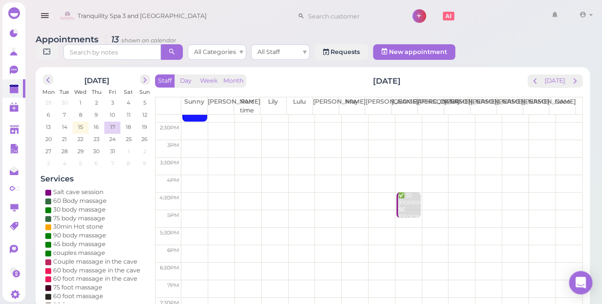
click at [186, 246] on td at bounding box center [381, 255] width 400 height 18
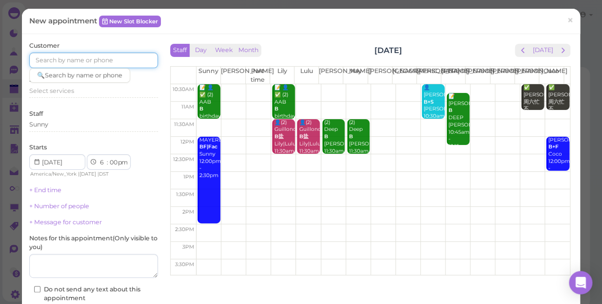
click at [53, 61] on input at bounding box center [93, 61] width 129 height 16
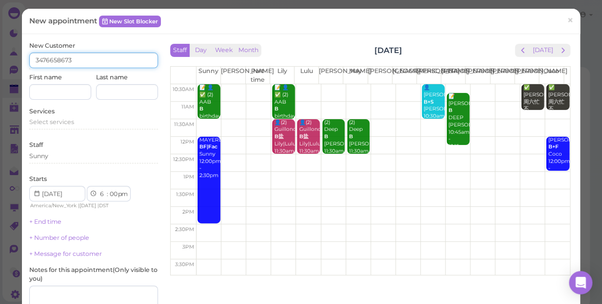
type input "3476658673"
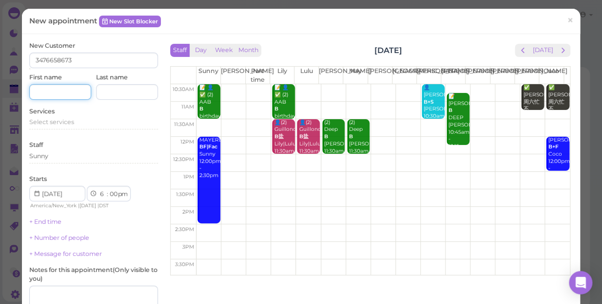
click at [58, 91] on input at bounding box center [60, 92] width 62 height 16
type input "[PERSON_NAME]"
click at [119, 90] on input at bounding box center [127, 92] width 62 height 16
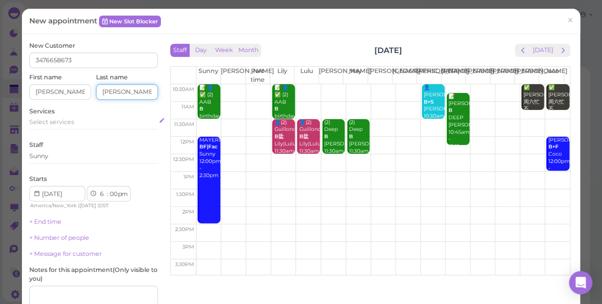
type input "[PERSON_NAME]"
click at [60, 122] on span "Select services" at bounding box center [51, 121] width 45 height 7
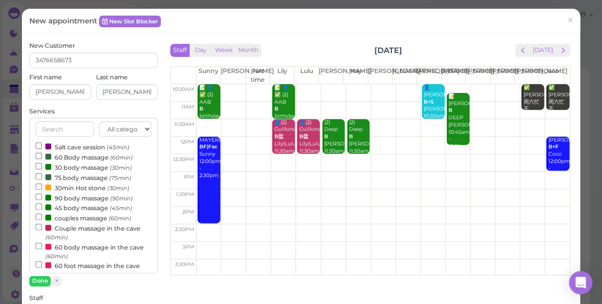
click at [98, 230] on label "Couple massage in the cave (60min)" at bounding box center [94, 232] width 116 height 19
click at [42, 230] on input "Couple massage in the cave (60min)" at bounding box center [39, 227] width 6 height 6
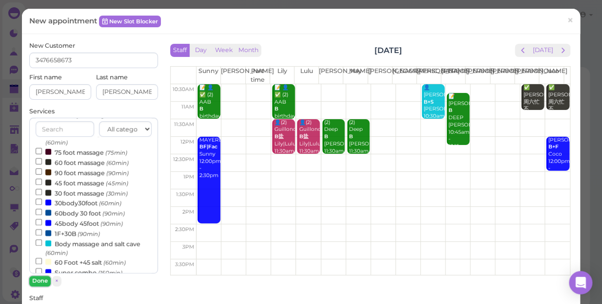
click at [40, 282] on button "Done" at bounding box center [39, 281] width 21 height 10
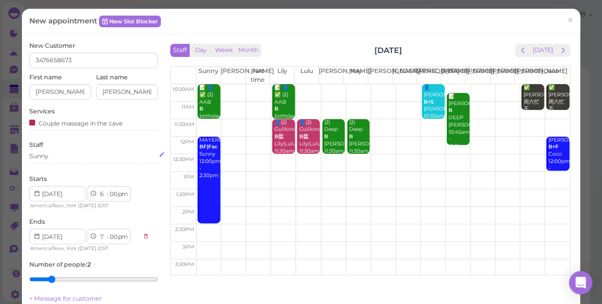
click at [79, 154] on div "Sunny" at bounding box center [93, 156] width 129 height 9
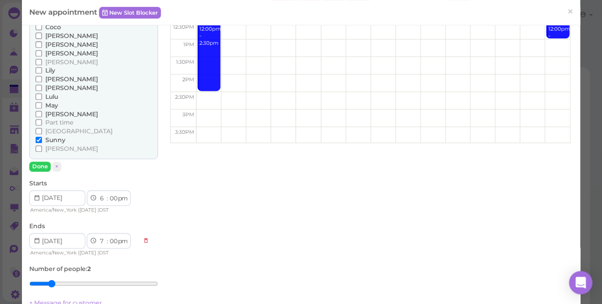
click at [48, 68] on span "Lily" at bounding box center [50, 70] width 10 height 7
click at [42, 68] on input "Lily" at bounding box center [39, 70] width 6 height 6
click at [39, 166] on button "Done" at bounding box center [39, 167] width 21 height 10
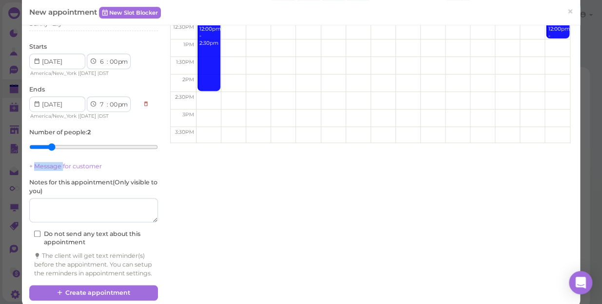
click at [39, 166] on link "+ Message for customer" at bounding box center [65, 166] width 73 height 7
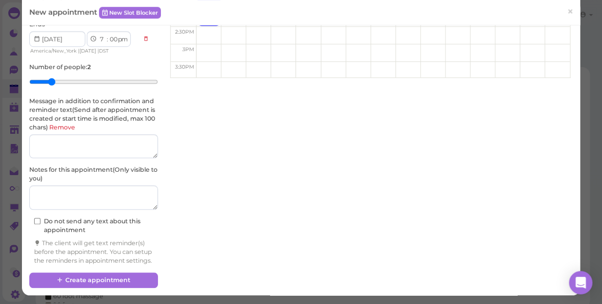
scroll to position [206, 0]
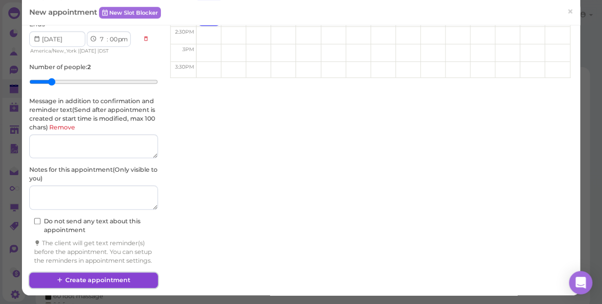
click at [95, 279] on button "Create appointment" at bounding box center [93, 281] width 129 height 16
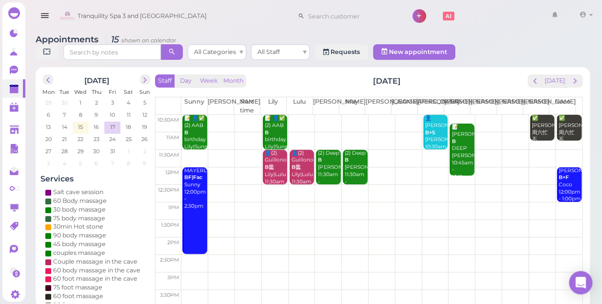
scroll to position [0, 0]
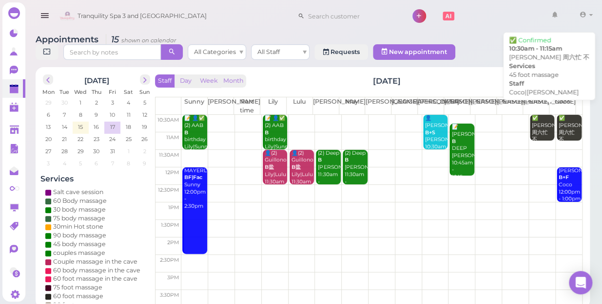
click at [532, 144] on b "45 foot massage" at bounding box center [543, 151] width 23 height 14
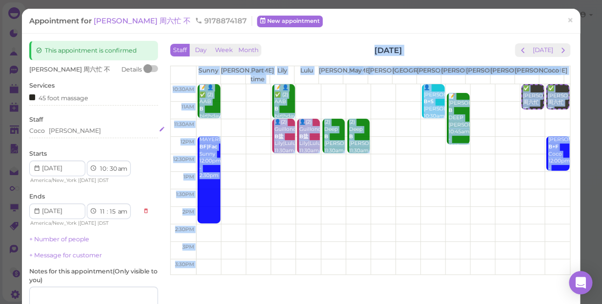
click at [73, 130] on div "[PERSON_NAME]" at bounding box center [93, 131] width 129 height 9
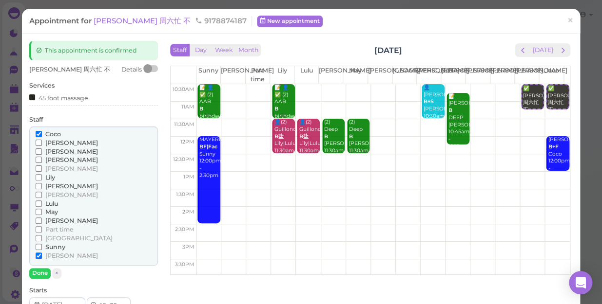
click at [49, 254] on span "[PERSON_NAME]" at bounding box center [71, 255] width 53 height 7
click at [42, 254] on input "[PERSON_NAME]" at bounding box center [39, 256] width 6 height 6
click at [50, 186] on span "[PERSON_NAME]" at bounding box center [71, 186] width 53 height 7
click at [42, 186] on input "[PERSON_NAME]" at bounding box center [39, 186] width 6 height 6
click at [44, 277] on button "Done" at bounding box center [39, 273] width 21 height 10
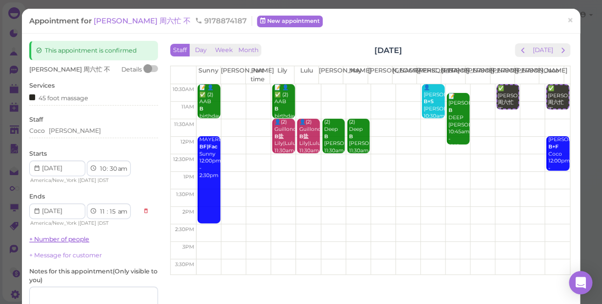
click at [78, 242] on link "+ Number of people" at bounding box center [59, 239] width 60 height 7
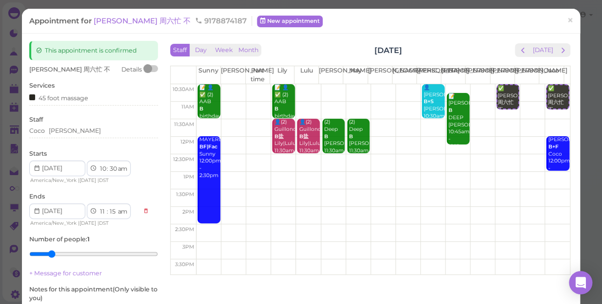
type input "2"
click at [53, 253] on input "range" at bounding box center [93, 255] width 129 height 16
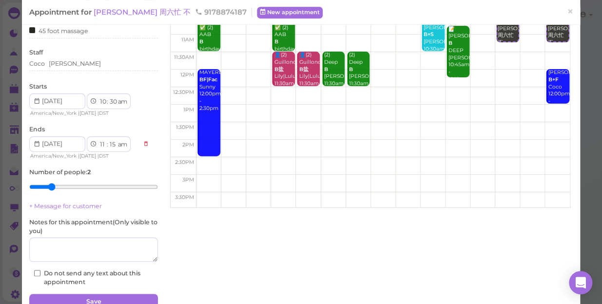
scroll to position [88, 0]
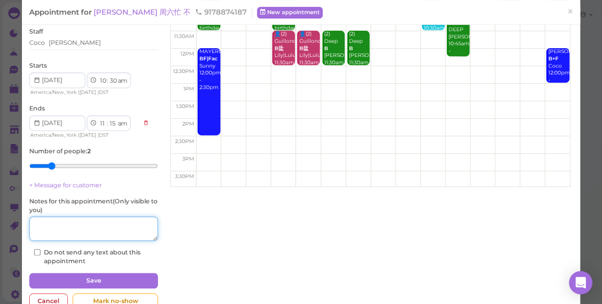
click at [94, 234] on textarea at bounding box center [93, 229] width 129 height 24
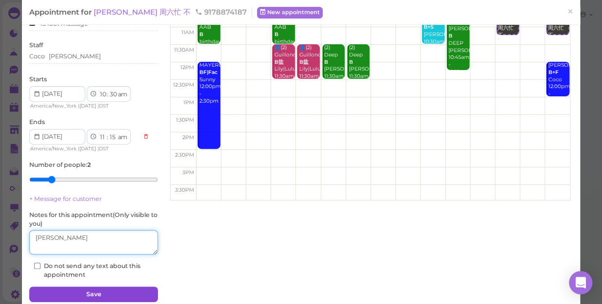
scroll to position [113, 0]
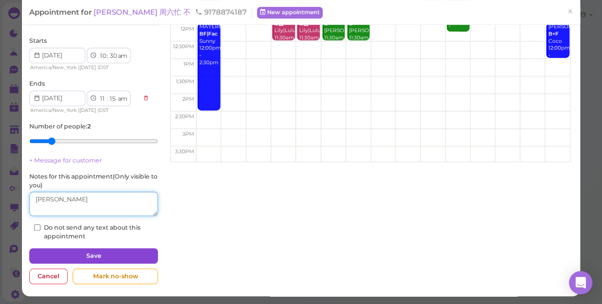
type textarea "[PERSON_NAME]"
click at [127, 256] on button "Save" at bounding box center [93, 256] width 129 height 16
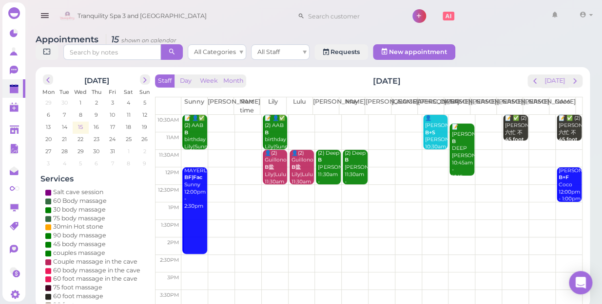
click at [82, 123] on span "15" at bounding box center [80, 127] width 7 height 9
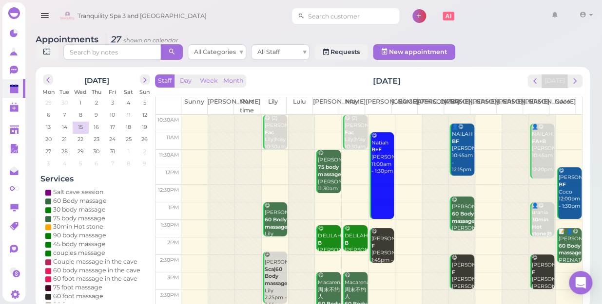
click at [328, 16] on input at bounding box center [351, 16] width 95 height 16
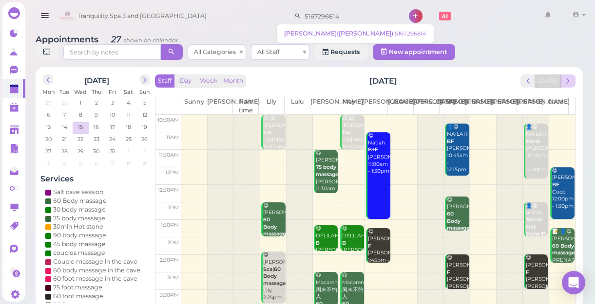
type input "5167296814"
click at [572, 83] on button "next" at bounding box center [567, 81] width 15 height 13
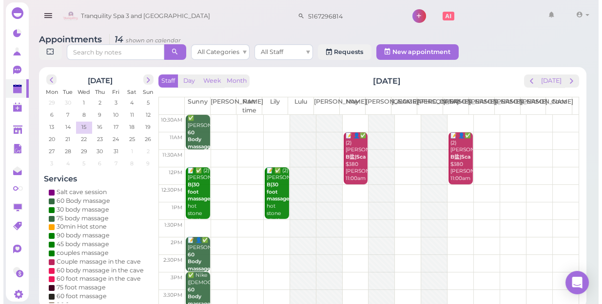
scroll to position [176, 0]
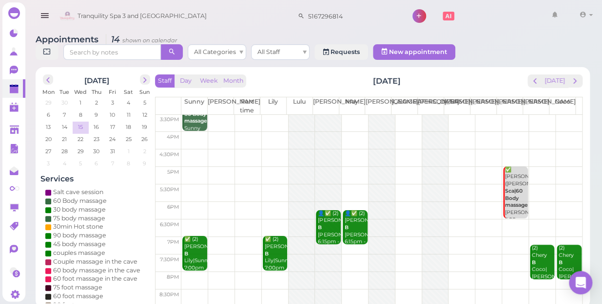
click at [80, 123] on span "15" at bounding box center [80, 127] width 7 height 9
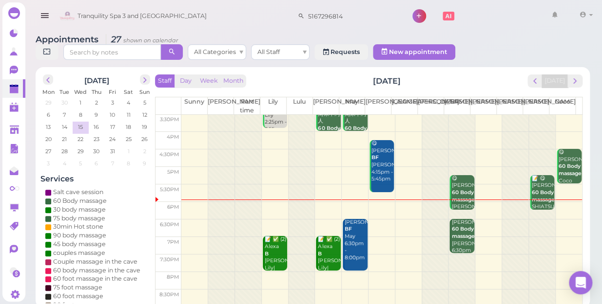
click at [496, 304] on html "Dashboard Reports Customers Conversations 0" at bounding box center [301, 154] width 602 height 308
click at [116, 122] on td "17" at bounding box center [112, 127] width 16 height 10
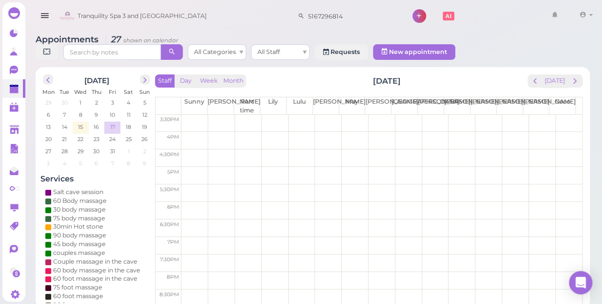
scroll to position [0, 0]
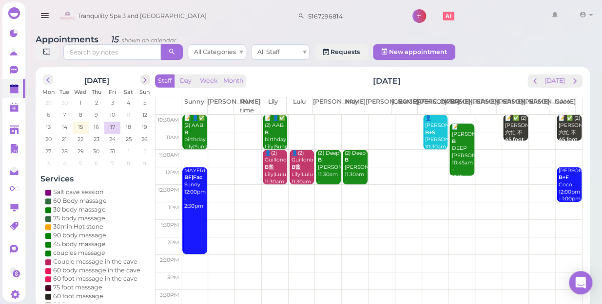
click at [478, 115] on td at bounding box center [381, 124] width 400 height 18
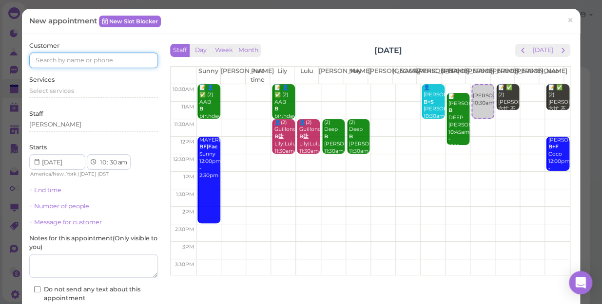
click at [77, 55] on input at bounding box center [93, 61] width 129 height 16
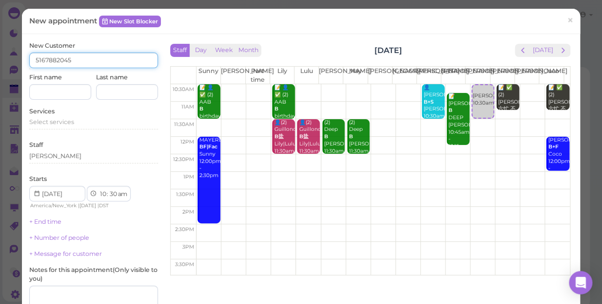
type input "5167882045"
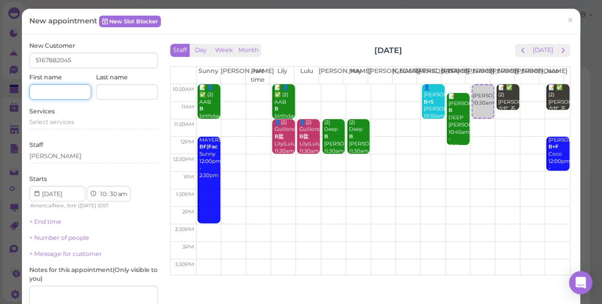
click at [57, 88] on input at bounding box center [60, 92] width 62 height 16
type input "[PERSON_NAME]"
click at [118, 92] on input at bounding box center [127, 92] width 62 height 16
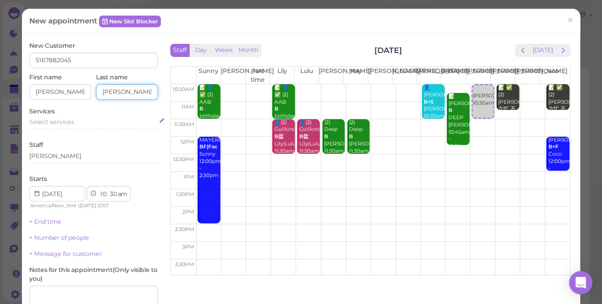
type input "[PERSON_NAME]"
click at [66, 125] on span "Select services" at bounding box center [51, 121] width 45 height 7
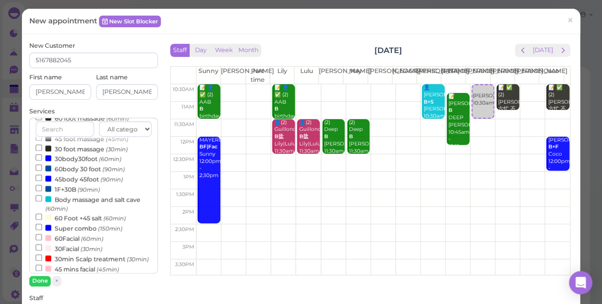
scroll to position [290, 0]
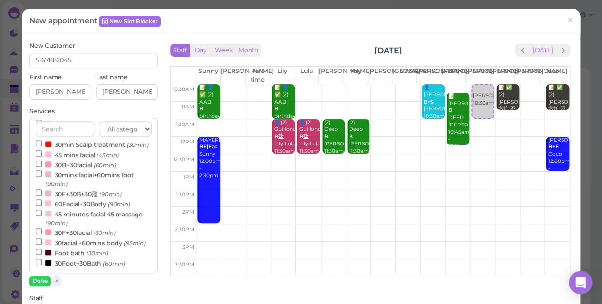
click at [93, 239] on label "30facial +60mins body (95min)" at bounding box center [91, 243] width 110 height 10
click at [42, 239] on input "30facial +60mins body (95min)" at bounding box center [39, 242] width 6 height 6
click at [39, 280] on button "Done" at bounding box center [39, 281] width 21 height 10
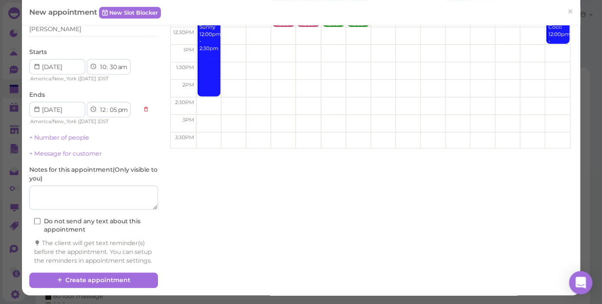
scroll to position [133, 0]
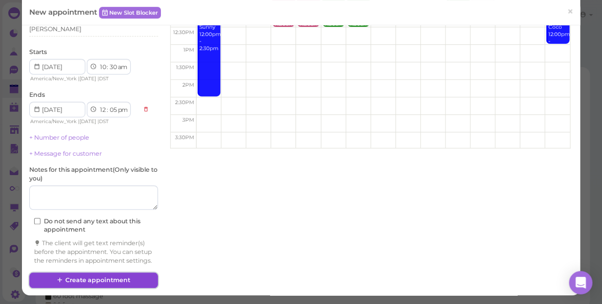
click at [96, 280] on button "Create appointment" at bounding box center [93, 281] width 129 height 16
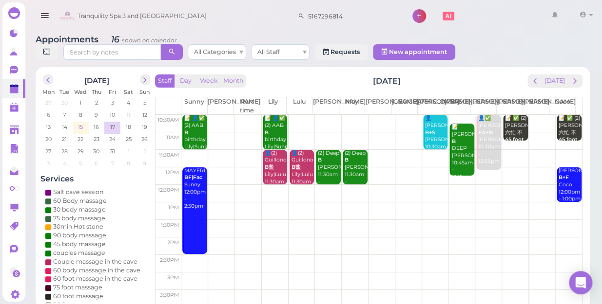
click at [81, 123] on span "15" at bounding box center [80, 127] width 7 height 9
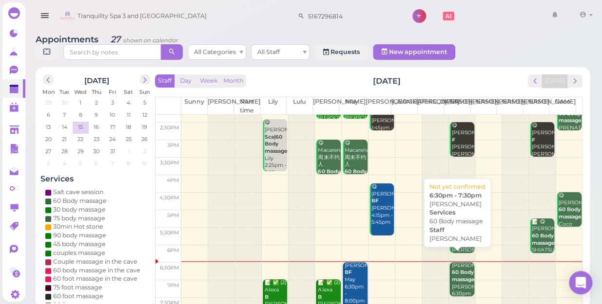
click at [461, 272] on b "60 Body massage" at bounding box center [462, 276] width 23 height 14
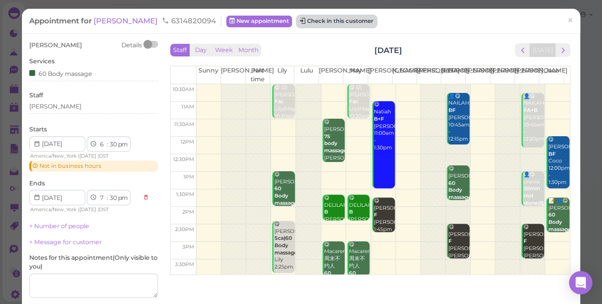
click at [316, 20] on button "Check in this customer" at bounding box center [336, 22] width 79 height 12
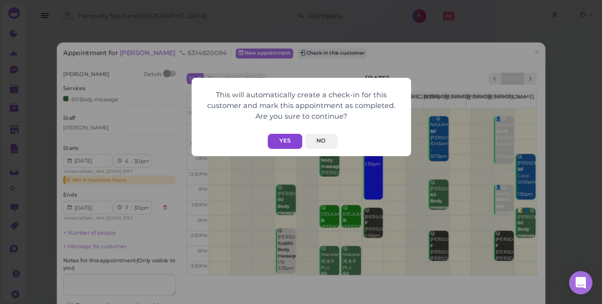
click at [286, 139] on button "Yes" at bounding box center [284, 141] width 35 height 15
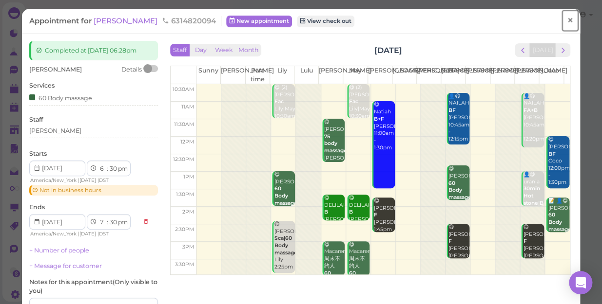
click at [567, 19] on span "×" at bounding box center [570, 21] width 6 height 14
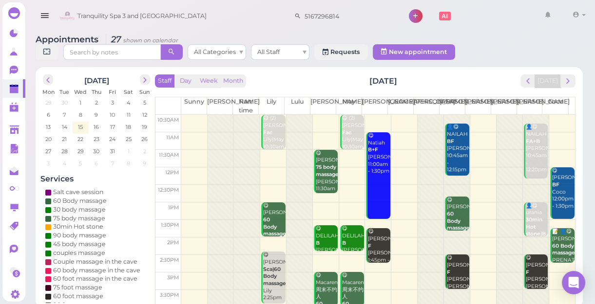
click at [287, 141] on div at bounding box center [299, 298] width 26 height 367
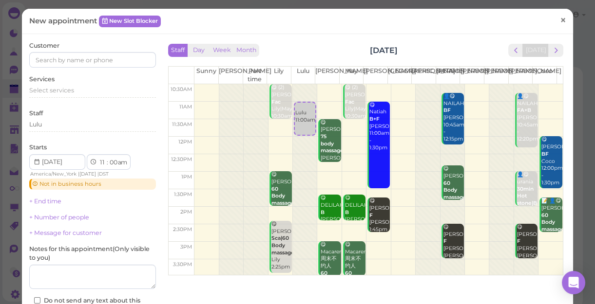
click at [560, 19] on span "×" at bounding box center [563, 20] width 6 height 14
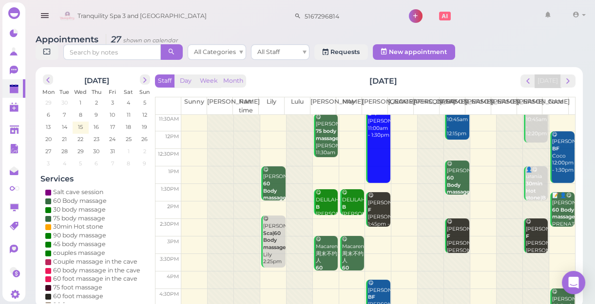
scroll to position [176, 0]
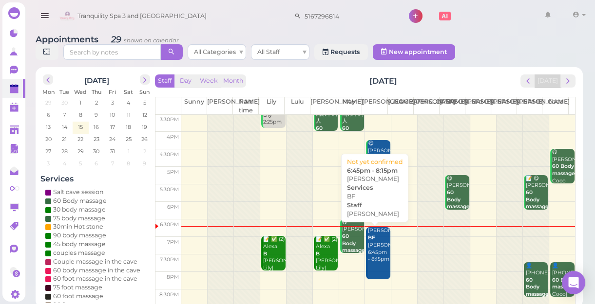
click at [374, 253] on div "[PERSON_NAME] BF [PERSON_NAME] 6:45pm - 8:15pm" at bounding box center [378, 246] width 23 height 36
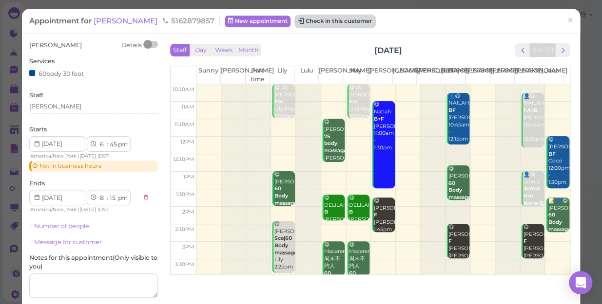
click at [295, 17] on button "Check in this customer" at bounding box center [334, 22] width 79 height 12
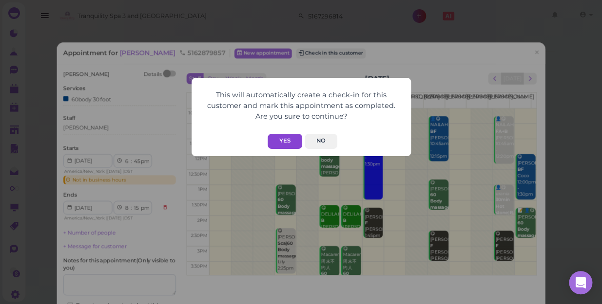
click at [287, 136] on button "Yes" at bounding box center [284, 141] width 35 height 15
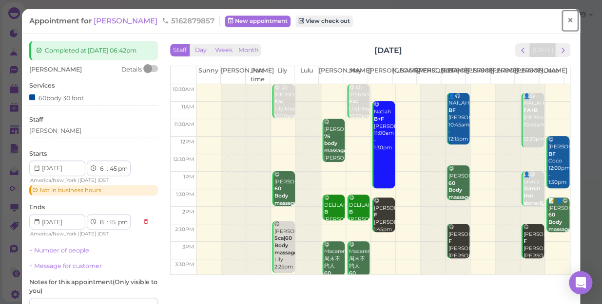
click at [567, 19] on span "×" at bounding box center [570, 21] width 6 height 14
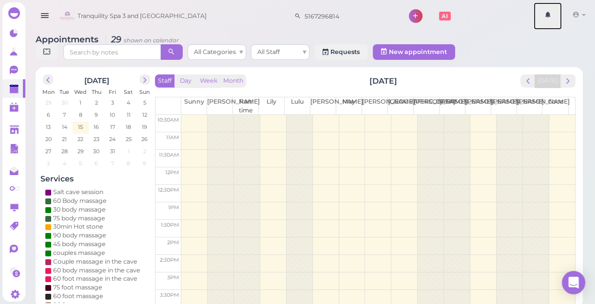
click at [566, 19] on ul "1 Account Refer Friends [PERSON_NAME] Logout" at bounding box center [564, 16] width 63 height 28
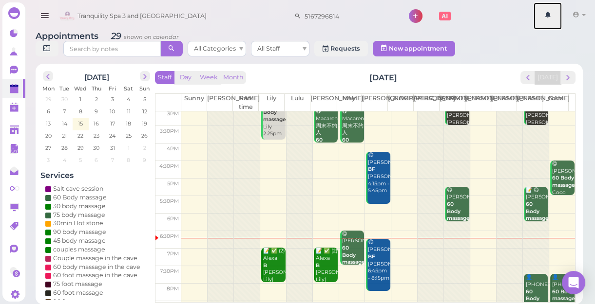
scroll to position [176, 0]
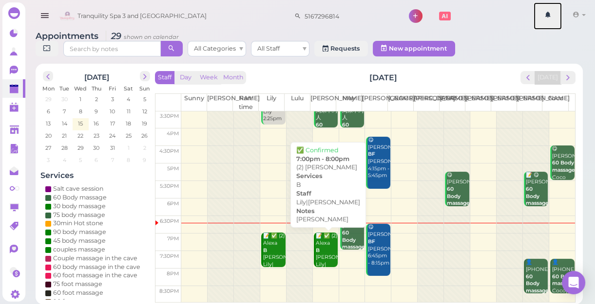
click at [323, 256] on div "📝 ✅ (2) [PERSON_NAME]|[PERSON_NAME] 7:00pm - 8:00pm" at bounding box center [326, 265] width 23 height 64
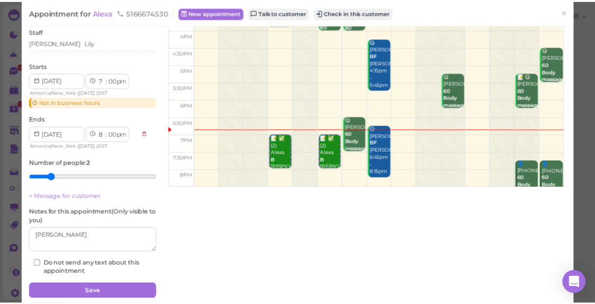
scroll to position [176, 0]
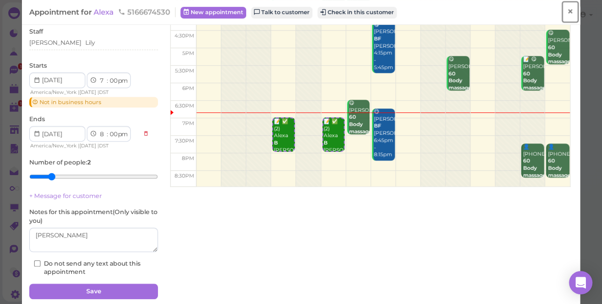
click at [567, 11] on span "×" at bounding box center [570, 12] width 6 height 14
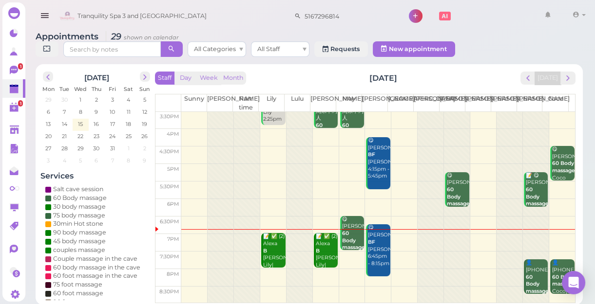
scroll to position [3, 0]
click at [447, 239] on div at bounding box center [457, 119] width 26 height 367
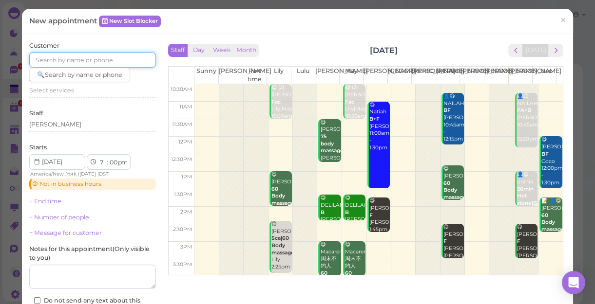
click at [115, 57] on input at bounding box center [92, 60] width 127 height 16
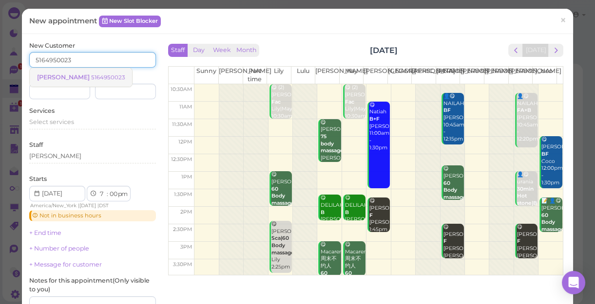
type input "5164950023"
click at [91, 79] on small "5164950023" at bounding box center [108, 77] width 34 height 7
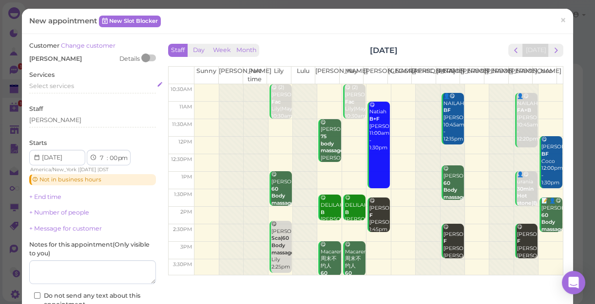
click at [65, 82] on span "Select services" at bounding box center [51, 85] width 45 height 7
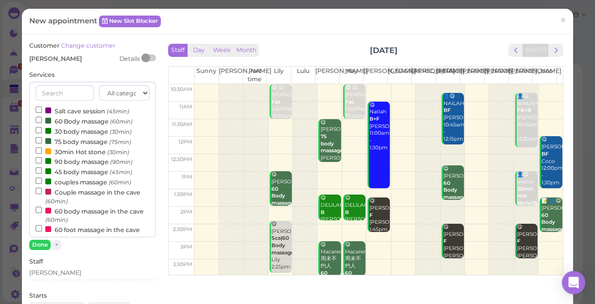
click at [84, 182] on label "couples massage (60min)" at bounding box center [83, 182] width 95 height 10
click at [42, 182] on input "couples massage (60min)" at bounding box center [39, 181] width 6 height 6
click at [45, 245] on button "Done" at bounding box center [39, 245] width 21 height 10
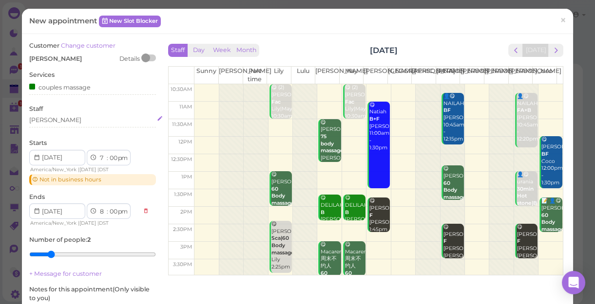
click at [66, 122] on div "[PERSON_NAME]" at bounding box center [92, 120] width 127 height 9
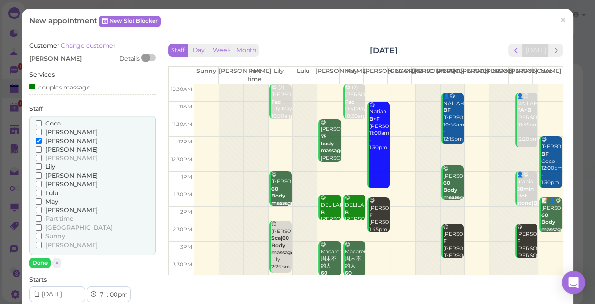
click at [44, 200] on label "May" at bounding box center [47, 202] width 22 height 9
click at [42, 200] on input "May" at bounding box center [39, 202] width 6 height 6
click at [40, 262] on button "Done" at bounding box center [39, 263] width 21 height 10
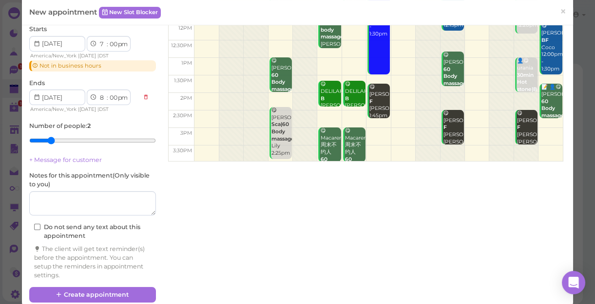
scroll to position [128, 0]
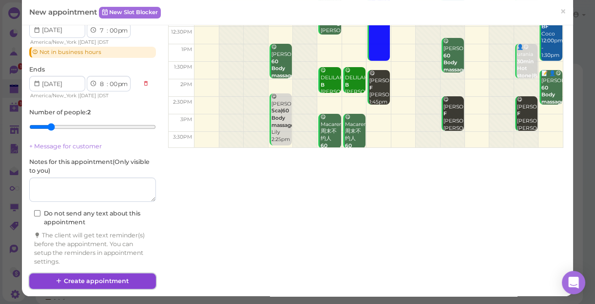
click at [105, 281] on button "Create appointment" at bounding box center [92, 282] width 127 height 16
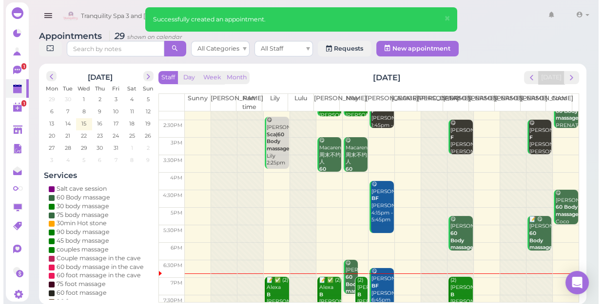
scroll to position [133, 0]
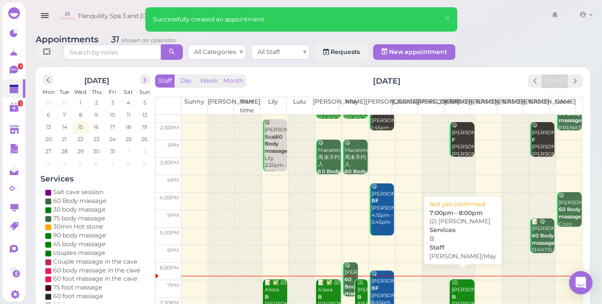
click at [458, 281] on div "(2) [PERSON_NAME] B [PERSON_NAME]|May 7:00pm - 8:00pm" at bounding box center [462, 305] width 23 height 50
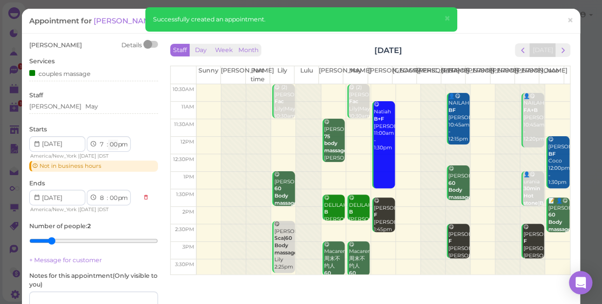
click at [112, 143] on select "00 05 10 15 20 25 30 35 40 45 50 55" at bounding box center [113, 145] width 10 height 10
select select "15"
click at [108, 140] on select "00 05 10 15 20 25 30 35 40 45 50 55" at bounding box center [113, 145] width 10 height 10
select select "15"
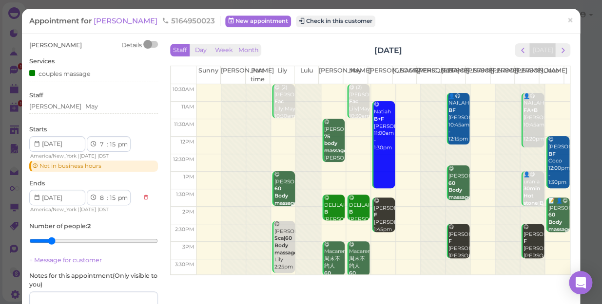
scroll to position [99, 0]
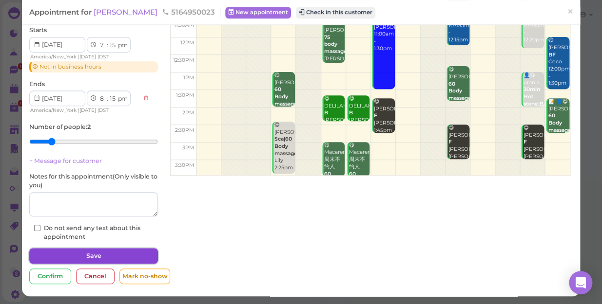
click at [114, 253] on button "Save" at bounding box center [93, 256] width 129 height 16
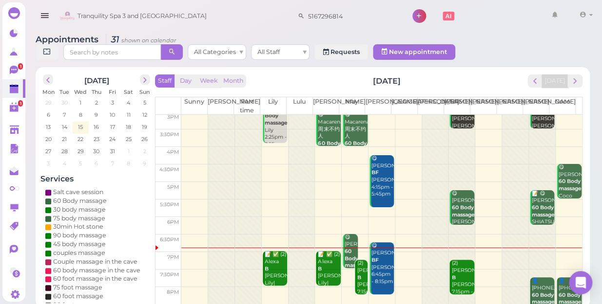
scroll to position [176, 0]
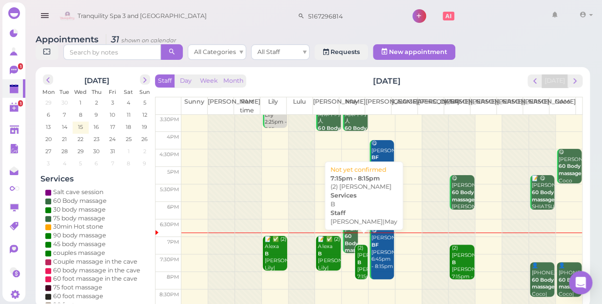
click at [356, 259] on div "(2) [PERSON_NAME] B [PERSON_NAME]|May 7:15pm - 8:15pm" at bounding box center [361, 270] width 11 height 50
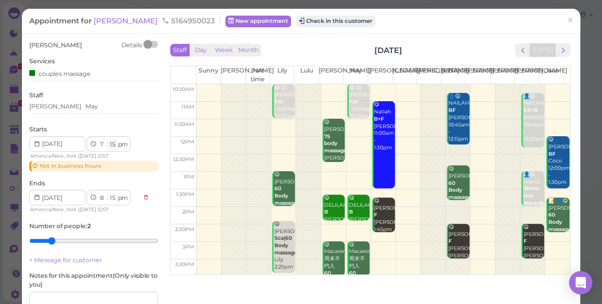
click at [115, 144] on select "00 05 10 15 20 25 30 35 40 45 50 55" at bounding box center [113, 145] width 10 height 10
select select "30"
click at [108, 140] on select "00 05 10 15 20 25 30 35 40 45 50 55" at bounding box center [113, 145] width 10 height 10
select select "30"
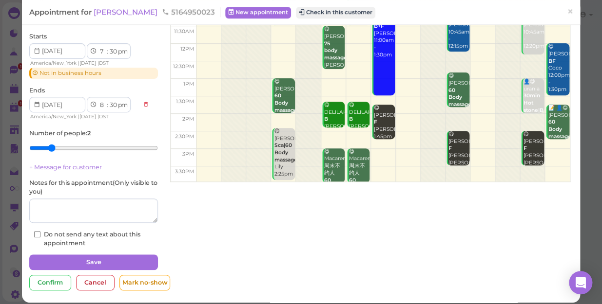
scroll to position [99, 0]
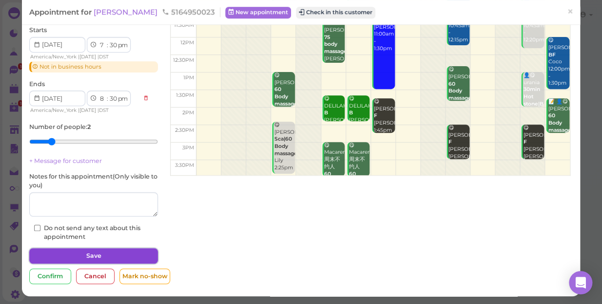
click at [140, 252] on button "Save" at bounding box center [93, 256] width 129 height 16
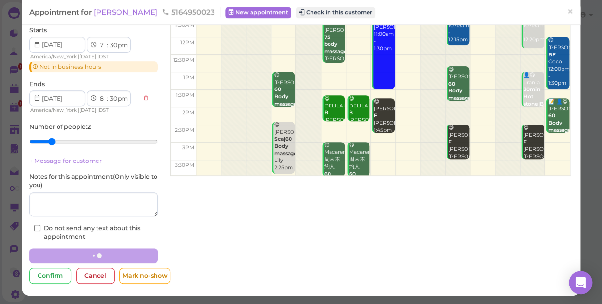
scroll to position [99, 0]
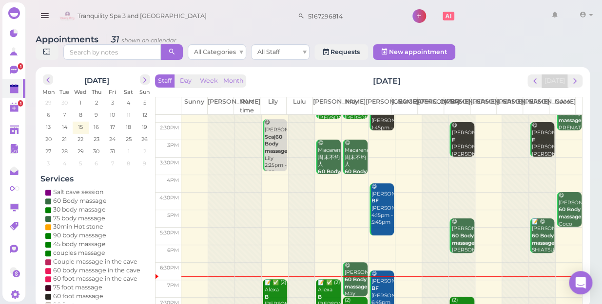
scroll to position [176, 0]
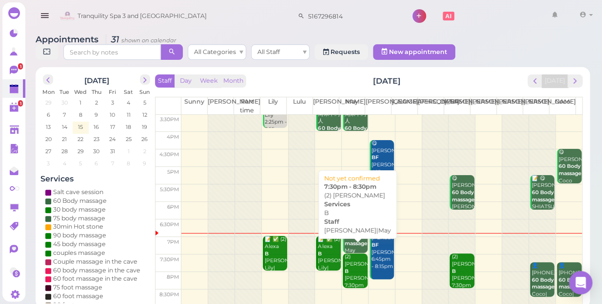
click at [352, 266] on div "(2) [PERSON_NAME] B [PERSON_NAME]|May 7:30pm - 8:30pm" at bounding box center [355, 279] width 23 height 50
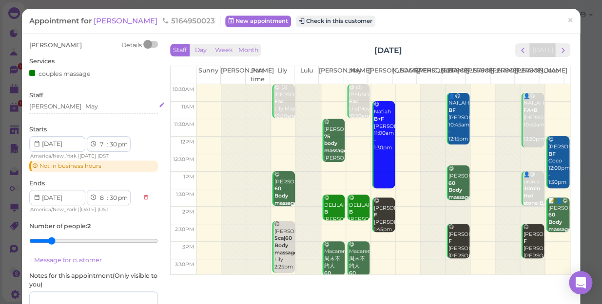
click at [82, 106] on div "[PERSON_NAME] May" at bounding box center [93, 106] width 129 height 9
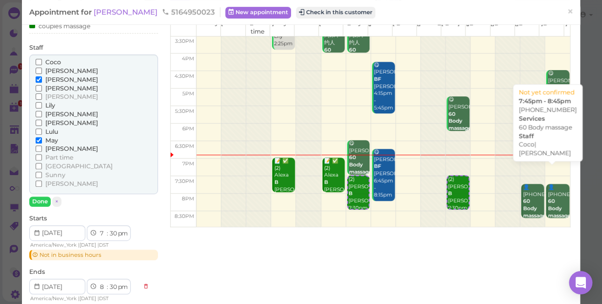
scroll to position [133, 0]
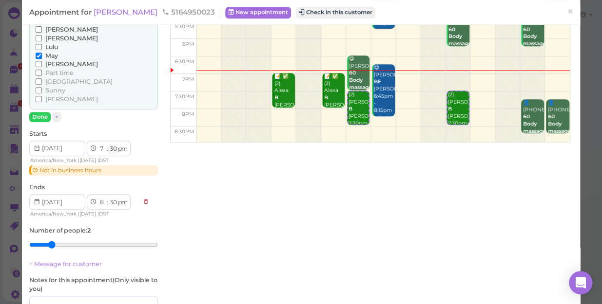
click at [112, 149] on select "00 05 10 15 20 25 30 35 40 45 50 55" at bounding box center [113, 149] width 10 height 10
select select "15"
click at [108, 144] on select "00 05 10 15 20 25 30 35 40 45 50 55" at bounding box center [113, 149] width 10 height 10
select select "15"
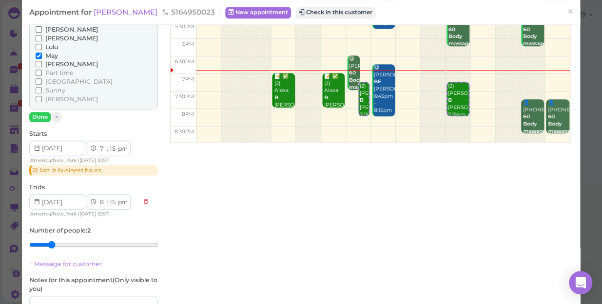
click at [55, 98] on span "[PERSON_NAME]" at bounding box center [71, 98] width 53 height 7
click at [42, 98] on input "[PERSON_NAME]" at bounding box center [39, 99] width 6 height 6
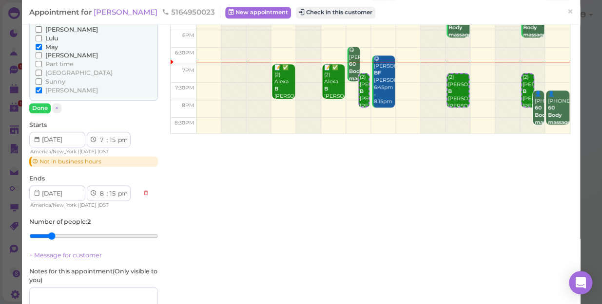
click at [54, 49] on span "May" at bounding box center [51, 46] width 13 height 7
click at [42, 49] on input "May" at bounding box center [39, 47] width 6 height 6
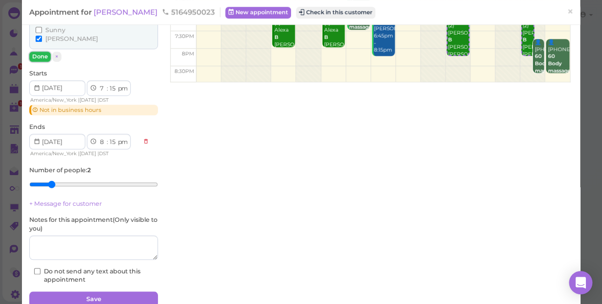
click at [38, 53] on button "Done" at bounding box center [39, 57] width 21 height 10
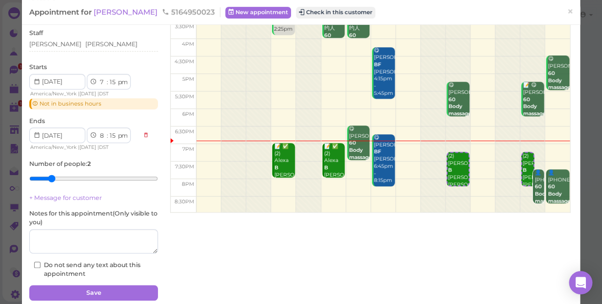
scroll to position [99, 0]
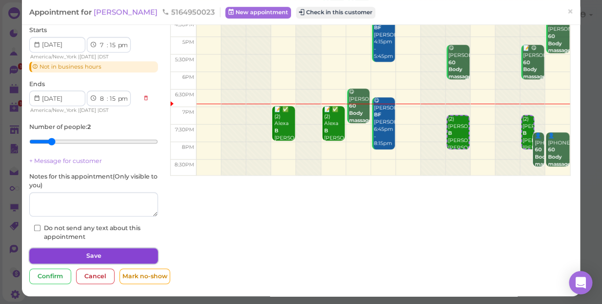
click at [130, 259] on button "Save" at bounding box center [93, 256] width 129 height 16
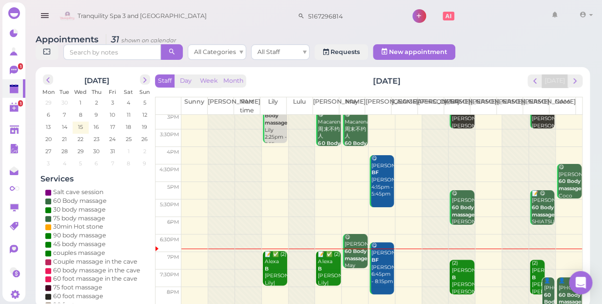
scroll to position [176, 0]
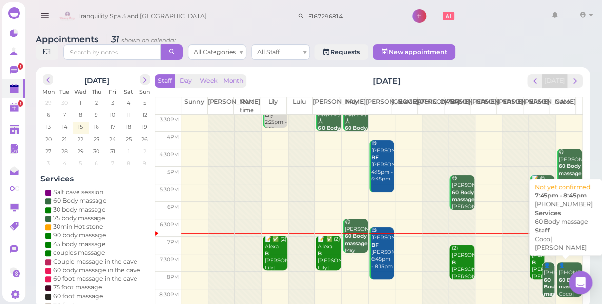
click at [558, 277] on b "60 Body massage" at bounding box center [569, 284] width 23 height 14
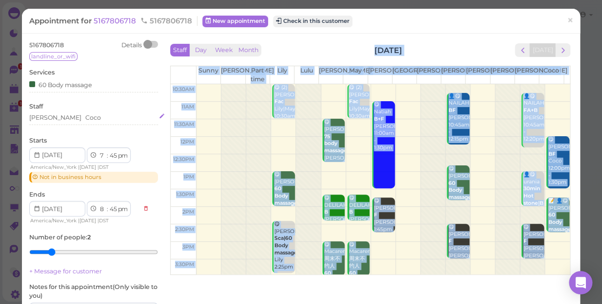
click at [70, 119] on div "[PERSON_NAME]" at bounding box center [93, 118] width 129 height 9
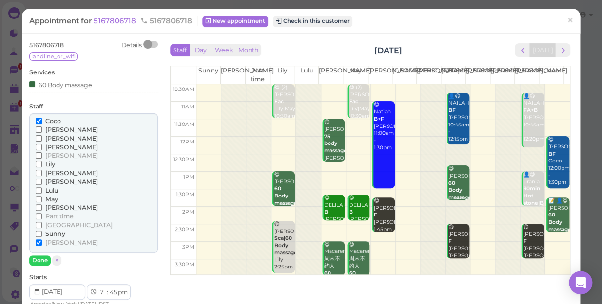
click at [45, 242] on span "[PERSON_NAME]" at bounding box center [71, 242] width 53 height 7
click at [42, 242] on input "[PERSON_NAME]" at bounding box center [39, 243] width 6 height 6
click at [53, 199] on span "May" at bounding box center [51, 199] width 13 height 7
click at [42, 199] on input "May" at bounding box center [39, 199] width 6 height 6
click at [35, 261] on button "Done" at bounding box center [39, 261] width 21 height 10
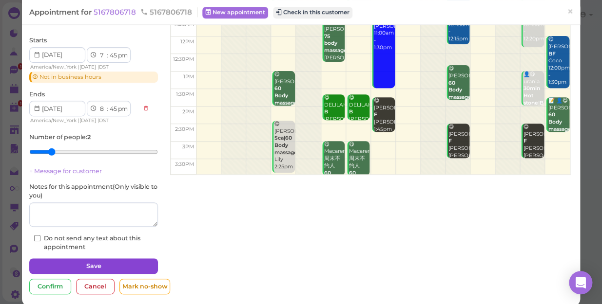
scroll to position [111, 0]
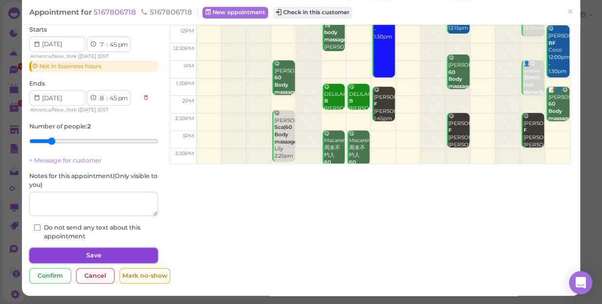
click at [95, 256] on button "Save" at bounding box center [93, 256] width 129 height 16
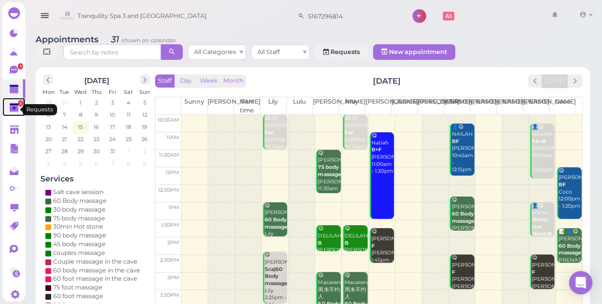
click at [11, 106] on polygon at bounding box center [14, 105] width 9 height 2
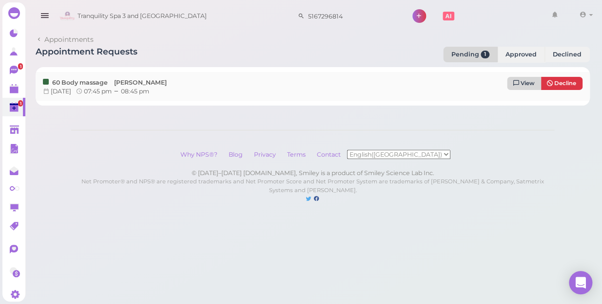
click at [526, 83] on span "View" at bounding box center [527, 83] width 14 height 7
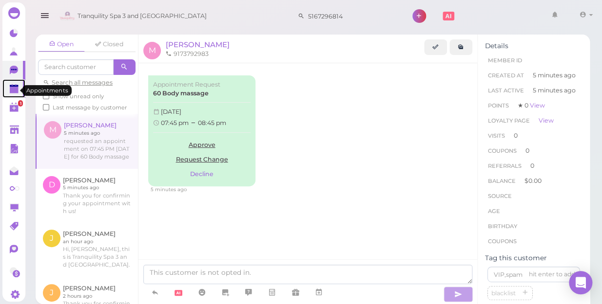
click at [13, 93] on polygon at bounding box center [14, 90] width 9 height 7
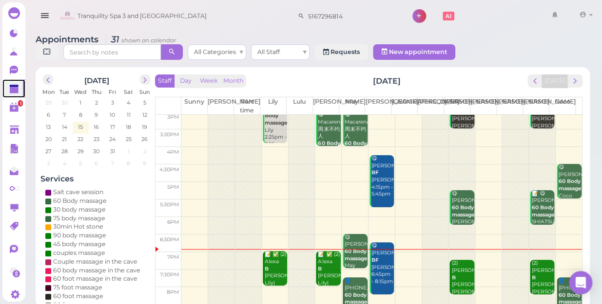
scroll to position [176, 0]
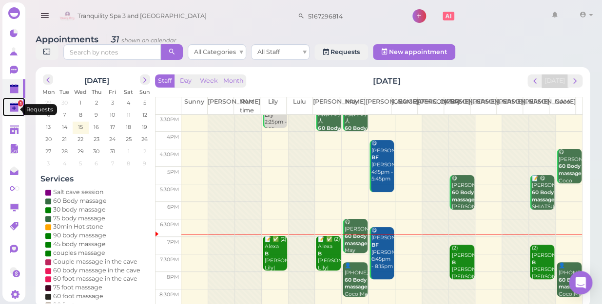
click at [18, 107] on span "1" at bounding box center [20, 103] width 5 height 6
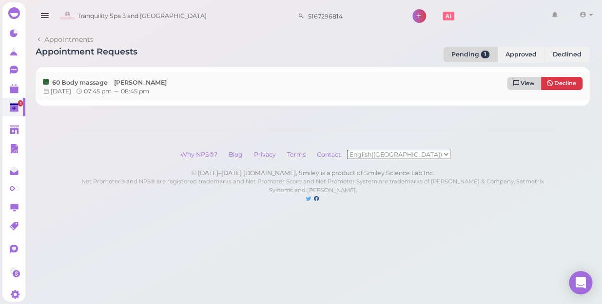
click at [526, 84] on span "View" at bounding box center [527, 83] width 14 height 7
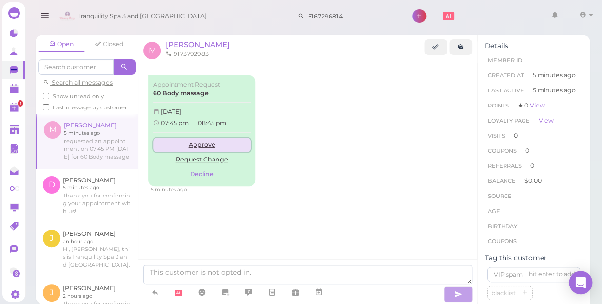
click at [205, 147] on link "Approve" at bounding box center [201, 145] width 97 height 15
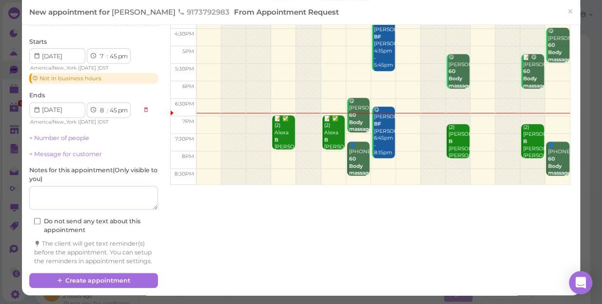
scroll to position [98, 0]
click at [276, 151] on td at bounding box center [382, 160] width 373 height 18
select select "8"
select select "00"
select select "9"
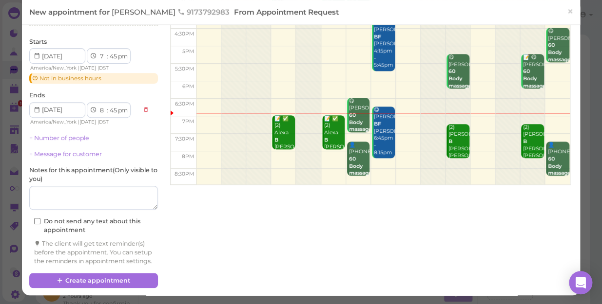
select select "00"
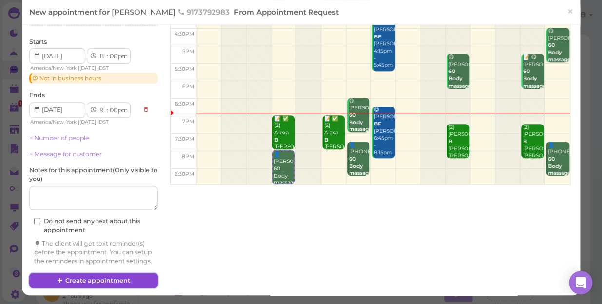
click at [114, 281] on button "Create appointment" at bounding box center [93, 281] width 129 height 16
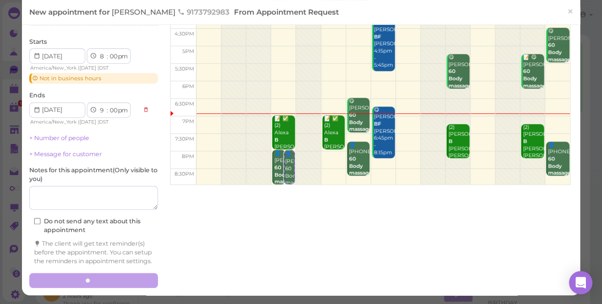
scroll to position [97, 0]
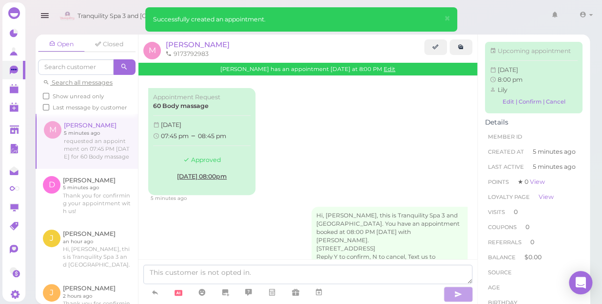
scroll to position [29, 0]
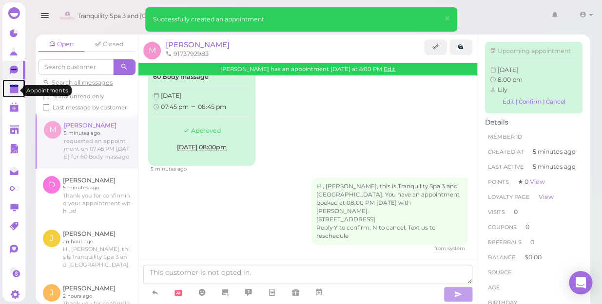
click at [17, 90] on polygon at bounding box center [14, 90] width 9 height 7
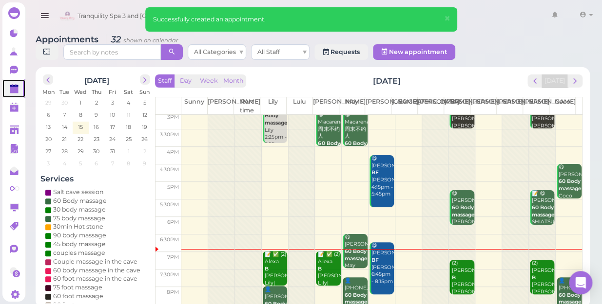
scroll to position [176, 0]
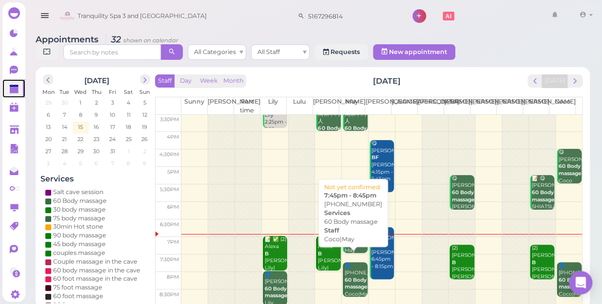
click at [353, 264] on div "👤(2) 5167806718 60 Body massage Coco|May 7:45pm - 8:45pm" at bounding box center [355, 291] width 23 height 57
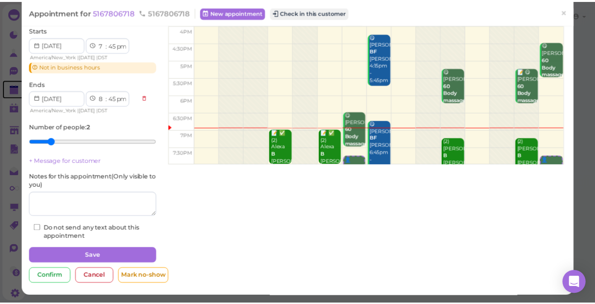
scroll to position [171, 0]
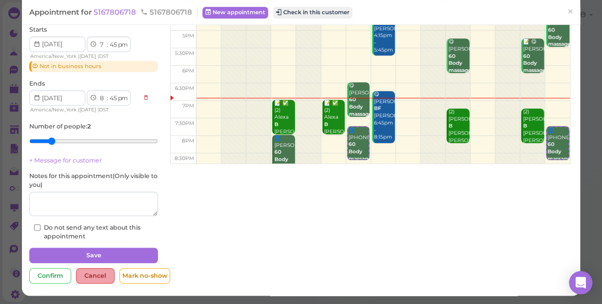
click at [90, 276] on div "Cancel" at bounding box center [95, 276] width 38 height 16
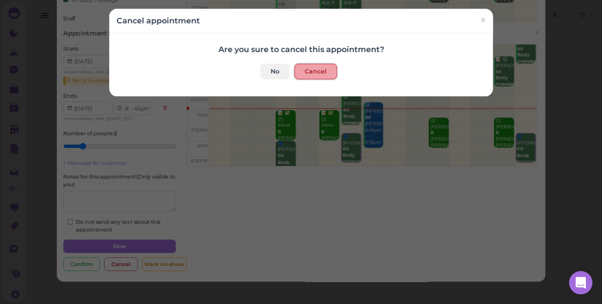
click at [309, 71] on button "Cancel" at bounding box center [315, 72] width 42 height 16
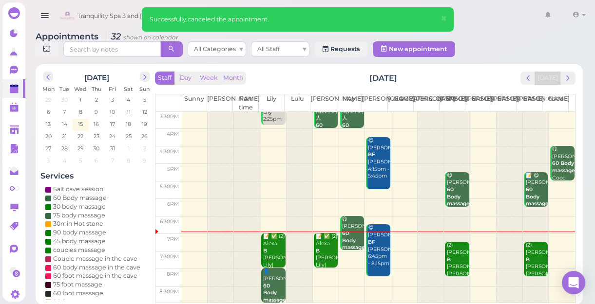
scroll to position [3, 0]
click at [343, 259] on td at bounding box center [378, 260] width 394 height 18
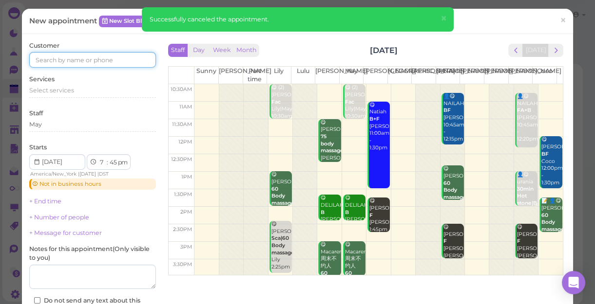
click at [79, 54] on input at bounding box center [92, 60] width 127 height 16
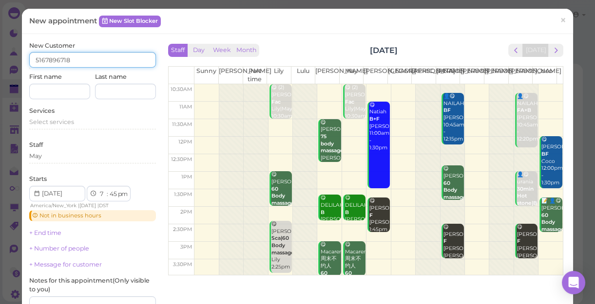
type input "5167896718"
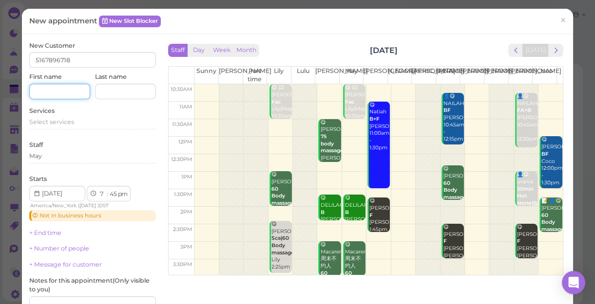
click at [64, 94] on input at bounding box center [59, 92] width 61 height 16
click at [35, 124] on span "Select services" at bounding box center [51, 121] width 45 height 7
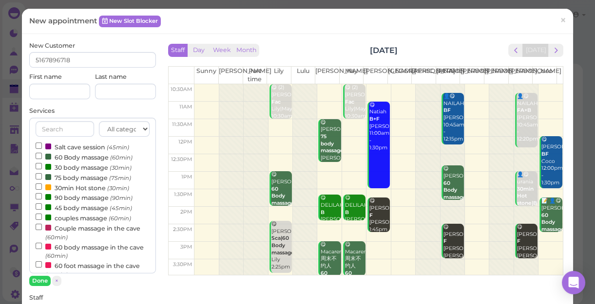
click at [67, 159] on label "60 Body massage (60min)" at bounding box center [84, 157] width 97 height 10
click at [42, 159] on input "60 Body massage (60min)" at bounding box center [39, 156] width 6 height 6
click at [37, 280] on button "Done" at bounding box center [39, 281] width 21 height 10
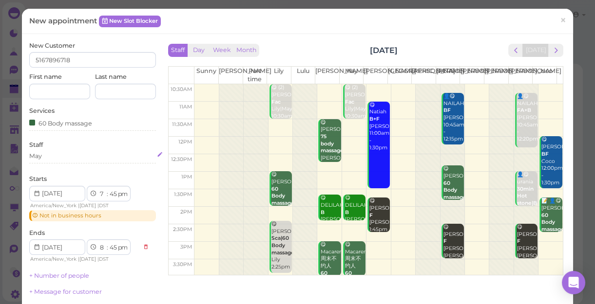
click at [62, 159] on div "May" at bounding box center [92, 156] width 127 height 9
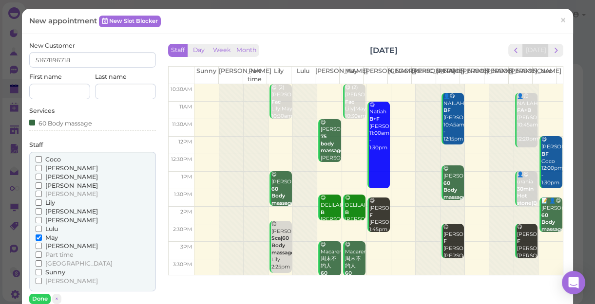
click at [53, 158] on span "Coco" at bounding box center [53, 159] width 16 height 7
click at [42, 158] on input "Coco" at bounding box center [39, 159] width 6 height 6
click at [53, 157] on span "Coco" at bounding box center [53, 159] width 16 height 7
click at [42, 157] on input "Coco" at bounding box center [39, 159] width 6 height 6
click at [52, 157] on span "Coco" at bounding box center [53, 159] width 16 height 7
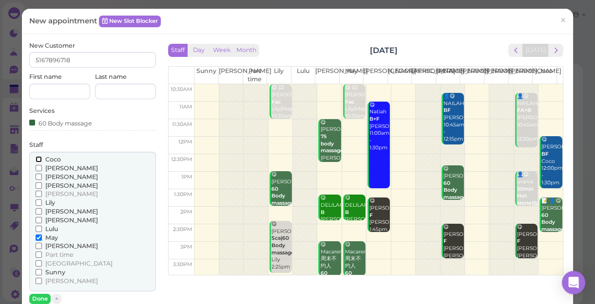
click at [42, 157] on input "Coco" at bounding box center [39, 159] width 6 height 6
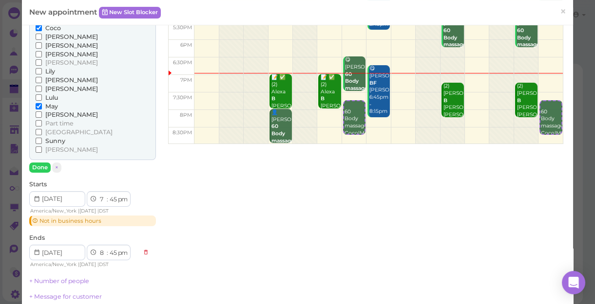
scroll to position [133, 0]
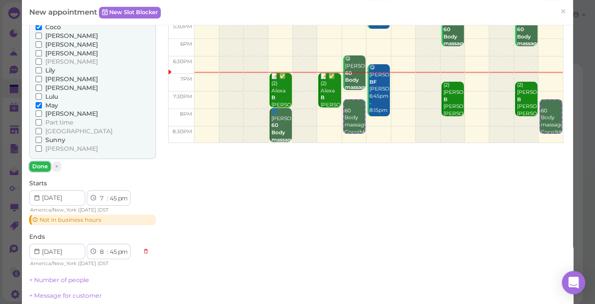
click at [41, 168] on button "Done" at bounding box center [39, 167] width 21 height 10
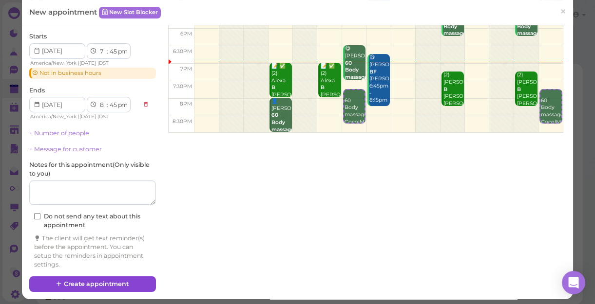
scroll to position [146, 0]
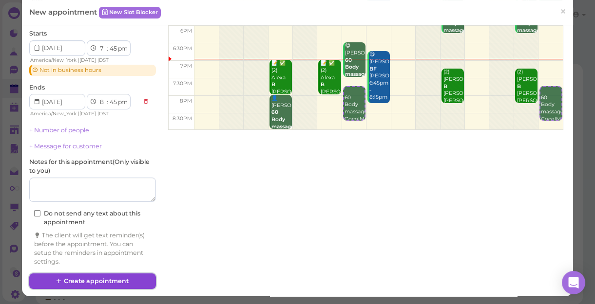
click at [114, 284] on button "Create appointment" at bounding box center [92, 282] width 127 height 16
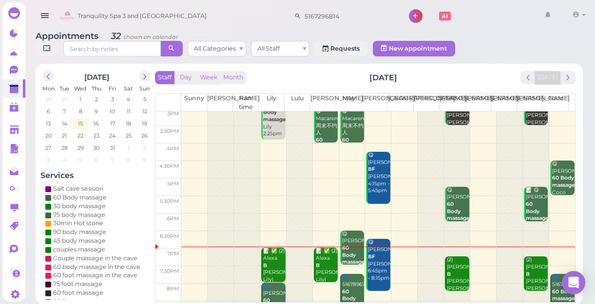
scroll to position [176, 0]
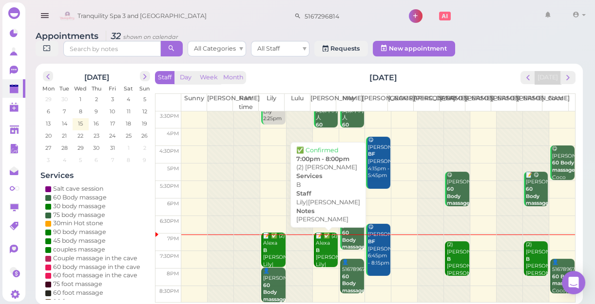
click at [326, 246] on div "📝 ✅ (2) [PERSON_NAME]|[PERSON_NAME] 7:00pm - 8:00pm" at bounding box center [326, 265] width 23 height 64
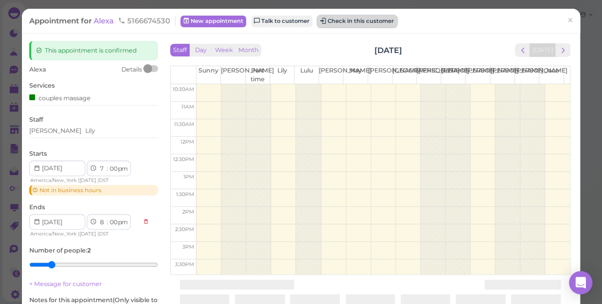
click at [347, 21] on button "Check in this customer" at bounding box center [356, 22] width 79 height 12
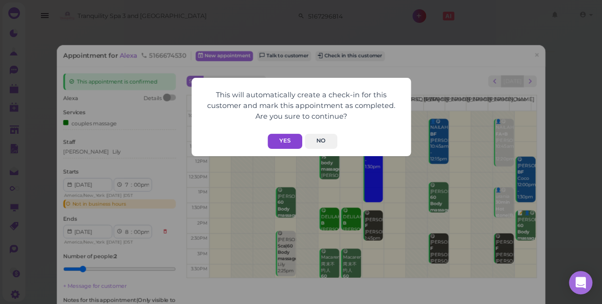
click at [289, 139] on button "Yes" at bounding box center [284, 141] width 35 height 15
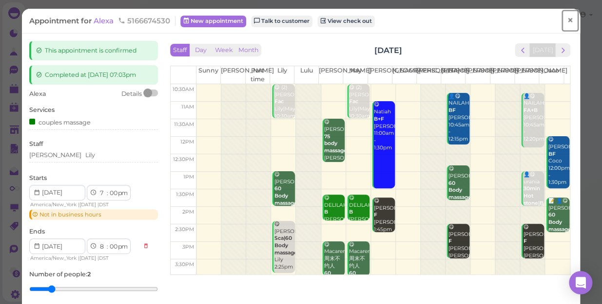
click at [567, 18] on span "×" at bounding box center [570, 21] width 6 height 14
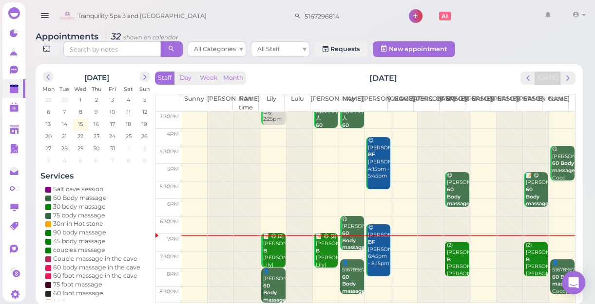
scroll to position [3, 0]
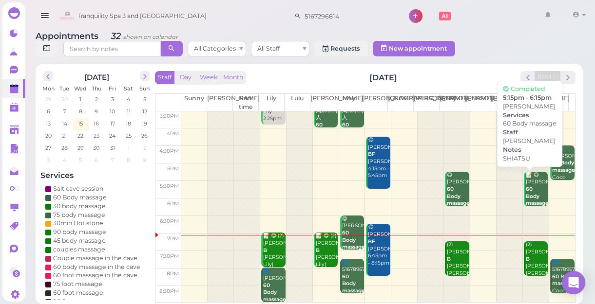
click at [529, 191] on div "📝 😋 [PERSON_NAME] 60 Body massage SHIATSU [PERSON_NAME] 5:15pm - 6:15pm" at bounding box center [536, 204] width 23 height 64
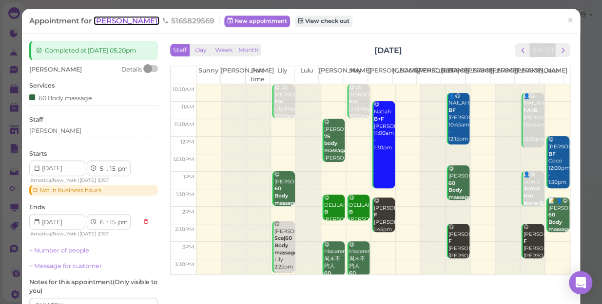
click at [104, 20] on span "[PERSON_NAME]" at bounding box center [127, 20] width 66 height 9
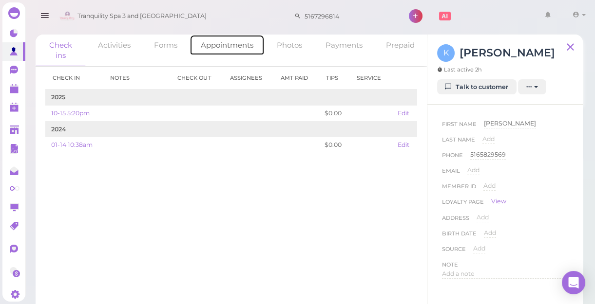
click at [215, 44] on link "Appointments" at bounding box center [227, 45] width 75 height 21
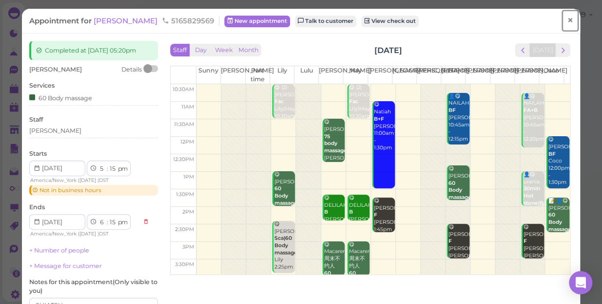
click at [567, 19] on span "×" at bounding box center [570, 21] width 6 height 14
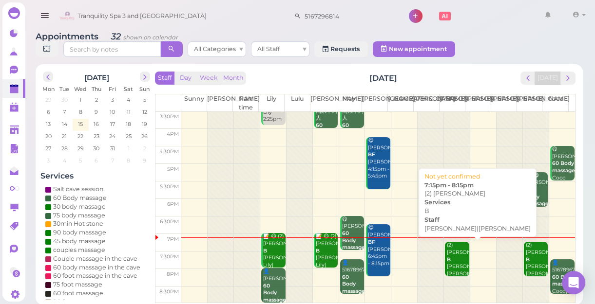
scroll to position [3, 0]
click at [456, 260] on div "(2) [PERSON_NAME] B [PERSON_NAME]|[PERSON_NAME] 7:15pm - 8:15pm" at bounding box center [457, 267] width 23 height 50
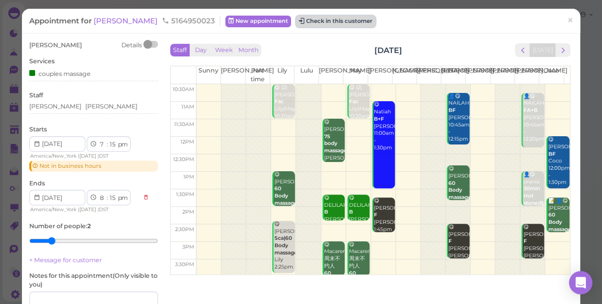
click at [296, 21] on button "Check in this customer" at bounding box center [335, 22] width 79 height 12
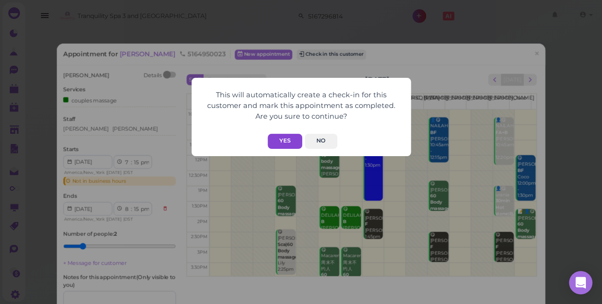
click at [289, 140] on button "Yes" at bounding box center [284, 141] width 35 height 15
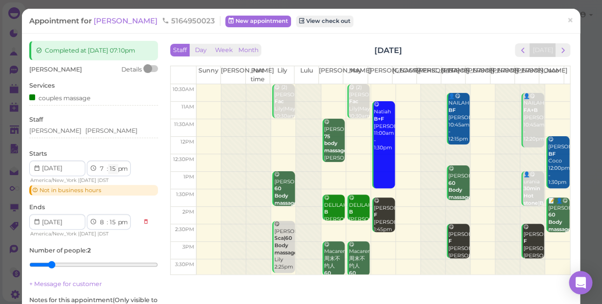
click at [114, 170] on select "00 05 10 15 20 25 30 35 40 45 50 55" at bounding box center [113, 169] width 10 height 10
select select "05"
click at [108, 164] on select "00 05 10 15 20 25 30 35 40 45 50 55" at bounding box center [113, 169] width 10 height 10
select select "05"
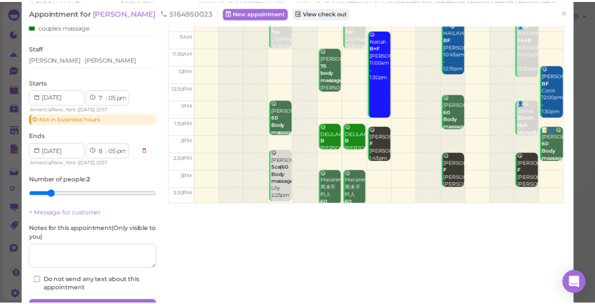
scroll to position [124, 0]
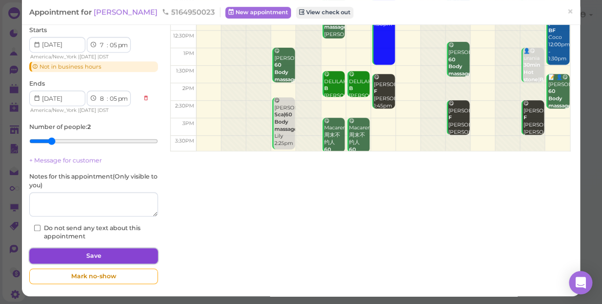
click at [121, 253] on button "Save" at bounding box center [93, 256] width 129 height 16
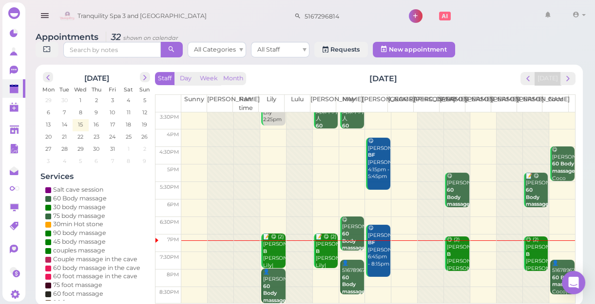
scroll to position [3, 0]
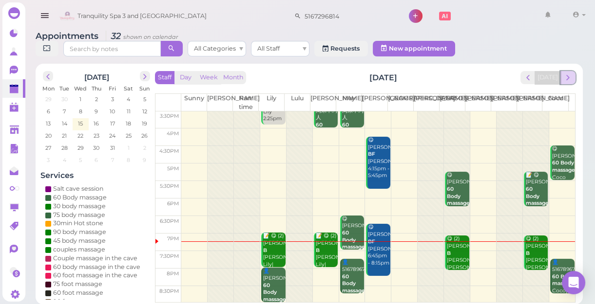
click at [567, 76] on span "next" at bounding box center [567, 77] width 9 height 9
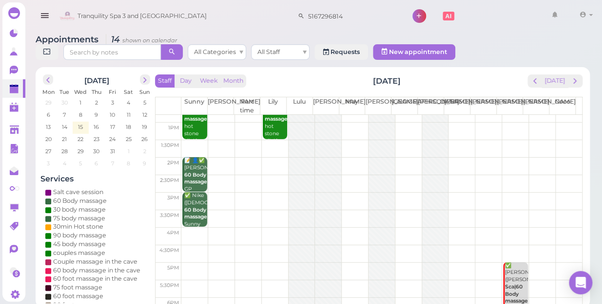
scroll to position [0, 0]
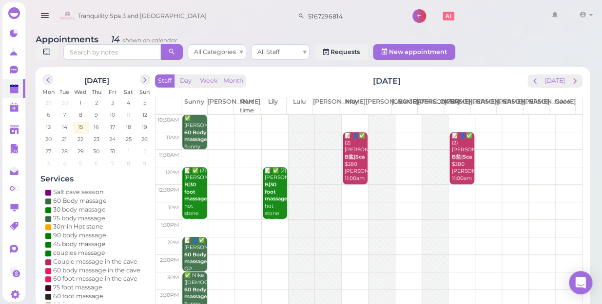
click at [350, 203] on td at bounding box center [381, 212] width 400 height 18
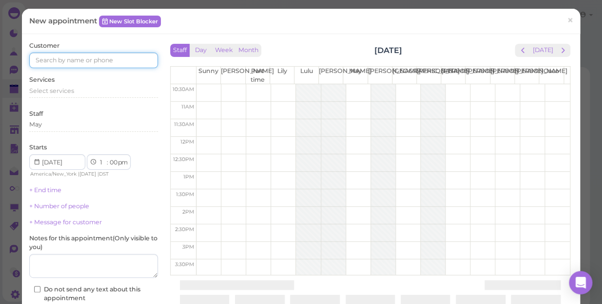
click at [127, 57] on input at bounding box center [93, 61] width 129 height 16
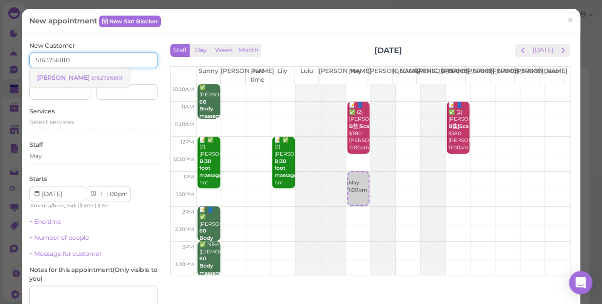
type input "5163756810"
click at [91, 78] on small "5163756810" at bounding box center [106, 78] width 31 height 7
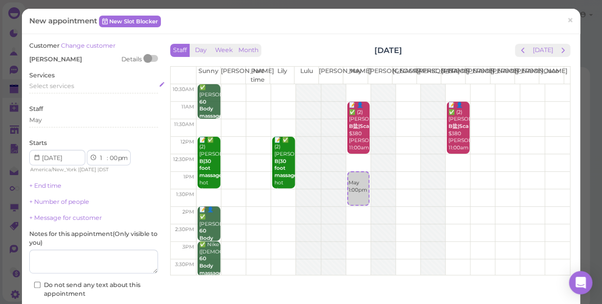
click at [60, 83] on span "Select services" at bounding box center [51, 85] width 45 height 7
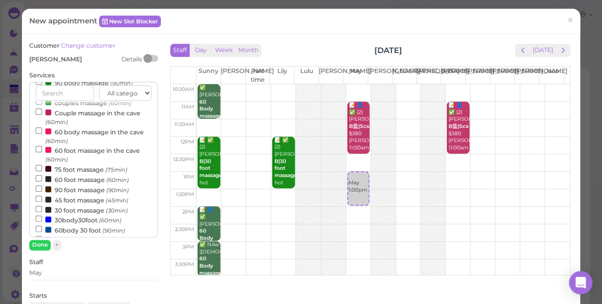
scroll to position [88, 0]
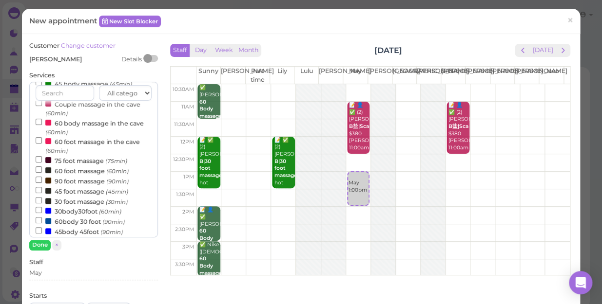
click at [79, 183] on label "90 foot massage (90min)" at bounding box center [82, 181] width 93 height 10
click at [42, 183] on input "90 foot massage (90min)" at bounding box center [39, 180] width 6 height 6
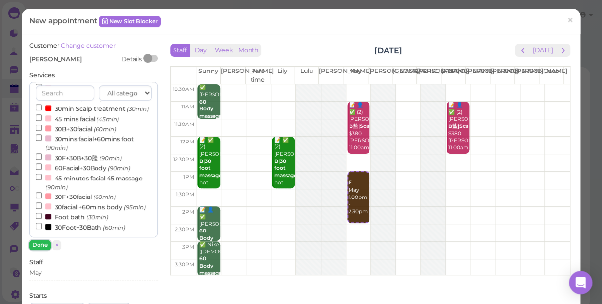
click at [46, 246] on button "Done" at bounding box center [39, 245] width 21 height 10
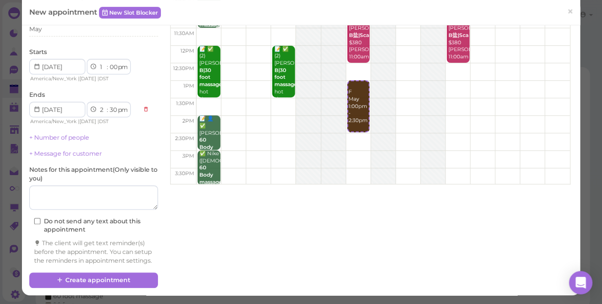
scroll to position [99, 0]
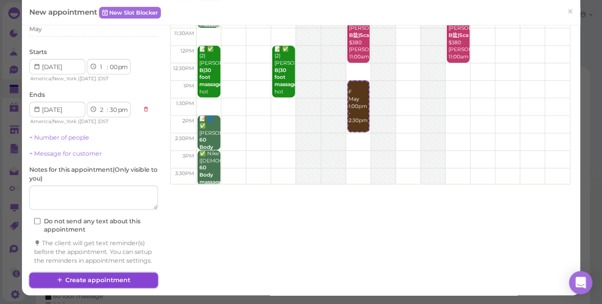
click at [78, 279] on button "Create appointment" at bounding box center [93, 281] width 129 height 16
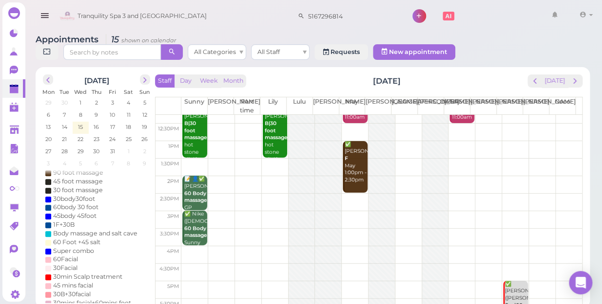
scroll to position [43, 0]
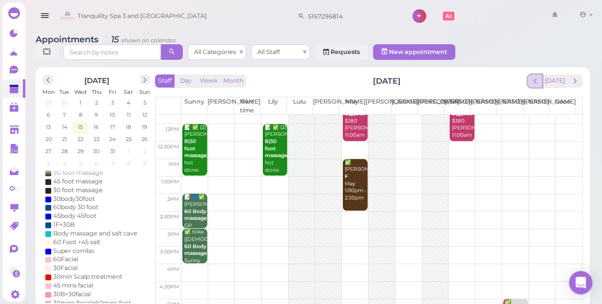
click at [542, 75] on button "prev" at bounding box center [534, 81] width 15 height 13
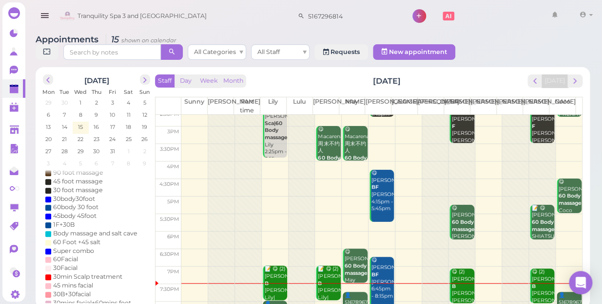
scroll to position [176, 0]
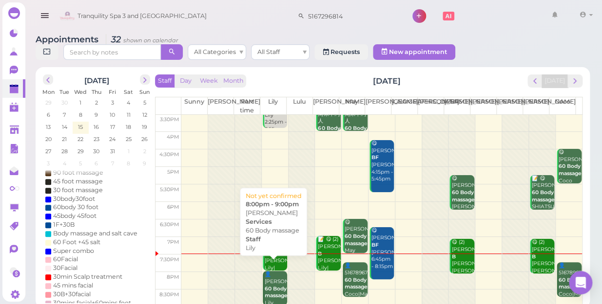
click at [270, 273] on div "👤[PERSON_NAME] 60 Body massage Lily 8:00pm - 9:00pm" at bounding box center [275, 299] width 23 height 57
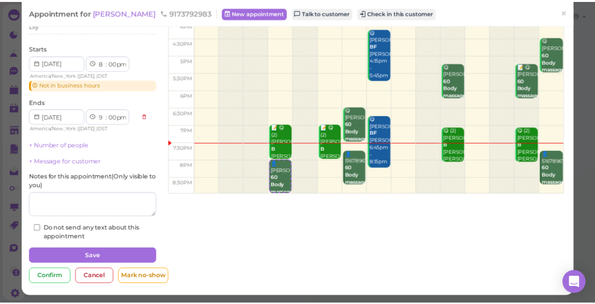
scroll to position [82, 0]
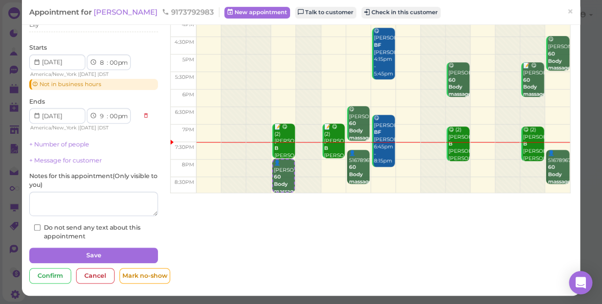
click at [520, 168] on div at bounding box center [532, 10] width 24 height 367
click at [567, 13] on span "×" at bounding box center [570, 12] width 6 height 14
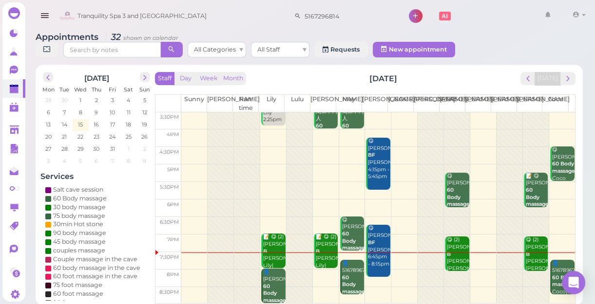
scroll to position [3, 0]
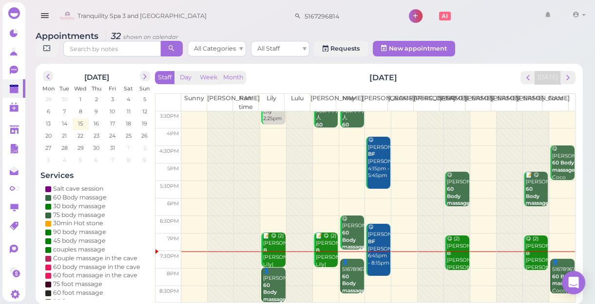
click at [528, 272] on div at bounding box center [536, 119] width 26 height 367
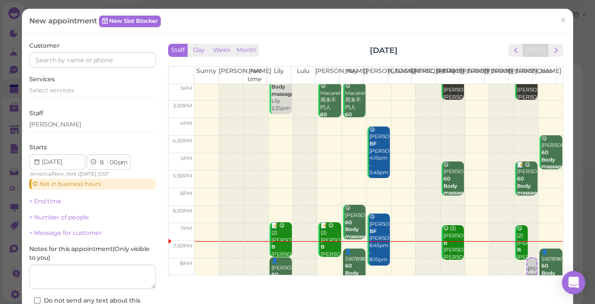
scroll to position [176, 0]
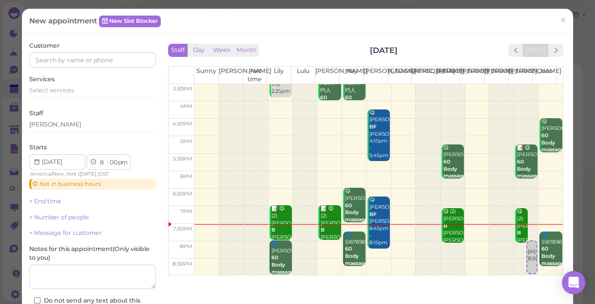
click at [514, 243] on div at bounding box center [526, 91] width 24 height 367
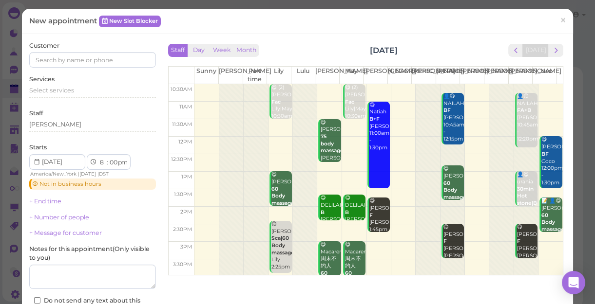
scroll to position [0, 0]
click at [553, 49] on span "next" at bounding box center [555, 50] width 9 height 9
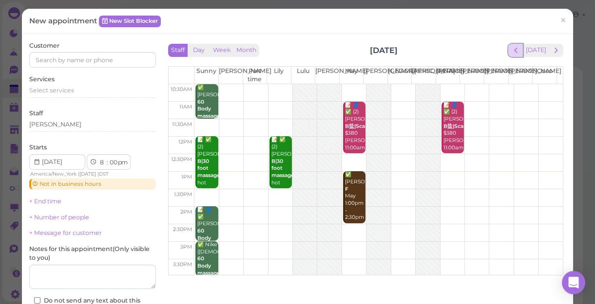
click at [514, 49] on span "prev" at bounding box center [515, 50] width 9 height 9
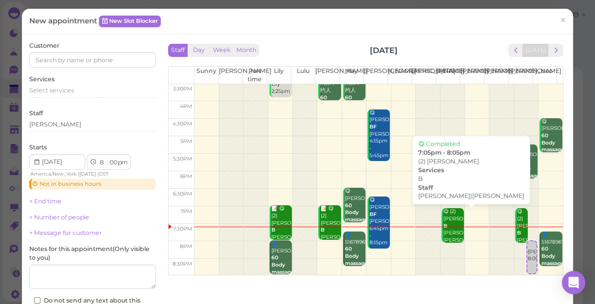
scroll to position [27, 0]
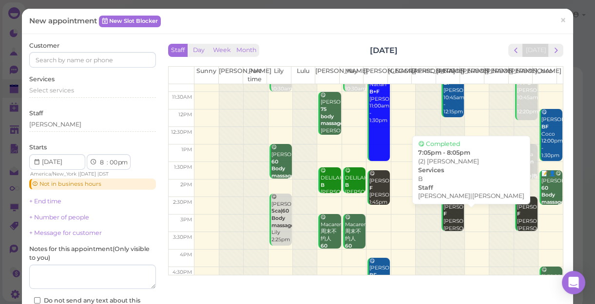
click at [440, 243] on div at bounding box center [452, 240] width 24 height 367
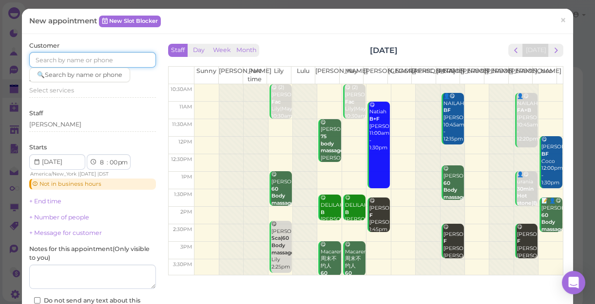
click at [121, 62] on input at bounding box center [92, 60] width 127 height 16
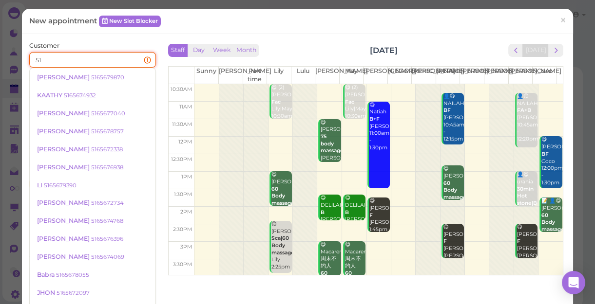
type input "5"
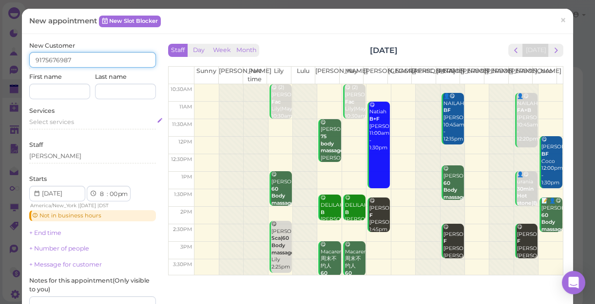
type input "9175676987"
click at [80, 121] on div "Select services" at bounding box center [92, 122] width 127 height 9
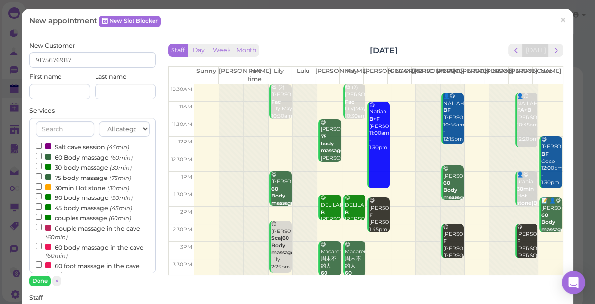
click at [80, 156] on label "60 Body massage (60min)" at bounding box center [84, 157] width 97 height 10
click at [42, 156] on input "60 Body massage (60min)" at bounding box center [39, 156] width 6 height 6
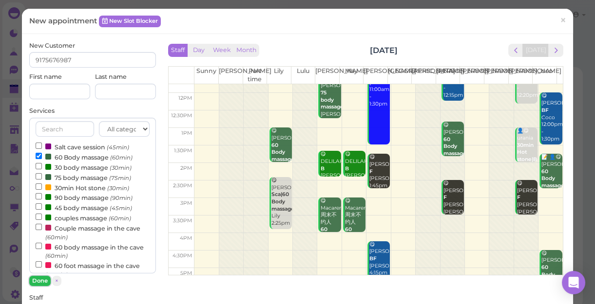
click at [37, 281] on button "Done" at bounding box center [39, 281] width 21 height 10
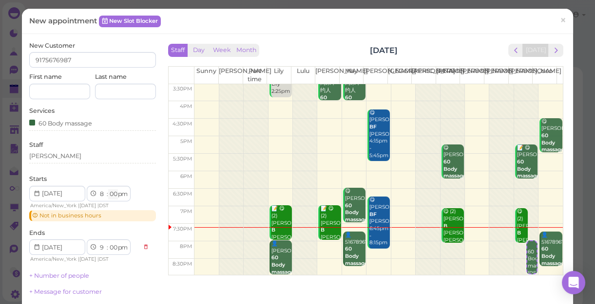
click at [114, 193] on select "00 05 10 15 20 25 30 35 40 45 50 55" at bounding box center [113, 195] width 10 height 10
click at [111, 193] on select "00 05 10 15 20 25 30 35 40 45 50 55" at bounding box center [113, 195] width 10 height 10
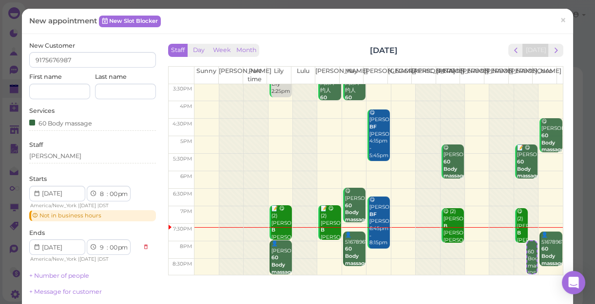
click at [108, 190] on select "00 05 10 15 20 25 30 35 40 45 50 55" at bounding box center [113, 195] width 10 height 10
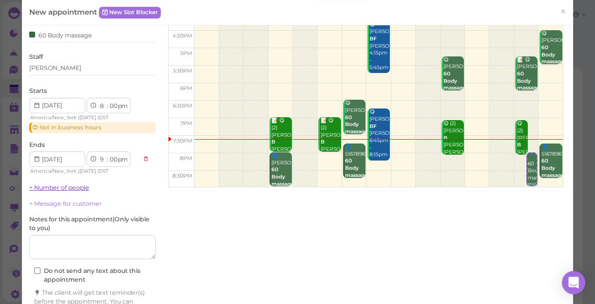
click at [79, 190] on div "New Customer 9175676987 First name Last name Services 60 Body massage Staff [PE…" at bounding box center [92, 138] width 127 height 371
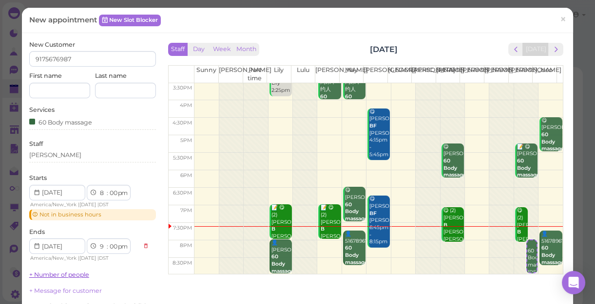
scroll to position [0, 0]
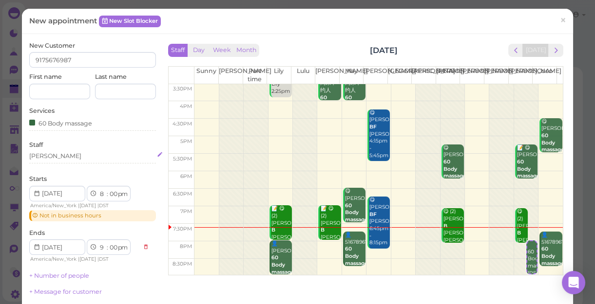
click at [55, 161] on div "[PERSON_NAME]" at bounding box center [92, 158] width 127 height 12
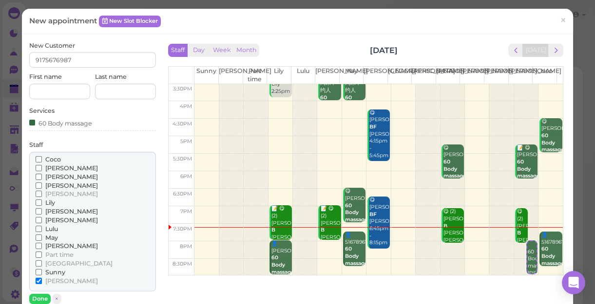
click at [49, 220] on span "[PERSON_NAME]" at bounding box center [71, 220] width 53 height 7
click at [42, 220] on input "[PERSON_NAME]" at bounding box center [39, 220] width 6 height 6
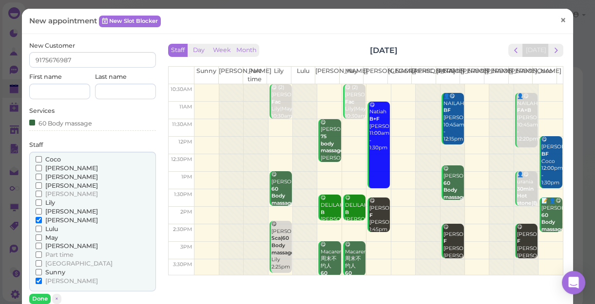
click at [560, 20] on span "×" at bounding box center [563, 20] width 6 height 14
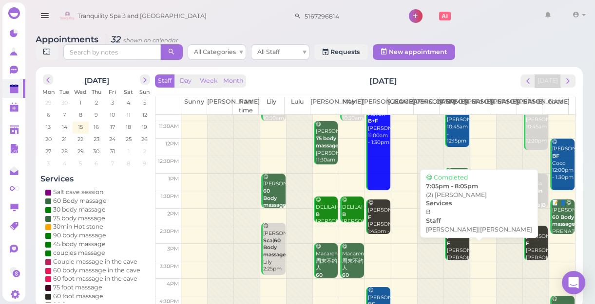
click at [449, 86] on div "👤😋 NAILAH BF [PERSON_NAME] 10:45am - 12:15pm 😋 [PERSON_NAME] 60 Body massage [P…" at bounding box center [457, 86] width 26 height 0
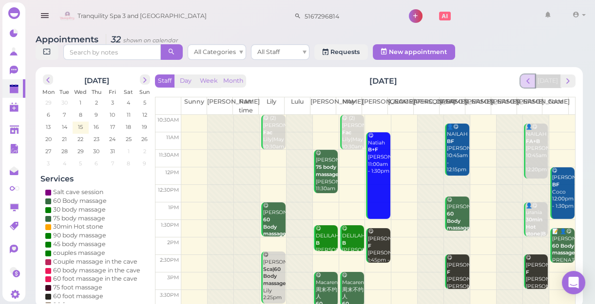
click at [532, 83] on span "prev" at bounding box center [527, 80] width 9 height 9
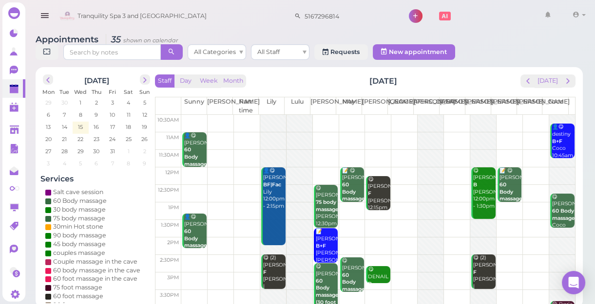
drag, startPoint x: 338, startPoint y: 0, endPoint x: 245, endPoint y: 19, distance: 94.9
click at [245, 19] on div "Tranquility Spa 3 and [GEOGRAPHIC_DATA] 5167296814 1 Account Refer Friends" at bounding box center [323, 16] width 532 height 28
click at [84, 125] on td "15" at bounding box center [81, 127] width 16 height 10
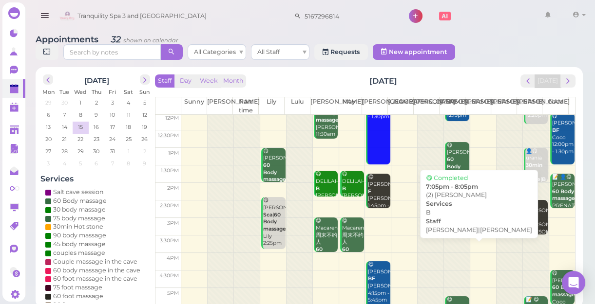
click at [450, 60] on div "👤😋 NAILAH BF [PERSON_NAME] 10:45am - 12:15pm 😋 [PERSON_NAME] 60 Body massage [P…" at bounding box center [457, 60] width 26 height 0
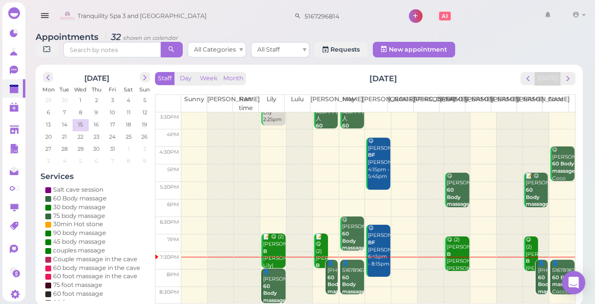
scroll to position [3, 0]
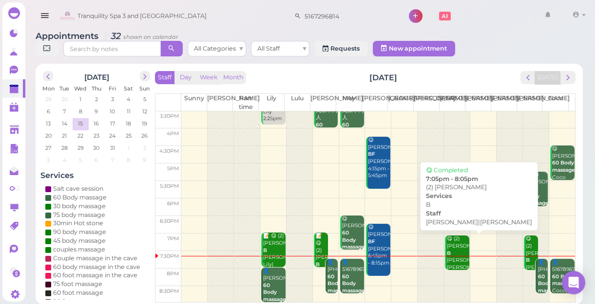
click at [446, 248] on div "😋 (2) [PERSON_NAME] B [PERSON_NAME]|[PERSON_NAME] 7:05pm - 8:05pm" at bounding box center [457, 264] width 23 height 57
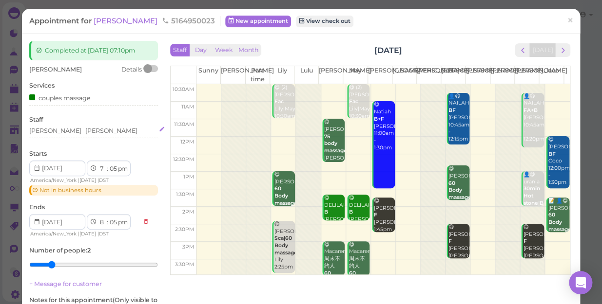
click at [76, 132] on div "[PERSON_NAME] [PERSON_NAME]" at bounding box center [93, 131] width 129 height 9
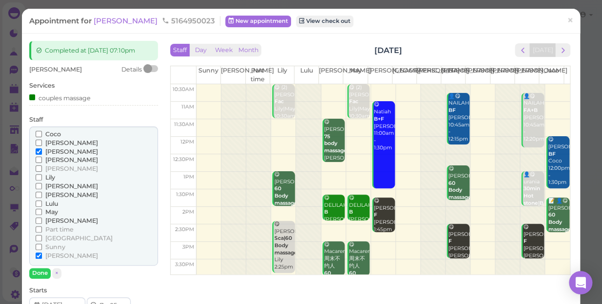
click at [39, 133] on input "Coco" at bounding box center [39, 134] width 6 height 6
click at [54, 196] on span "[PERSON_NAME]" at bounding box center [71, 194] width 53 height 7
click at [42, 196] on input "[PERSON_NAME]" at bounding box center [39, 195] width 6 height 6
click at [54, 152] on span "[PERSON_NAME]" at bounding box center [71, 151] width 53 height 7
click at [42, 152] on input "[PERSON_NAME]" at bounding box center [39, 152] width 6 height 6
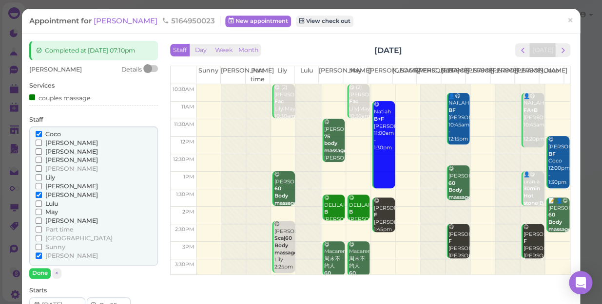
click at [51, 253] on span "[PERSON_NAME]" at bounding box center [71, 255] width 53 height 7
click at [42, 253] on input "[PERSON_NAME]" at bounding box center [39, 256] width 6 height 6
click at [38, 273] on button "Done" at bounding box center [39, 273] width 21 height 10
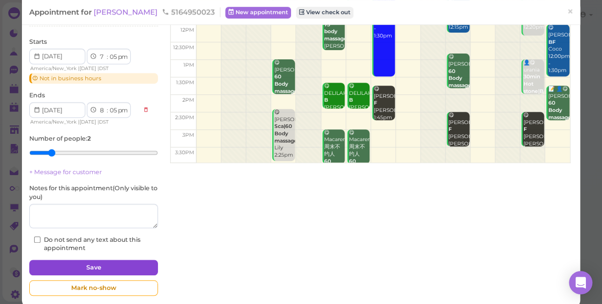
scroll to position [124, 0]
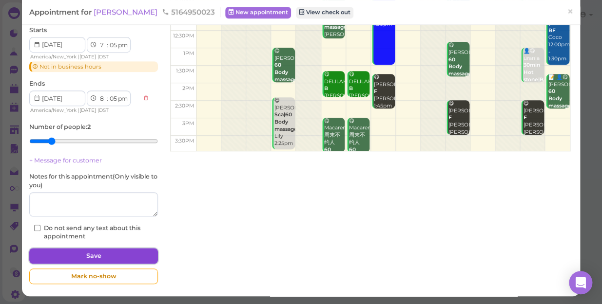
click at [80, 253] on button "Save" at bounding box center [93, 256] width 129 height 16
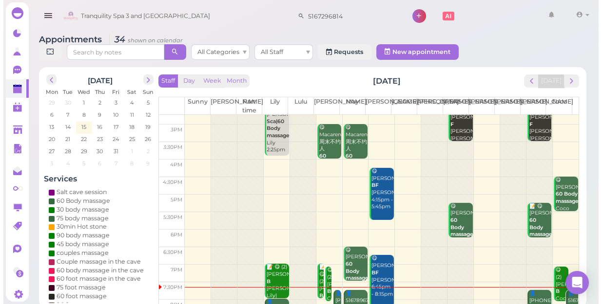
scroll to position [176, 0]
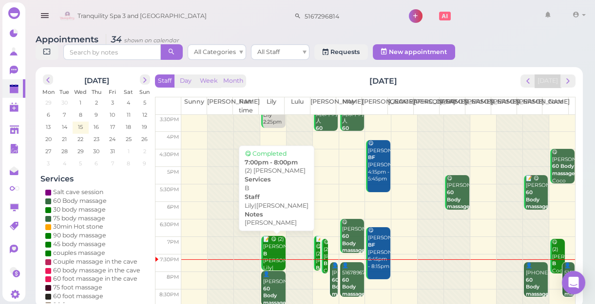
click at [275, 251] on div "📝 😋 (2) [PERSON_NAME]|[PERSON_NAME] 7:00pm - 8:00pm" at bounding box center [274, 268] width 23 height 64
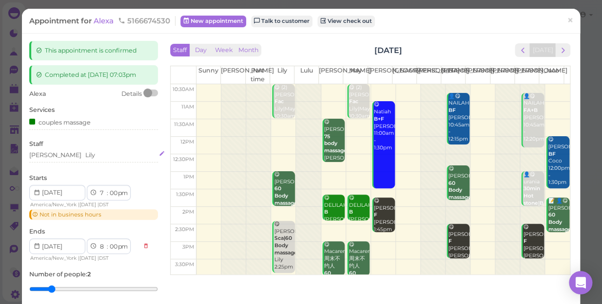
click at [65, 154] on div "[PERSON_NAME] [PERSON_NAME]" at bounding box center [93, 155] width 129 height 9
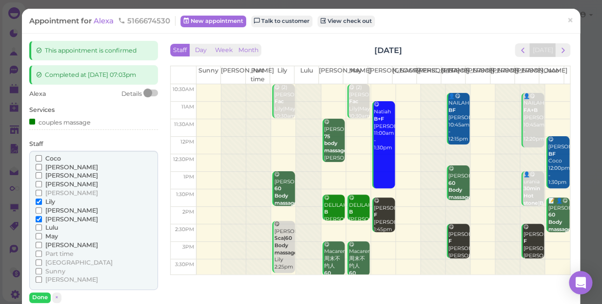
click at [49, 278] on span "[PERSON_NAME]" at bounding box center [71, 279] width 53 height 7
click at [42, 278] on input "[PERSON_NAME]" at bounding box center [39, 280] width 6 height 6
click at [50, 280] on span "[PERSON_NAME]" at bounding box center [71, 279] width 53 height 7
click at [42, 280] on input "[PERSON_NAME]" at bounding box center [39, 280] width 6 height 6
click at [57, 175] on span "[PERSON_NAME]" at bounding box center [71, 175] width 53 height 7
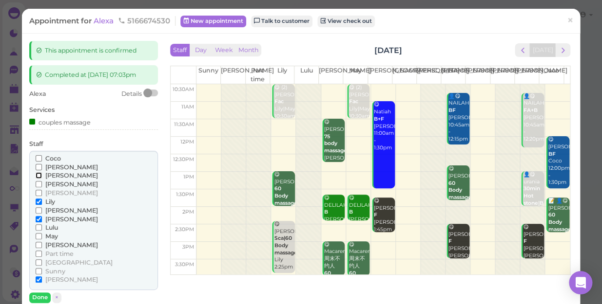
click at [42, 175] on input "[PERSON_NAME]" at bounding box center [39, 175] width 6 height 6
click at [48, 200] on span "Lily" at bounding box center [50, 201] width 10 height 7
click at [42, 200] on input "Lily" at bounding box center [39, 202] width 6 height 6
click at [47, 216] on span "[PERSON_NAME]" at bounding box center [71, 219] width 53 height 7
click at [42, 216] on input "[PERSON_NAME]" at bounding box center [39, 219] width 6 height 6
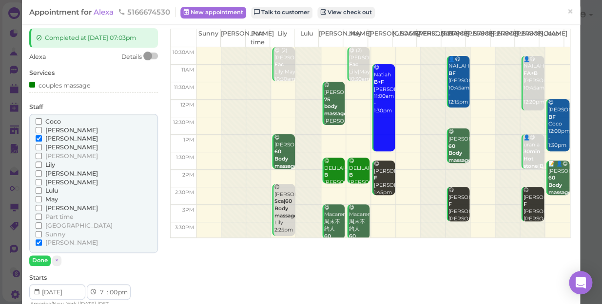
scroll to position [88, 0]
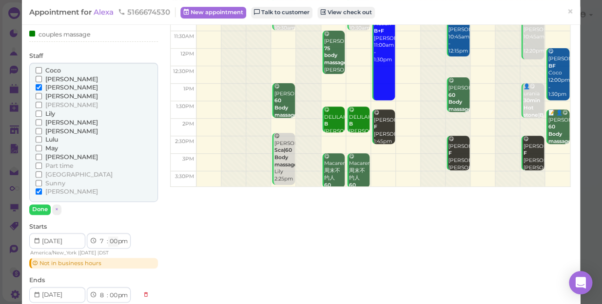
click at [115, 243] on select "00 05 10 15 20 25 30 35 40 45 50 55" at bounding box center [113, 242] width 10 height 10
select select "10"
click at [108, 237] on select "00 05 10 15 20 25 30 35 40 45 50 55" at bounding box center [113, 242] width 10 height 10
select select "10"
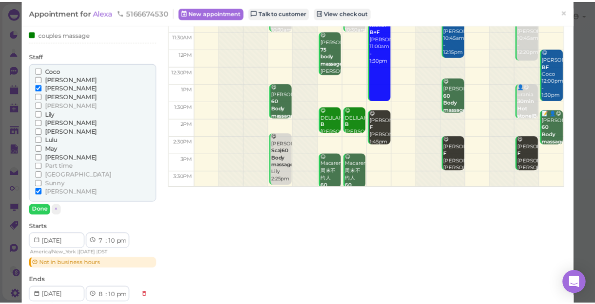
scroll to position [266, 0]
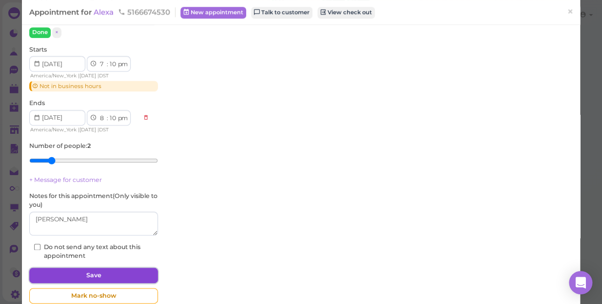
click at [125, 275] on button "Save" at bounding box center [93, 276] width 129 height 16
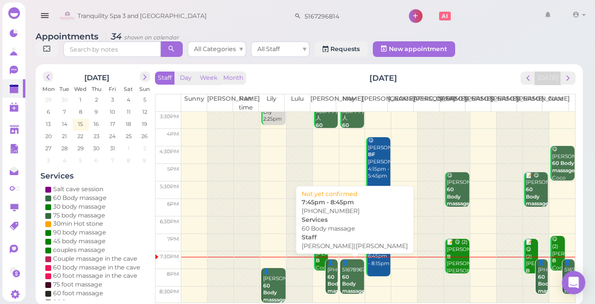
scroll to position [3, 0]
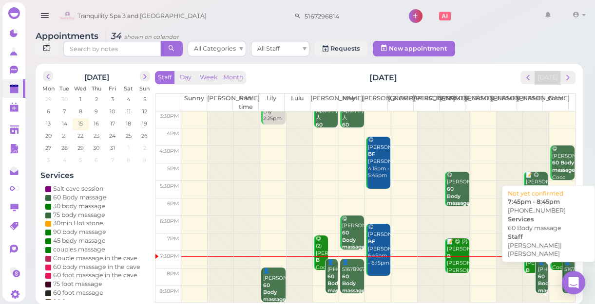
click at [537, 280] on div "👤(2) 9175676987 60 Body massage [PERSON_NAME]|[PERSON_NAME] 7:45pm - 8:45pm" at bounding box center [542, 295] width 11 height 72
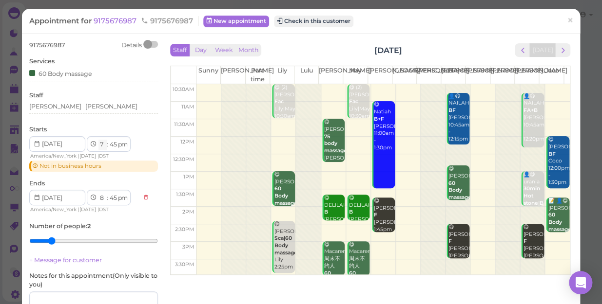
click at [101, 144] on select "1 2 3 4 5 6 7 8 9 10 11 12" at bounding box center [102, 145] width 8 height 10
select select "8"
click at [98, 140] on select "1 2 3 4 5 6 7 8 9 10 11 12" at bounding box center [102, 145] width 8 height 10
click at [114, 145] on select "00 05 10 15 20 25 30 35 40 45 50 55" at bounding box center [113, 145] width 10 height 10
select select "9"
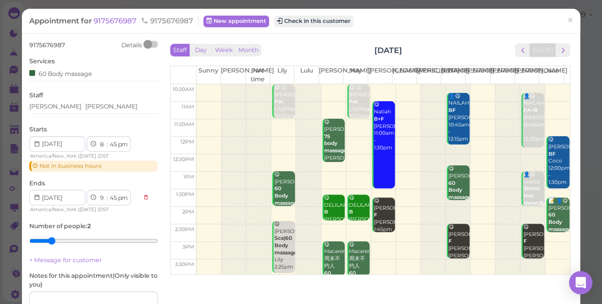
select select "10"
click at [108, 140] on select "00 05 10 15 20 25 30 35 40 45 50 55" at bounding box center [113, 145] width 10 height 10
select select "10"
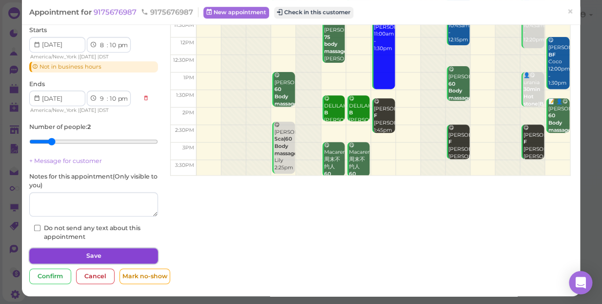
click at [121, 255] on button "Save" at bounding box center [93, 256] width 129 height 16
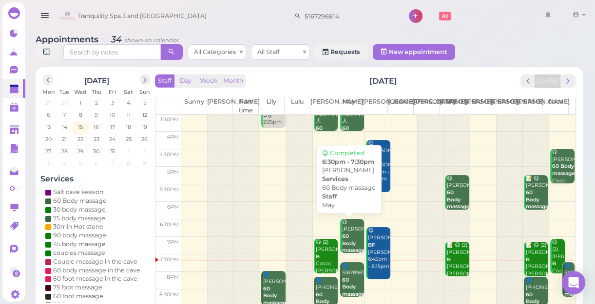
scroll to position [3, 0]
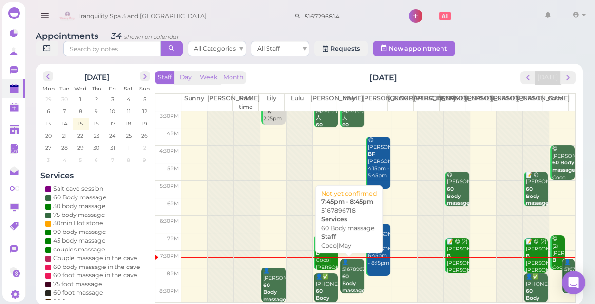
click at [345, 269] on div "👤5167896718 60 Body massage Coco|May 7:45pm - 8:45pm" at bounding box center [353, 291] width 23 height 64
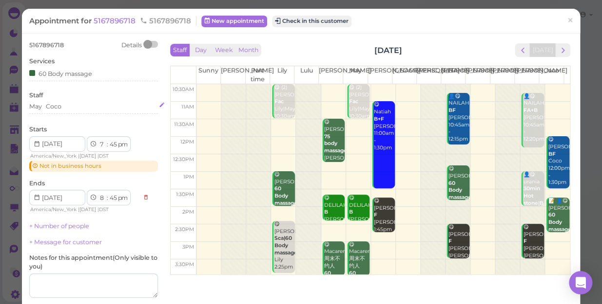
click at [71, 106] on div "May Coco" at bounding box center [93, 106] width 129 height 9
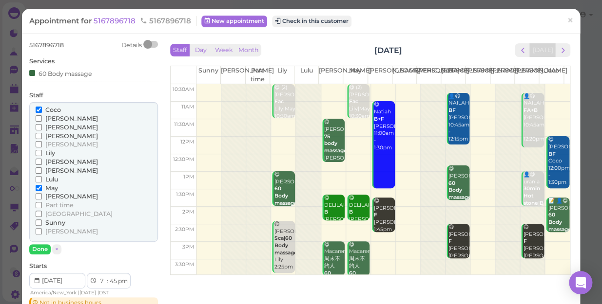
click at [49, 153] on span "Lily" at bounding box center [50, 153] width 10 height 7
click at [42, 153] on input "Lily" at bounding box center [39, 153] width 6 height 6
click at [54, 109] on span "Coco" at bounding box center [53, 109] width 16 height 7
click at [42, 109] on input "Coco" at bounding box center [39, 110] width 6 height 6
click at [46, 248] on button "Done" at bounding box center [39, 250] width 21 height 10
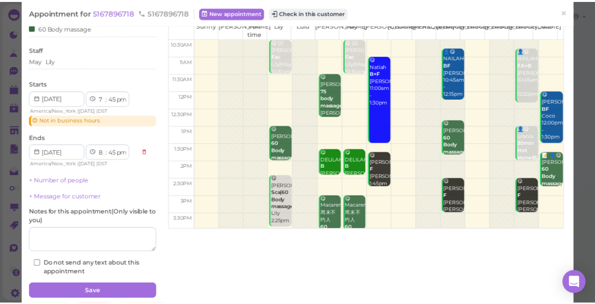
scroll to position [82, 0]
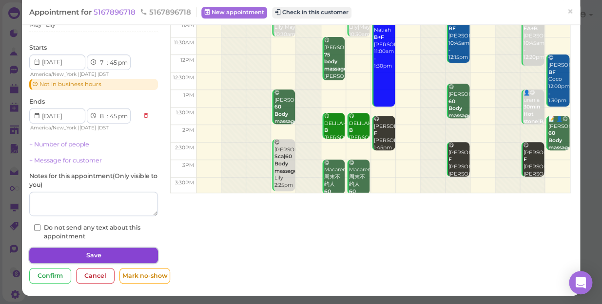
click at [114, 251] on button "Save" at bounding box center [93, 256] width 129 height 16
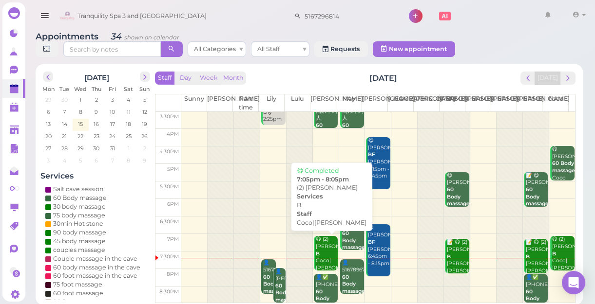
scroll to position [3, 0]
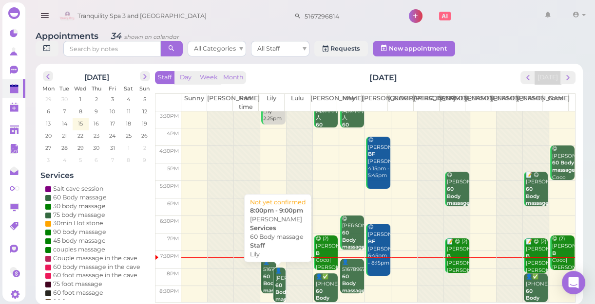
click at [279, 283] on b "60 Body massage" at bounding box center [286, 293] width 23 height 20
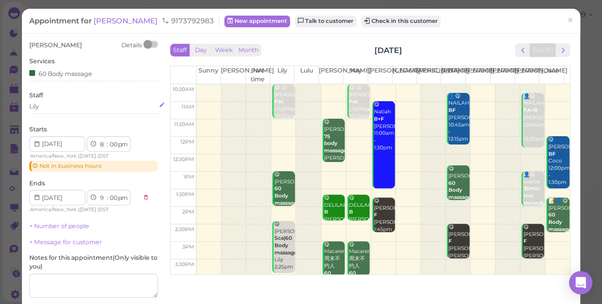
click at [53, 107] on div "Lily" at bounding box center [93, 106] width 129 height 9
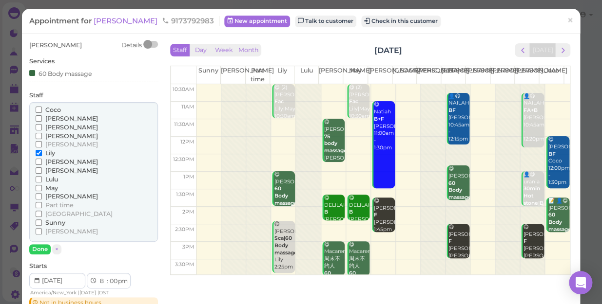
click at [53, 169] on span "[PERSON_NAME]" at bounding box center [71, 170] width 53 height 7
click at [42, 169] on input "[PERSON_NAME]" at bounding box center [39, 171] width 6 height 6
click at [49, 153] on span "Lily" at bounding box center [50, 153] width 10 height 7
click at [42, 153] on input "Lily" at bounding box center [39, 153] width 6 height 6
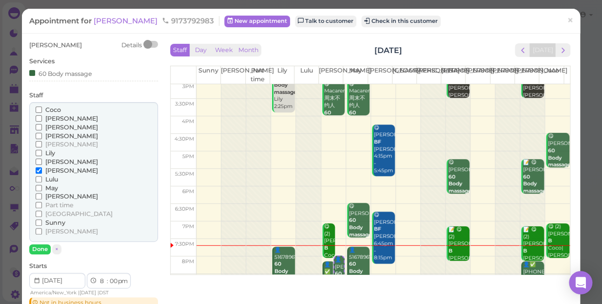
scroll to position [176, 0]
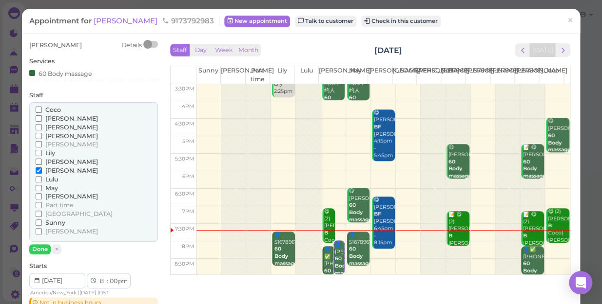
click at [45, 109] on span "Coco" at bounding box center [53, 109] width 16 height 7
click at [42, 109] on input "Coco" at bounding box center [39, 110] width 6 height 6
click at [48, 170] on span "[PERSON_NAME]" at bounding box center [71, 170] width 53 height 7
click at [42, 170] on input "[PERSON_NAME]" at bounding box center [39, 171] width 6 height 6
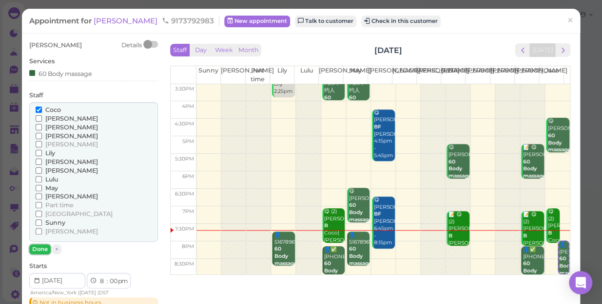
click at [38, 250] on button "Done" at bounding box center [39, 250] width 21 height 10
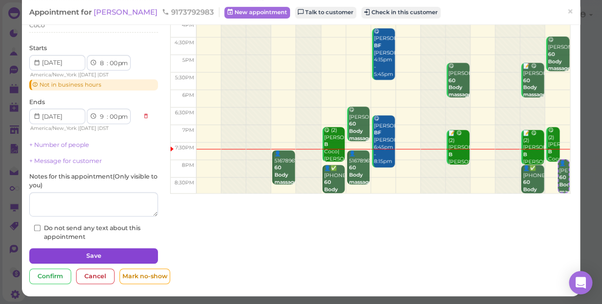
scroll to position [82, 0]
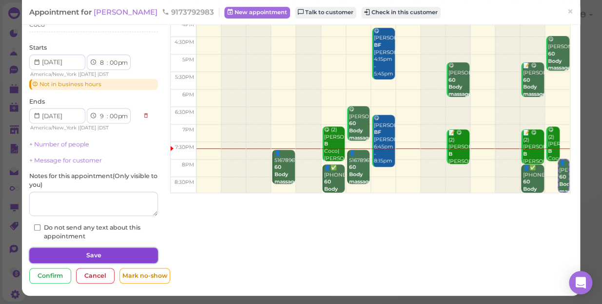
click at [104, 258] on button "Save" at bounding box center [93, 256] width 129 height 16
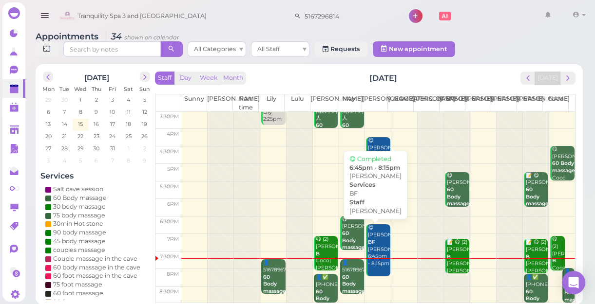
scroll to position [3, 0]
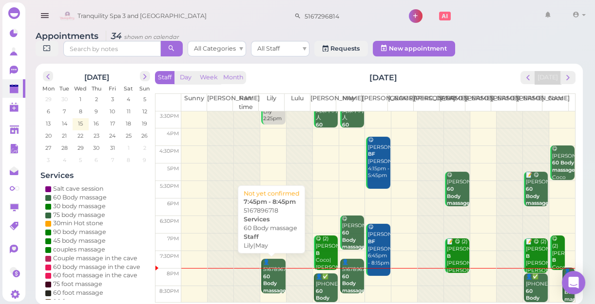
click at [267, 275] on b "60 Body massage" at bounding box center [274, 284] width 23 height 20
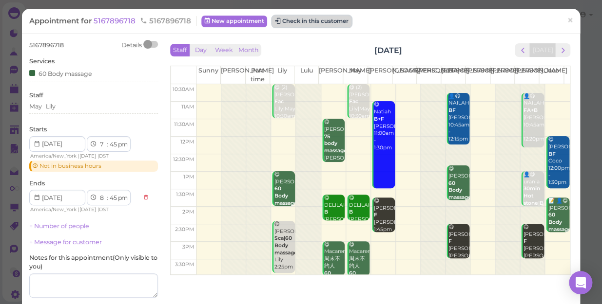
click at [325, 21] on button "Check in this customer" at bounding box center [311, 22] width 79 height 12
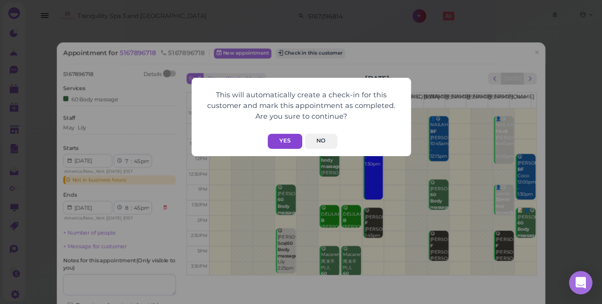
click at [282, 146] on button "Yes" at bounding box center [284, 141] width 35 height 15
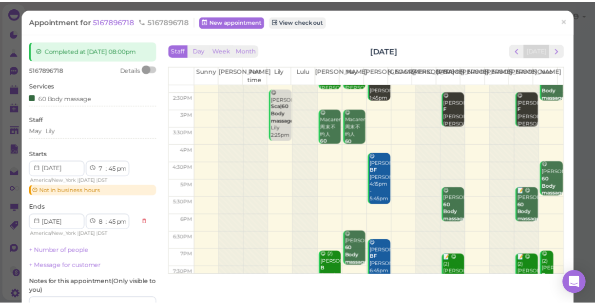
scroll to position [176, 0]
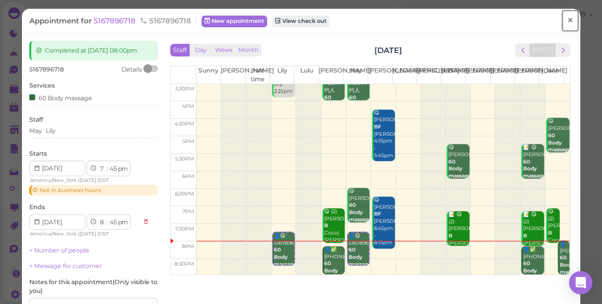
click at [567, 20] on span "×" at bounding box center [570, 21] width 6 height 14
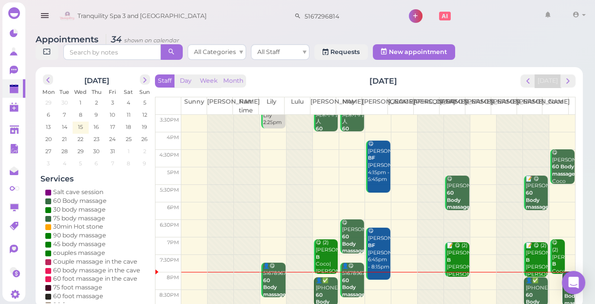
scroll to position [176, 0]
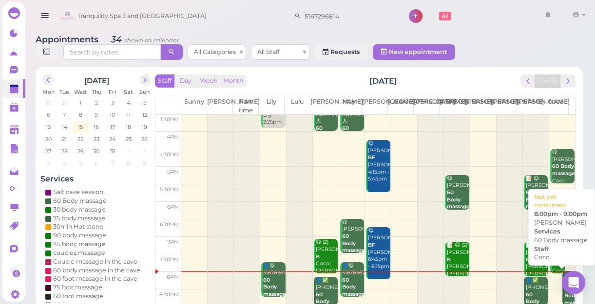
click at [564, 278] on div "👤[PERSON_NAME] 60 Body massage Coco 8:00pm - 9:00pm" at bounding box center [569, 303] width 11 height 64
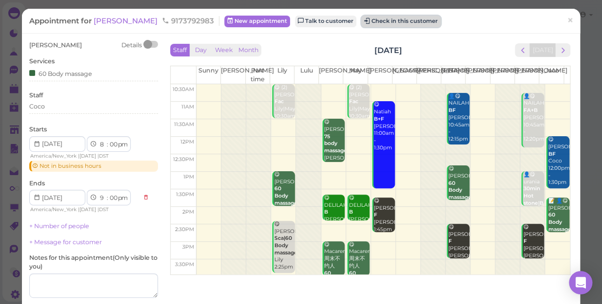
click at [378, 22] on button "Check in this customer" at bounding box center [400, 22] width 79 height 12
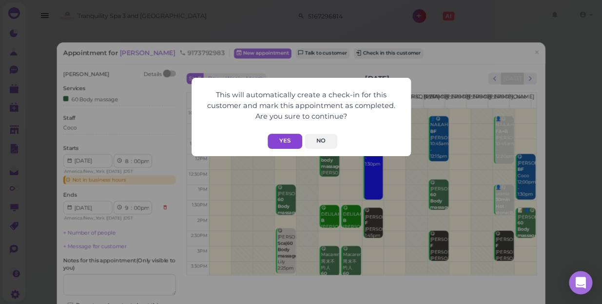
click at [285, 142] on button "Yes" at bounding box center [284, 141] width 35 height 15
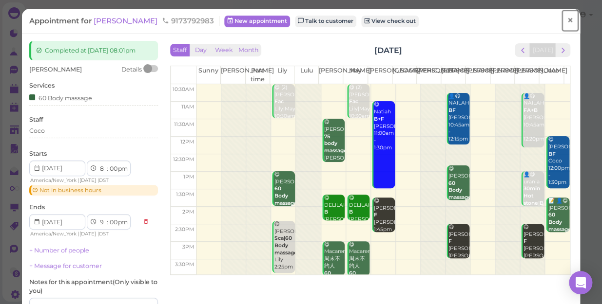
click at [567, 21] on span "×" at bounding box center [570, 21] width 6 height 14
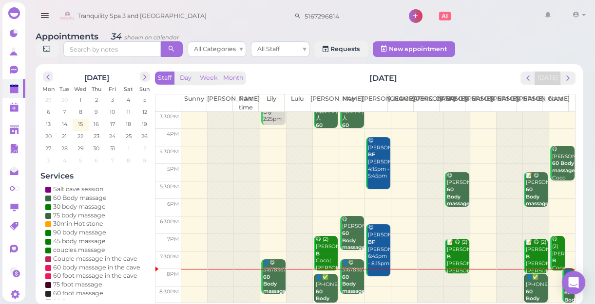
scroll to position [3, 0]
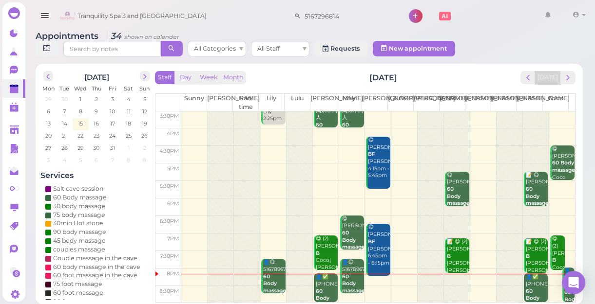
drag, startPoint x: 488, startPoint y: 204, endPoint x: 462, endPoint y: 207, distance: 25.9
click at [488, 202] on td at bounding box center [378, 208] width 394 height 18
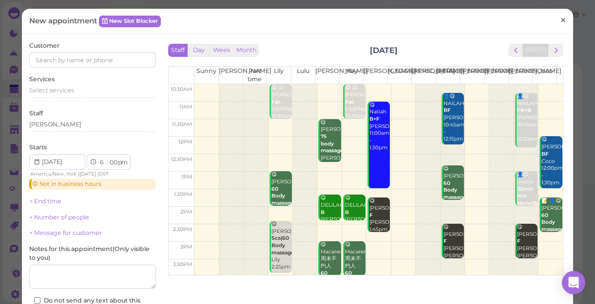
click at [560, 21] on span "×" at bounding box center [563, 20] width 6 height 14
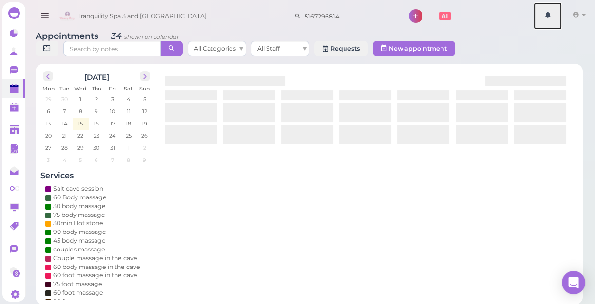
click at [556, 19] on link at bounding box center [547, 15] width 28 height 27
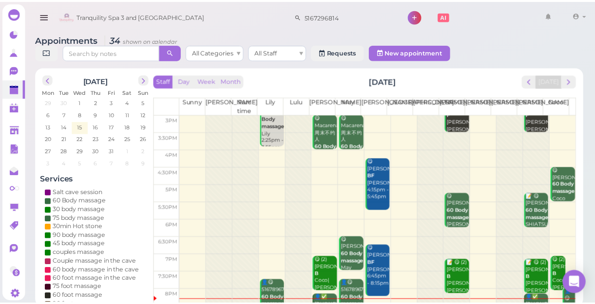
scroll to position [176, 0]
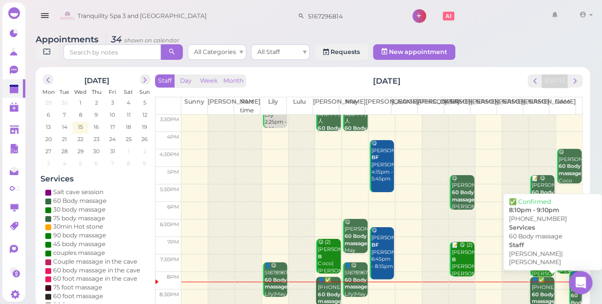
click at [533, 279] on div "👤✅ (2) 9175676987 60 Body massage [PERSON_NAME]|[PERSON_NAME] 8:10pm - 9:10pm" at bounding box center [542, 305] width 23 height 57
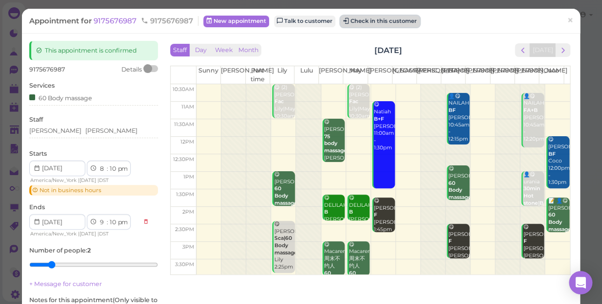
click at [387, 22] on button "Check in this customer" at bounding box center [379, 22] width 79 height 12
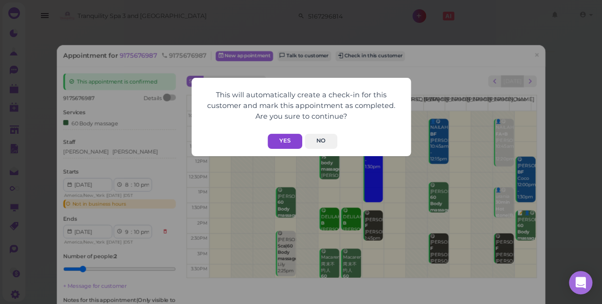
click at [284, 142] on button "Yes" at bounding box center [284, 141] width 35 height 15
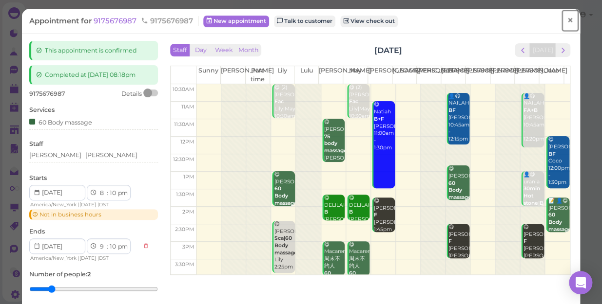
click at [567, 21] on span "×" at bounding box center [570, 21] width 6 height 14
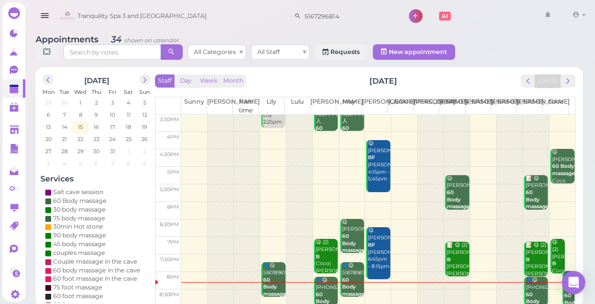
scroll to position [3, 0]
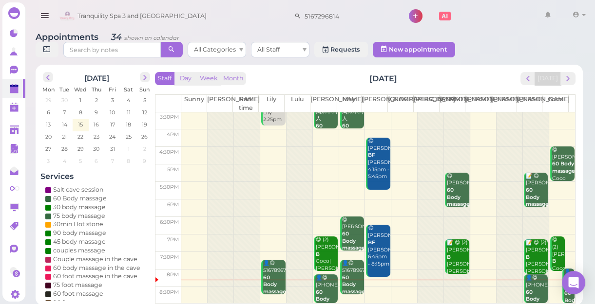
scroll to position [3, 0]
